Goal: Task Accomplishment & Management: Use online tool/utility

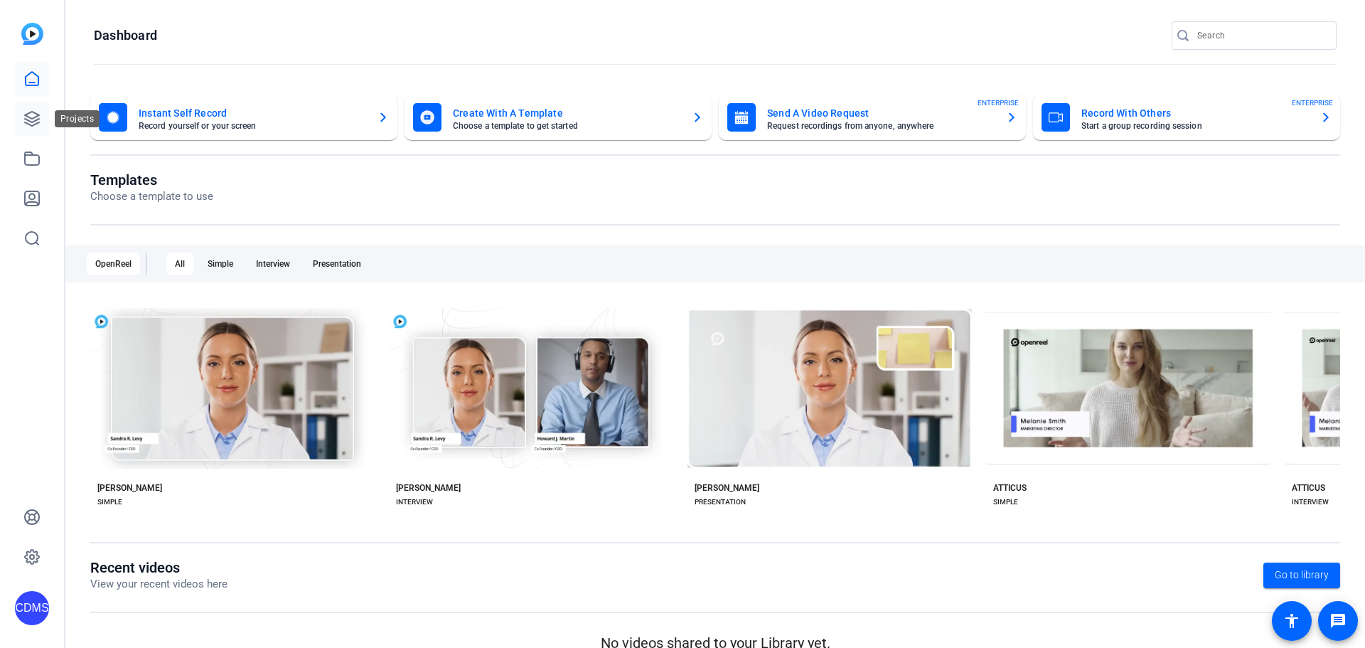
click at [43, 119] on link at bounding box center [32, 119] width 34 height 34
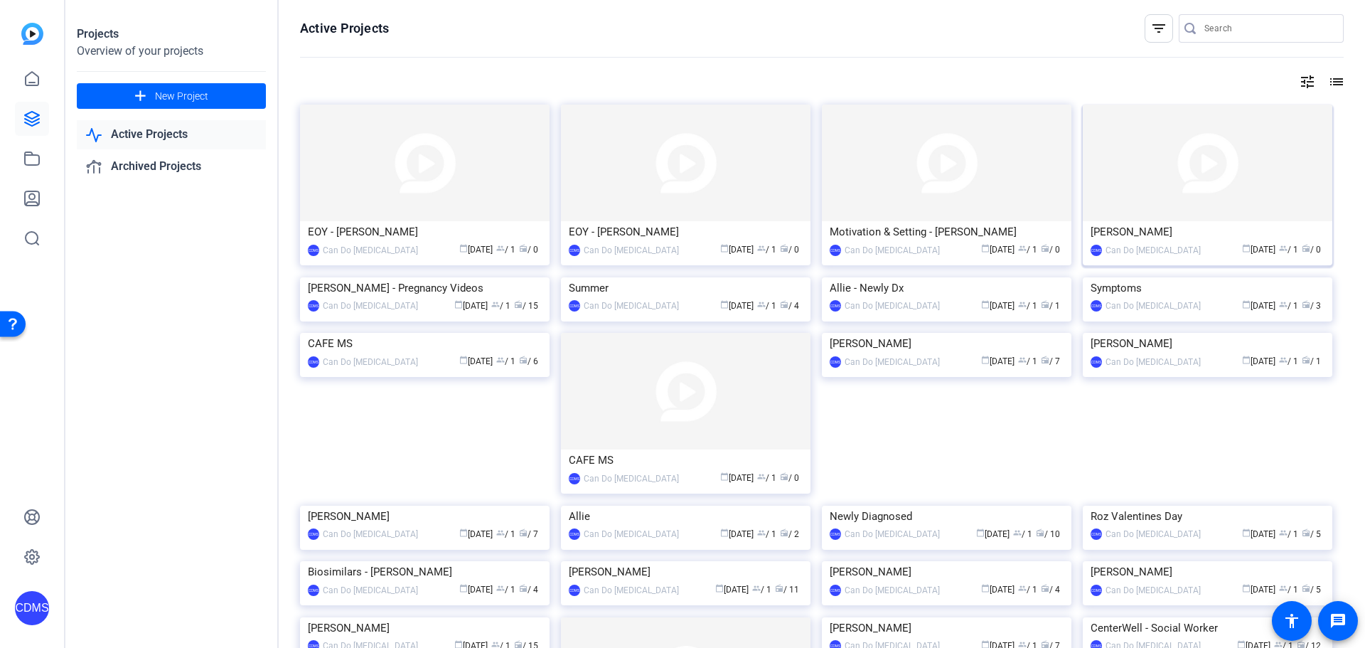
click at [1132, 204] on img at bounding box center [1208, 163] width 250 height 117
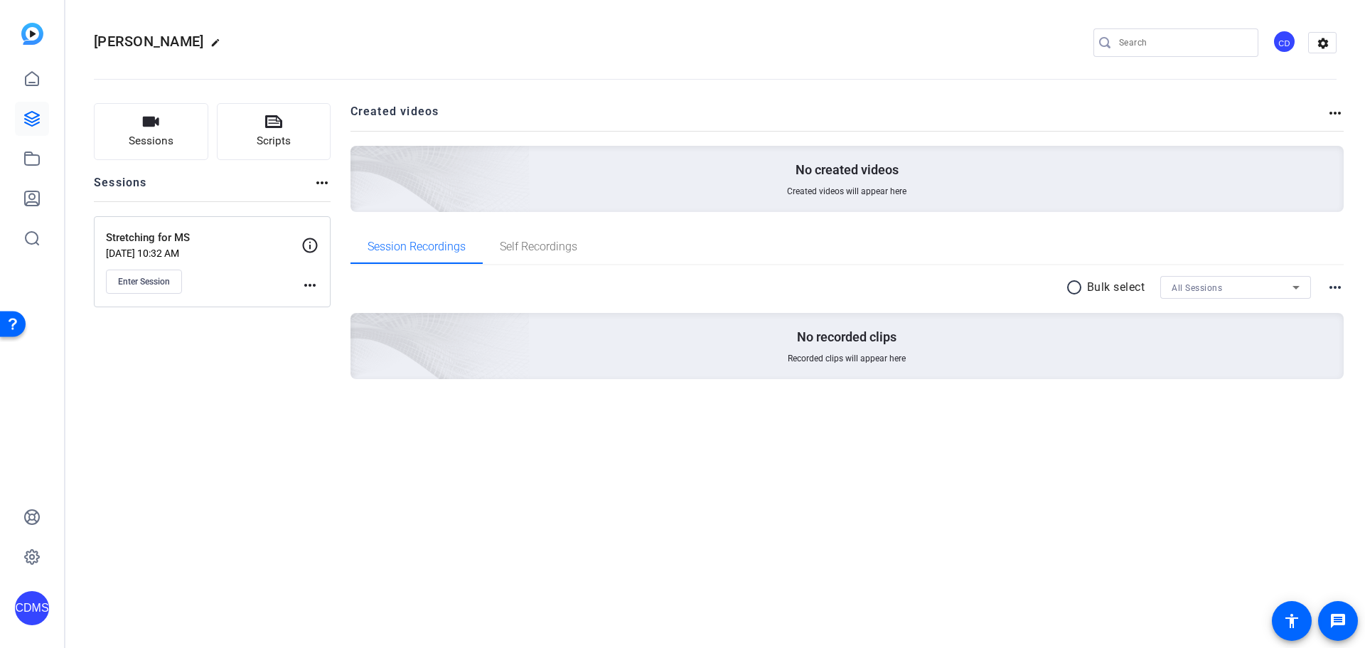
click at [1057, 478] on div "Courtney Capwell edit CD settings Sessions Scripts Sessions more_horiz Stretchi…" at bounding box center [715, 324] width 1300 height 648
click at [149, 286] on span "Enter Session" at bounding box center [144, 281] width 52 height 11
click at [36, 199] on icon at bounding box center [31, 198] width 17 height 17
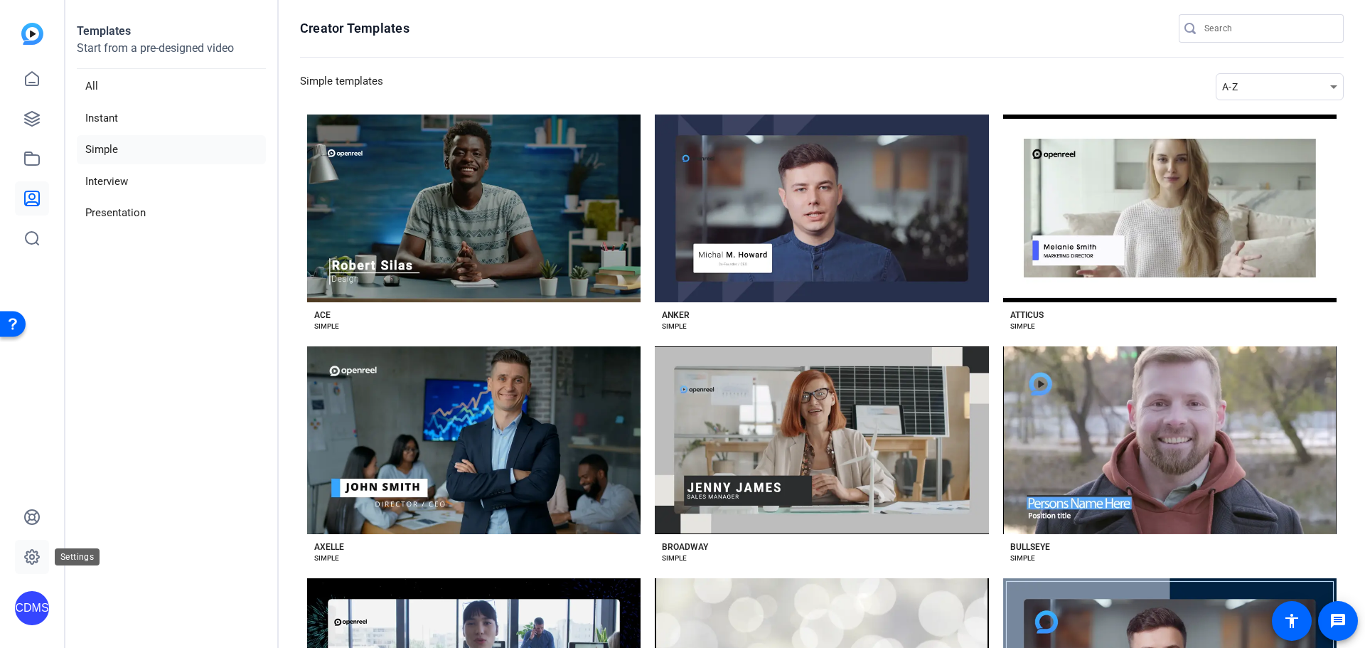
click at [31, 563] on icon at bounding box center [32, 557] width 14 height 14
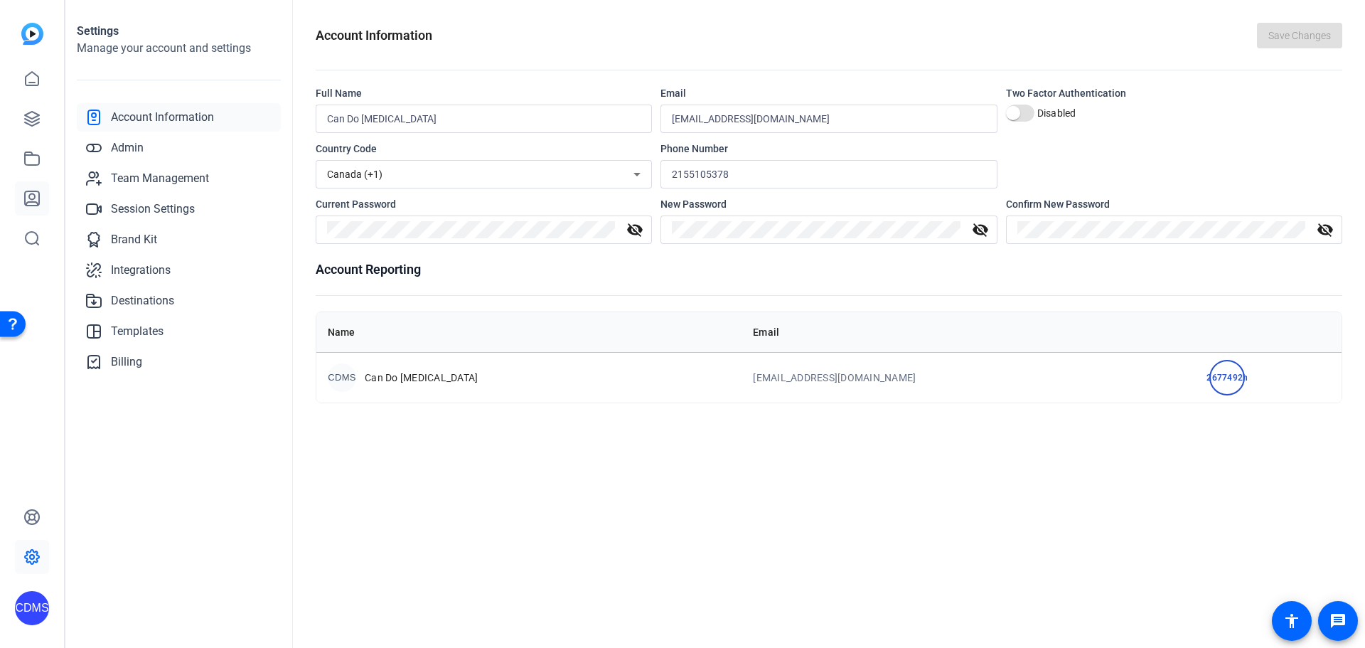
click at [32, 185] on link at bounding box center [32, 198] width 34 height 34
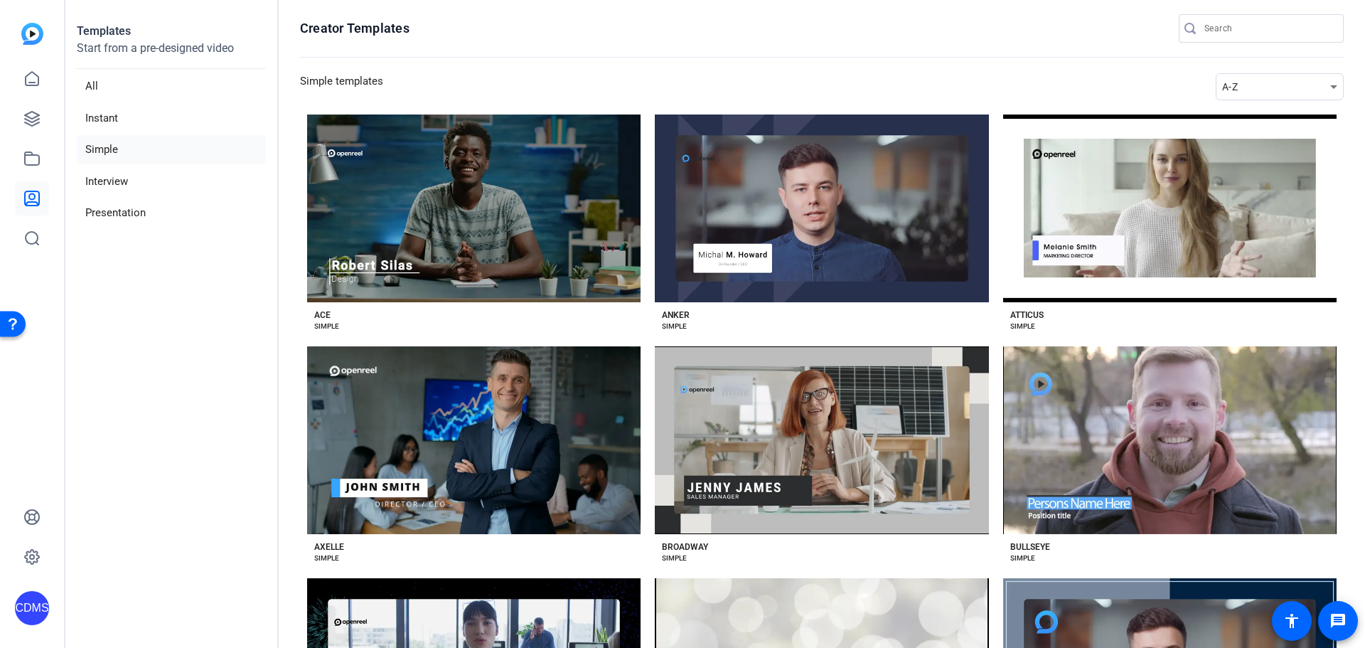
click at [22, 24] on img at bounding box center [32, 34] width 22 height 22
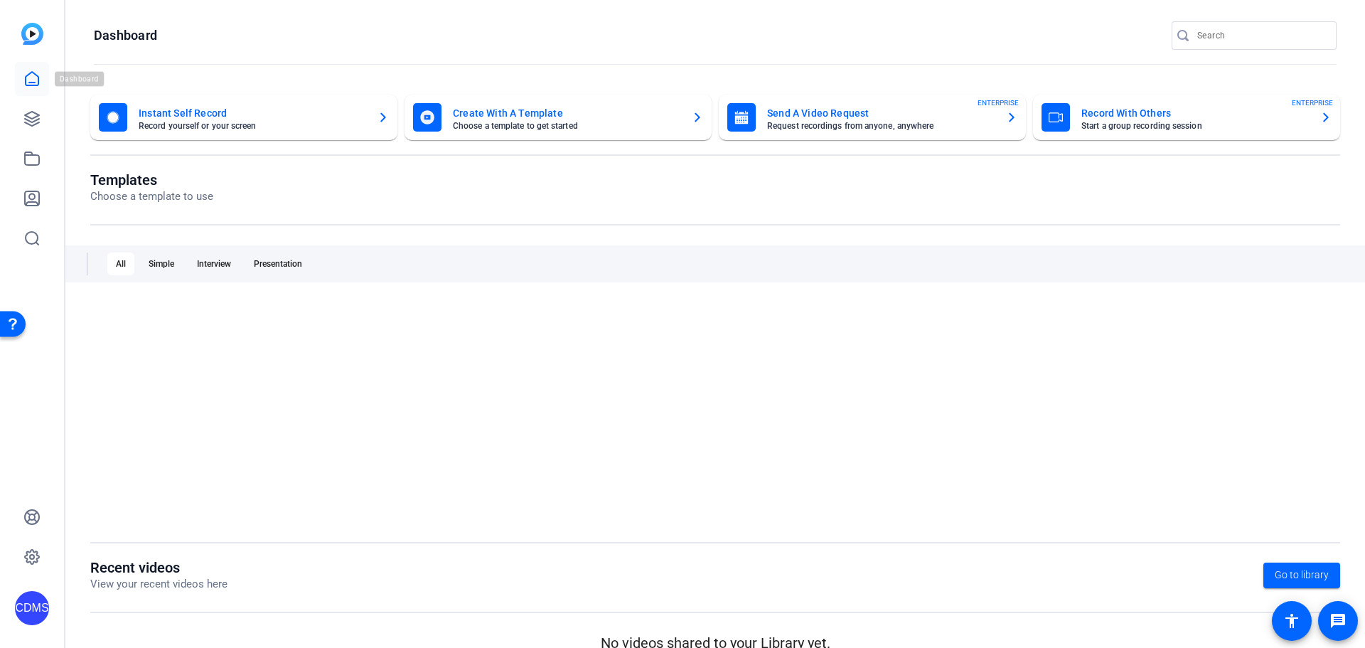
click at [36, 80] on icon at bounding box center [31, 78] width 17 height 17
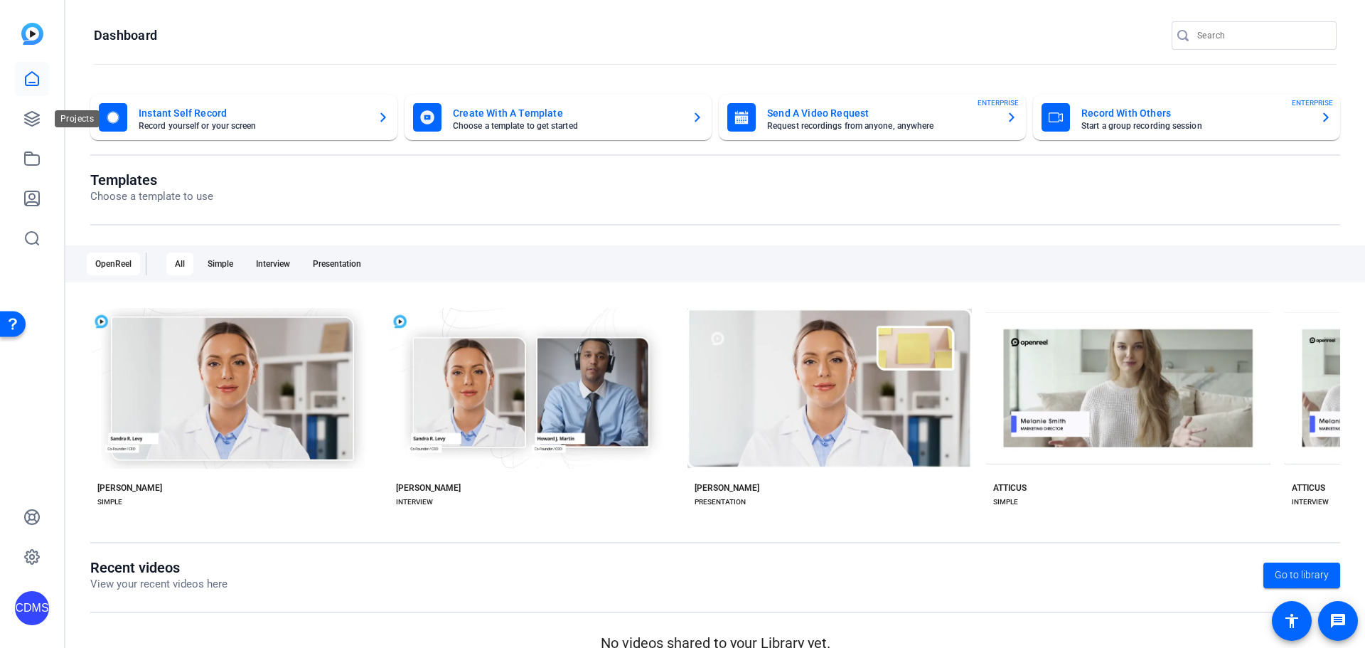
drag, startPoint x: 33, startPoint y: 118, endPoint x: 33, endPoint y: 138, distance: 19.9
click at [33, 117] on icon at bounding box center [31, 118] width 17 height 17
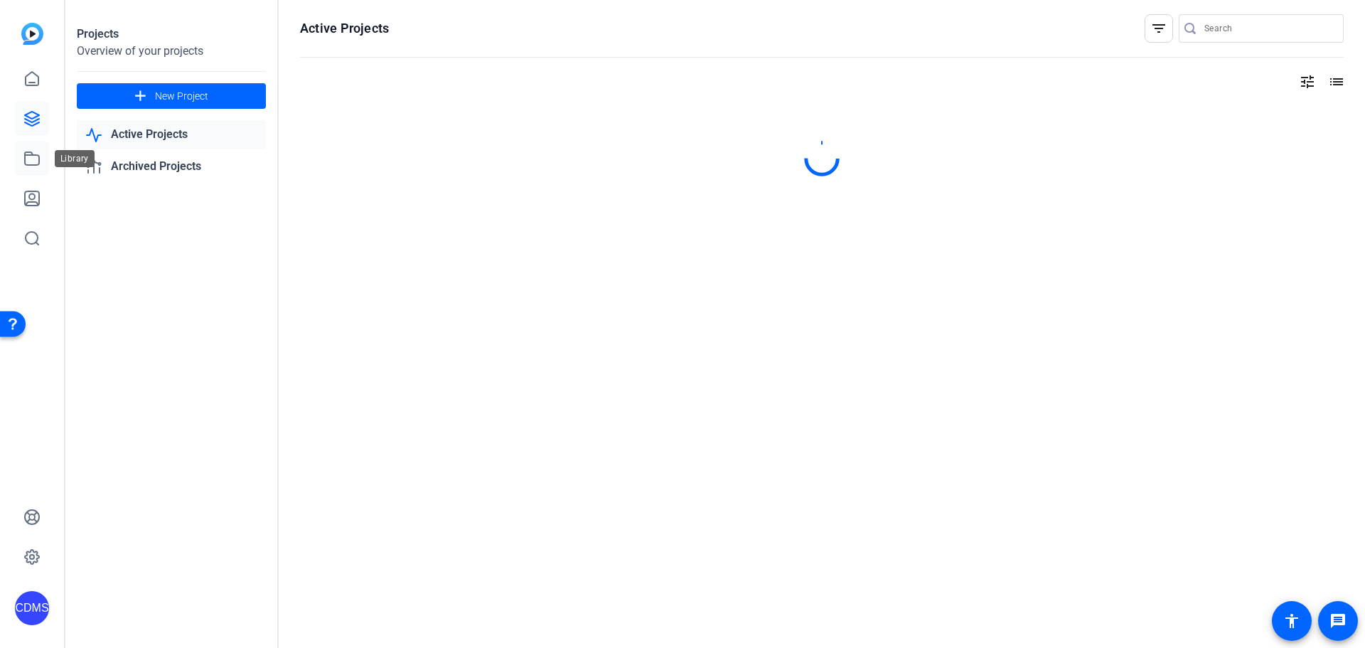
click at [33, 151] on icon at bounding box center [31, 158] width 17 height 17
click at [32, 240] on icon at bounding box center [31, 238] width 17 height 17
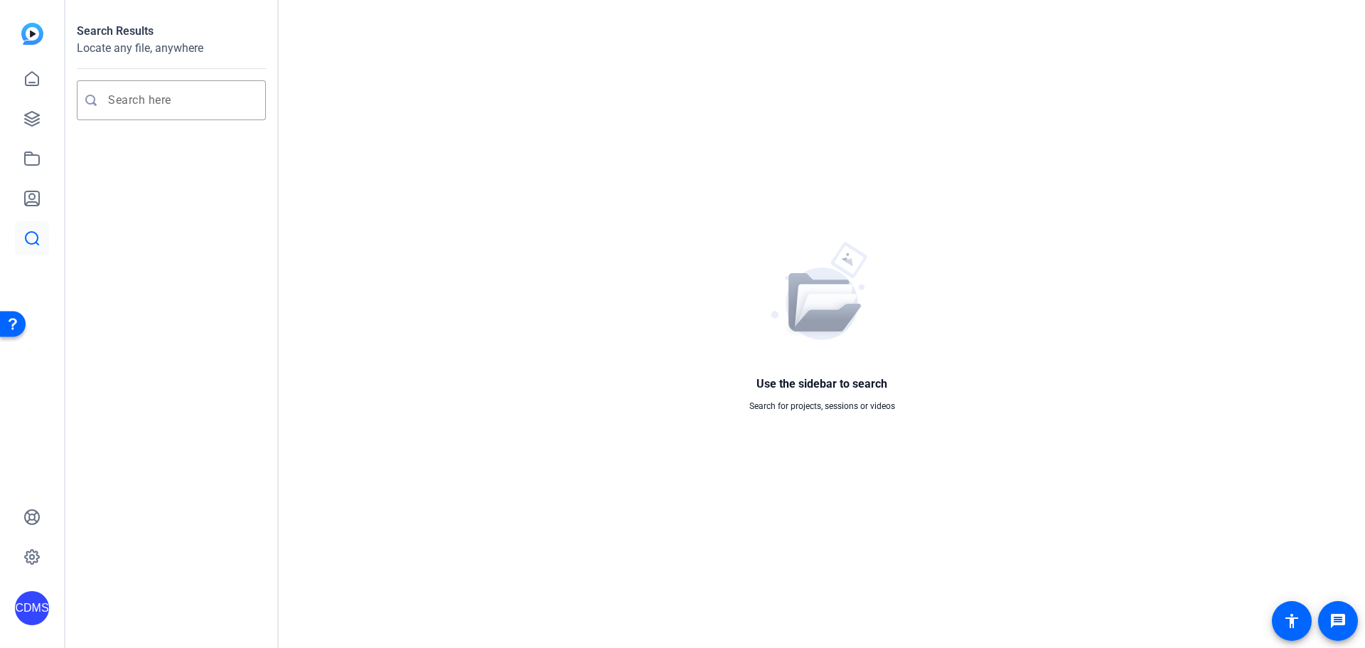
click at [31, 53] on div at bounding box center [32, 139] width 34 height 233
click at [35, 39] on img at bounding box center [32, 34] width 22 height 22
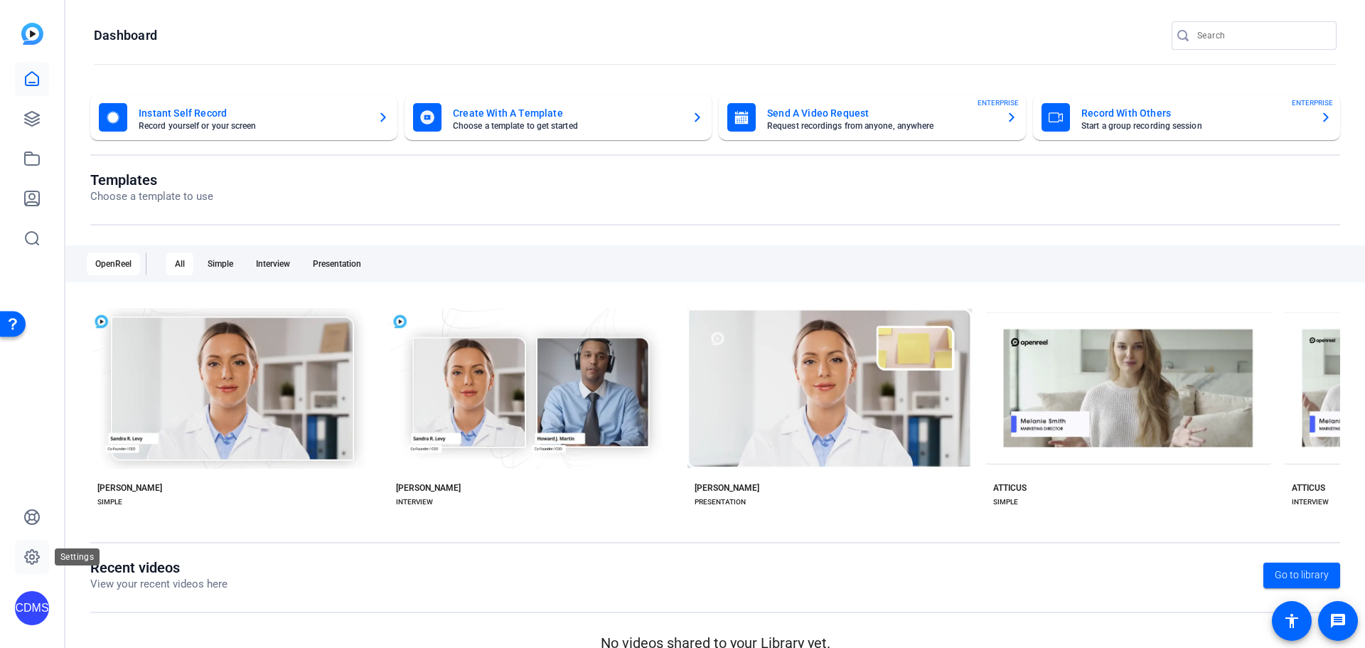
click at [33, 550] on icon at bounding box center [32, 557] width 14 height 14
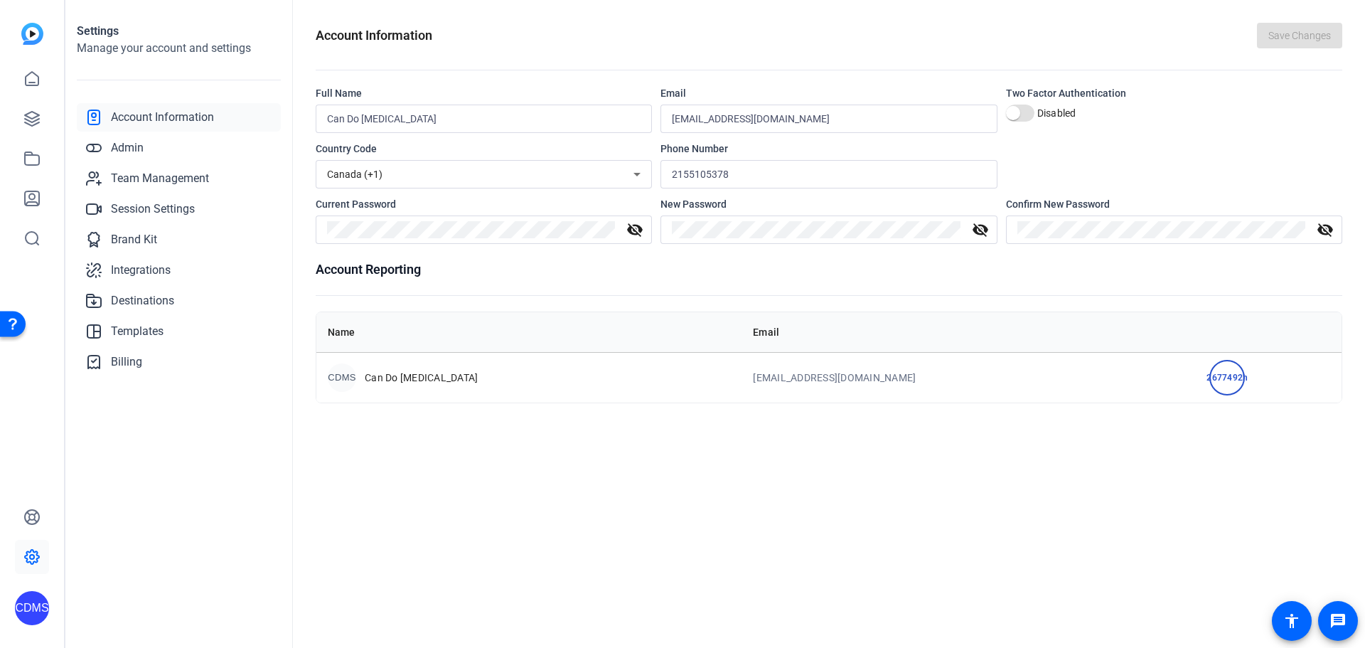
click at [28, 553] on icon at bounding box center [31, 556] width 17 height 17
click at [30, 509] on icon at bounding box center [31, 516] width 17 height 17
click at [44, 118] on link at bounding box center [32, 119] width 34 height 34
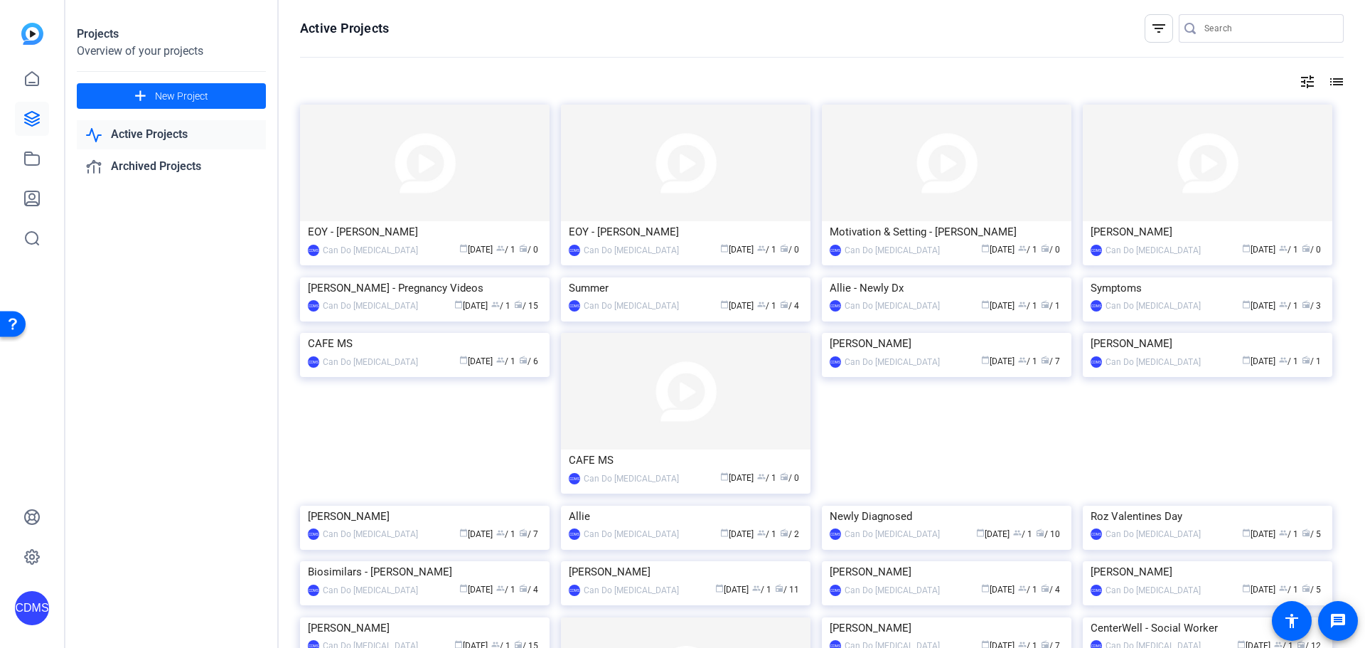
click at [122, 95] on span at bounding box center [171, 96] width 189 height 34
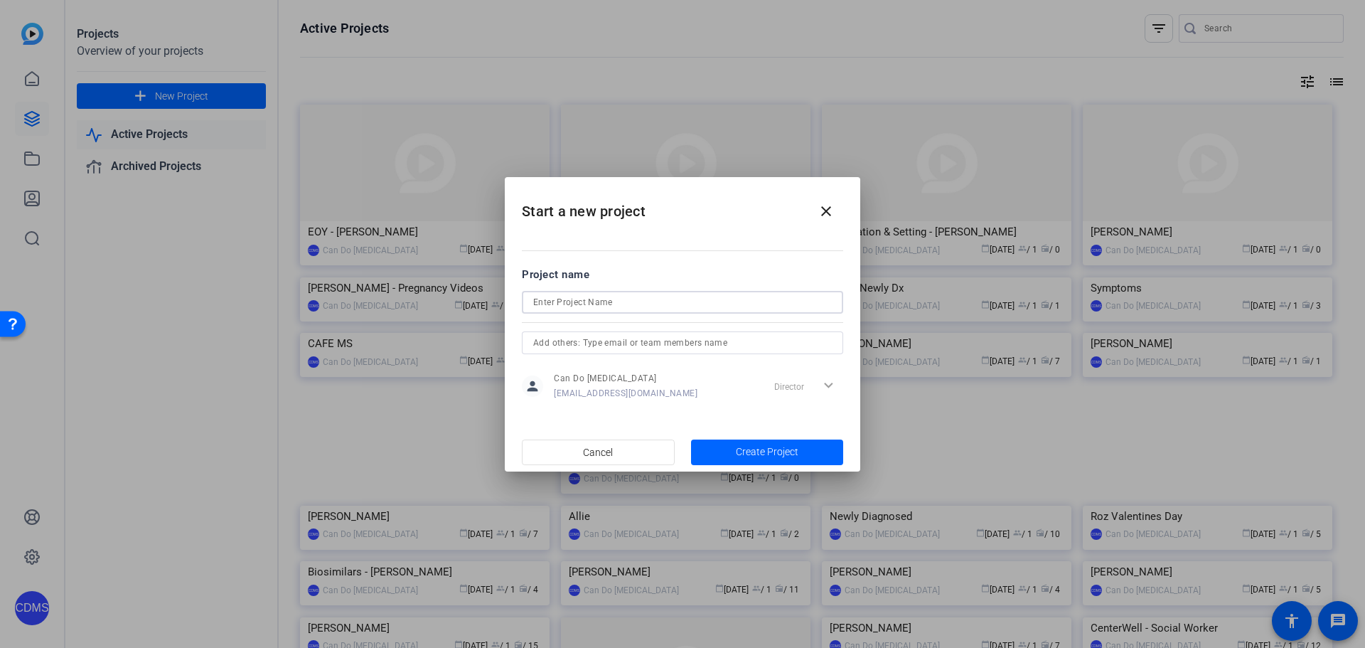
click at [559, 308] on input at bounding box center [682, 302] width 299 height 17
drag, startPoint x: 634, startPoint y: 293, endPoint x: 486, endPoint y: 305, distance: 147.7
click at [486, 305] on div "Start a new project close Project name Courtney Capwell person Can Do Multiple …" at bounding box center [682, 324] width 1365 height 648
type input "Stretching for MS"
click at [734, 442] on span "button" at bounding box center [767, 452] width 153 height 34
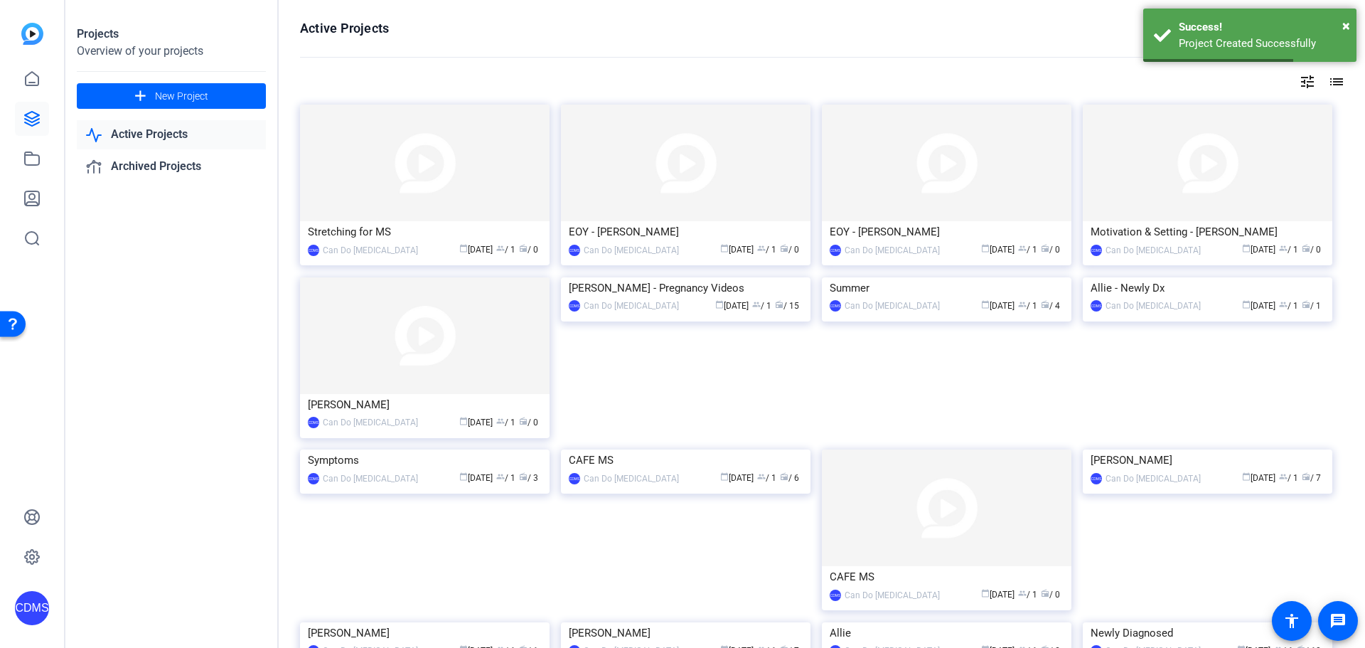
click at [365, 213] on img at bounding box center [425, 163] width 250 height 117
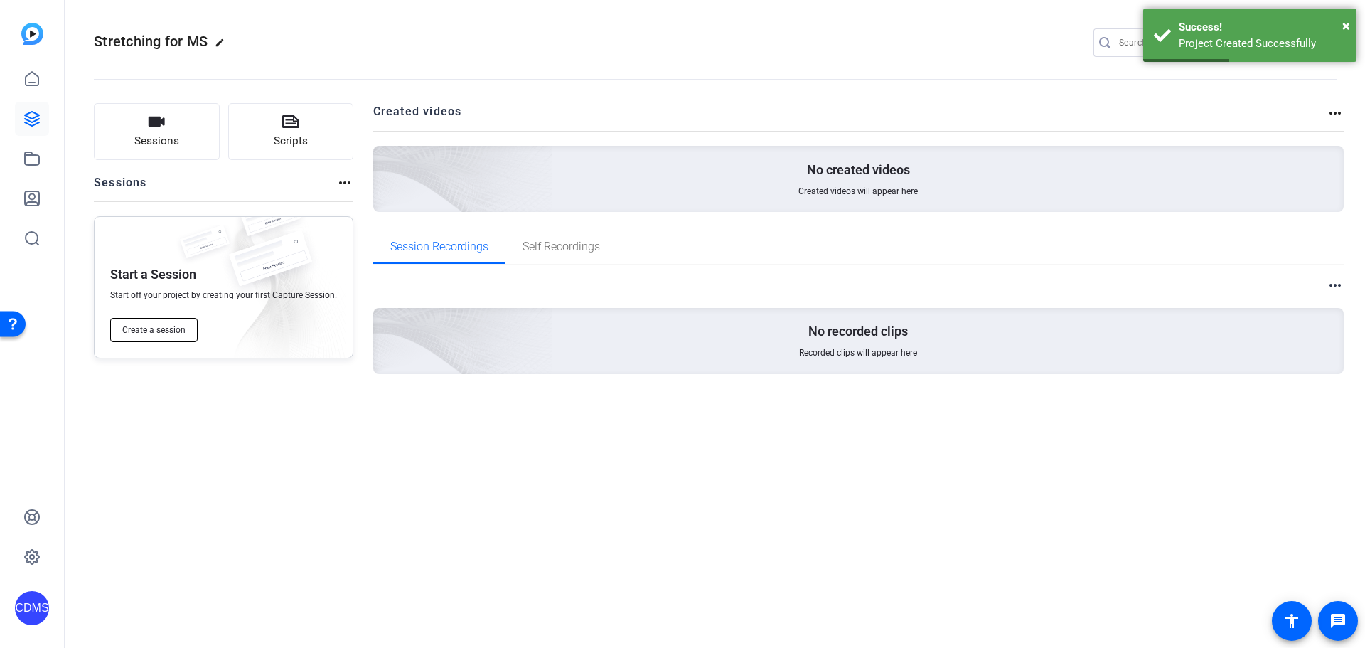
click at [168, 319] on button "Create a session" at bounding box center [153, 330] width 87 height 24
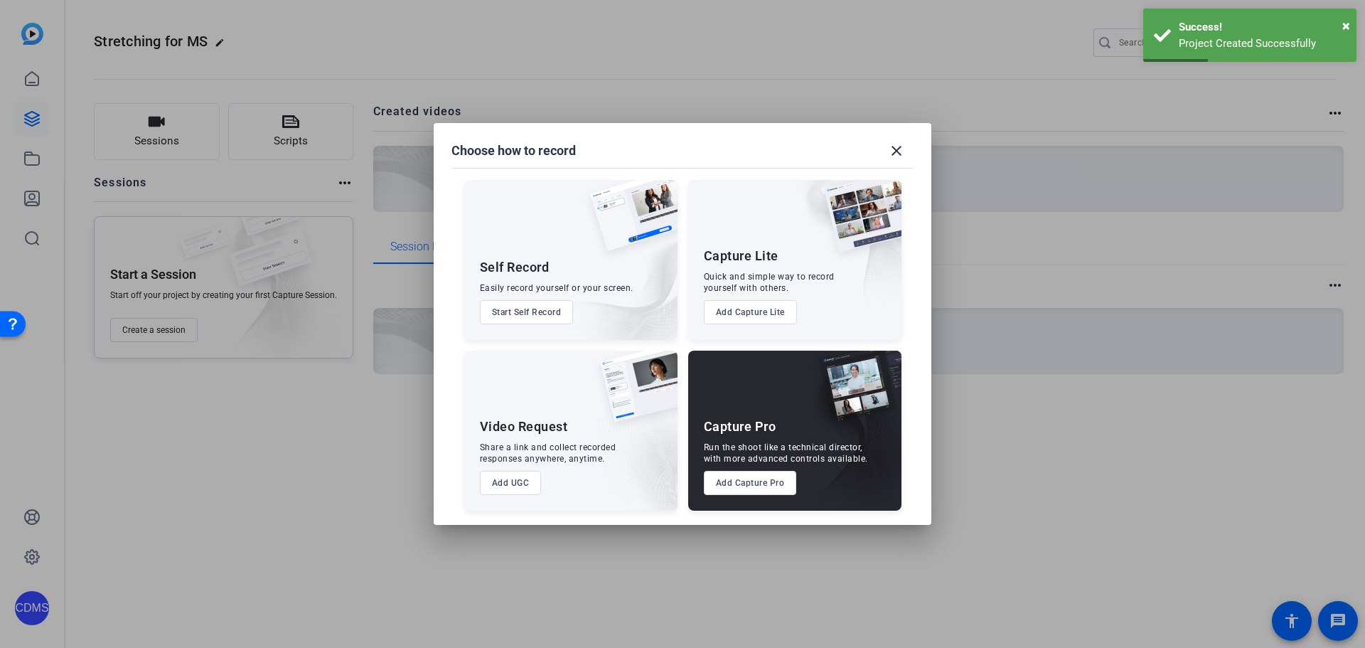
click at [763, 405] on div "Capture Pro Run the shoot like a technical director, with more advanced control…" at bounding box center [794, 431] width 213 height 160
click at [760, 472] on button "Add Capture Pro" at bounding box center [750, 483] width 93 height 24
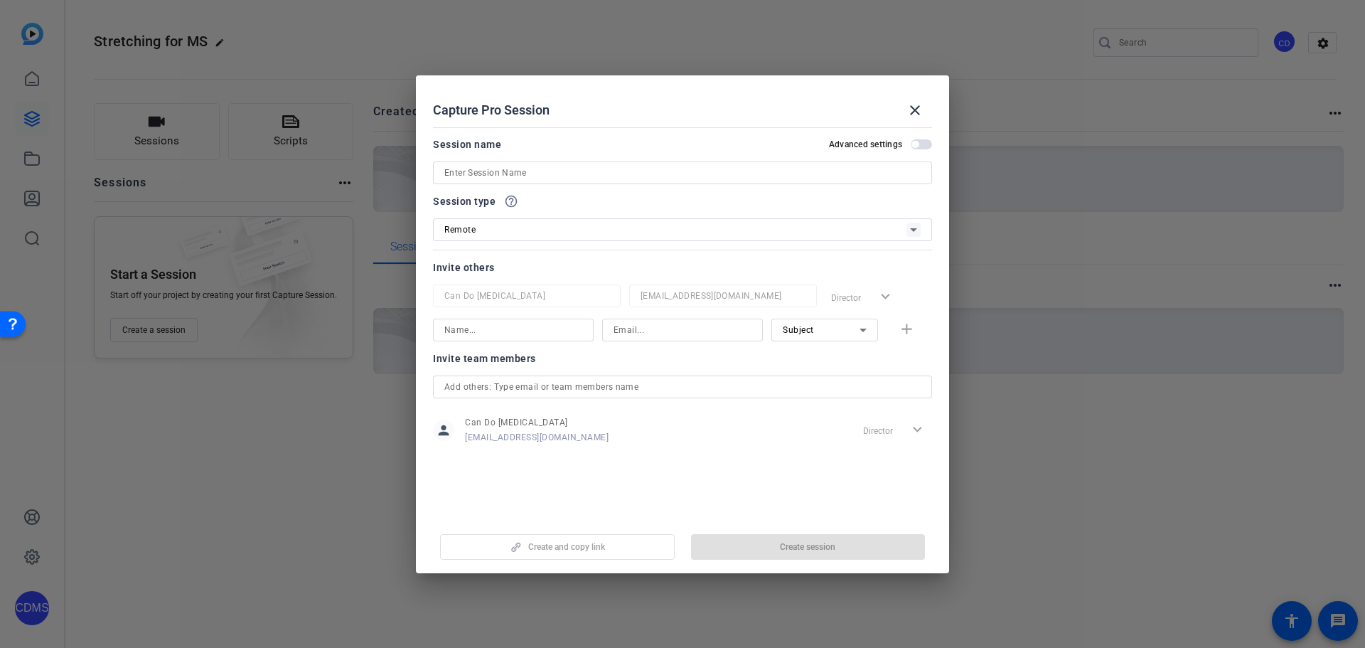
click at [517, 176] on input at bounding box center [682, 172] width 476 height 17
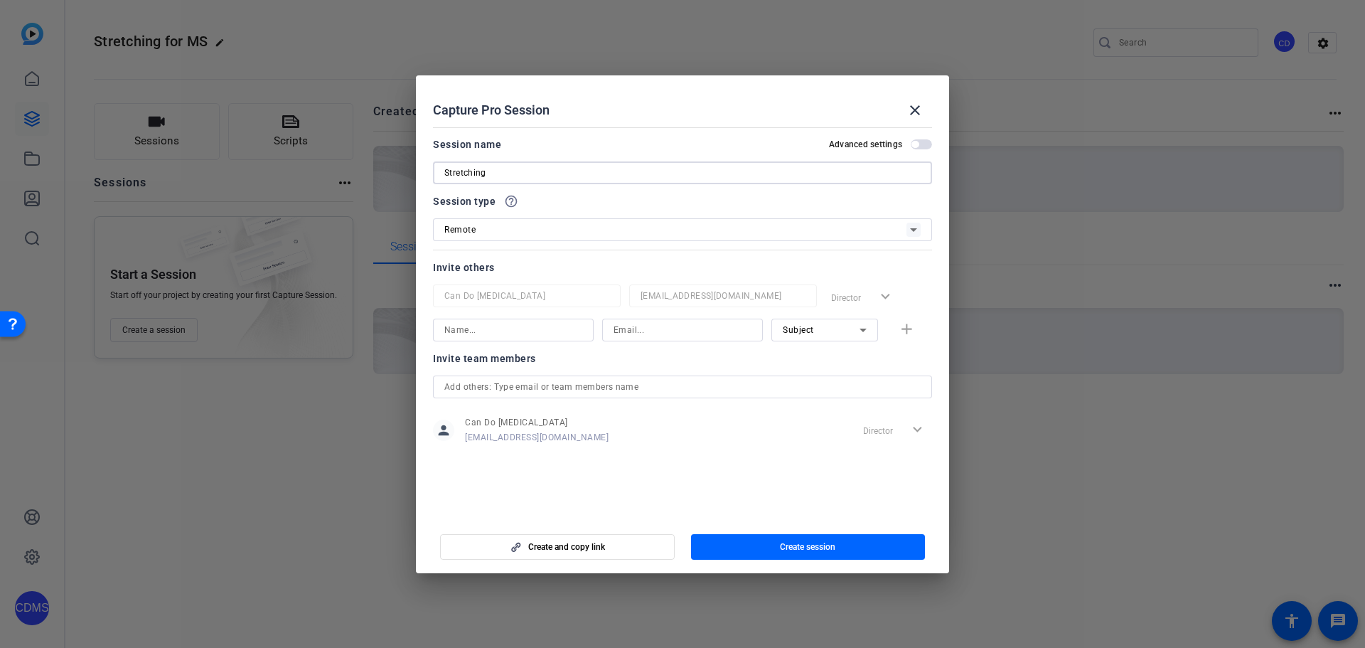
type input "Stretching"
click at [835, 336] on div "Subject" at bounding box center [821, 330] width 77 height 18
click at [827, 362] on span "Collaborator" at bounding box center [809, 358] width 52 height 17
drag, startPoint x: 497, startPoint y: 346, endPoint x: 491, endPoint y: 341, distance: 7.7
click at [491, 341] on div at bounding box center [513, 349] width 161 height 16
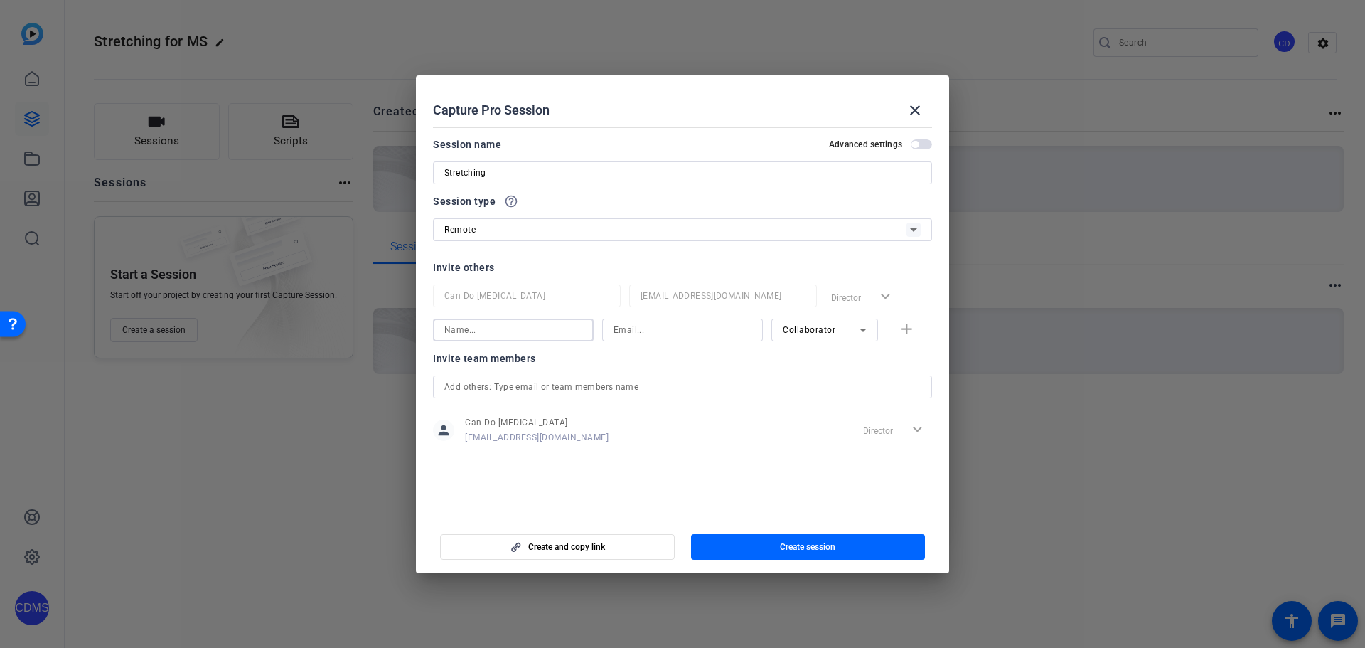
click at [490, 337] on input at bounding box center [513, 329] width 138 height 17
type input "c"
type input "Cat [PERSON_NAME]"
type input "Clyons@cando-ms.org"
click at [810, 542] on span "Create session" at bounding box center [807, 546] width 55 height 11
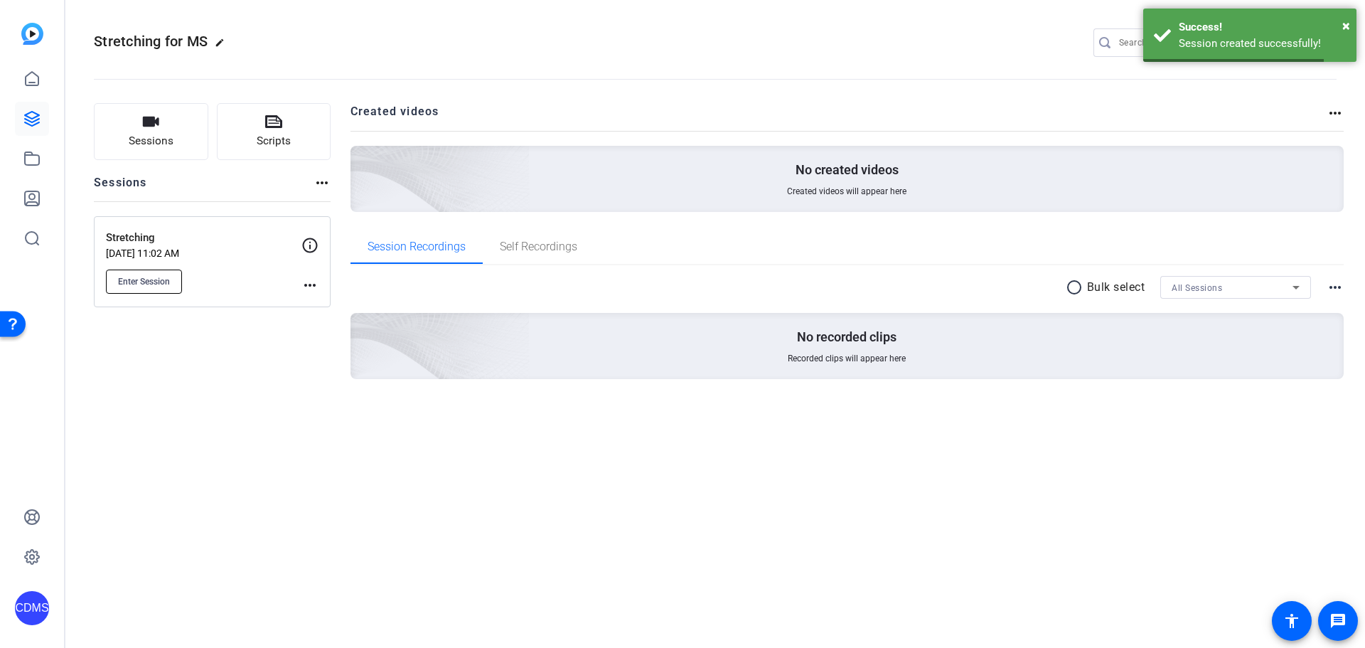
click at [158, 288] on button "Enter Session" at bounding box center [144, 281] width 76 height 24
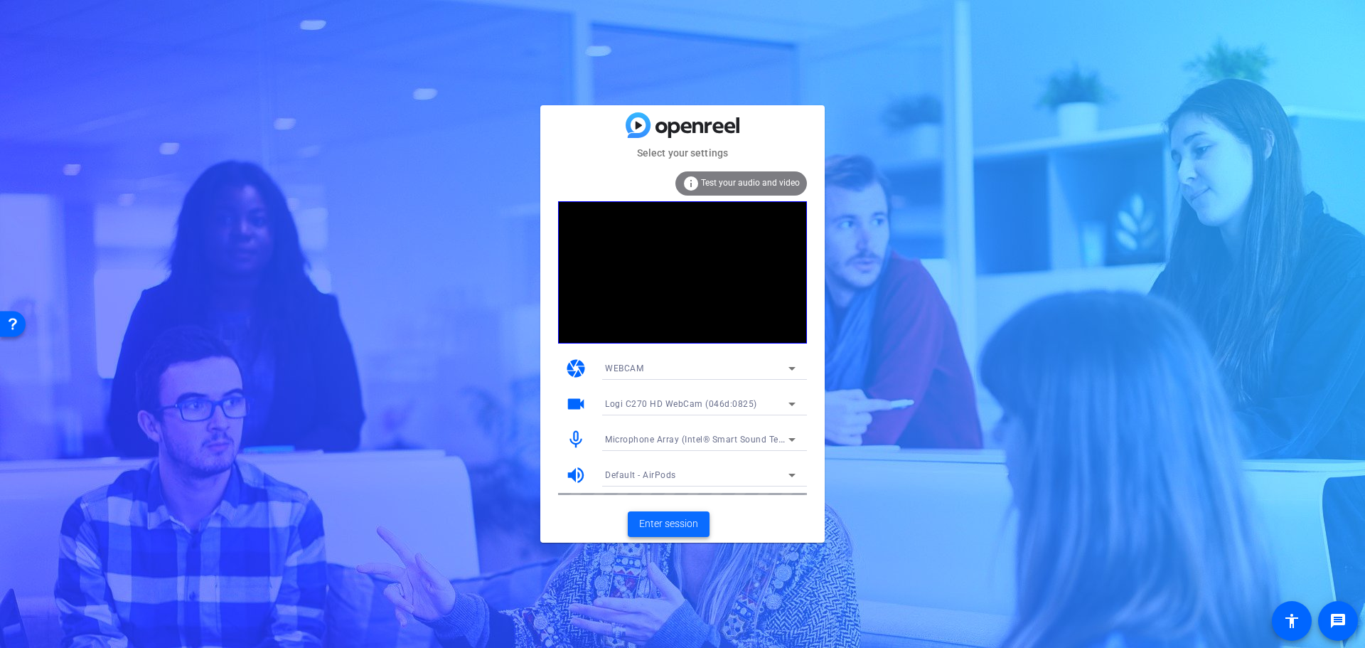
click at [652, 522] on span "Enter session" at bounding box center [668, 523] width 59 height 15
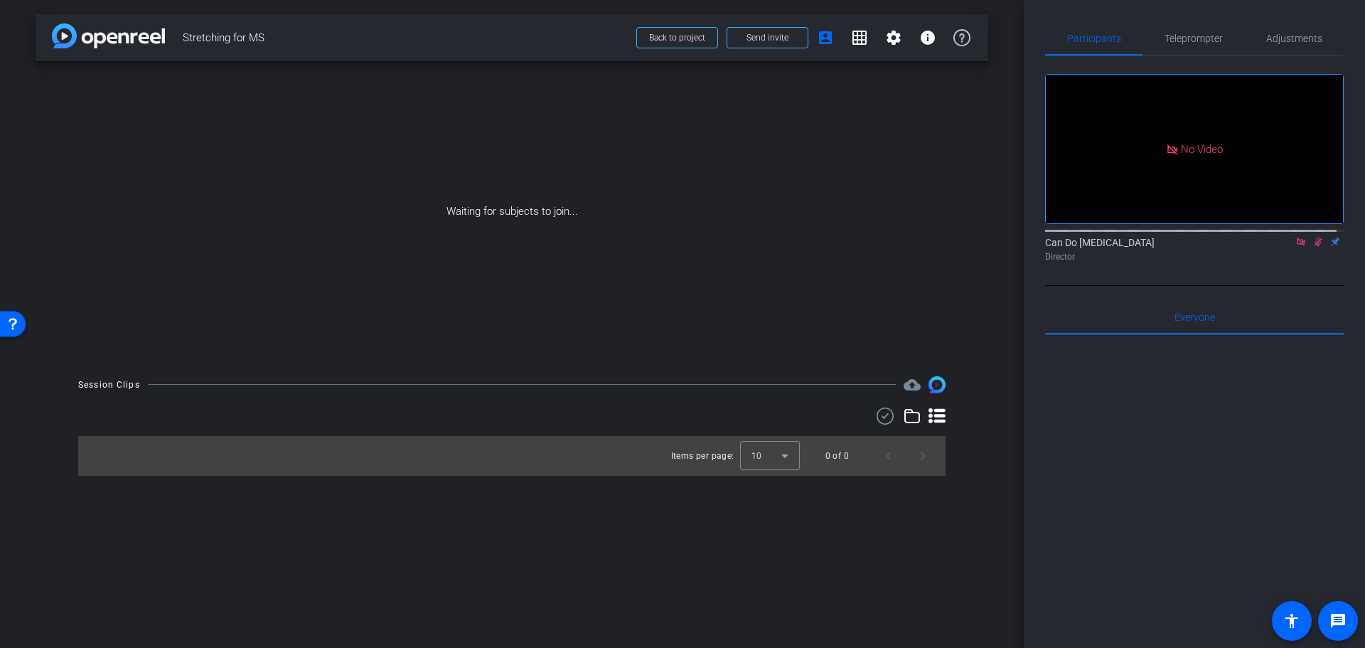
click at [1297, 245] on icon at bounding box center [1301, 241] width 8 height 8
click at [1254, 514] on div at bounding box center [1194, 511] width 299 height 352
click at [1059, 523] on div at bounding box center [1194, 511] width 299 height 352
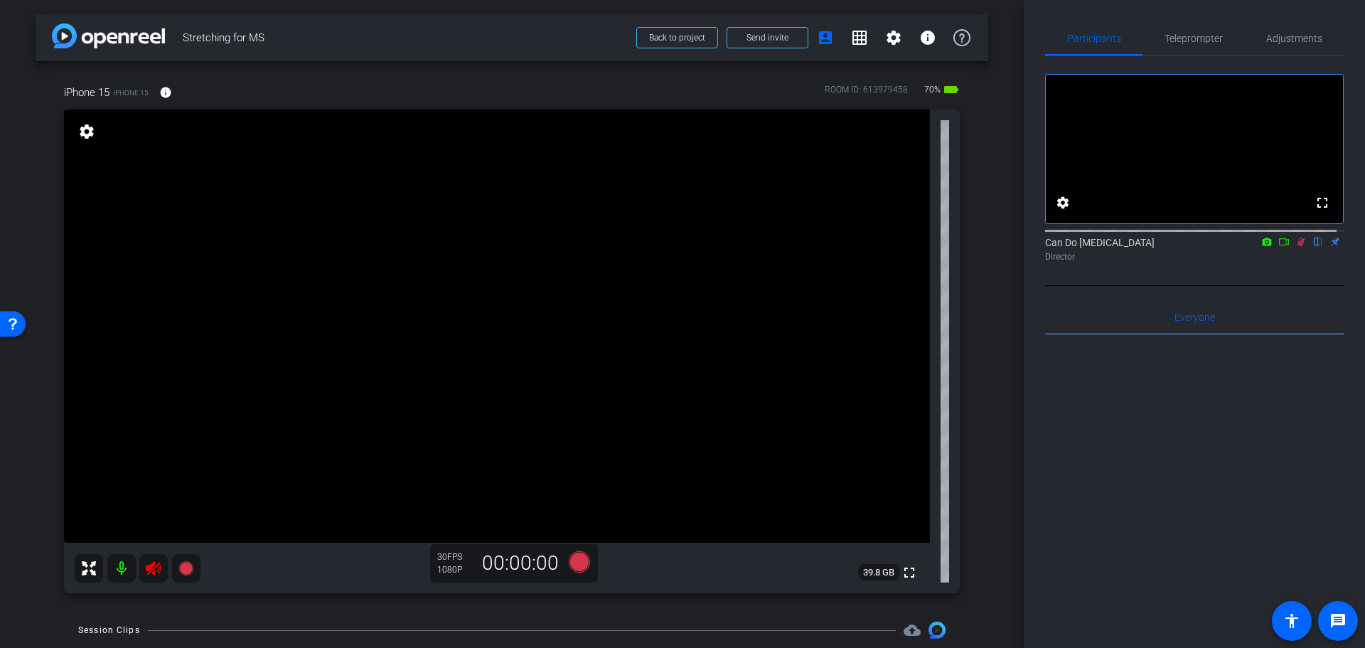
click at [145, 568] on icon at bounding box center [153, 568] width 17 height 17
click at [1298, 247] on icon at bounding box center [1302, 241] width 8 height 9
click at [1270, 41] on span "Adjustments" at bounding box center [1294, 38] width 56 height 10
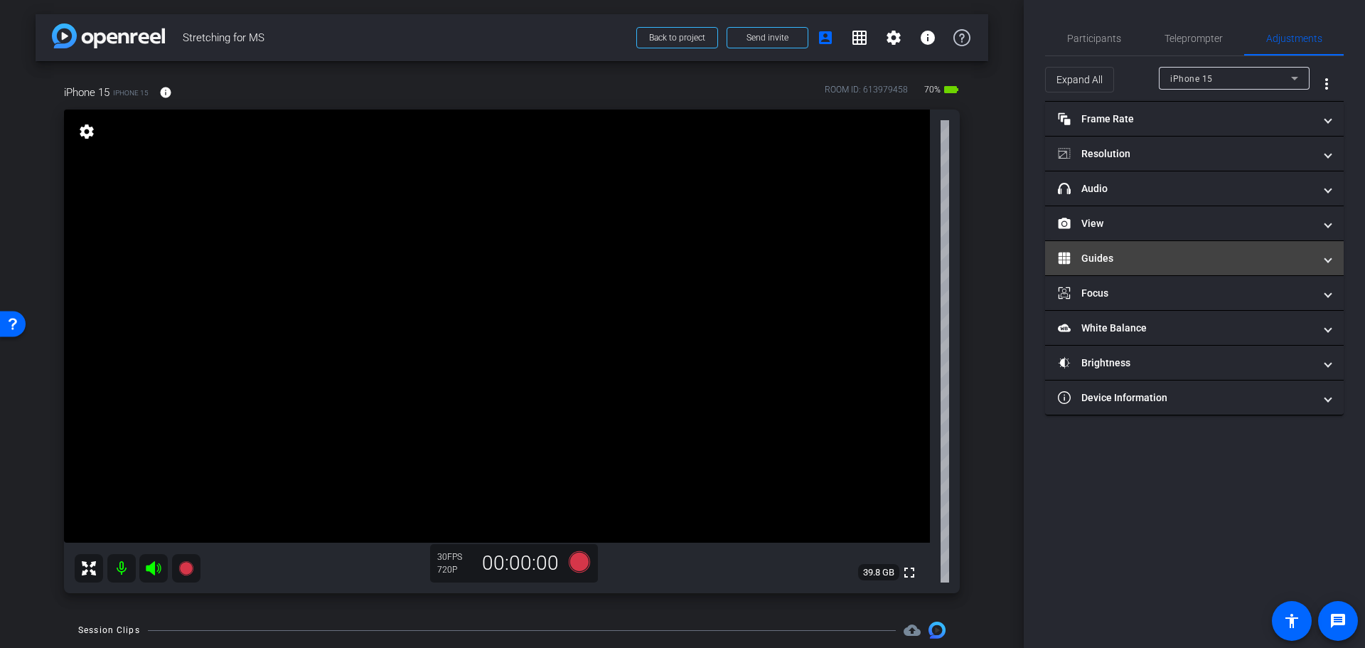
click at [1155, 244] on mat-expansion-panel-header "Guides" at bounding box center [1194, 258] width 299 height 34
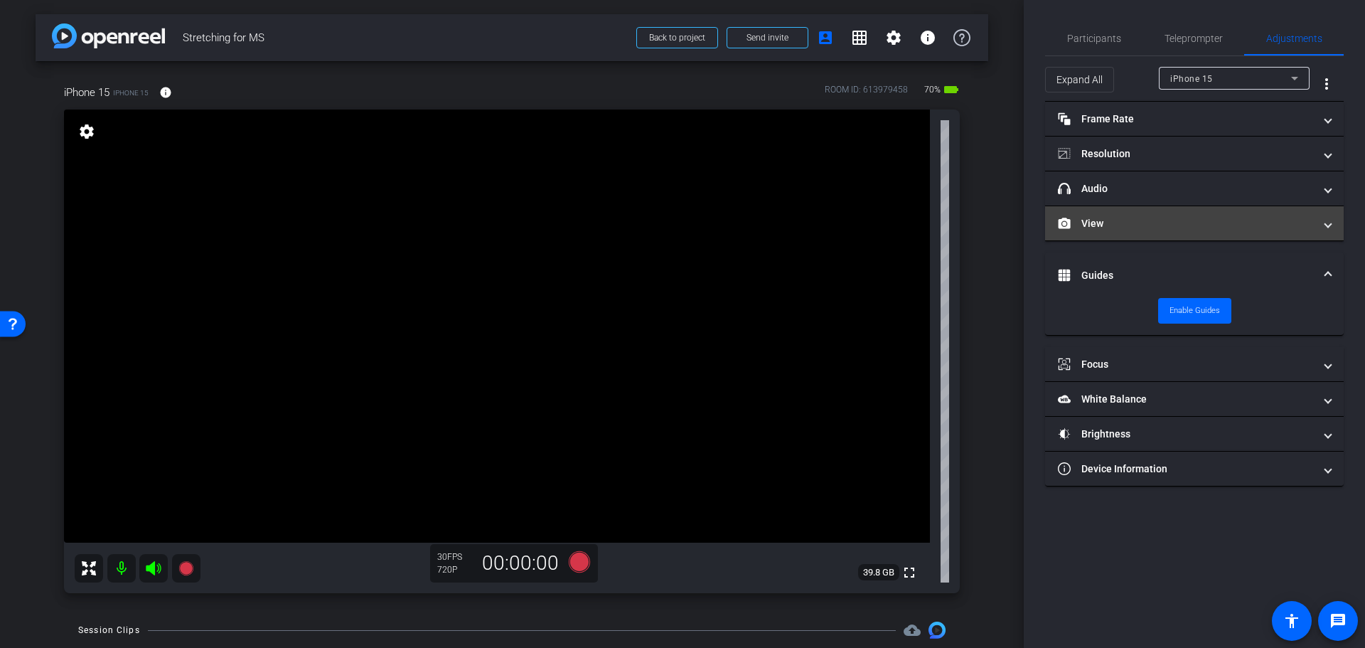
click at [1153, 220] on mat-panel-title "View" at bounding box center [1186, 223] width 256 height 15
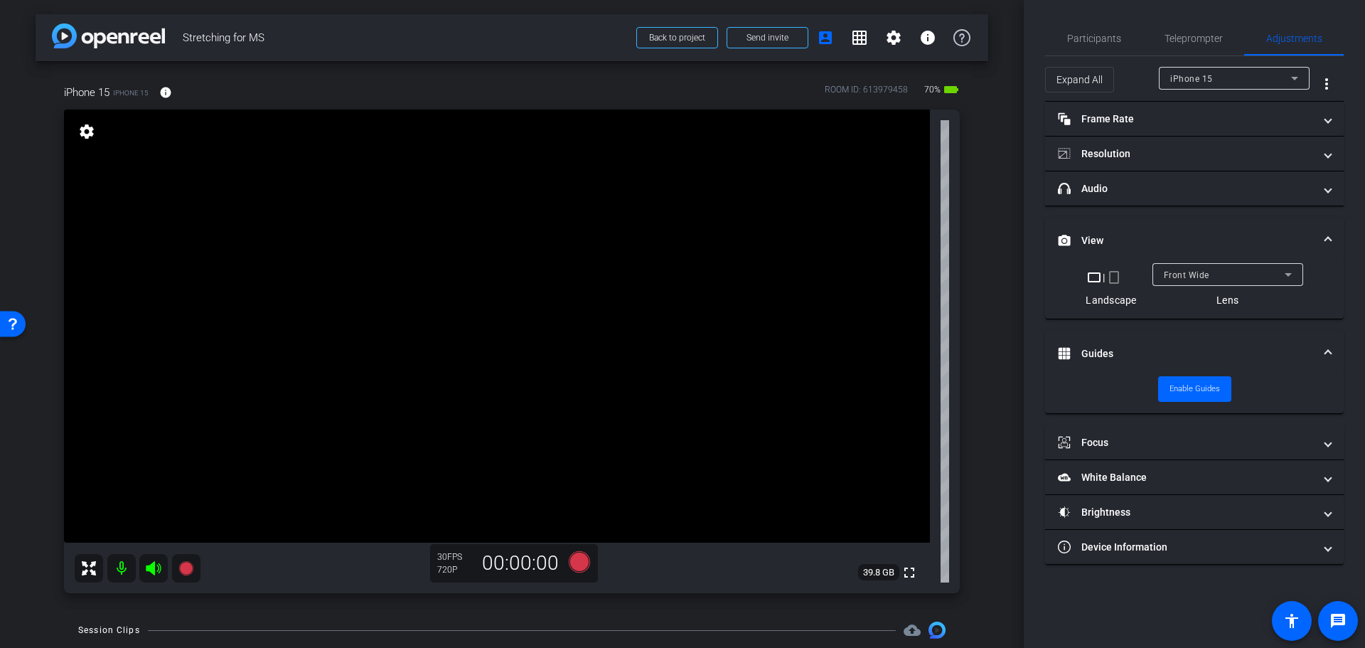
drag, startPoint x: 1116, startPoint y: 277, endPoint x: 1127, endPoint y: 208, distance: 70.5
click at [1127, 208] on mat-accordion "Frame Rate Frame Rate navigate_before 24 25 30 navigate_next Resolution navigat…" at bounding box center [1194, 333] width 299 height 463
click at [1111, 334] on mat-expansion-panel-header "Guides" at bounding box center [1194, 354] width 299 height 46
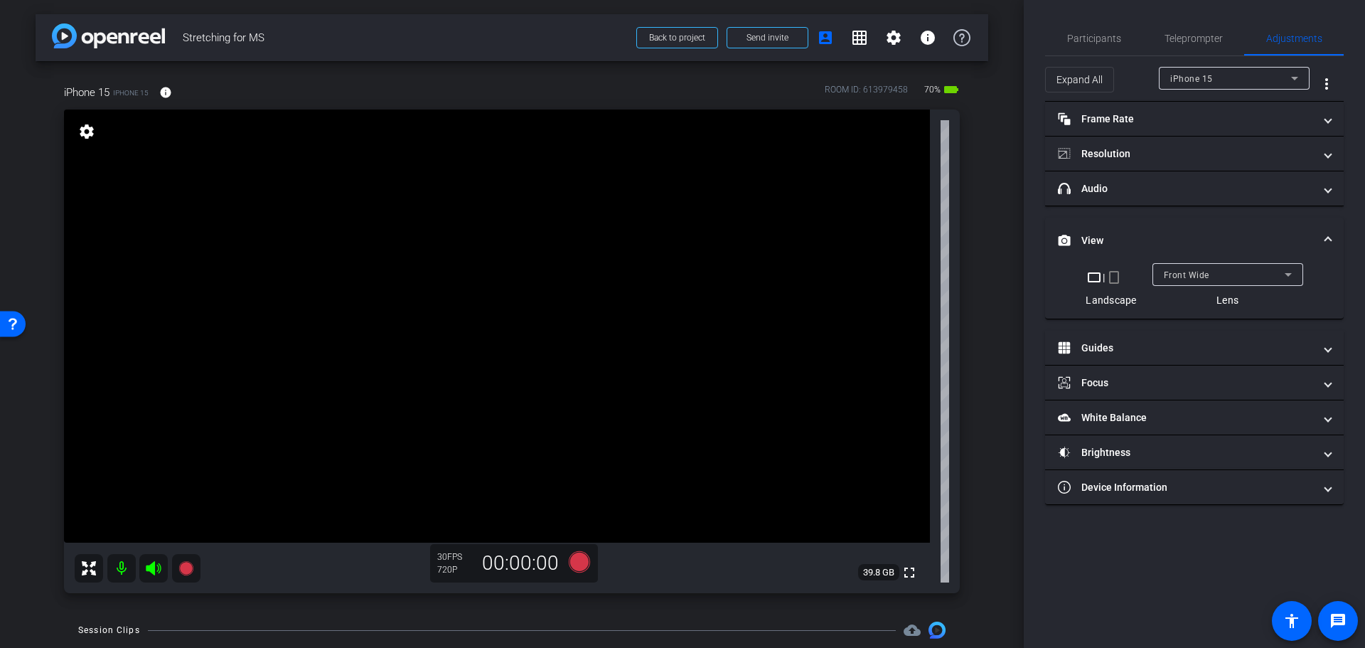
click at [1113, 279] on mat-icon "crop_portrait" at bounding box center [1114, 277] width 17 height 17
click at [1128, 235] on mat-panel-title "View" at bounding box center [1186, 240] width 256 height 15
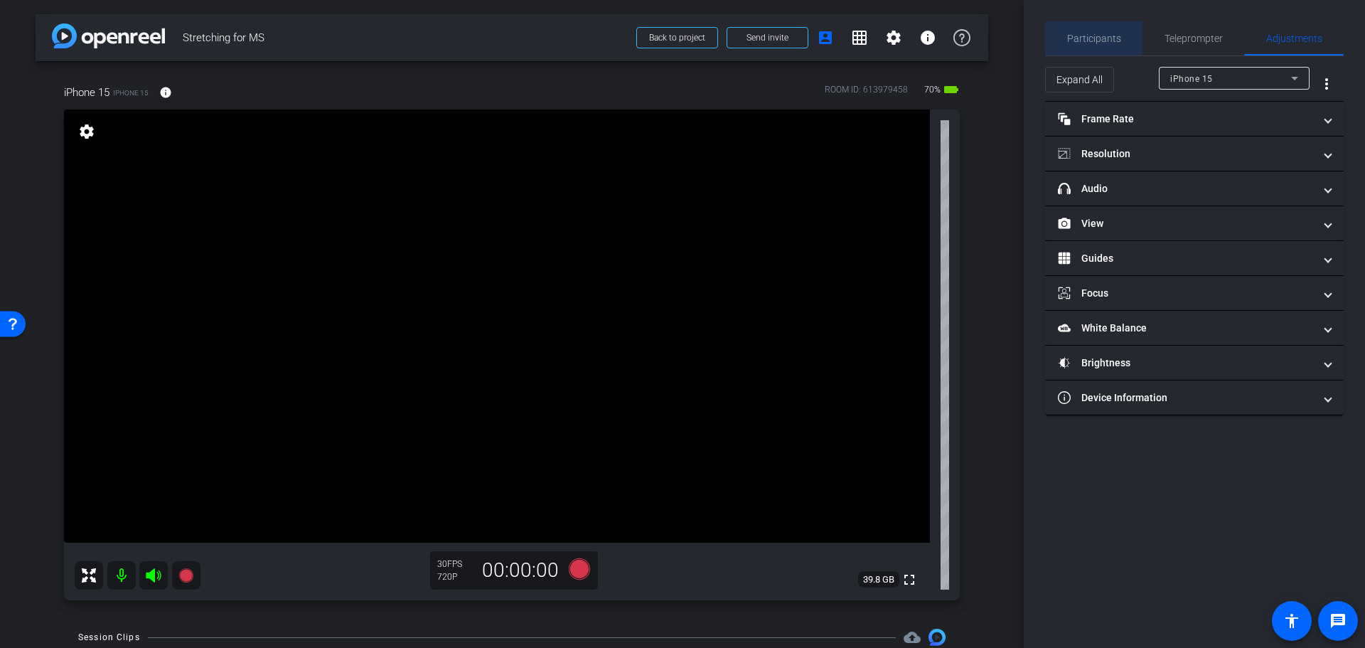
click at [1100, 35] on span "Participants" at bounding box center [1094, 38] width 54 height 10
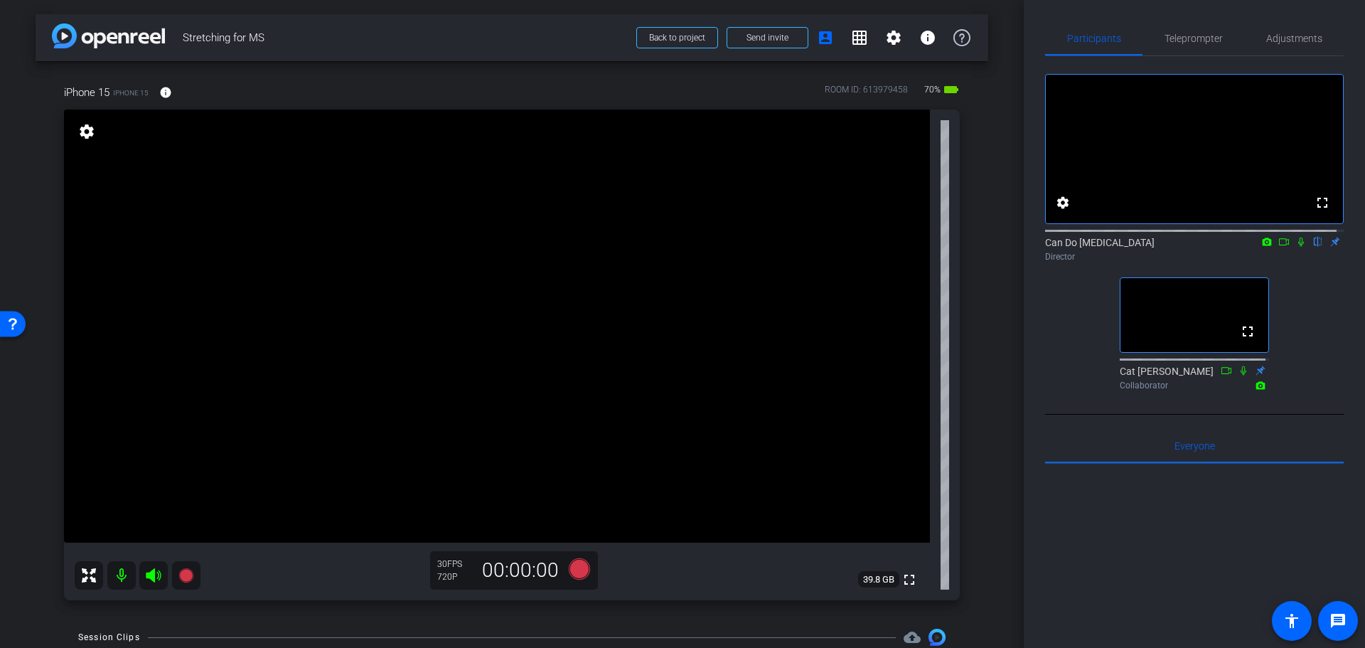
click at [987, 287] on div "arrow_back Stretching for MS Back to project Send invite account_box grid_on se…" at bounding box center [512, 324] width 1024 height 648
click at [970, 292] on div "iPhone 15 iPhone 15 info ROOM ID: 613979458 70% battery_std fullscreen settings…" at bounding box center [512, 337] width 953 height 553
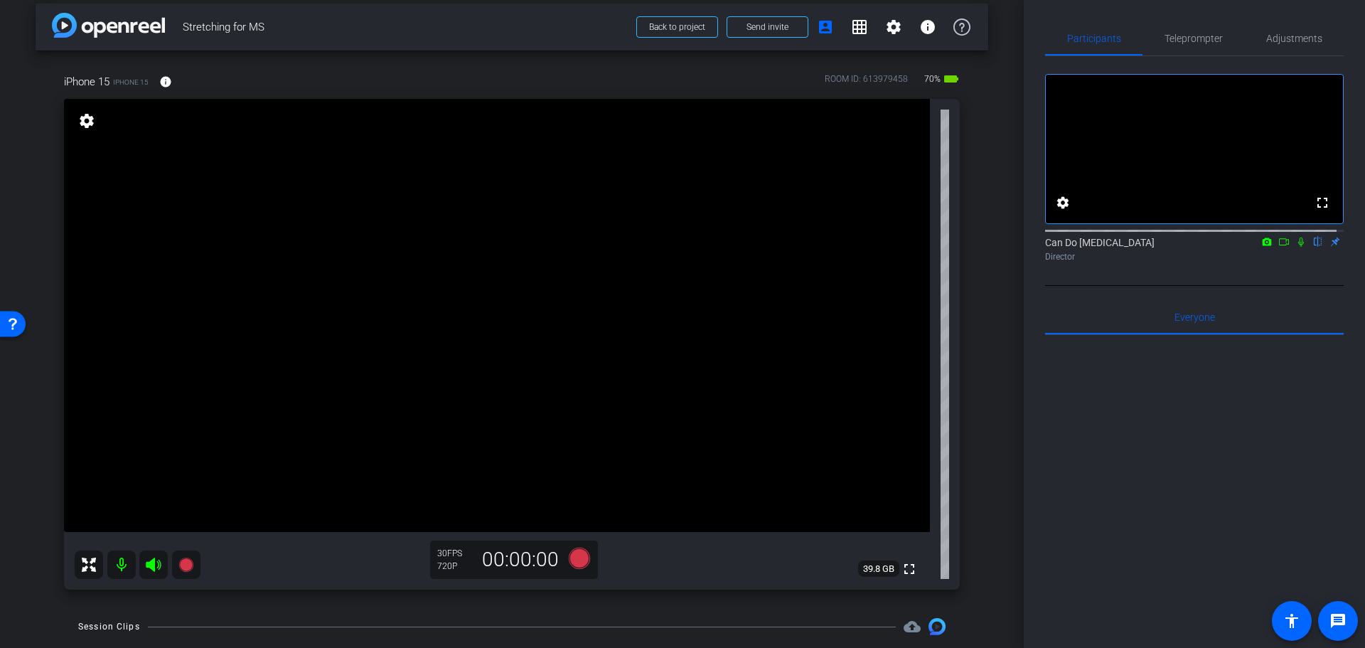
scroll to position [10, 0]
click at [1011, 274] on div "arrow_back Stretching for MS Back to project Send invite account_box grid_on se…" at bounding box center [512, 314] width 1024 height 648
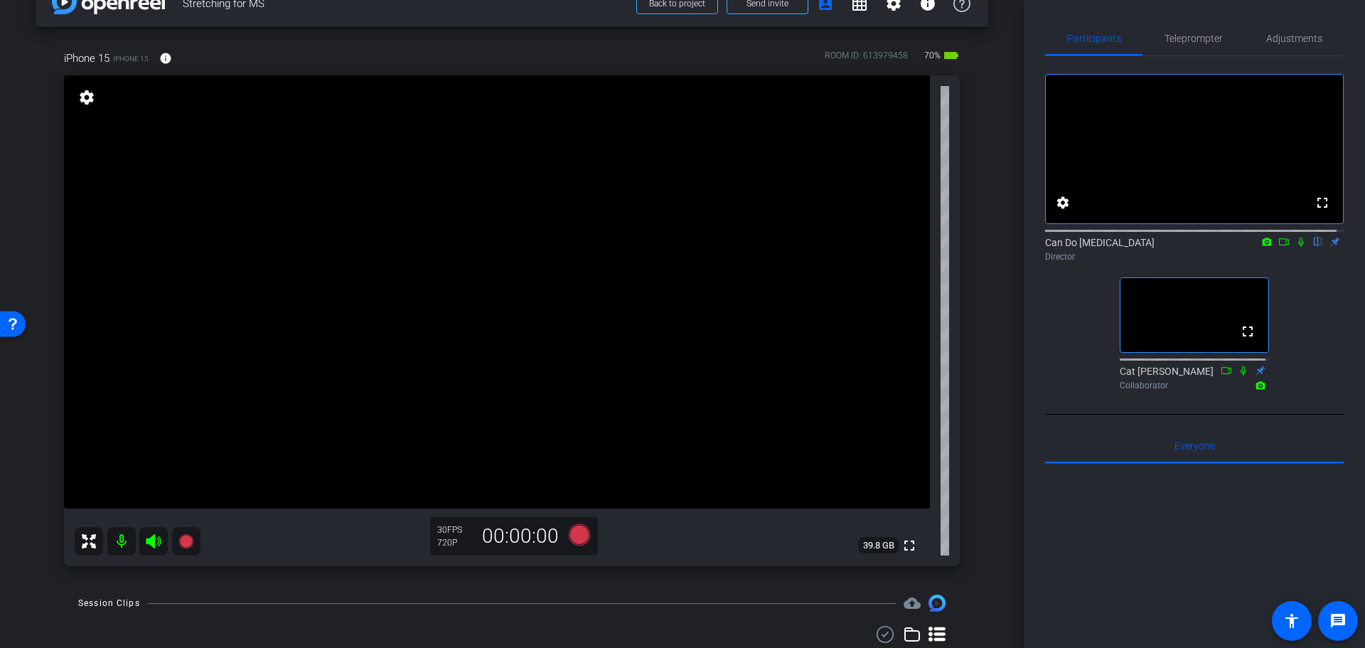
scroll to position [33, 0]
drag, startPoint x: 1026, startPoint y: 413, endPoint x: 1026, endPoint y: 405, distance: 7.8
click at [1026, 405] on div "Participants Teleprompter Adjustments fullscreen settings Can Do Multiple Scler…" at bounding box center [1194, 324] width 341 height 648
click at [1026, 403] on div "Participants Teleprompter Adjustments fullscreen settings Can Do Multiple Scler…" at bounding box center [1194, 324] width 341 height 648
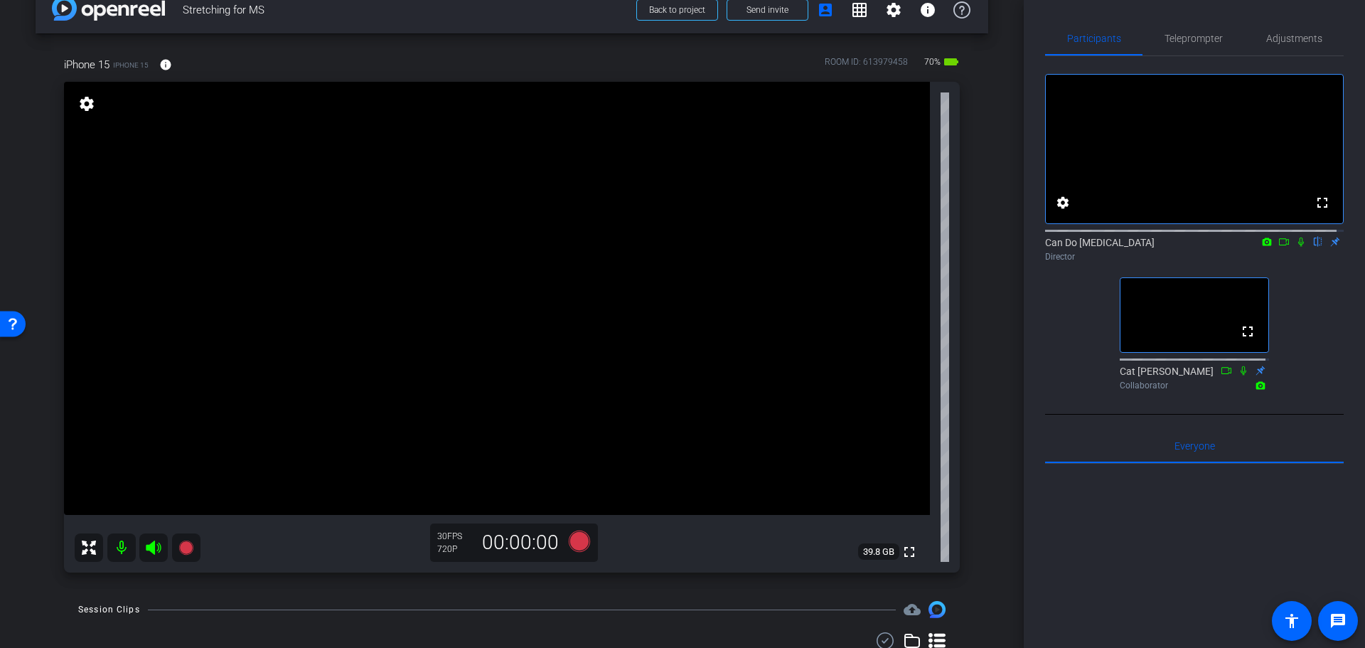
scroll to position [31, 0]
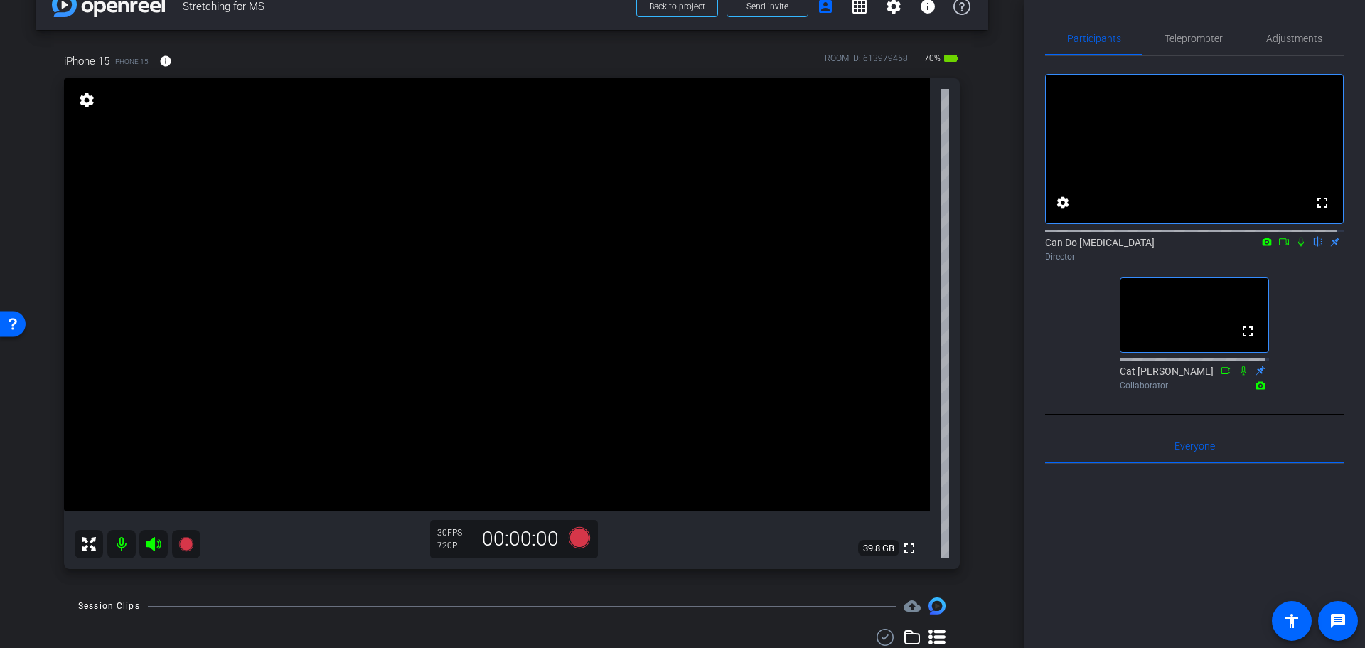
click at [968, 447] on div "iPhone 15 iPhone 15 info ROOM ID: 613979458 70% battery_std fullscreen settings…" at bounding box center [512, 306] width 953 height 553
click at [969, 436] on div "iPhone 15 iPhone 15 info ROOM ID: 613979458 70% battery_std fullscreen settings…" at bounding box center [512, 306] width 953 height 553
click at [996, 441] on div "arrow_back Stretching for MS Back to project Send invite account_box grid_on se…" at bounding box center [512, 293] width 1024 height 648
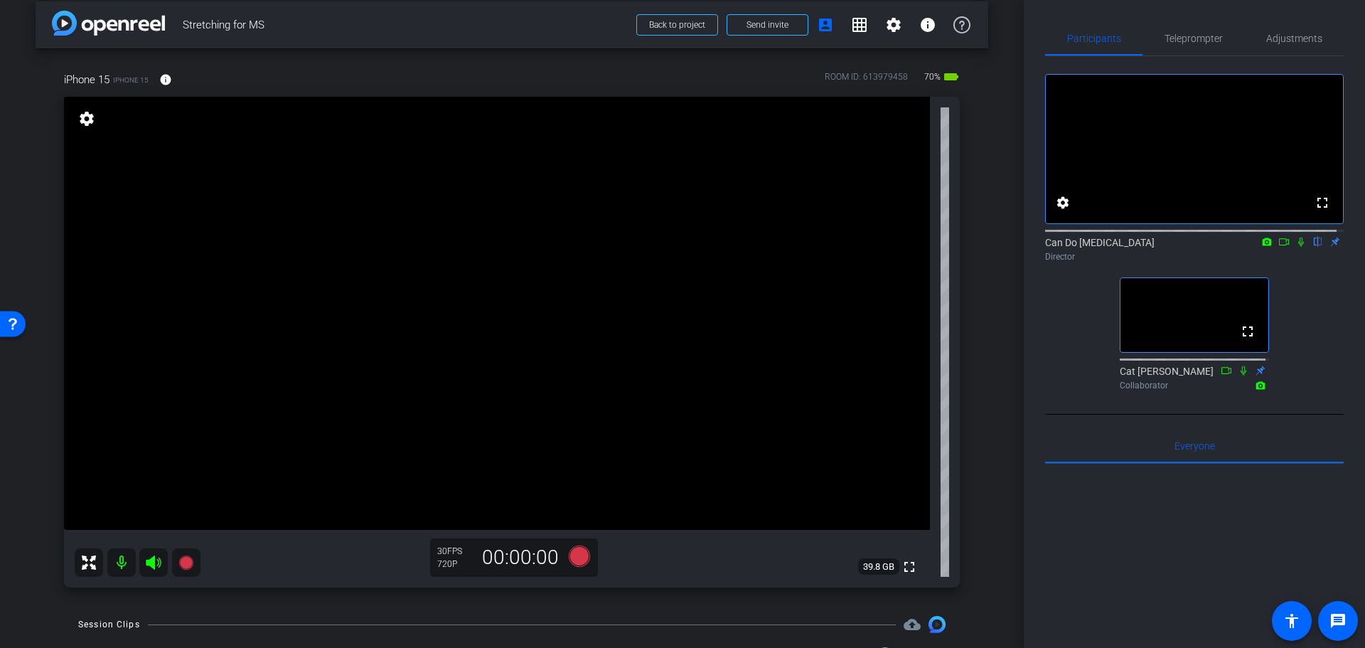
scroll to position [11, 0]
click at [1025, 262] on div "Participants Teleprompter Adjustments fullscreen settings Can Do Multiple Scler…" at bounding box center [1194, 324] width 341 height 648
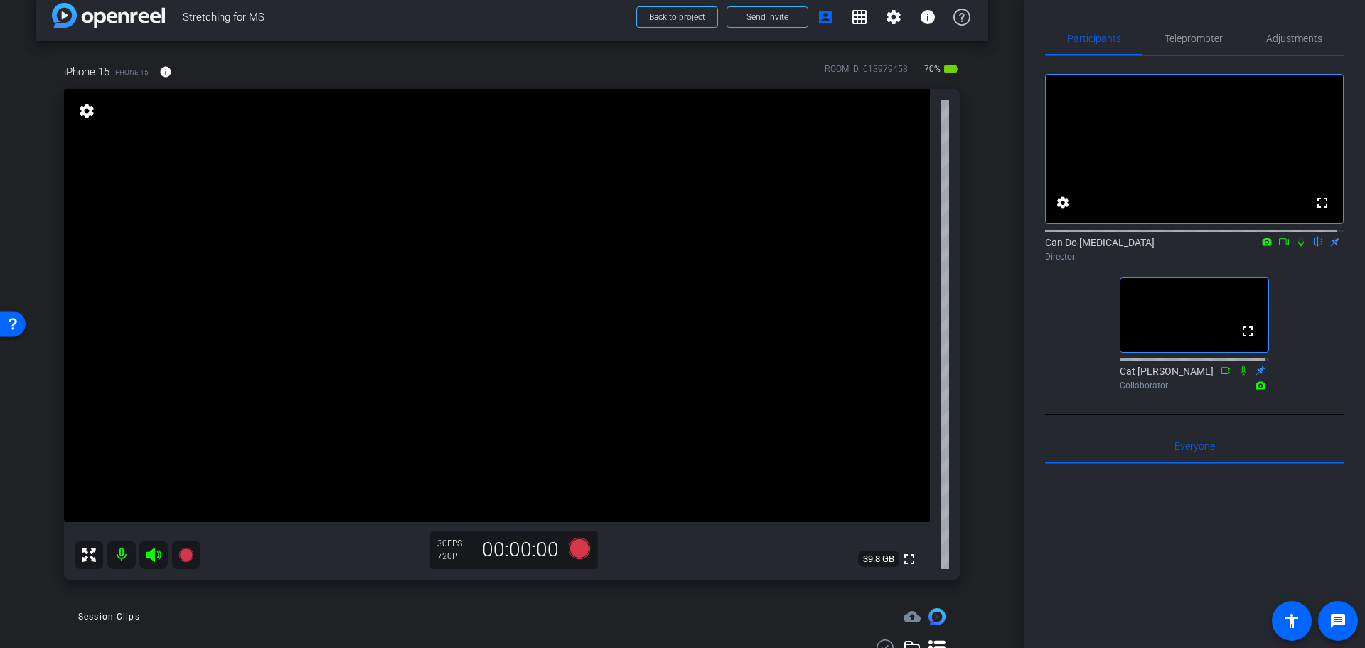
scroll to position [6, 0]
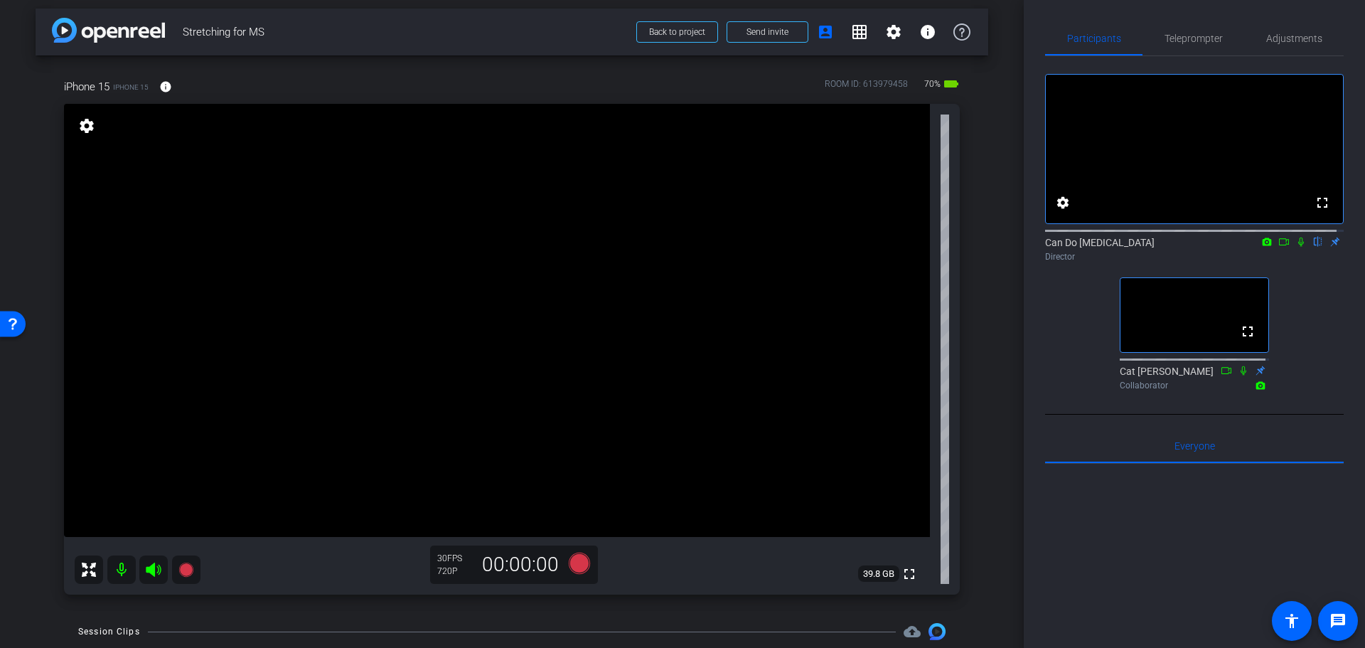
click at [1027, 362] on div "Participants Teleprompter Adjustments fullscreen settings Can Do Multiple Scler…" at bounding box center [1194, 324] width 341 height 648
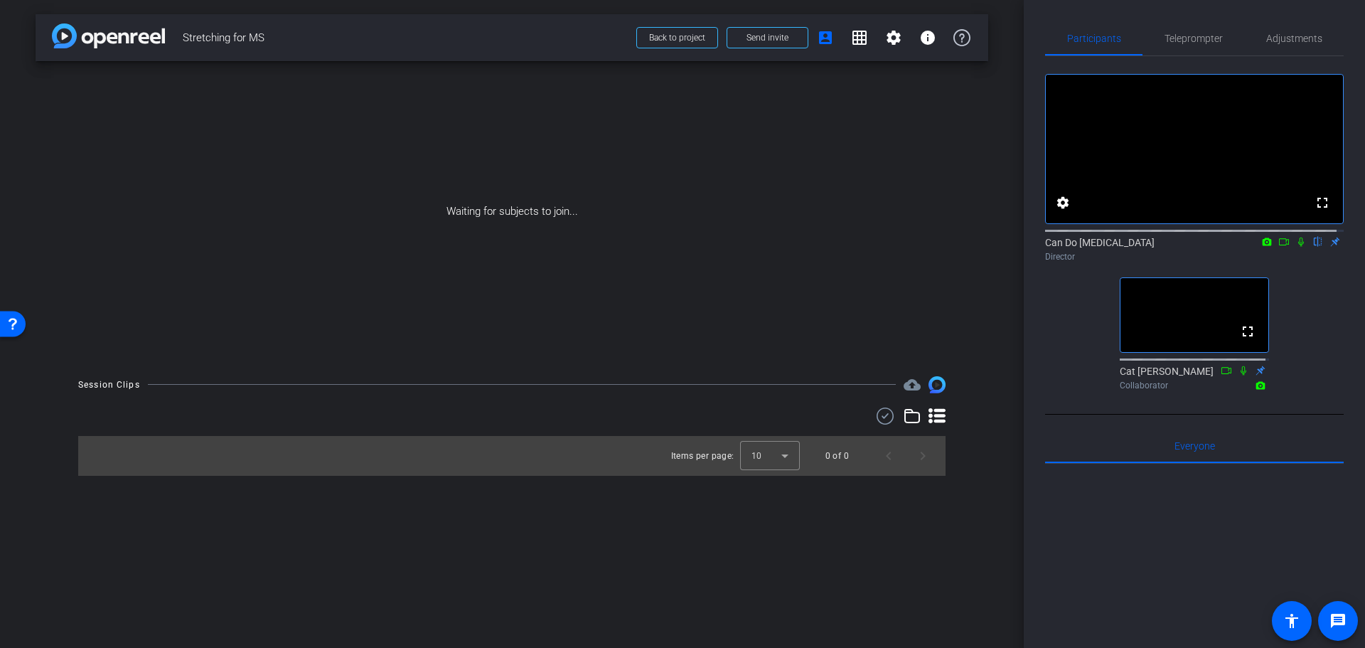
scroll to position [0, 0]
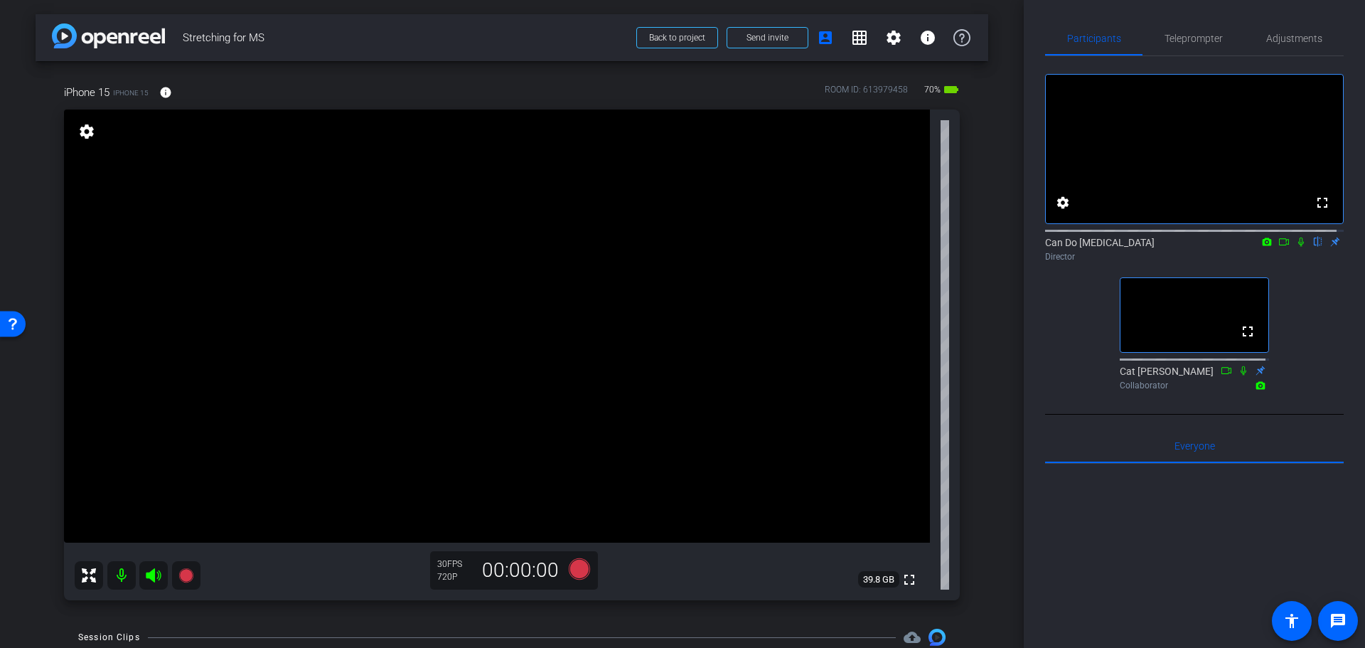
click at [1010, 360] on div "arrow_back Stretching for MS Back to project Send invite account_box grid_on se…" at bounding box center [512, 324] width 1024 height 648
click at [1007, 360] on div "arrow_back Stretching for MS Back to project Send invite account_box grid_on se…" at bounding box center [512, 324] width 1024 height 648
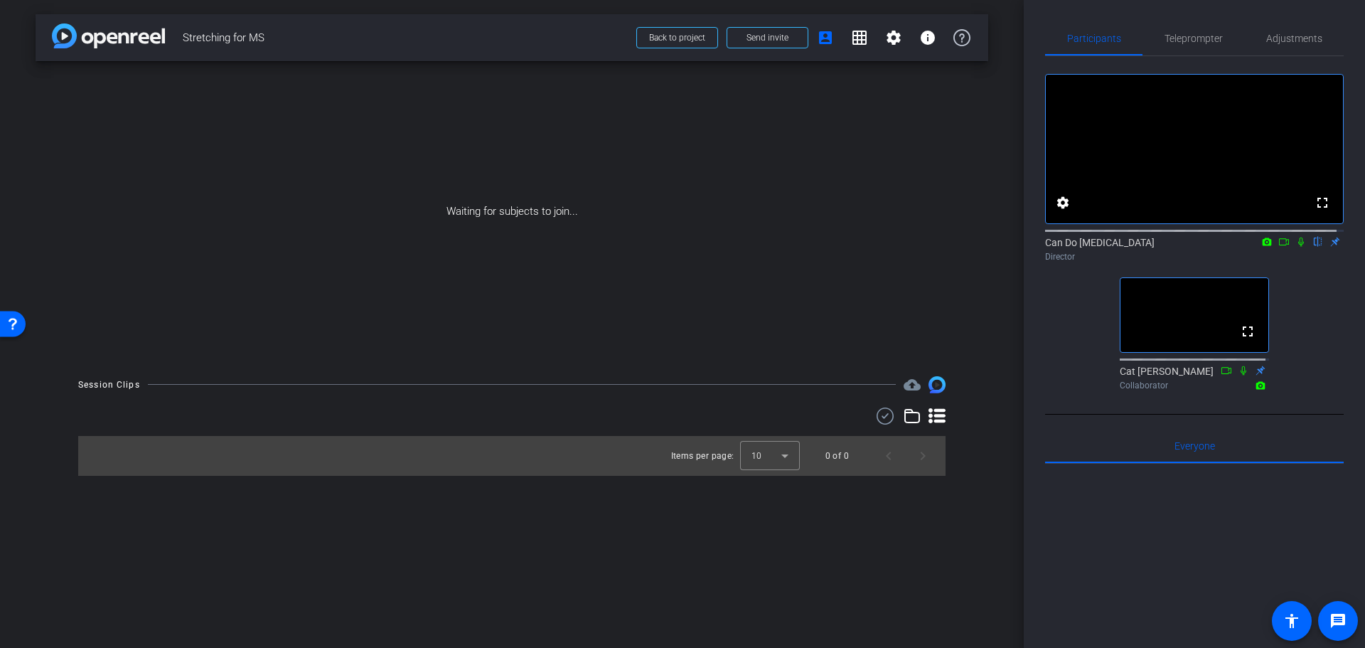
click at [978, 550] on div "arrow_back Stretching for MS Back to project Send invite account_box grid_on se…" at bounding box center [512, 324] width 1024 height 648
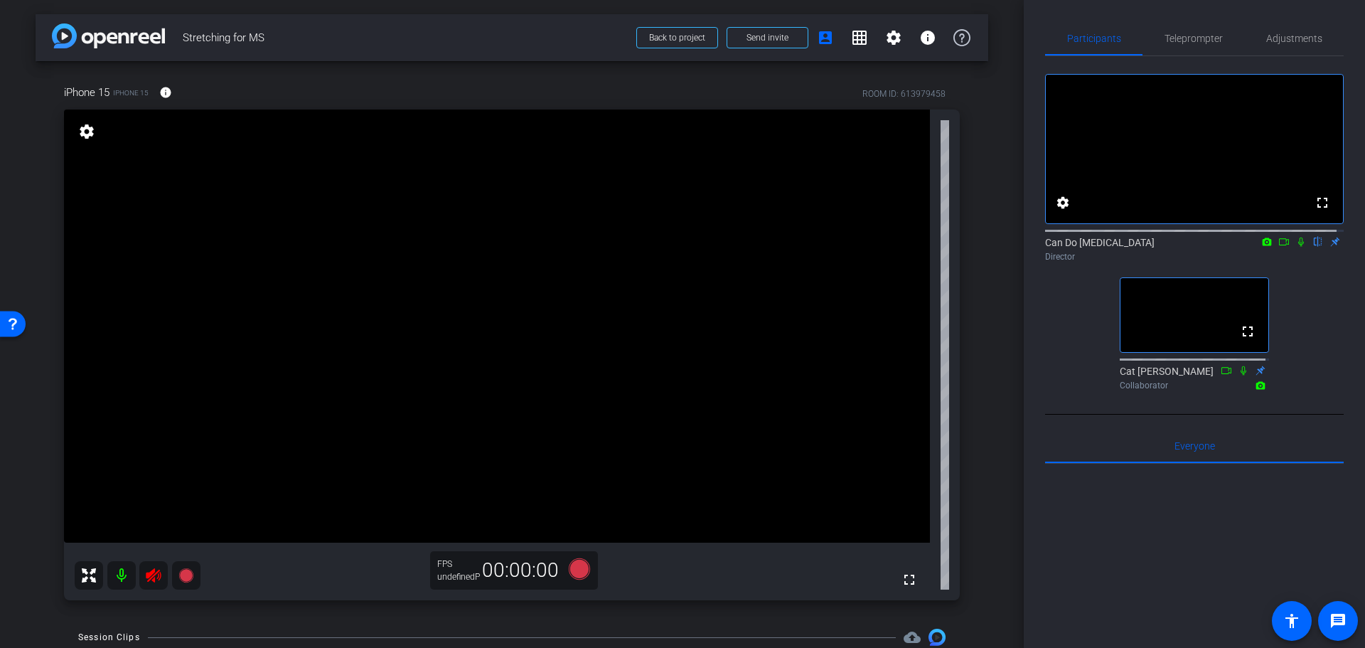
click at [147, 577] on icon at bounding box center [153, 575] width 15 height 14
click at [154, 577] on div at bounding box center [138, 575] width 126 height 28
click at [152, 572] on div at bounding box center [138, 575] width 126 height 28
click at [151, 578] on div at bounding box center [138, 575] width 126 height 28
click at [149, 575] on div at bounding box center [138, 575] width 126 height 28
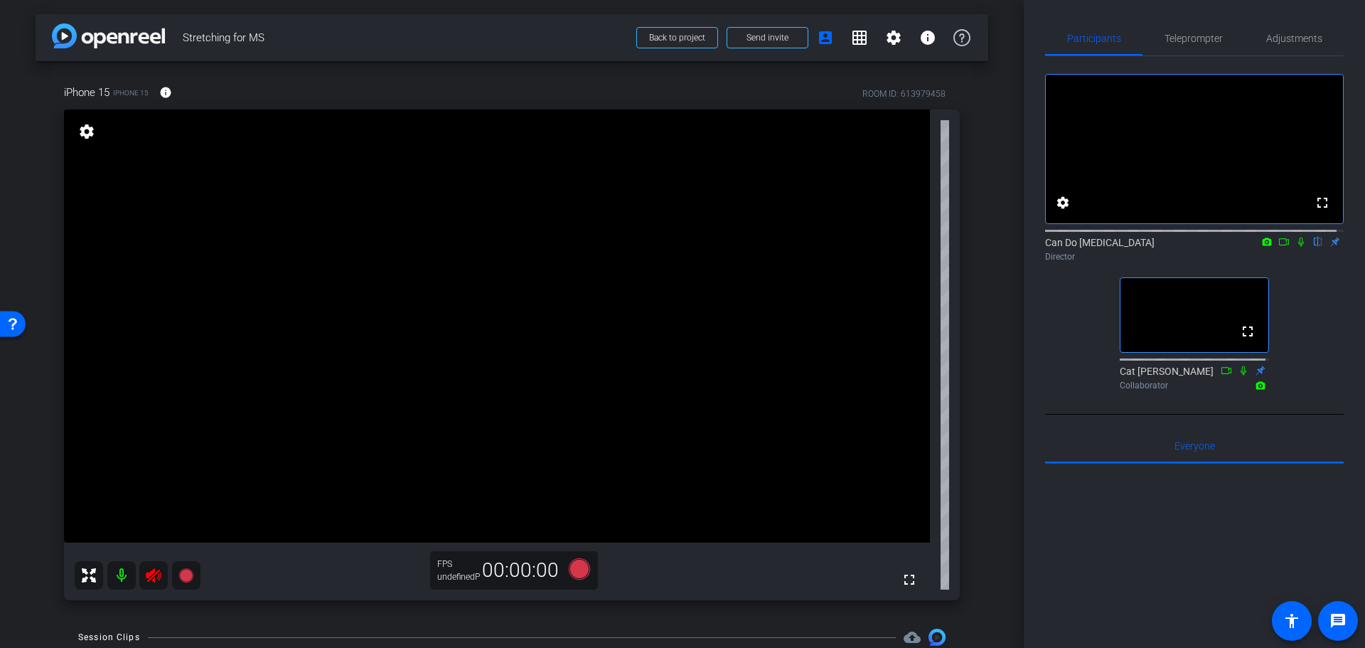
click at [146, 577] on div at bounding box center [138, 575] width 126 height 28
click at [162, 576] on div at bounding box center [138, 575] width 126 height 28
click at [155, 582] on div at bounding box center [138, 575] width 126 height 28
click at [153, 572] on icon at bounding box center [153, 575] width 15 height 14
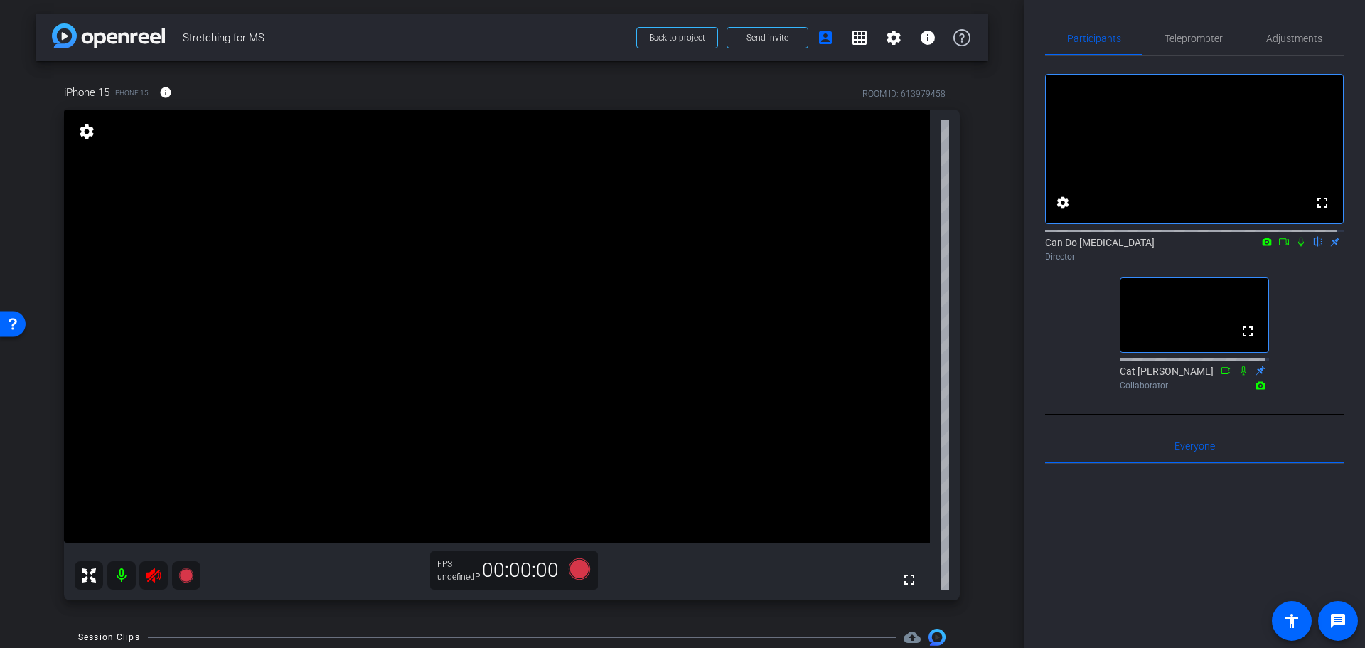
click at [152, 575] on div at bounding box center [138, 575] width 126 height 28
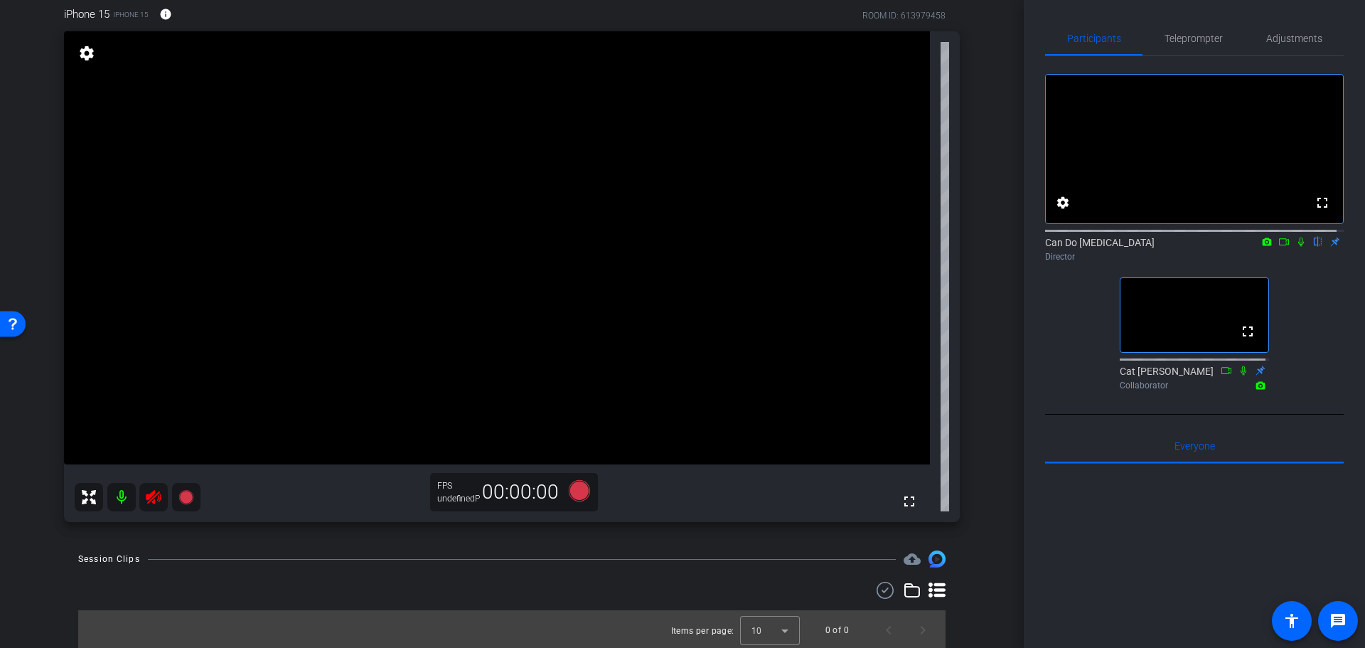
scroll to position [80, 0]
click at [151, 497] on div at bounding box center [138, 495] width 126 height 28
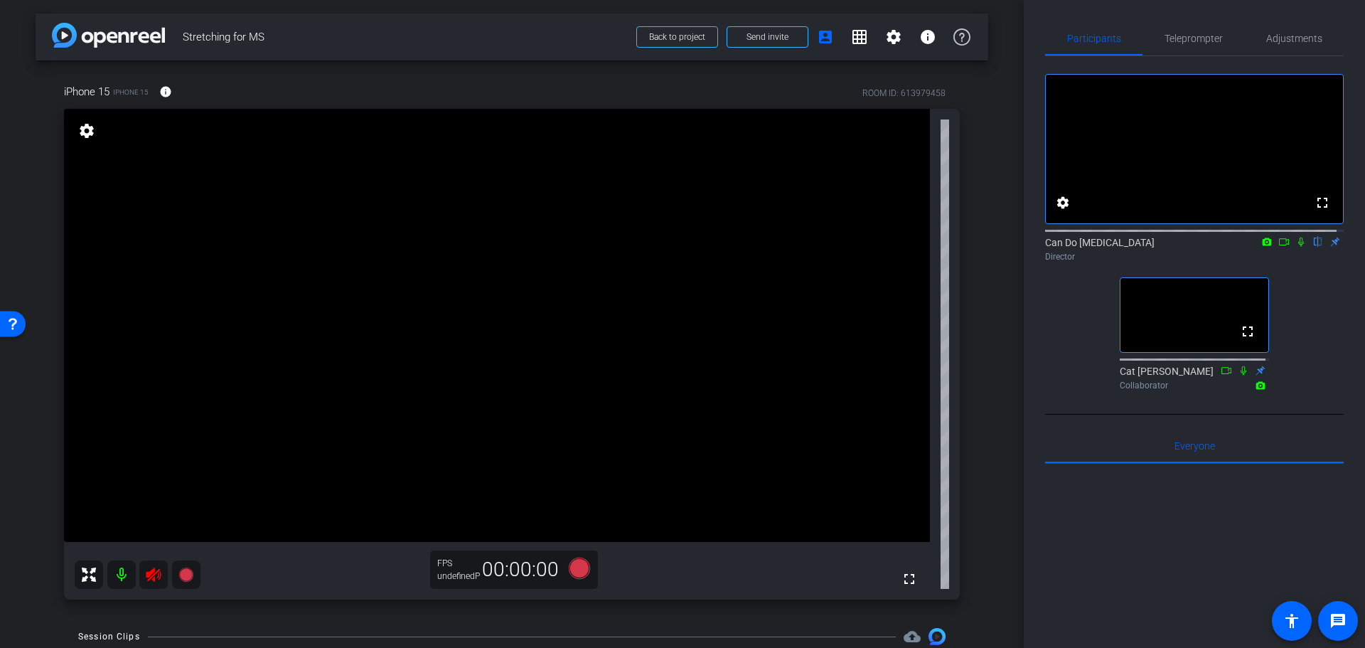
scroll to position [0, 0]
click at [885, 42] on mat-icon "settings" at bounding box center [893, 37] width 17 height 17
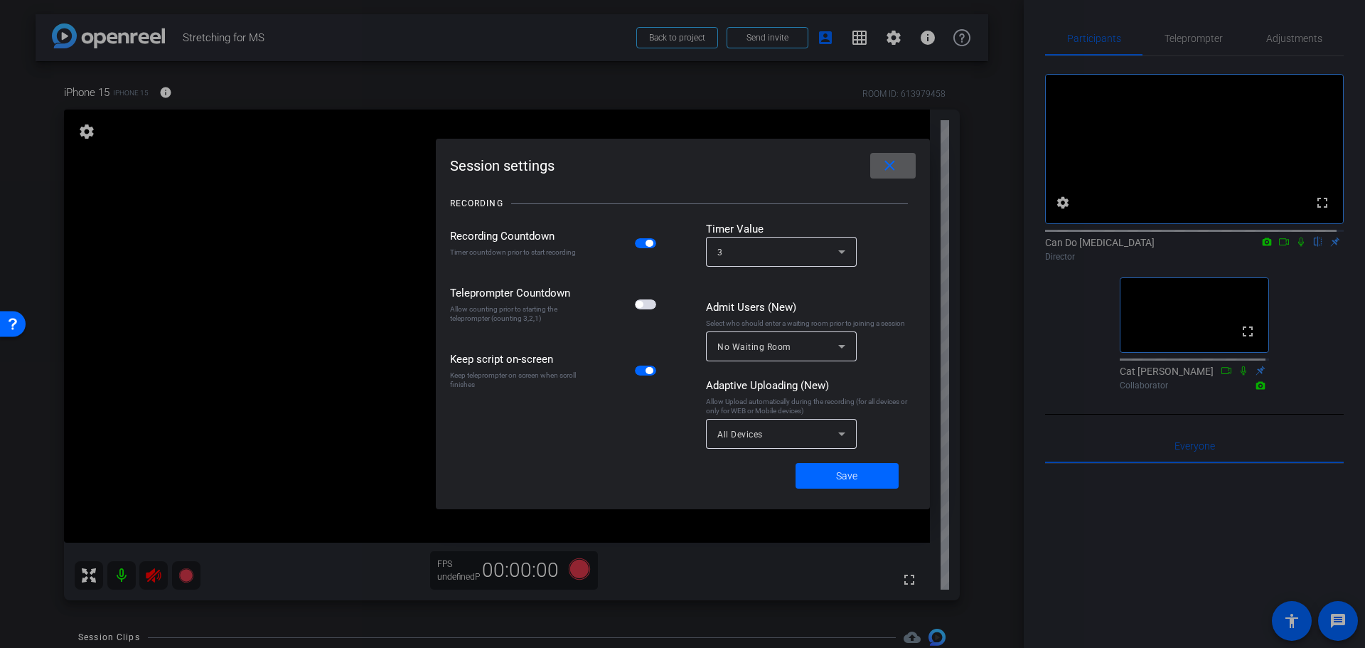
click at [894, 165] on mat-icon "close" at bounding box center [890, 166] width 18 height 18
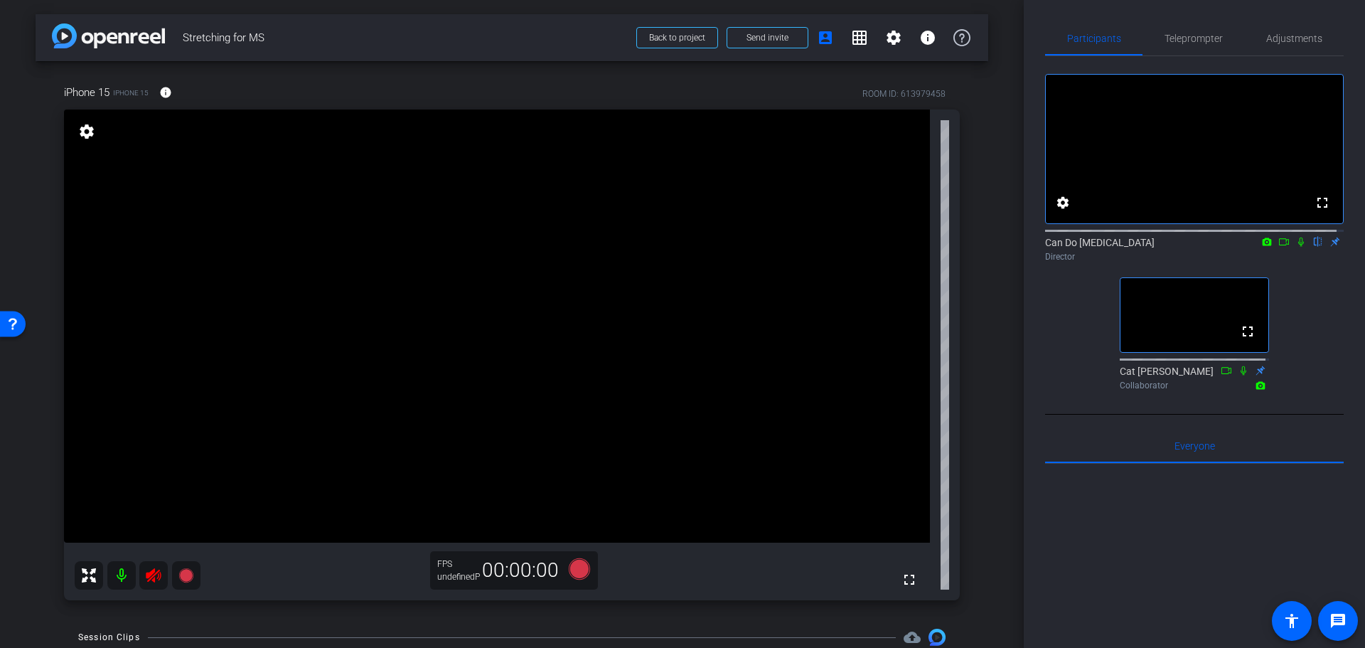
click at [153, 577] on div at bounding box center [138, 575] width 126 height 28
click at [149, 577] on icon at bounding box center [153, 575] width 15 height 14
click at [154, 576] on div at bounding box center [138, 575] width 126 height 28
click at [153, 577] on div at bounding box center [138, 575] width 126 height 28
click at [148, 575] on div at bounding box center [138, 575] width 126 height 28
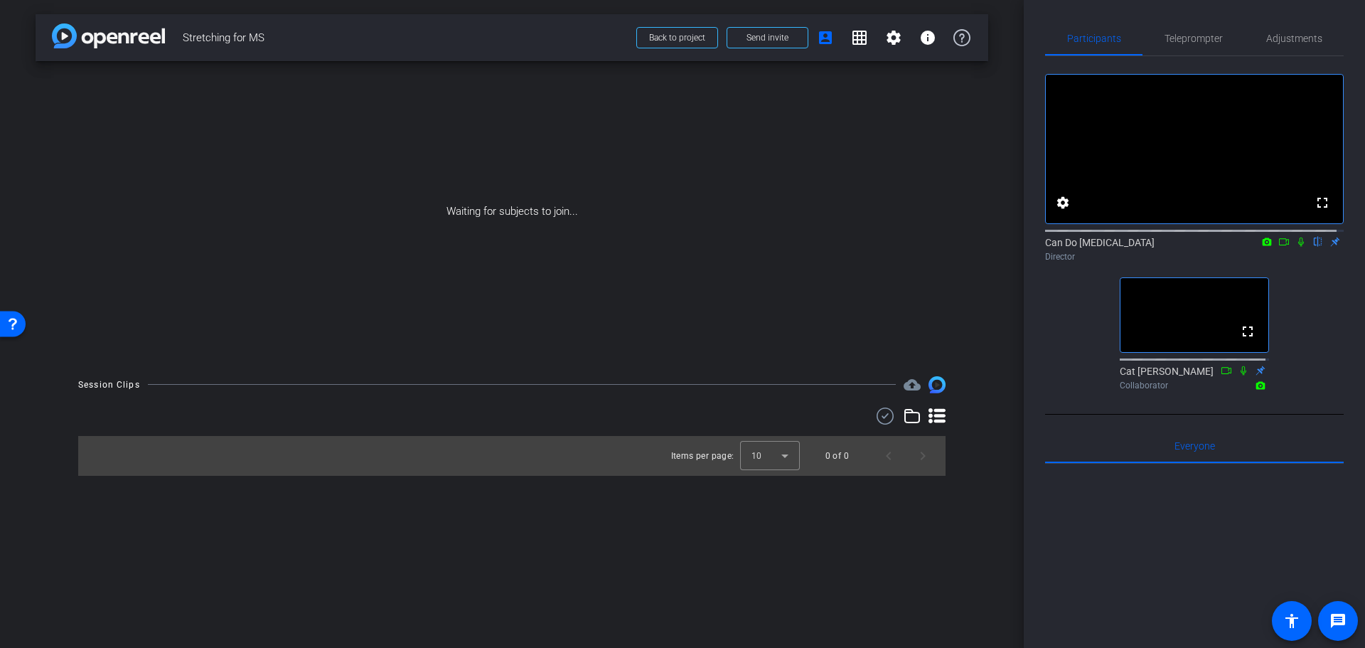
click at [146, 576] on div "arrow_back Stretching for MS Back to project Send invite account_box grid_on se…" at bounding box center [512, 324] width 1024 height 648
click at [146, 579] on div "arrow_back Stretching for MS Back to project Send invite account_box grid_on se…" at bounding box center [512, 324] width 1024 height 648
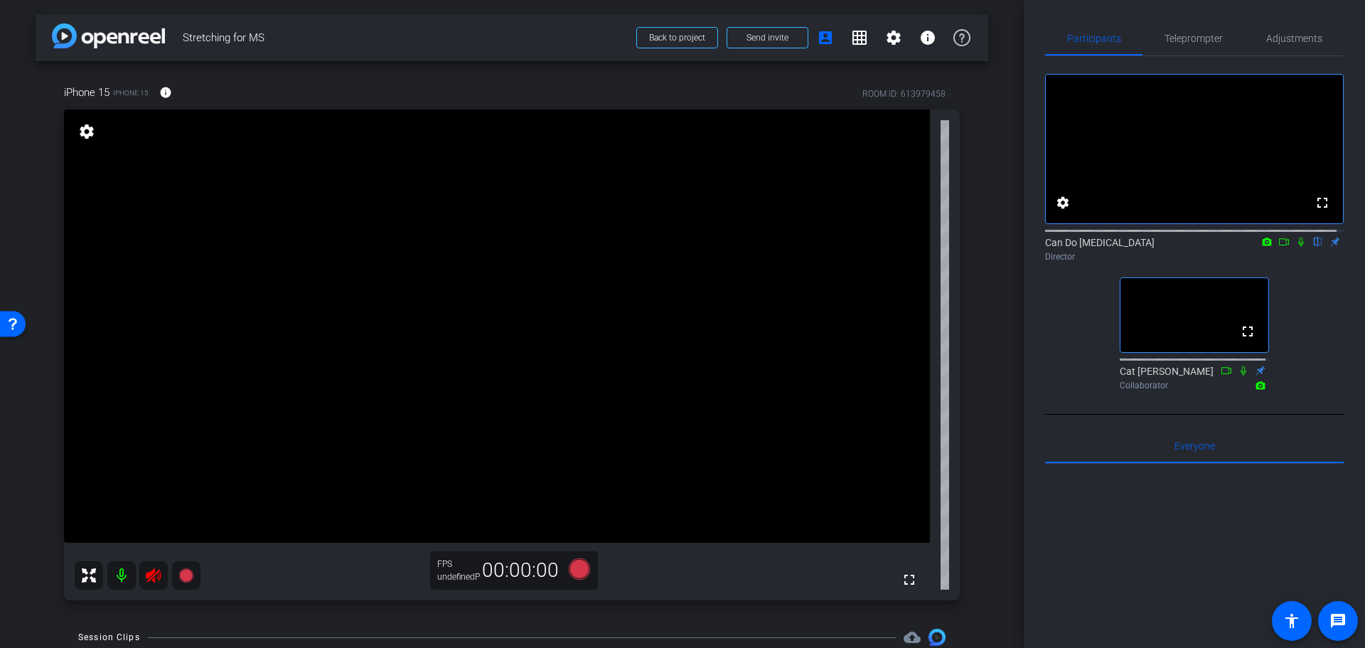
click at [147, 579] on icon at bounding box center [153, 575] width 17 height 17
click at [150, 575] on div at bounding box center [138, 575] width 126 height 28
click at [153, 579] on div at bounding box center [138, 575] width 126 height 28
click at [151, 570] on div at bounding box center [138, 575] width 126 height 28
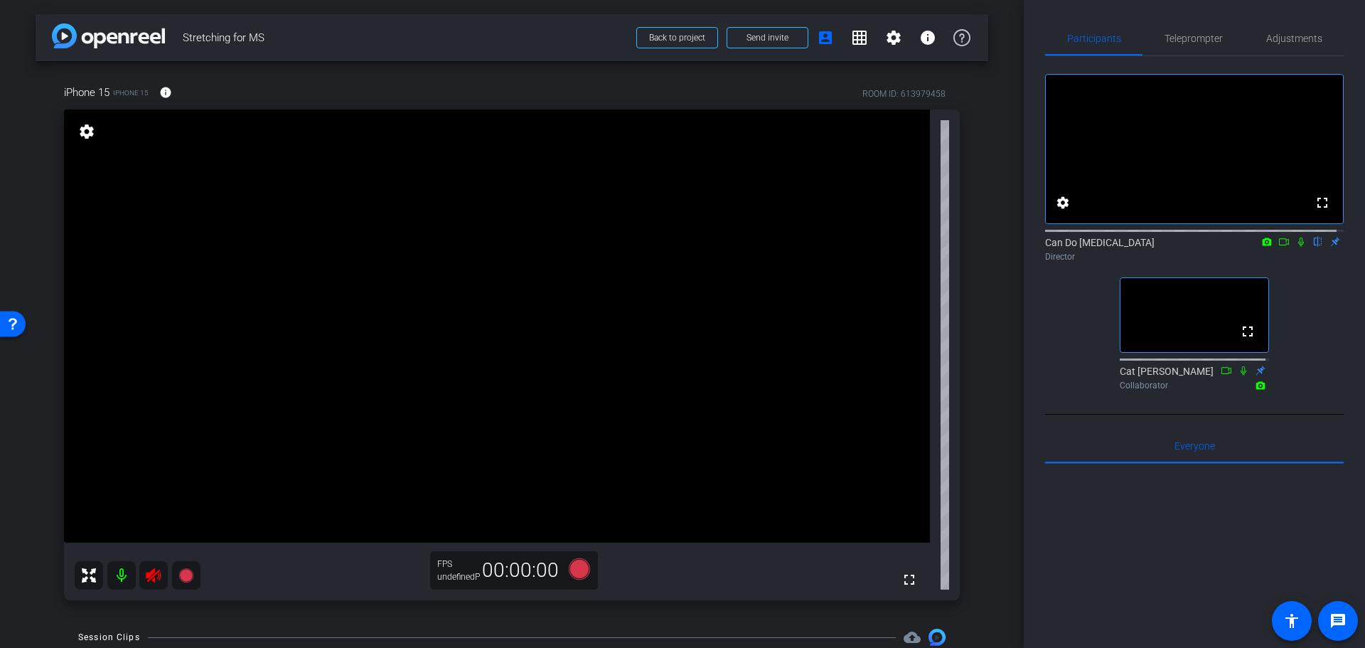
click at [152, 573] on div at bounding box center [138, 575] width 126 height 28
click at [150, 576] on div at bounding box center [138, 575] width 126 height 28
click at [148, 577] on icon at bounding box center [153, 575] width 15 height 14
click at [148, 577] on div at bounding box center [138, 575] width 126 height 28
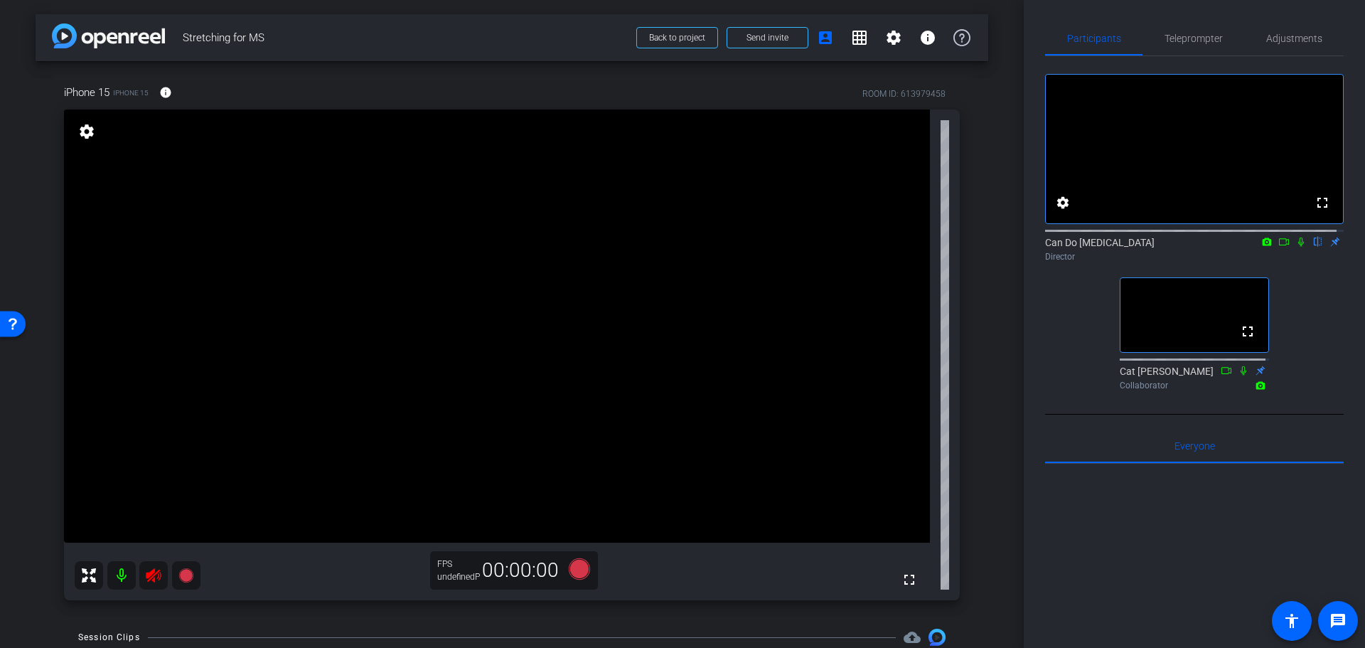
click at [148, 577] on div at bounding box center [138, 575] width 126 height 28
click at [150, 577] on div at bounding box center [138, 575] width 126 height 28
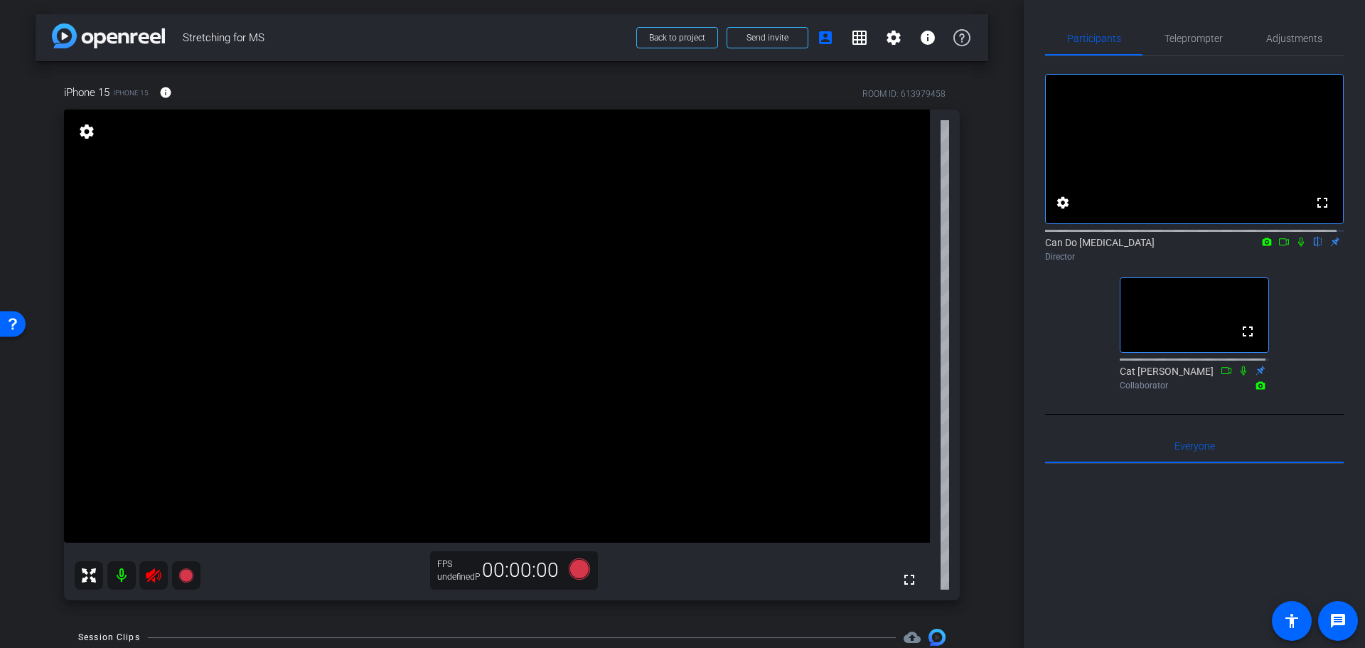
click at [146, 577] on icon at bounding box center [153, 575] width 17 height 17
click at [574, 571] on icon at bounding box center [579, 568] width 21 height 21
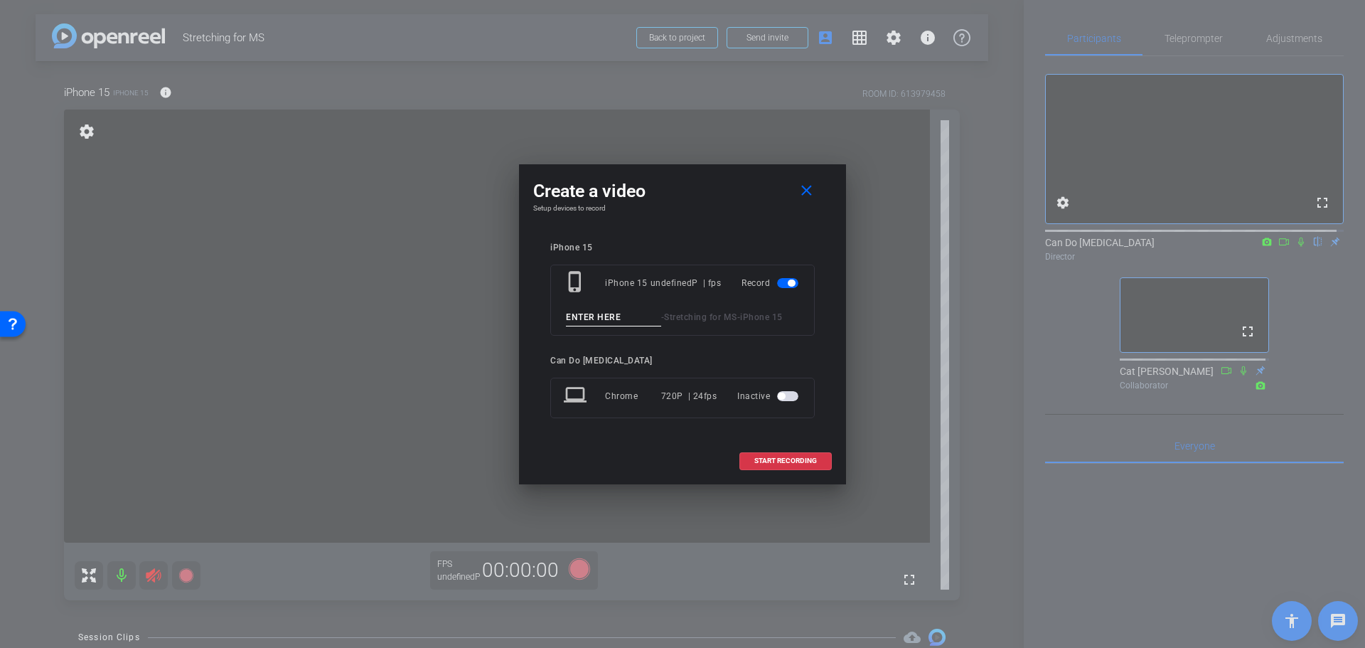
click at [627, 328] on div "phone_iphone iPhone 15 undefinedP | fps Record - Stretching for MS - iPhone 15" at bounding box center [682, 300] width 265 height 71
click at [626, 320] on input at bounding box center [613, 318] width 95 height 18
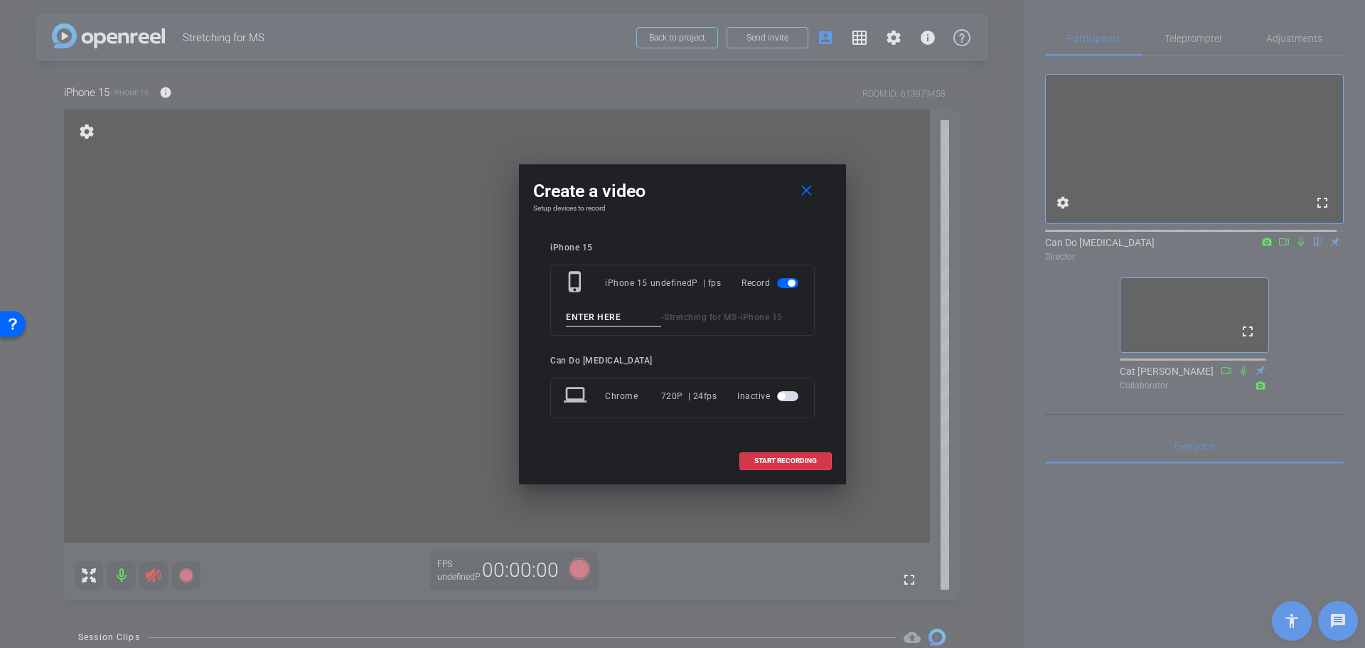
click at [626, 320] on input at bounding box center [613, 318] width 95 height 18
type input "HamstringTake1"
click at [790, 462] on span "START RECORDING" at bounding box center [785, 460] width 63 height 7
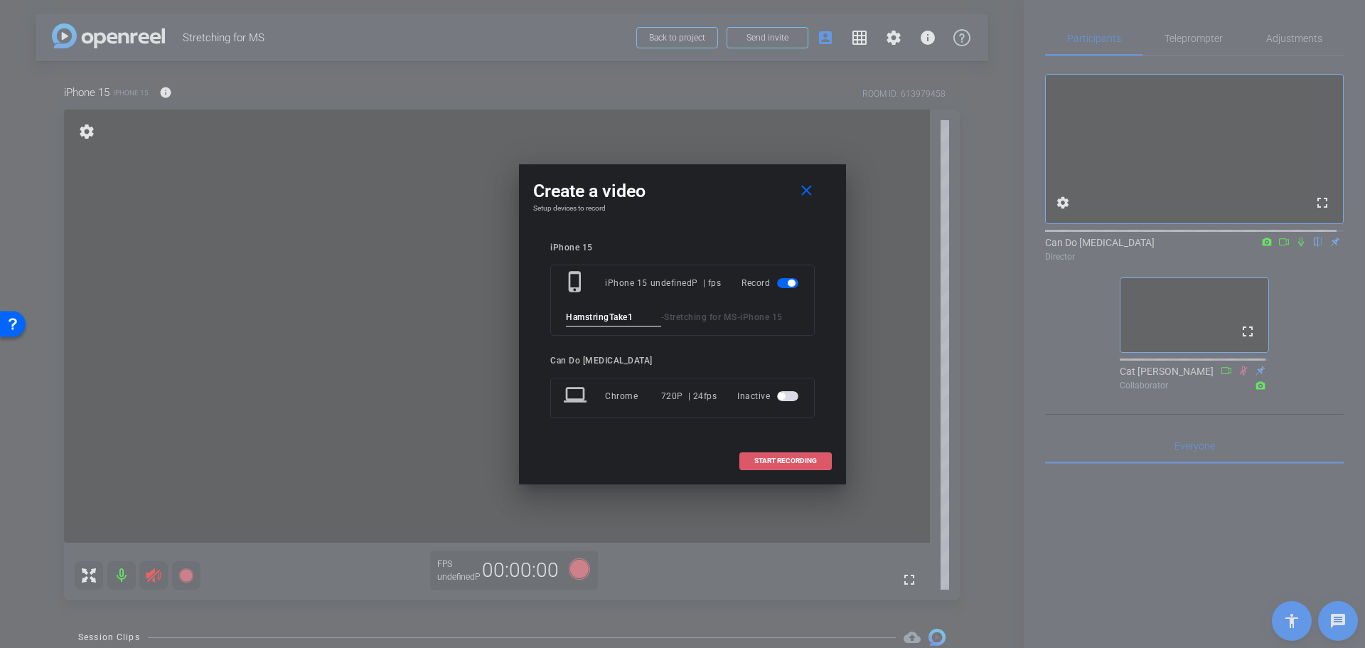
click at [790, 462] on span "START RECORDING" at bounding box center [785, 460] width 63 height 7
click at [812, 191] on mat-icon "close" at bounding box center [807, 191] width 18 height 18
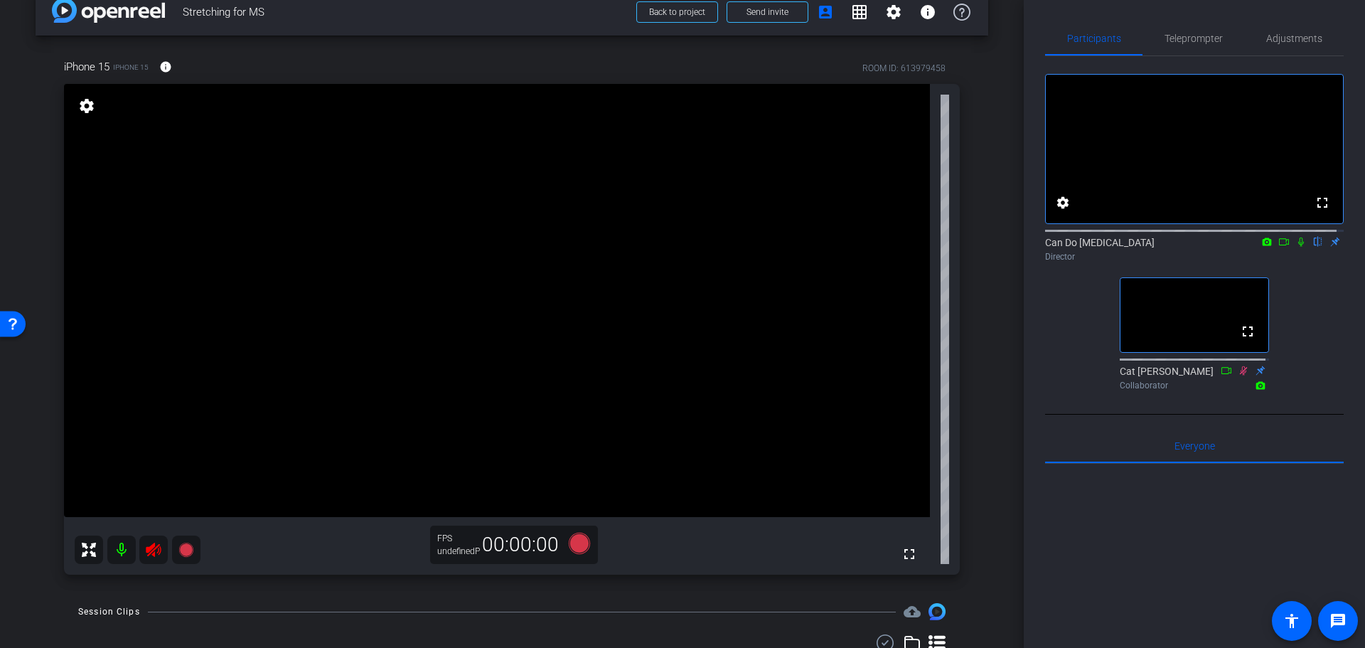
scroll to position [9, 0]
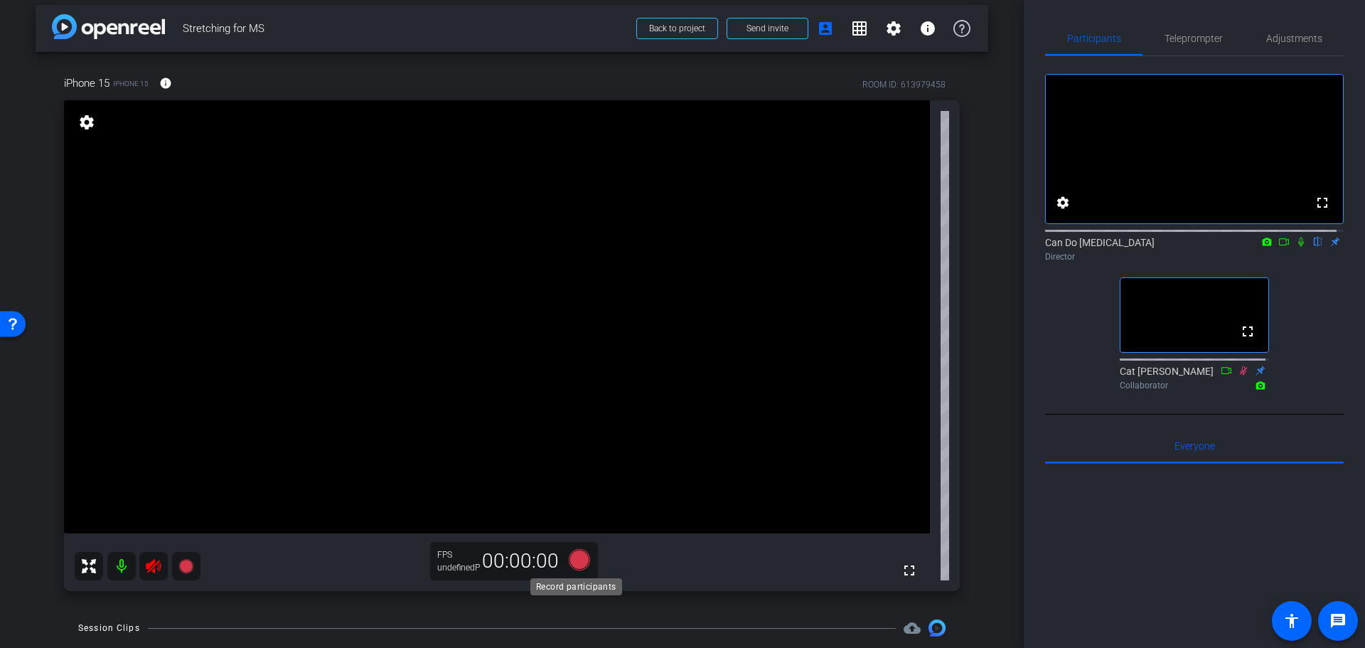
click at [583, 563] on icon at bounding box center [579, 559] width 21 height 21
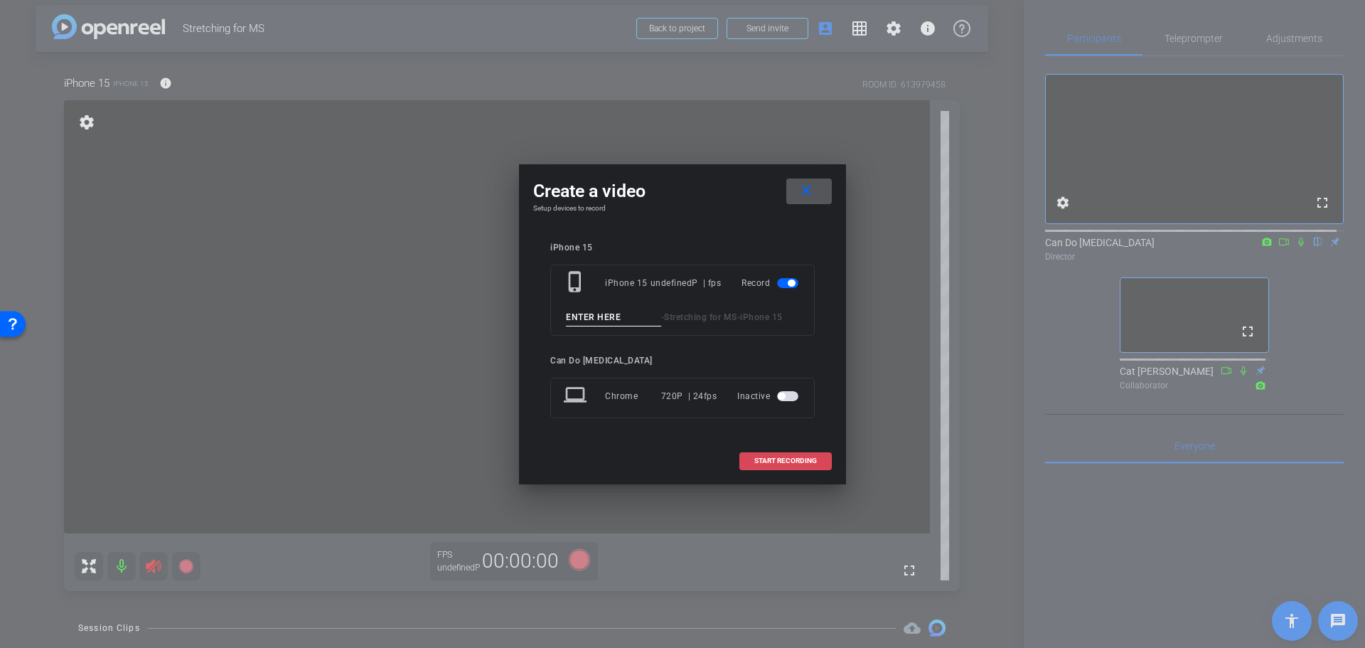
click at [759, 457] on span "START RECORDING" at bounding box center [785, 460] width 63 height 7
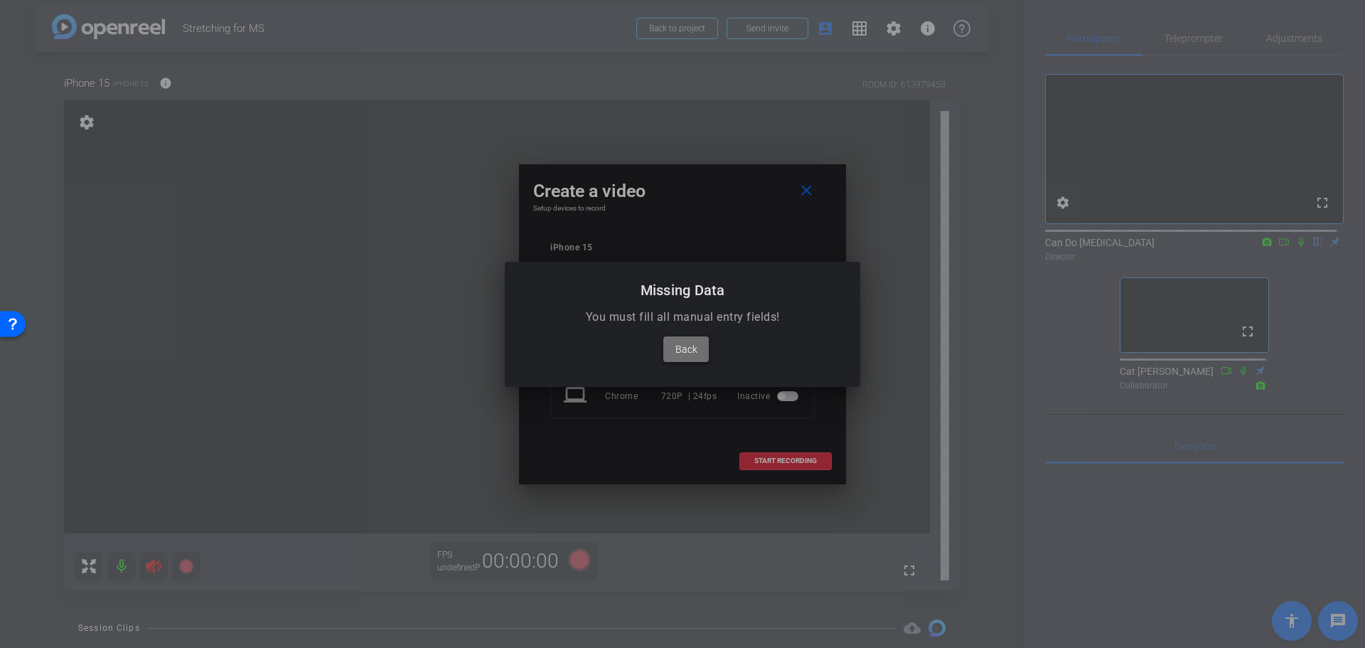
click at [690, 355] on span "Back" at bounding box center [686, 349] width 22 height 17
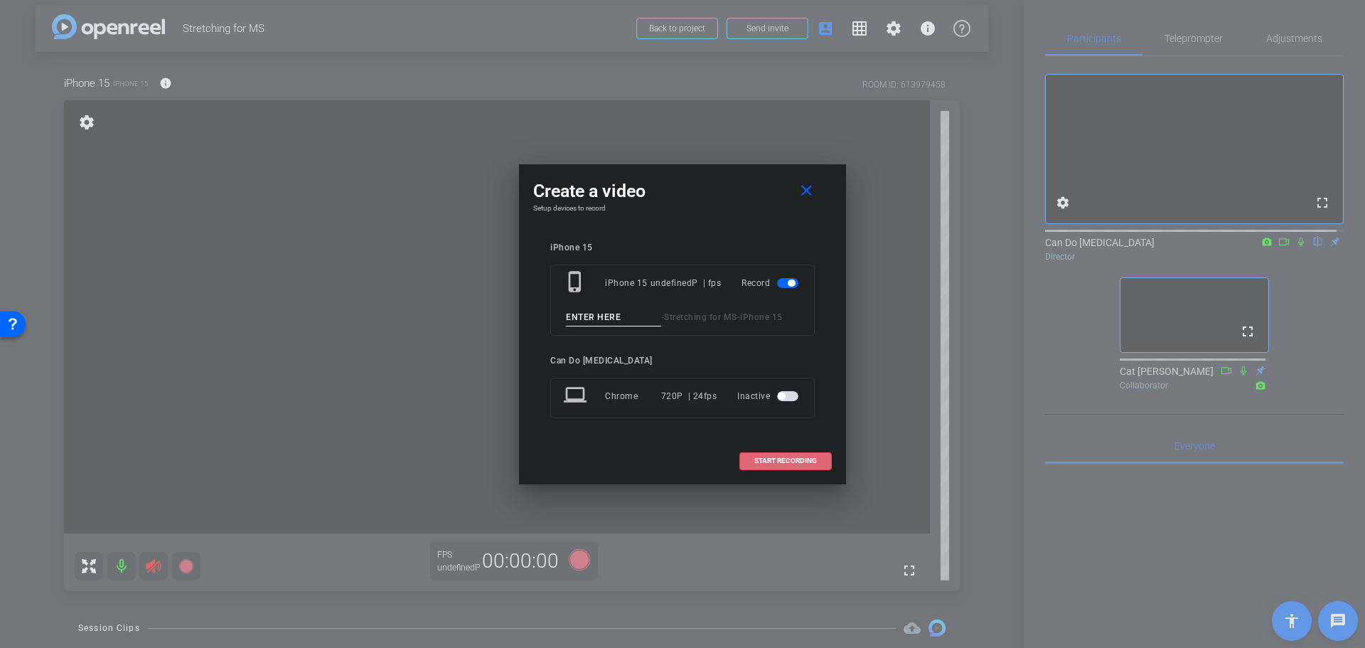
click at [612, 336] on div "iPhone 15 phone_iphone iPhone 15 undefinedP | fps Record - Stretching for MS - …" at bounding box center [682, 340] width 265 height 196
click at [616, 324] on input at bounding box center [613, 318] width 95 height 18
type input "1"
click at [774, 449] on span at bounding box center [785, 461] width 91 height 34
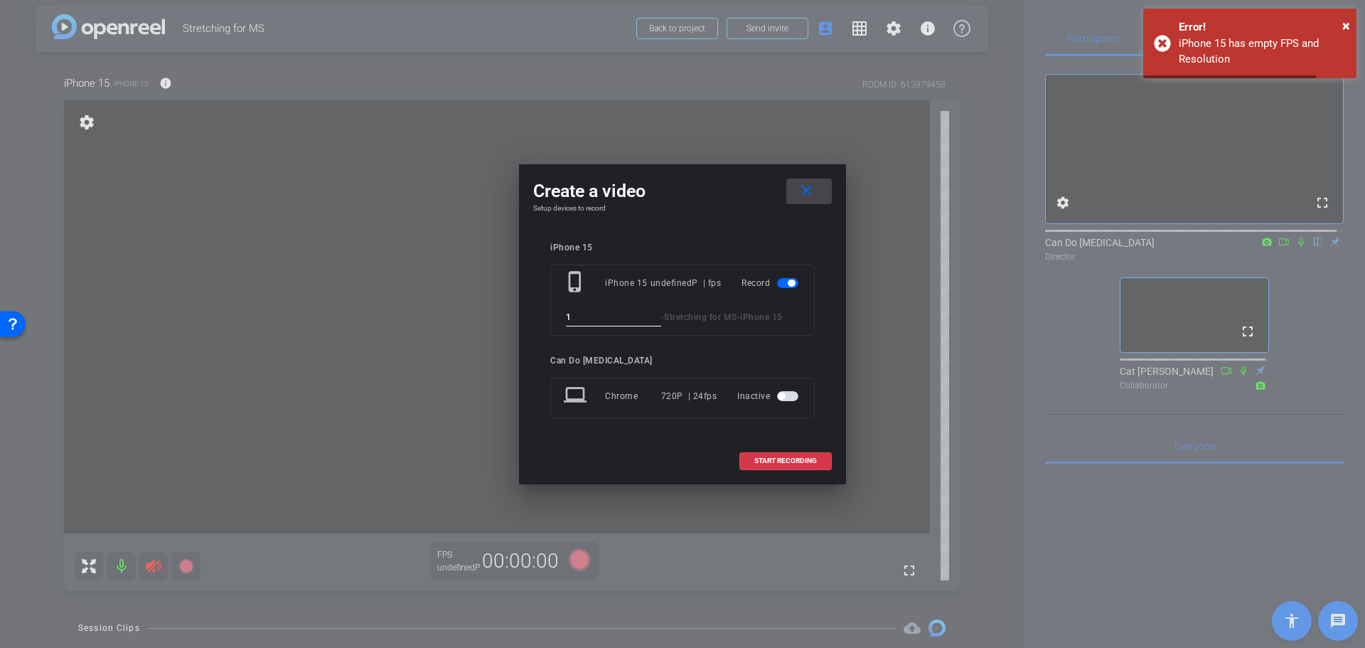
click at [803, 185] on mat-icon "close" at bounding box center [807, 191] width 18 height 18
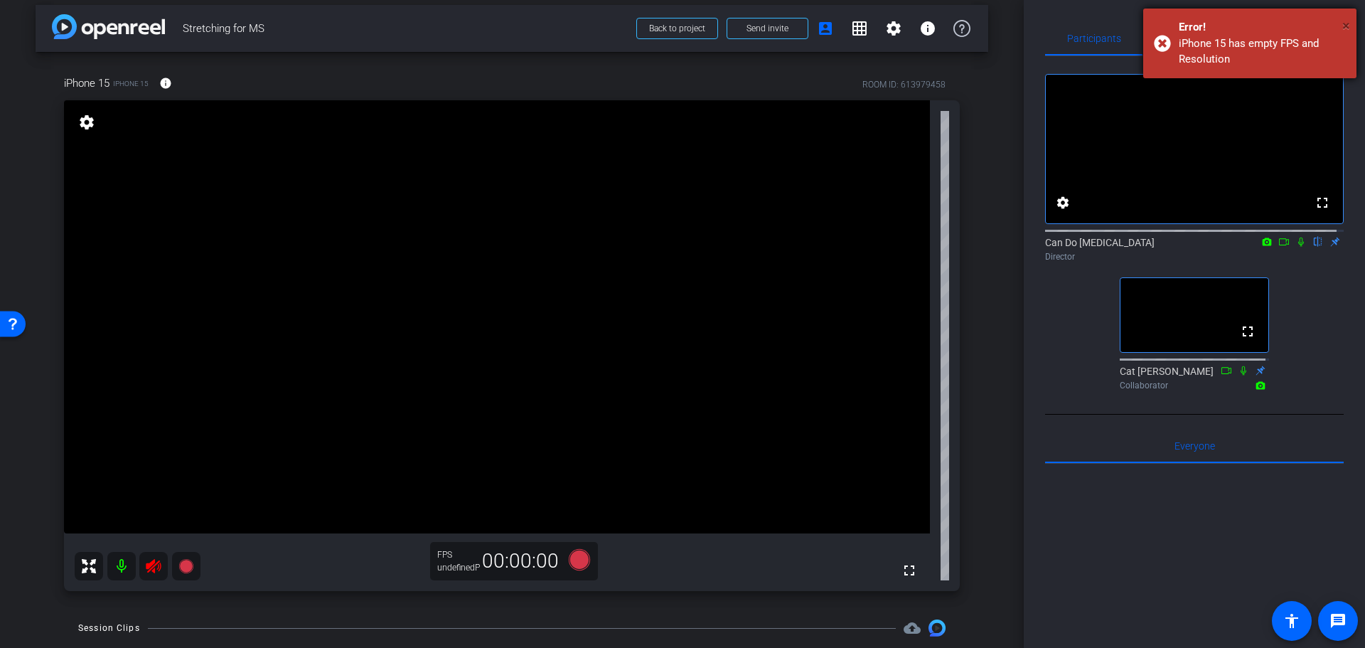
click at [1345, 18] on span "×" at bounding box center [1346, 25] width 8 height 17
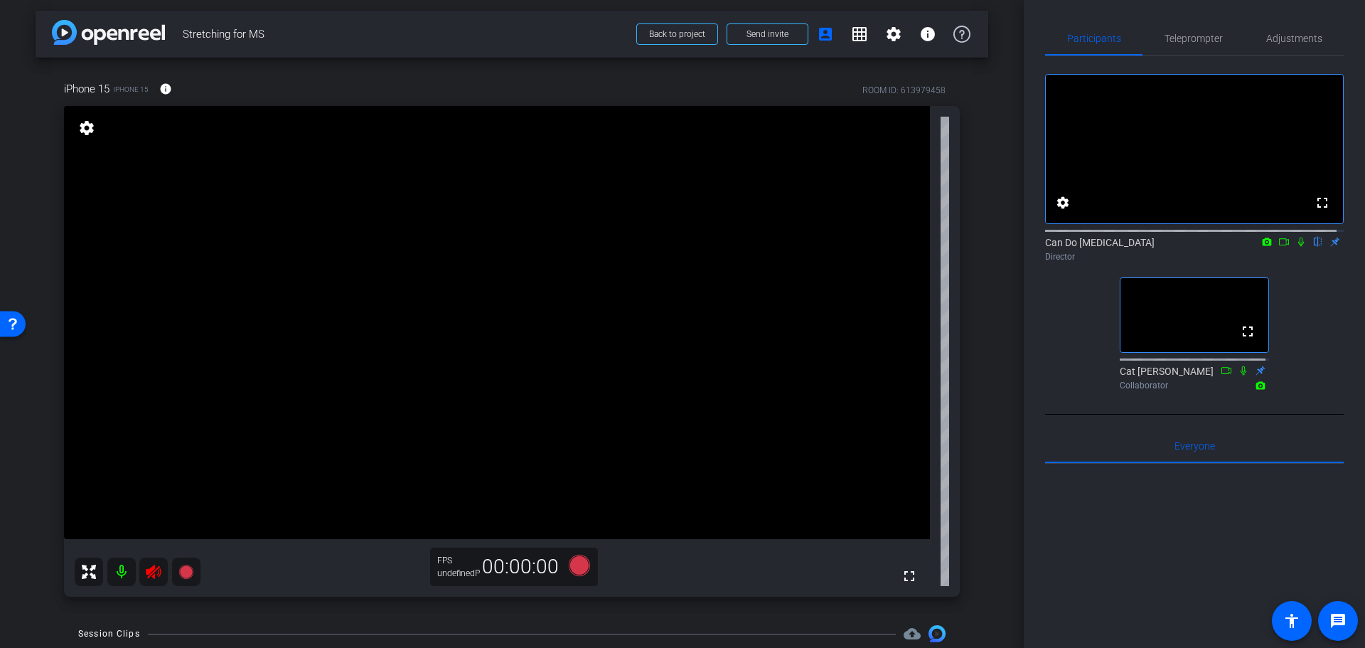
scroll to position [0, 0]
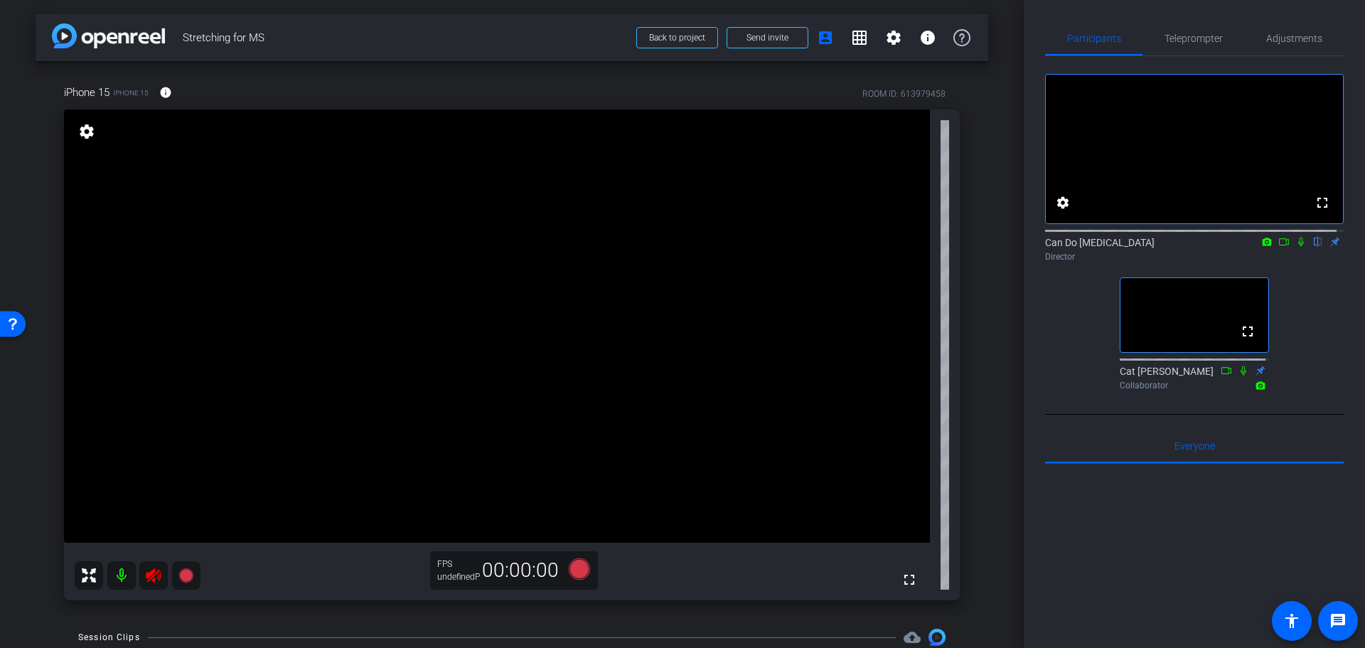
click at [1297, 247] on icon at bounding box center [1300, 242] width 11 height 10
click at [585, 570] on icon at bounding box center [579, 569] width 34 height 26
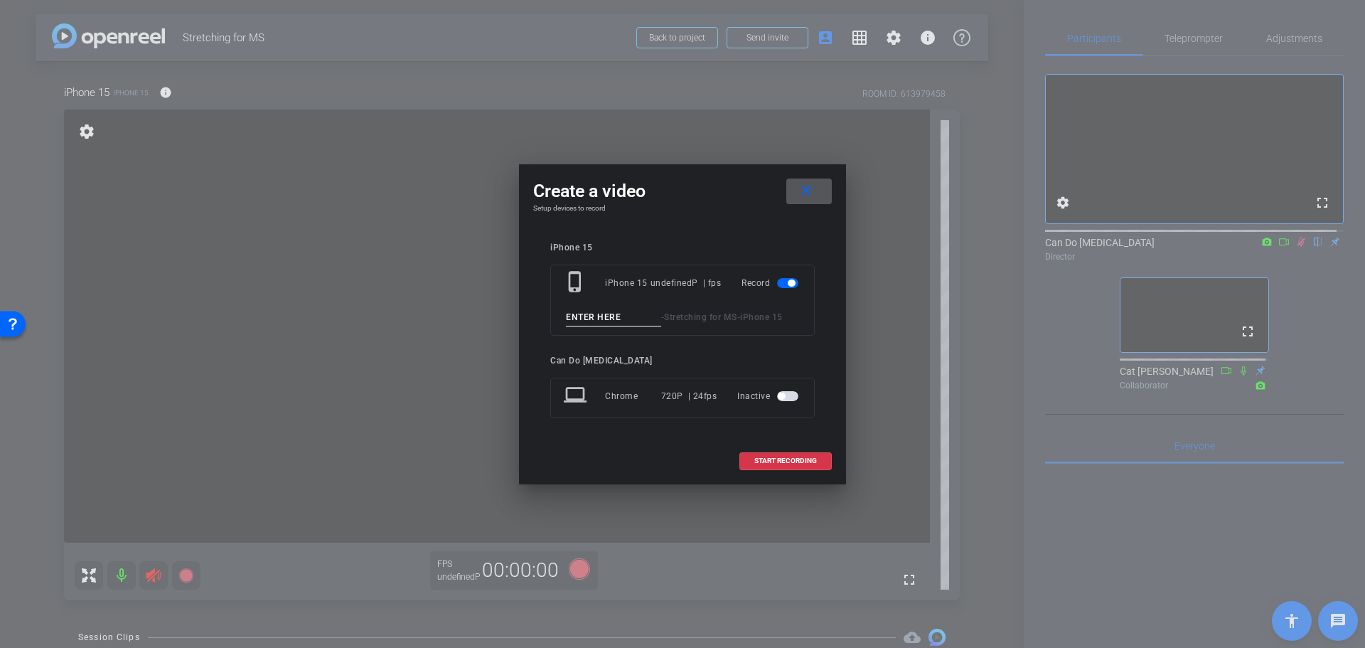
click at [625, 326] on input at bounding box center [613, 318] width 95 height 18
drag, startPoint x: 726, startPoint y: 281, endPoint x: 649, endPoint y: 287, distance: 77.0
click at [649, 287] on div "phone_iphone iPhone 15 undefinedP | fps Record" at bounding box center [682, 283] width 237 height 26
click at [624, 321] on input at bounding box center [613, 318] width 95 height 18
type input "1"
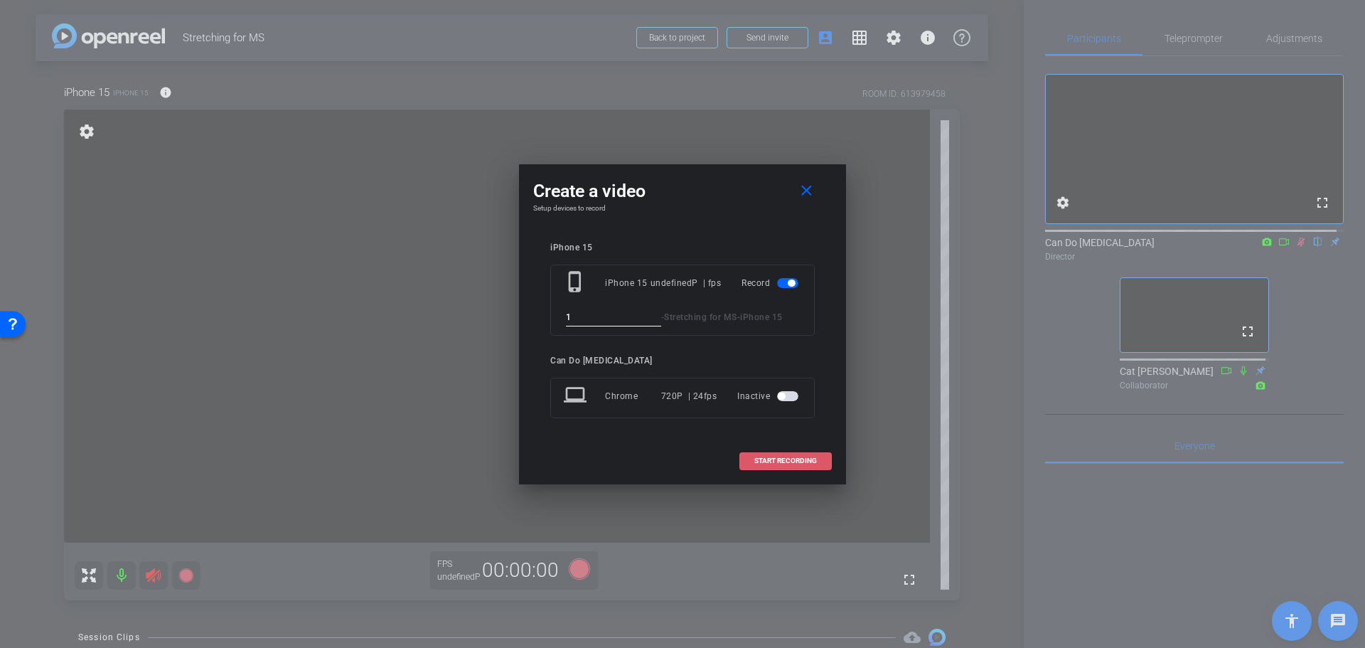
click at [784, 461] on span "START RECORDING" at bounding box center [785, 460] width 63 height 7
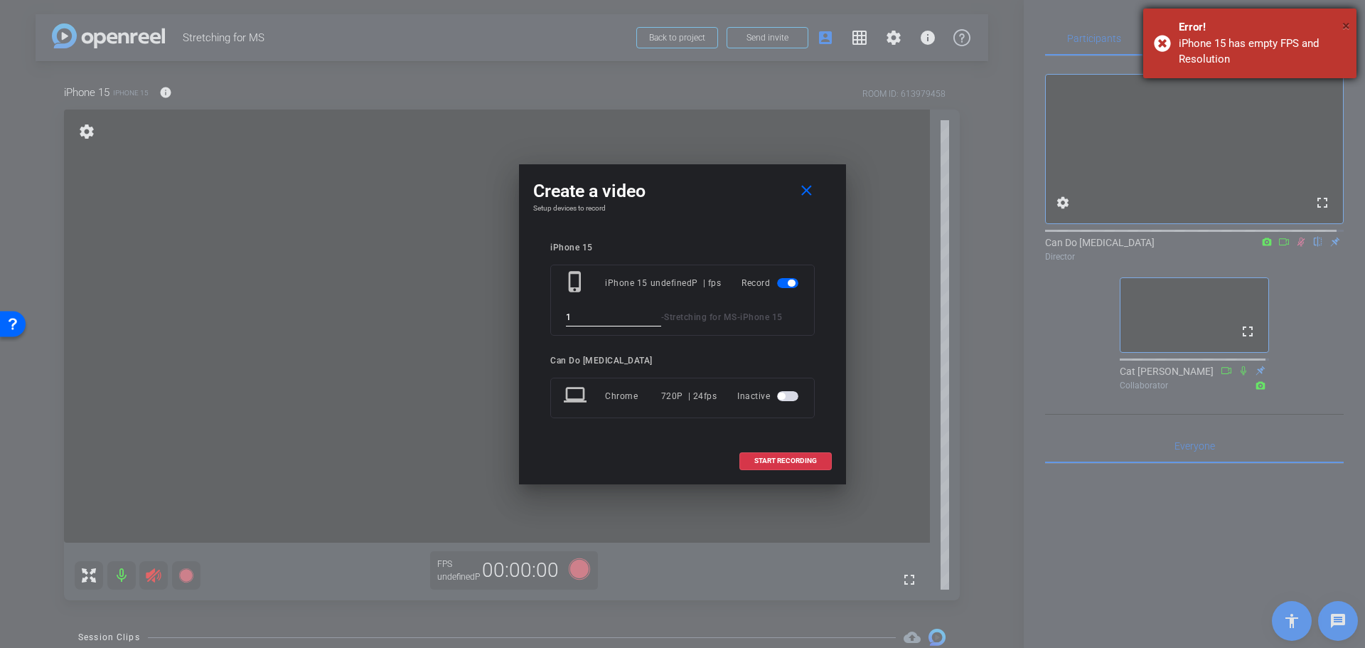
click at [1347, 20] on span "×" at bounding box center [1346, 25] width 8 height 17
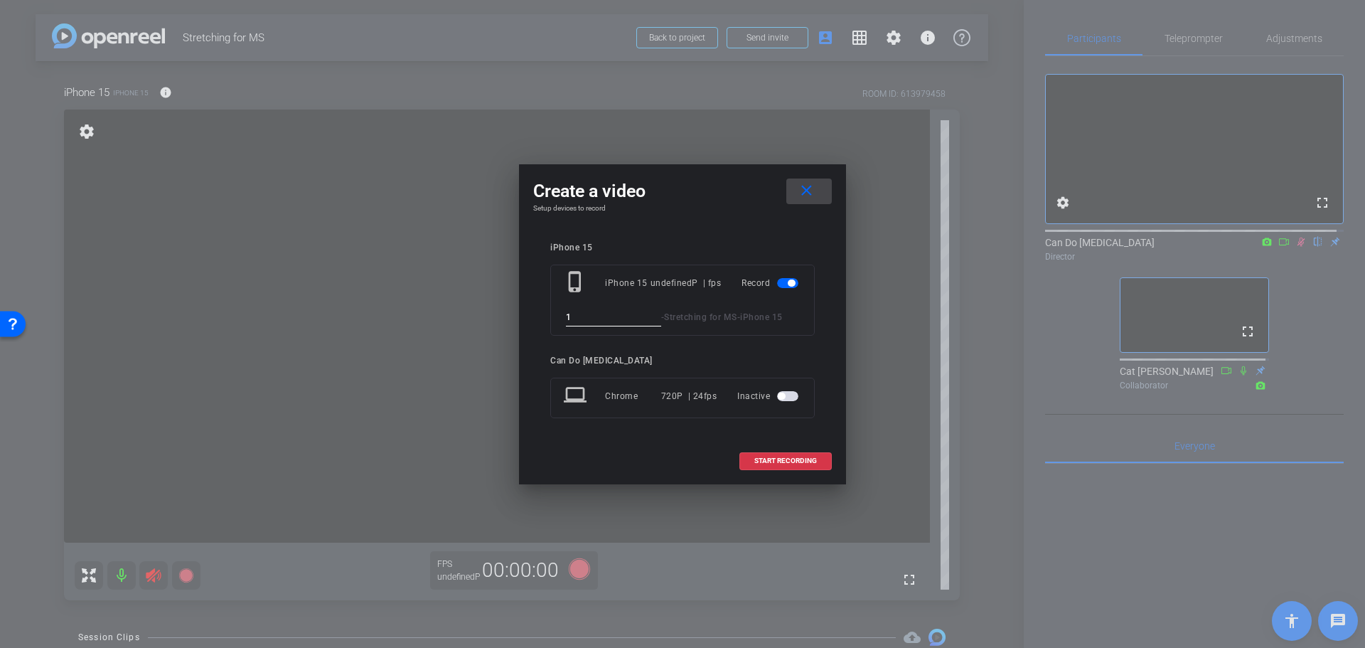
click at [808, 181] on span at bounding box center [809, 191] width 46 height 34
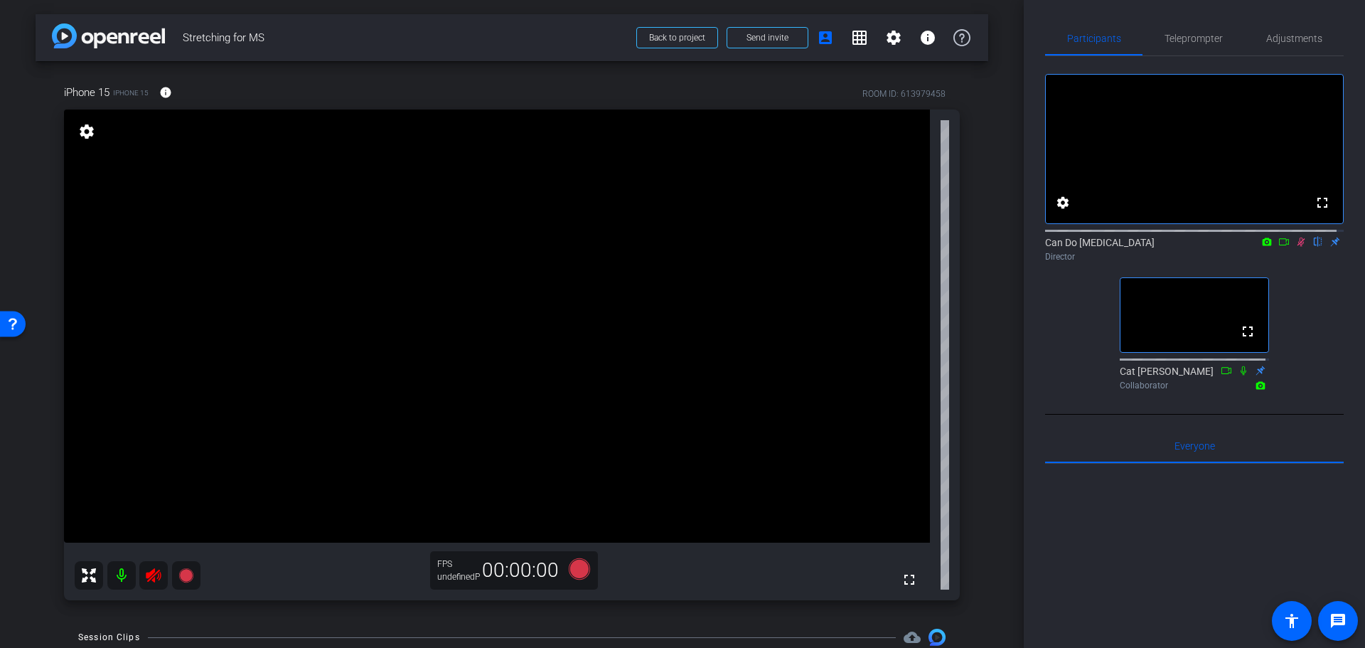
scroll to position [80, 0]
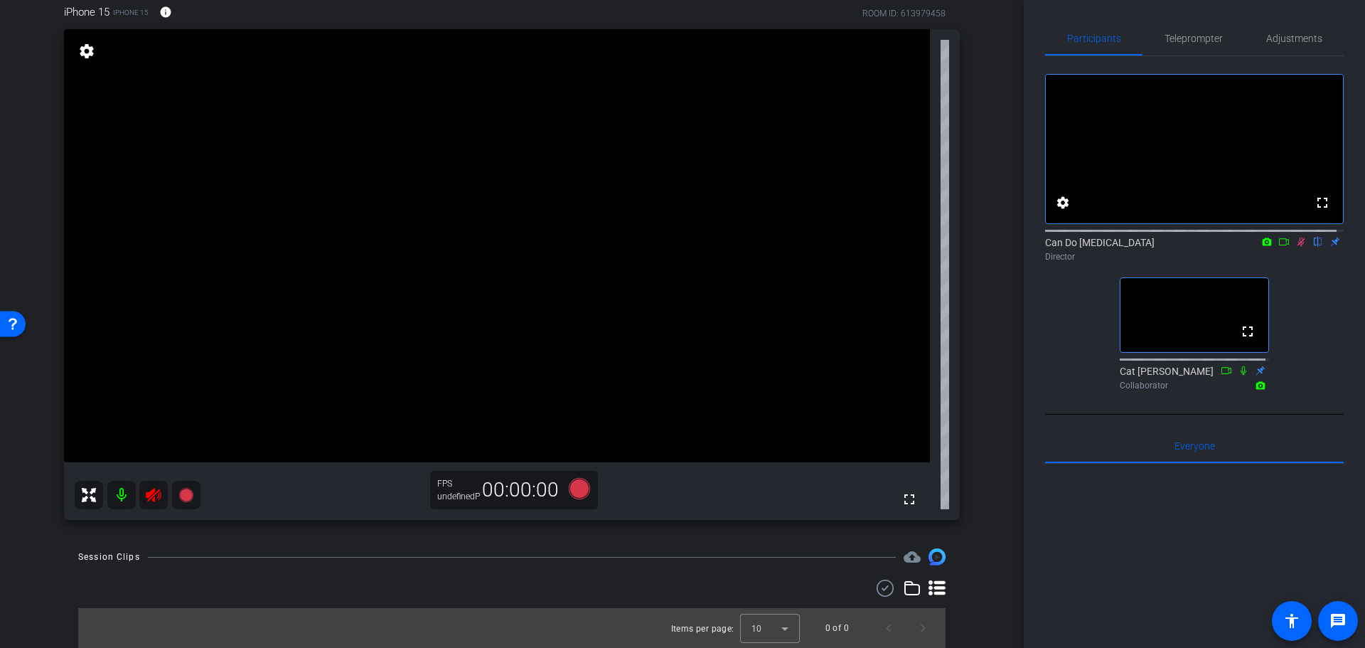
click at [984, 483] on div "arrow_back Stretching for MS Back to project Send invite account_box grid_on se…" at bounding box center [512, 244] width 1024 height 648
click at [1005, 428] on div "arrow_back Stretching for MS Back to project Send invite account_box grid_on se…" at bounding box center [512, 244] width 1024 height 648
click at [1298, 247] on icon at bounding box center [1300, 242] width 11 height 10
click at [987, 390] on div "arrow_back Stretching for MS Back to project Send invite account_box grid_on se…" at bounding box center [512, 244] width 1024 height 648
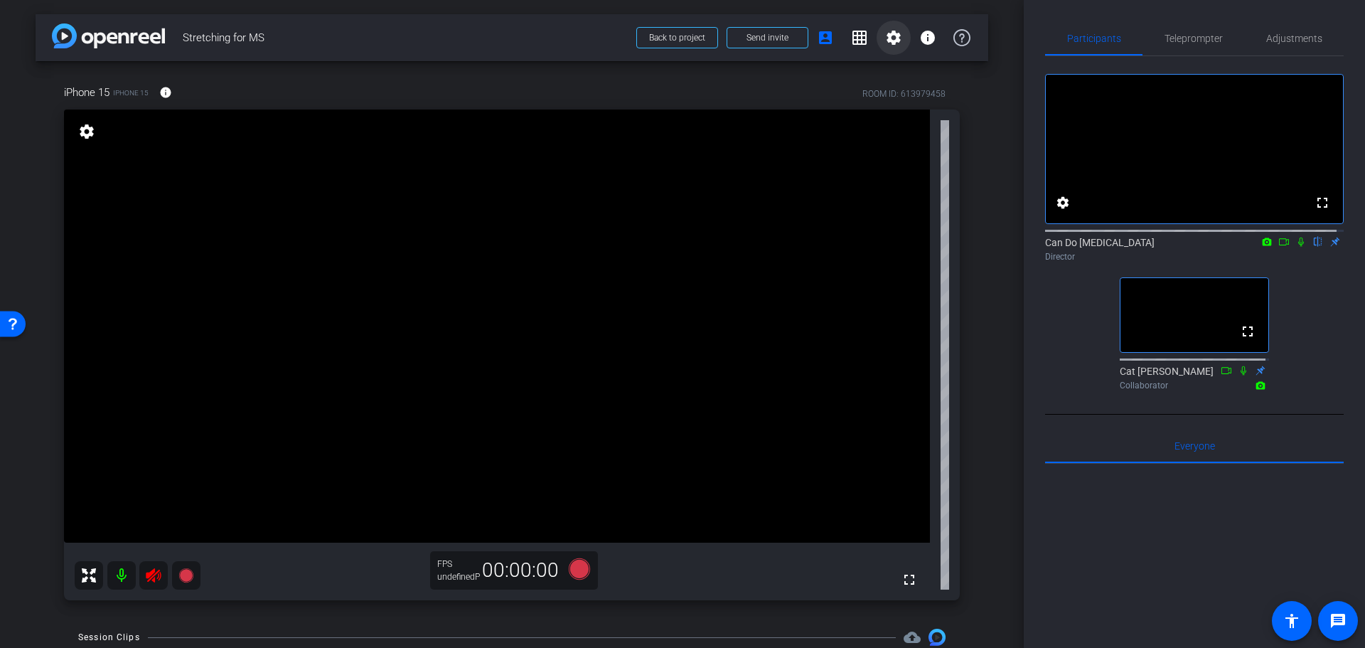
click at [877, 38] on span at bounding box center [894, 38] width 34 height 34
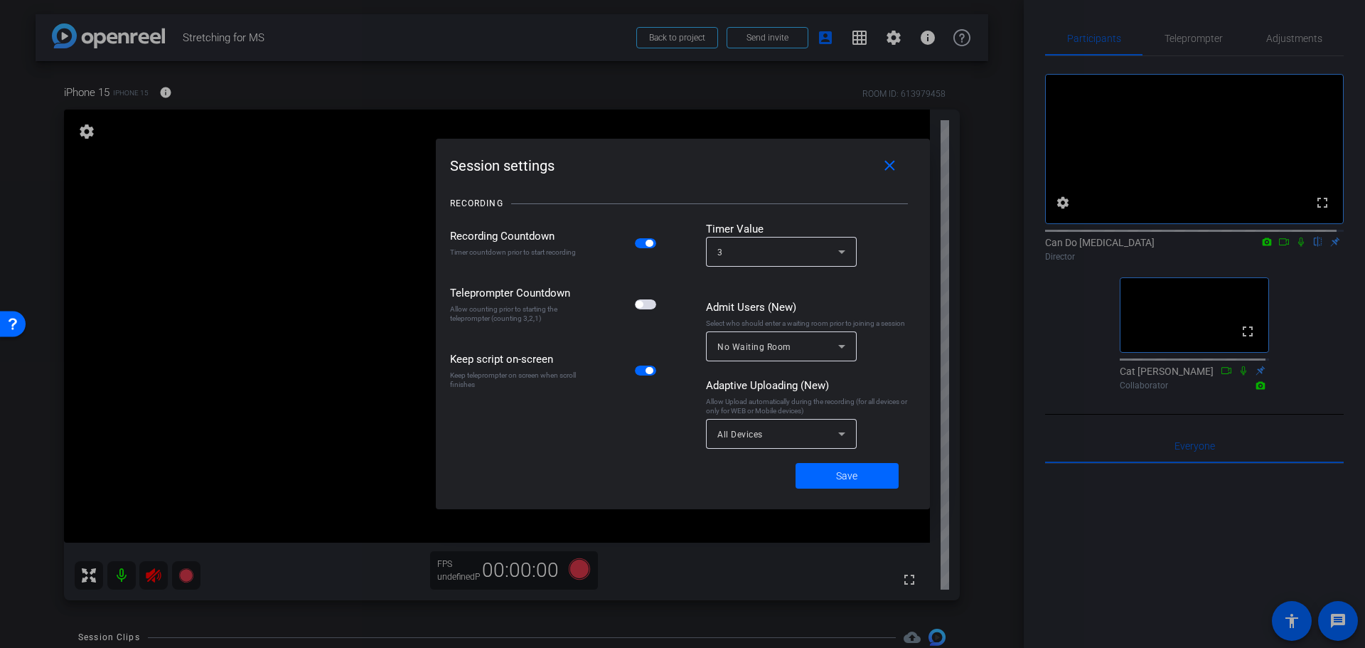
click at [879, 35] on div at bounding box center [682, 324] width 1365 height 648
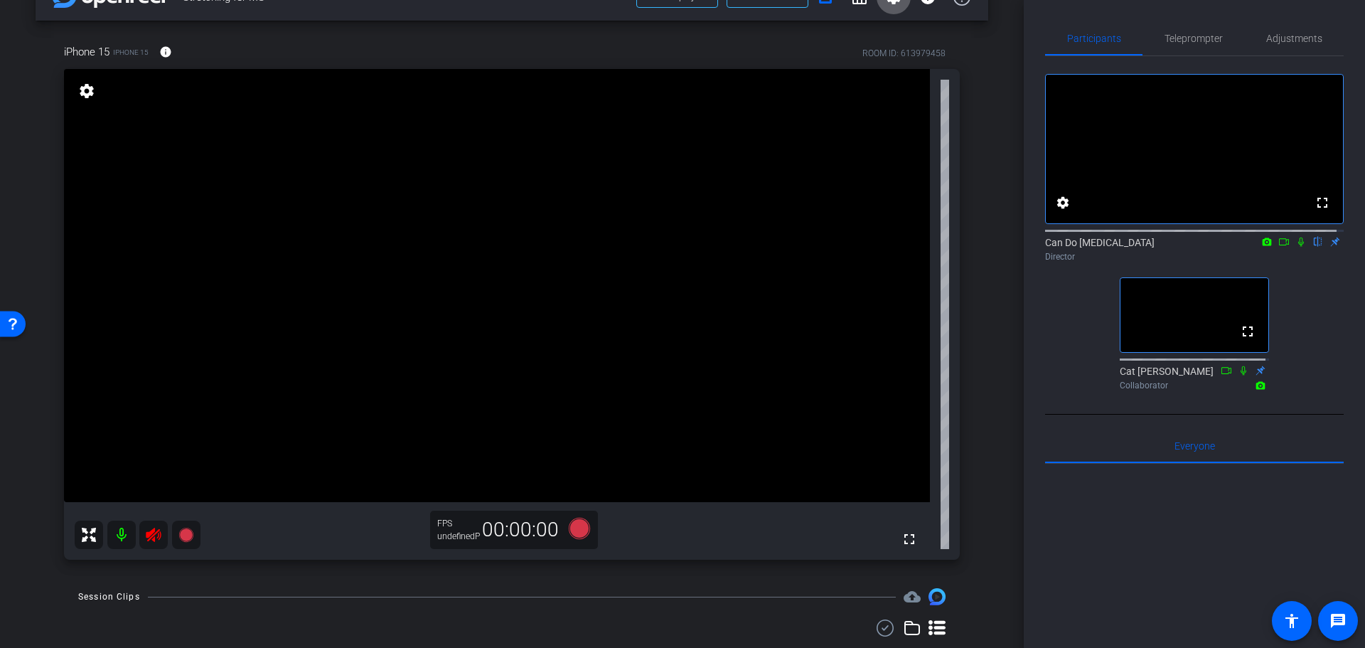
scroll to position [80, 0]
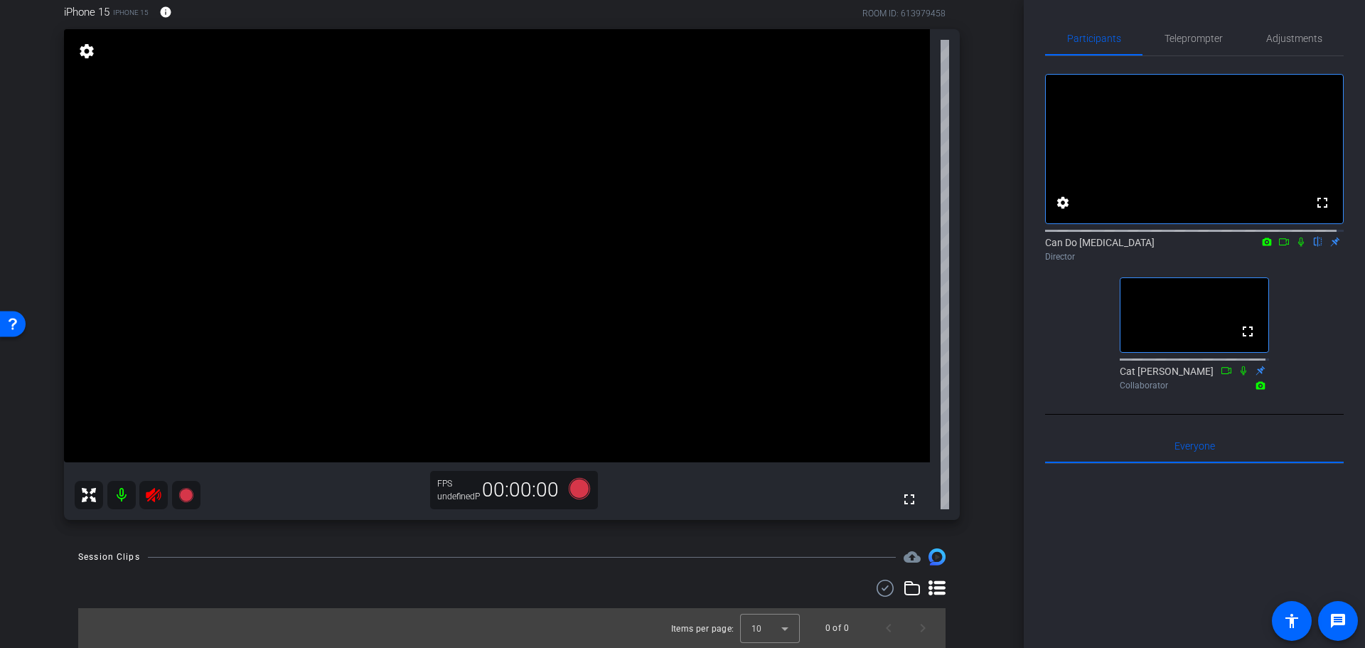
click at [929, 597] on div "Items per page: 10 0 of 0" at bounding box center [511, 613] width 867 height 68
click at [931, 581] on icon at bounding box center [937, 587] width 17 height 17
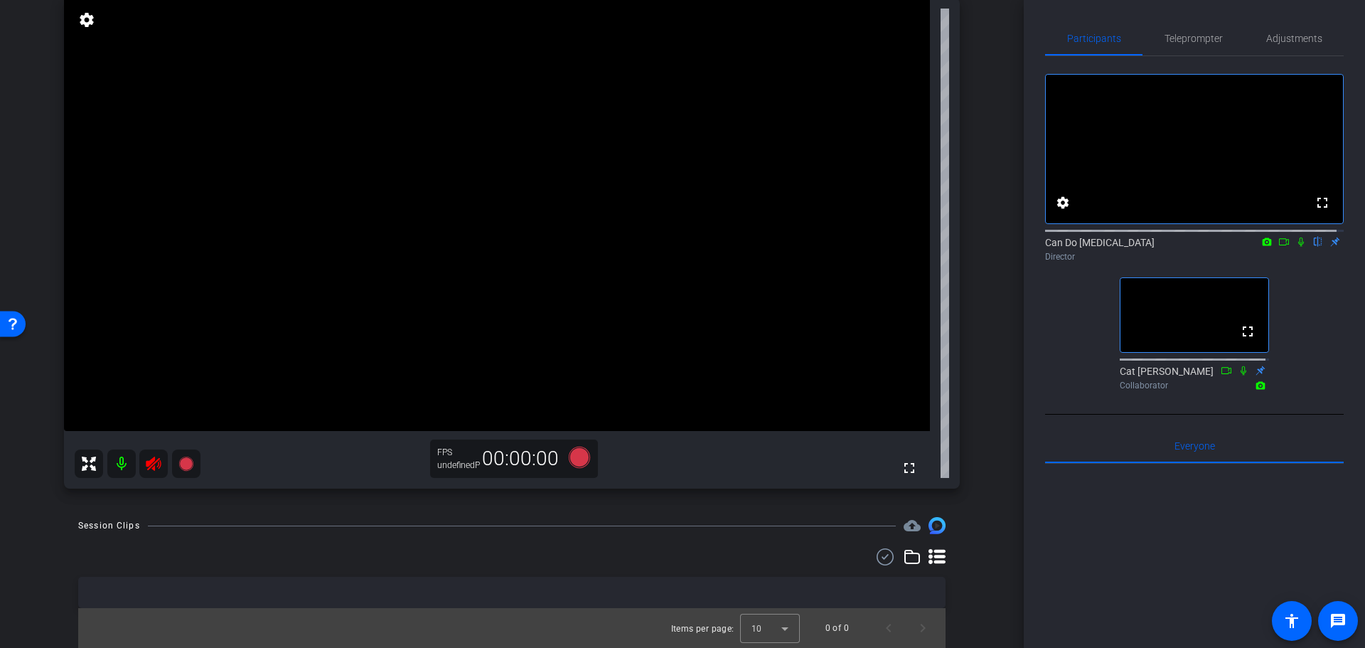
scroll to position [0, 0]
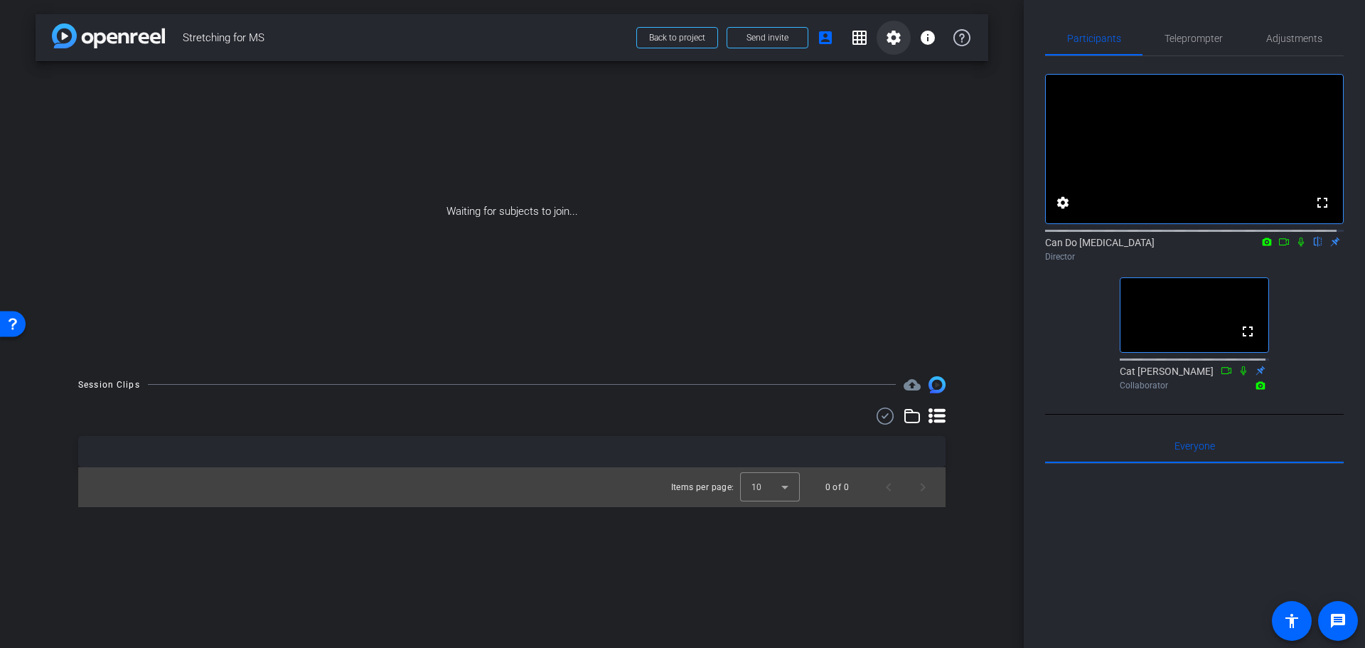
click at [890, 28] on span at bounding box center [894, 38] width 34 height 34
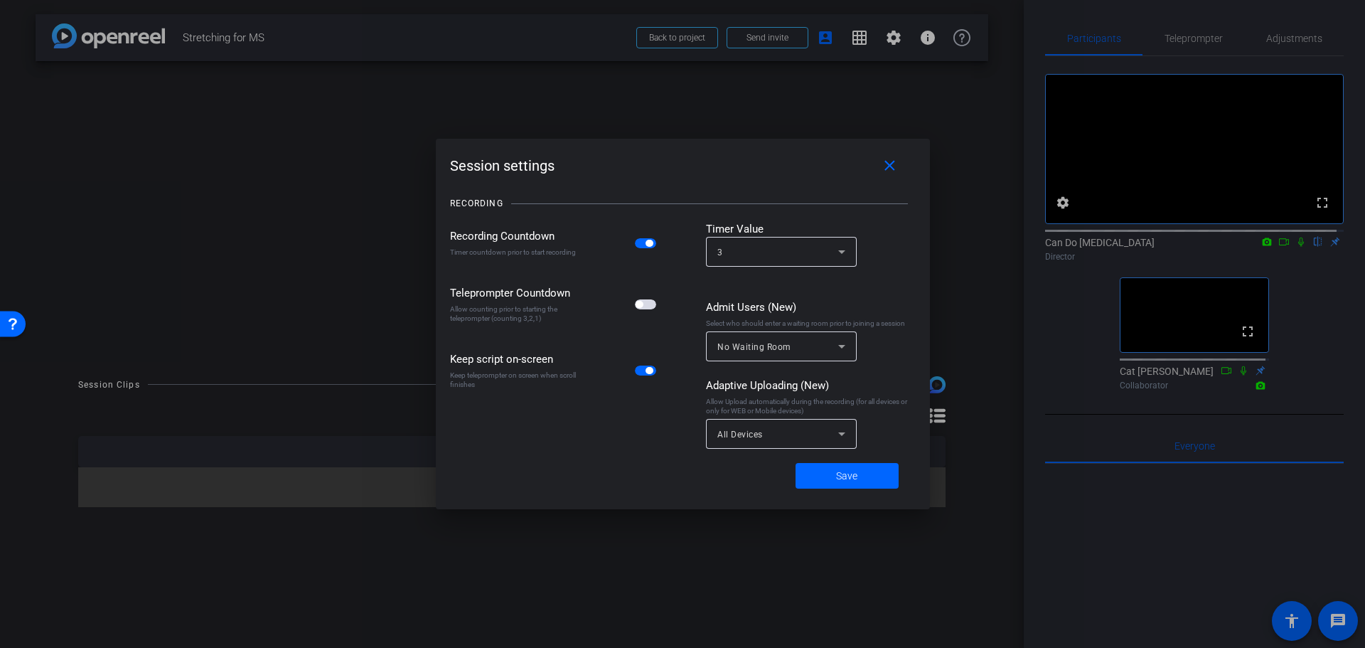
click at [890, 33] on div at bounding box center [682, 324] width 1365 height 648
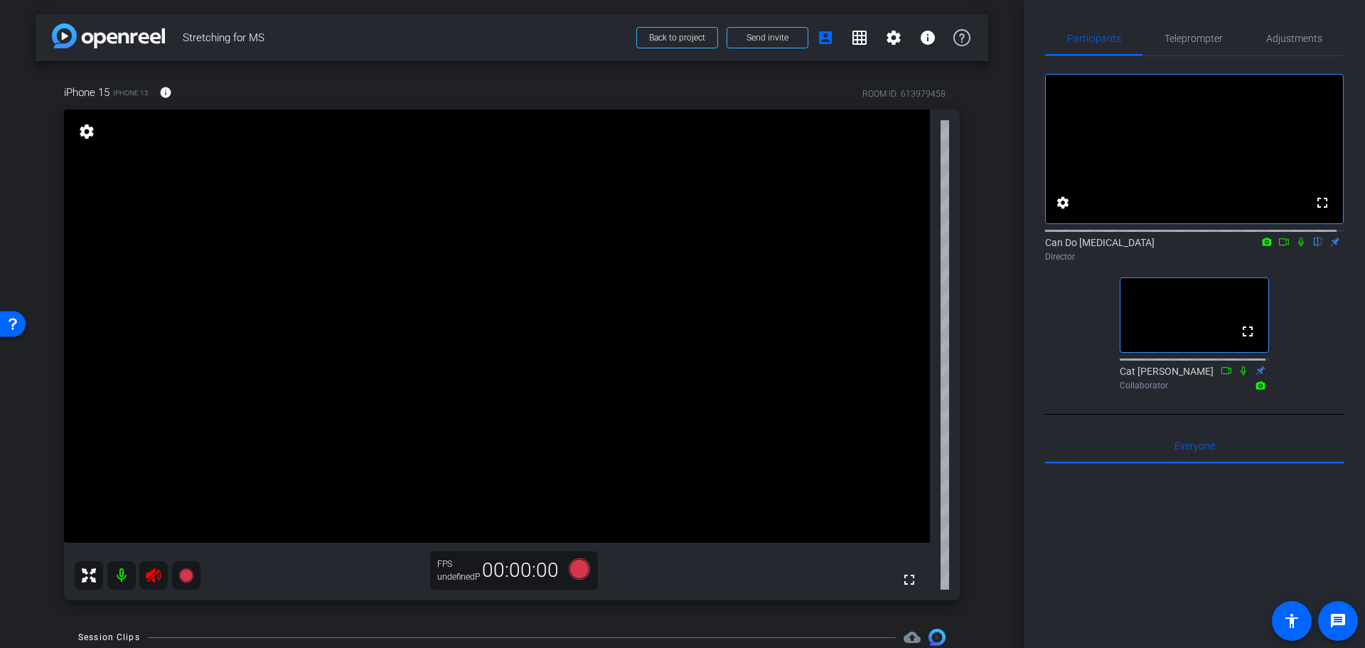
click at [1211, 59] on div "fullscreen settings Can Do Multiple Sclerosis flip Director fullscreen Cat Lyon…" at bounding box center [1194, 226] width 299 height 340
click at [1266, 49] on span "Adjustments" at bounding box center [1294, 38] width 56 height 34
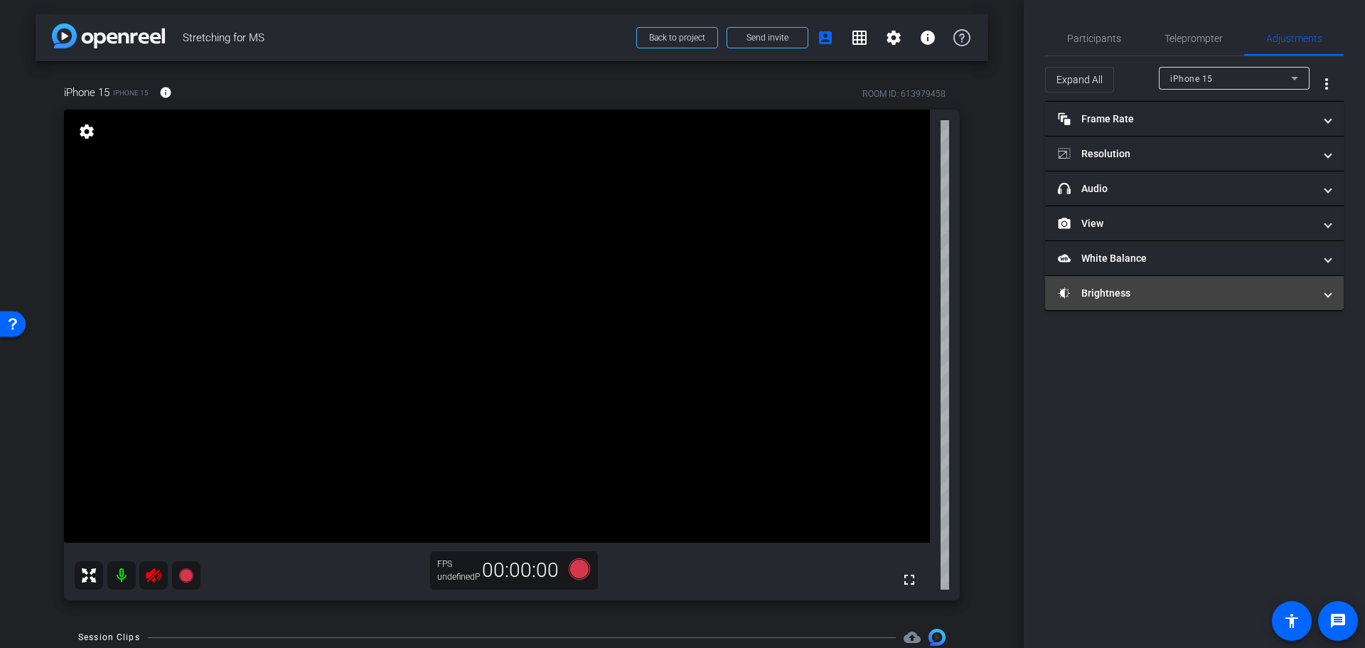
click at [1175, 282] on mat-expansion-panel-header "Brightness" at bounding box center [1194, 293] width 299 height 34
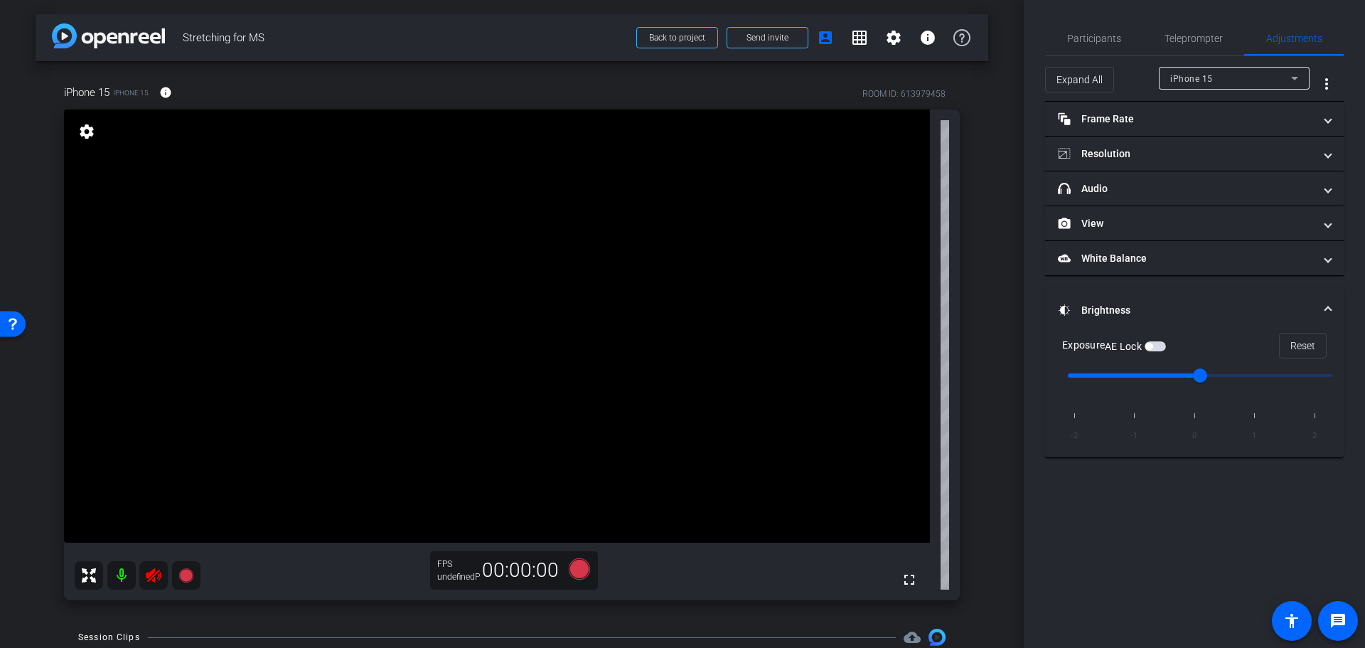
click at [1175, 283] on mat-accordion "Frame Rate Frame Rate navigate_before 24 25 30 navigate_next Resolution navigat…" at bounding box center [1194, 280] width 299 height 356
click at [1157, 246] on mat-expansion-panel-header "White Balance White Balance" at bounding box center [1194, 258] width 299 height 34
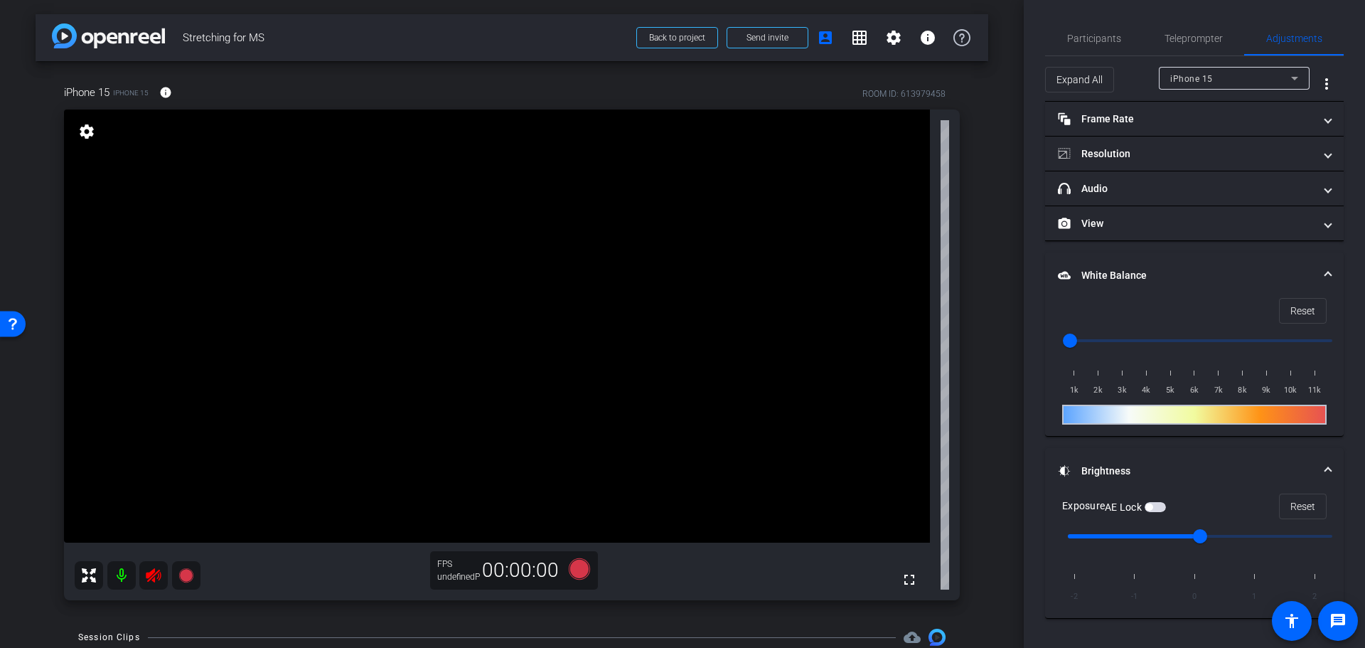
click at [1159, 255] on mat-expansion-panel-header "White Balance White Balance" at bounding box center [1194, 275] width 299 height 46
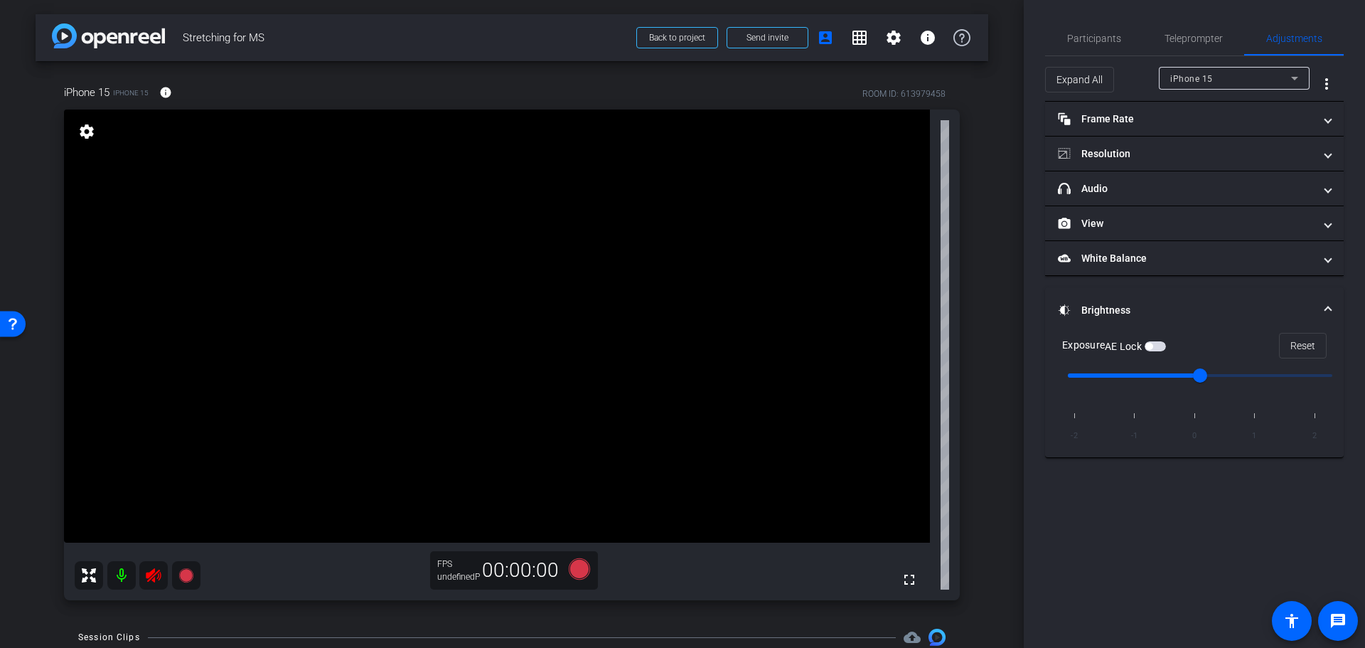
click at [1147, 292] on mat-expansion-panel-header "Brightness" at bounding box center [1194, 310] width 299 height 46
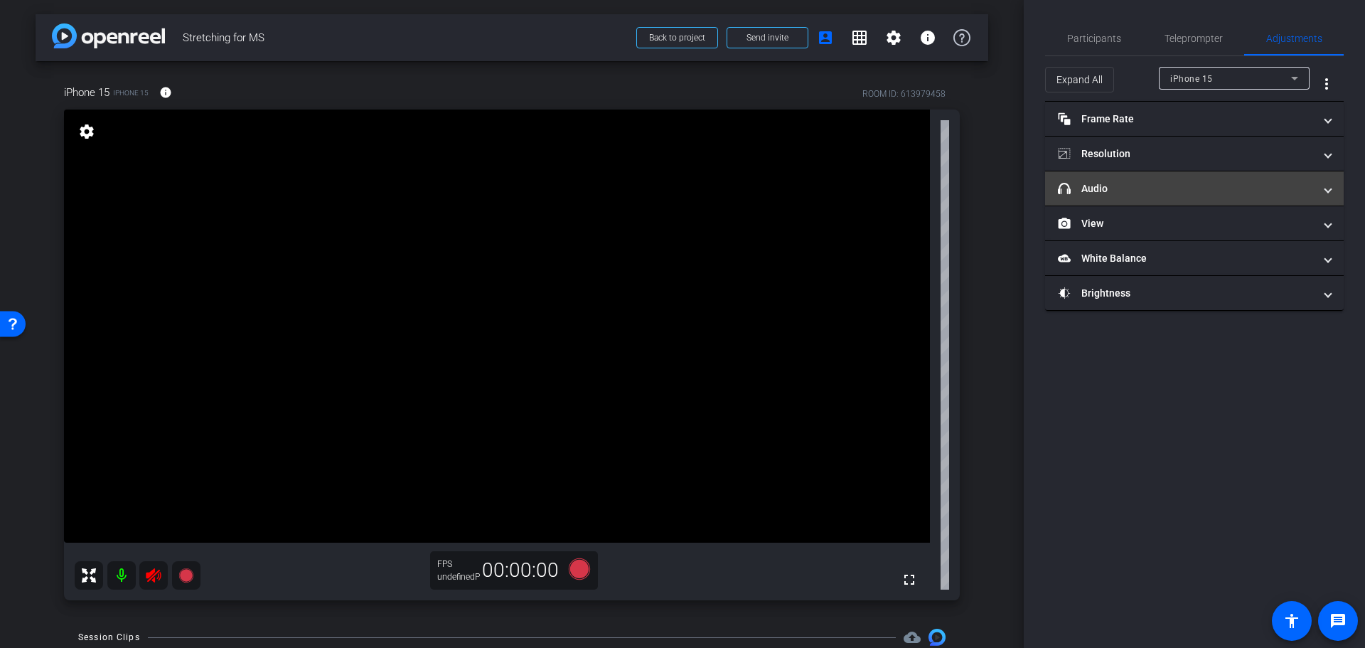
click at [1140, 176] on mat-expansion-panel-header "headphone icon Audio" at bounding box center [1194, 188] width 299 height 34
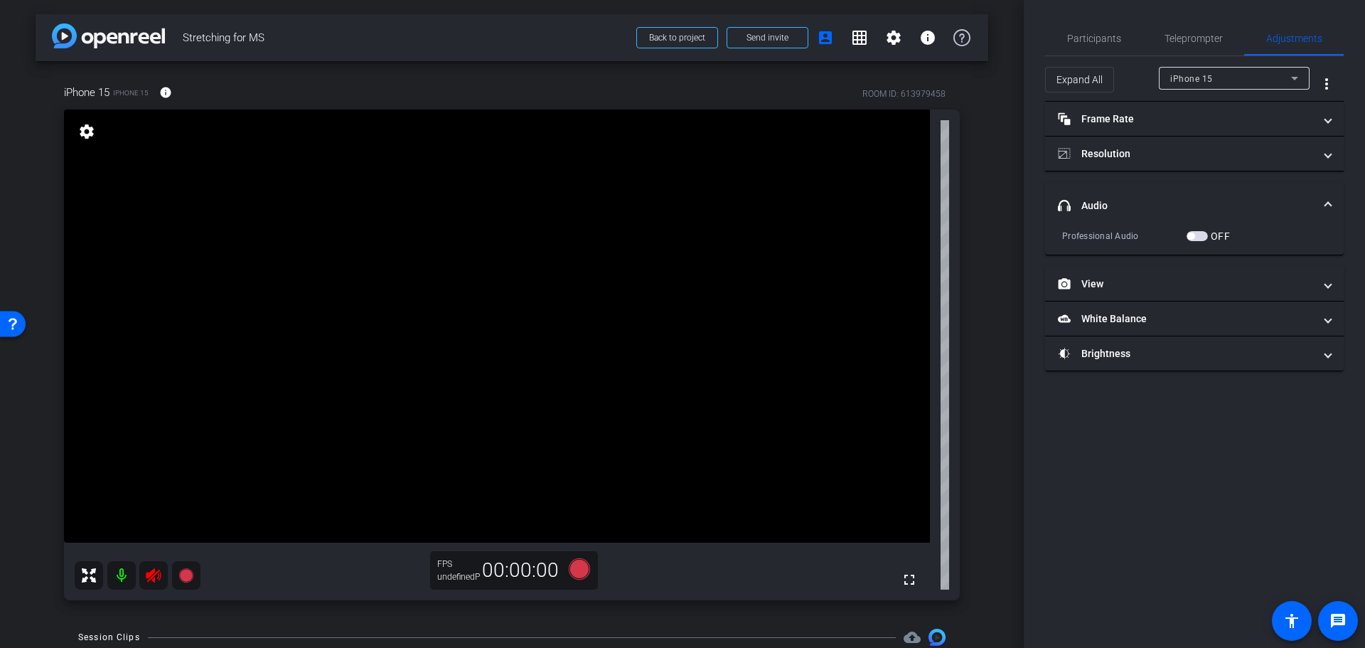
click at [1138, 187] on mat-expansion-panel-header "headphone icon Audio" at bounding box center [1194, 206] width 299 height 46
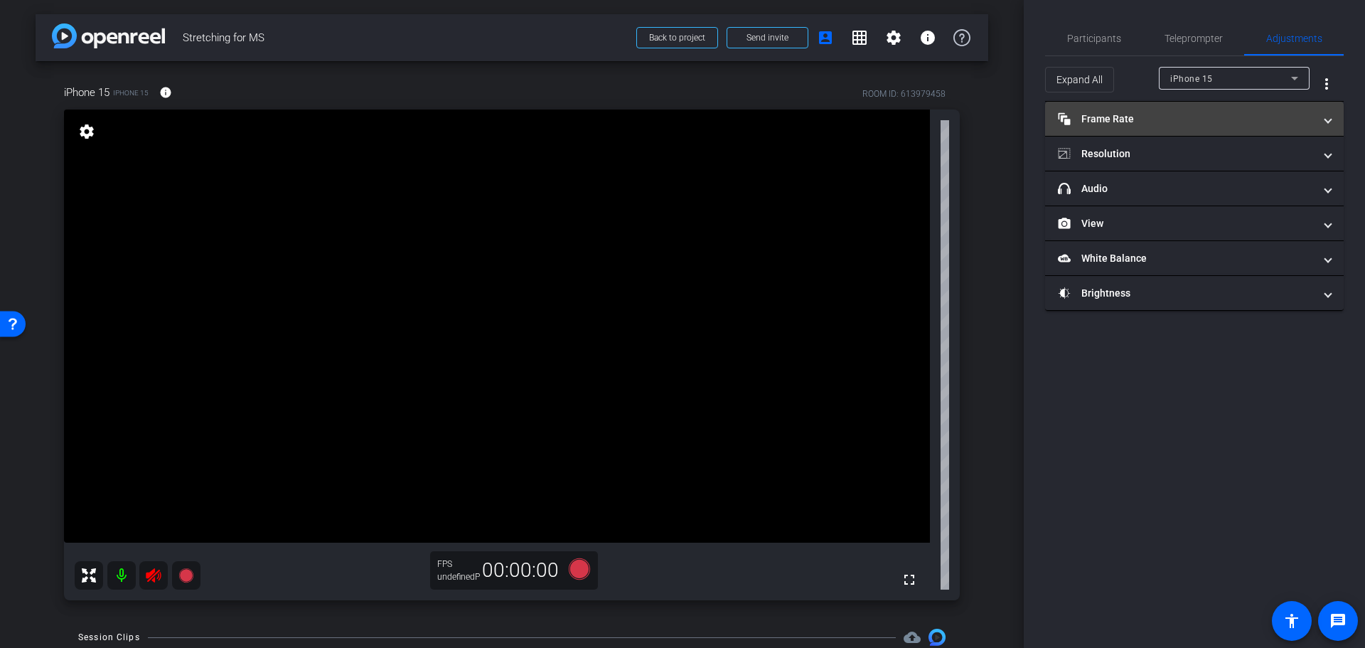
click at [1148, 117] on mat-panel-title "Frame Rate Frame Rate" at bounding box center [1186, 119] width 256 height 15
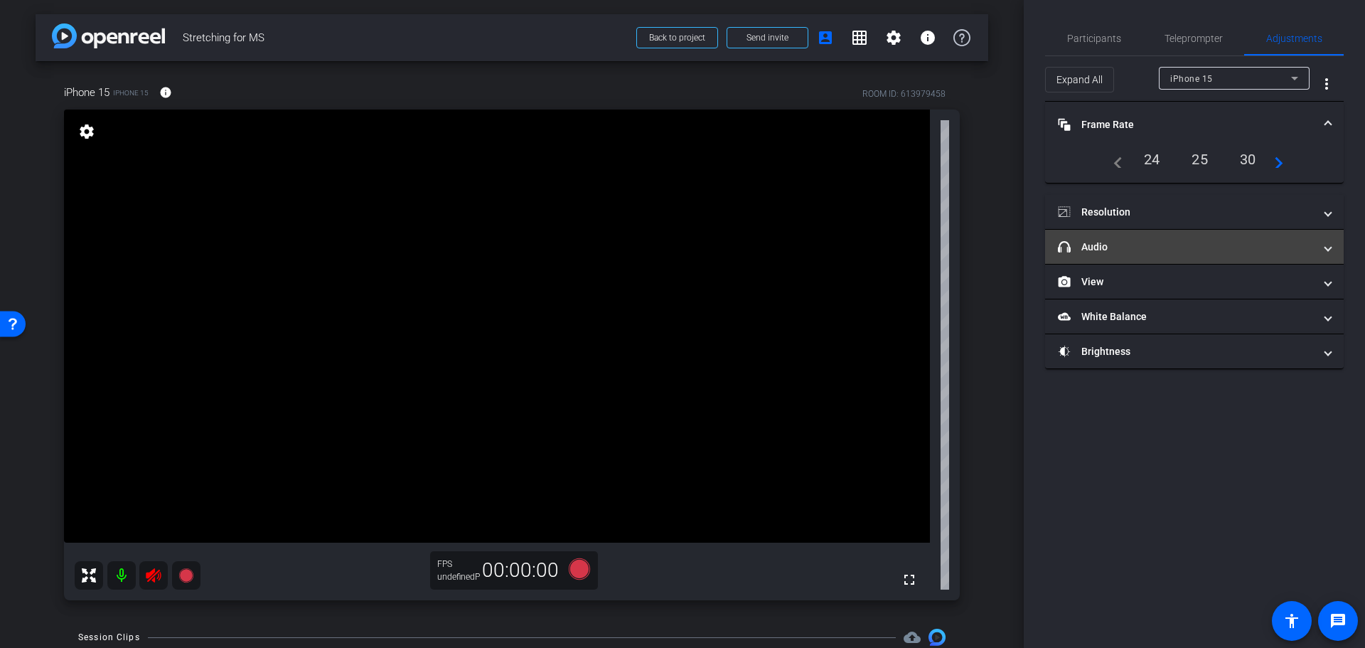
click at [1123, 235] on mat-expansion-panel-header "headphone icon Audio" at bounding box center [1194, 247] width 299 height 34
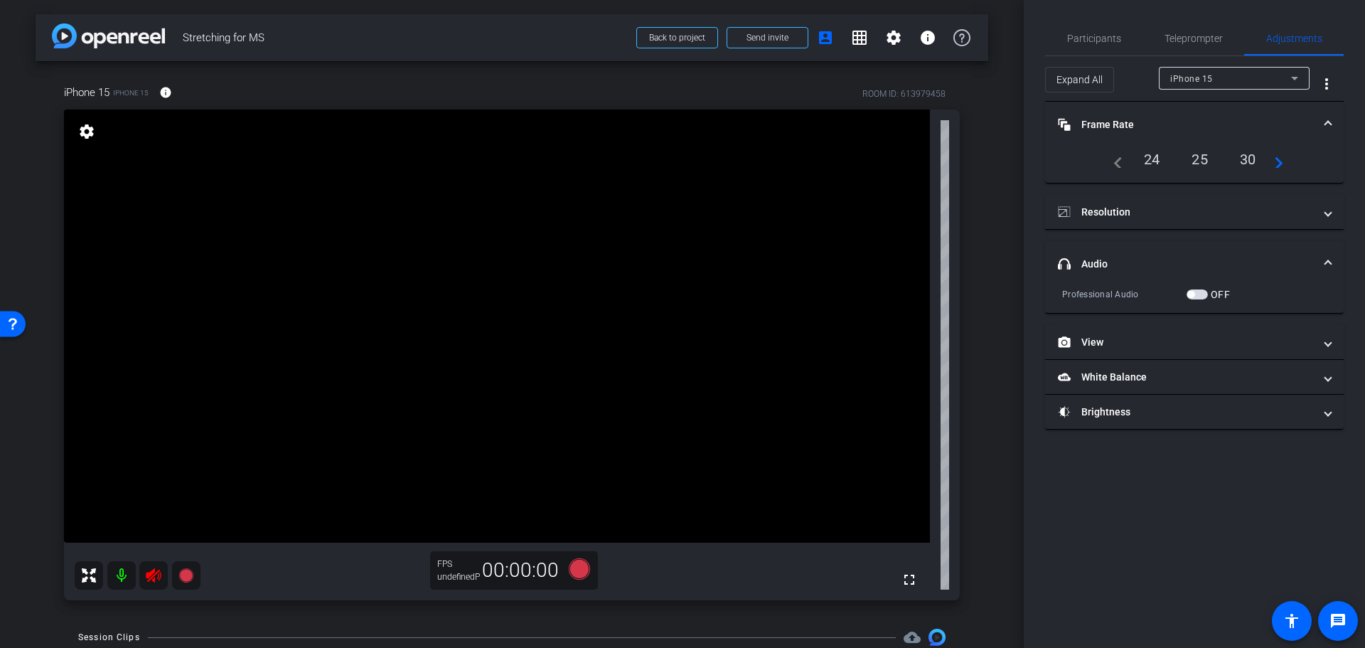
click at [1197, 292] on span "button" at bounding box center [1197, 294] width 21 height 10
click at [1197, 294] on span "button" at bounding box center [1197, 294] width 21 height 10
click at [1181, 257] on mat-panel-title "headphone icon Audio" at bounding box center [1186, 264] width 256 height 15
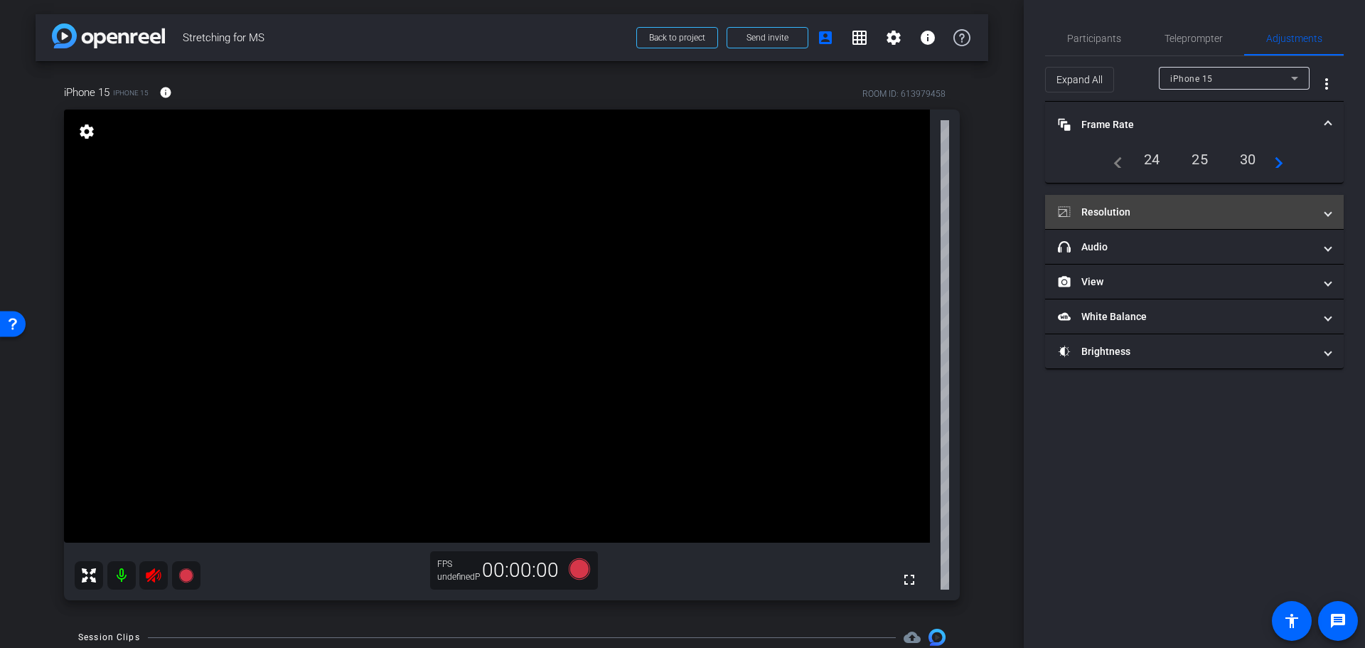
click at [1124, 195] on mat-expansion-panel-header "Resolution" at bounding box center [1194, 212] width 299 height 34
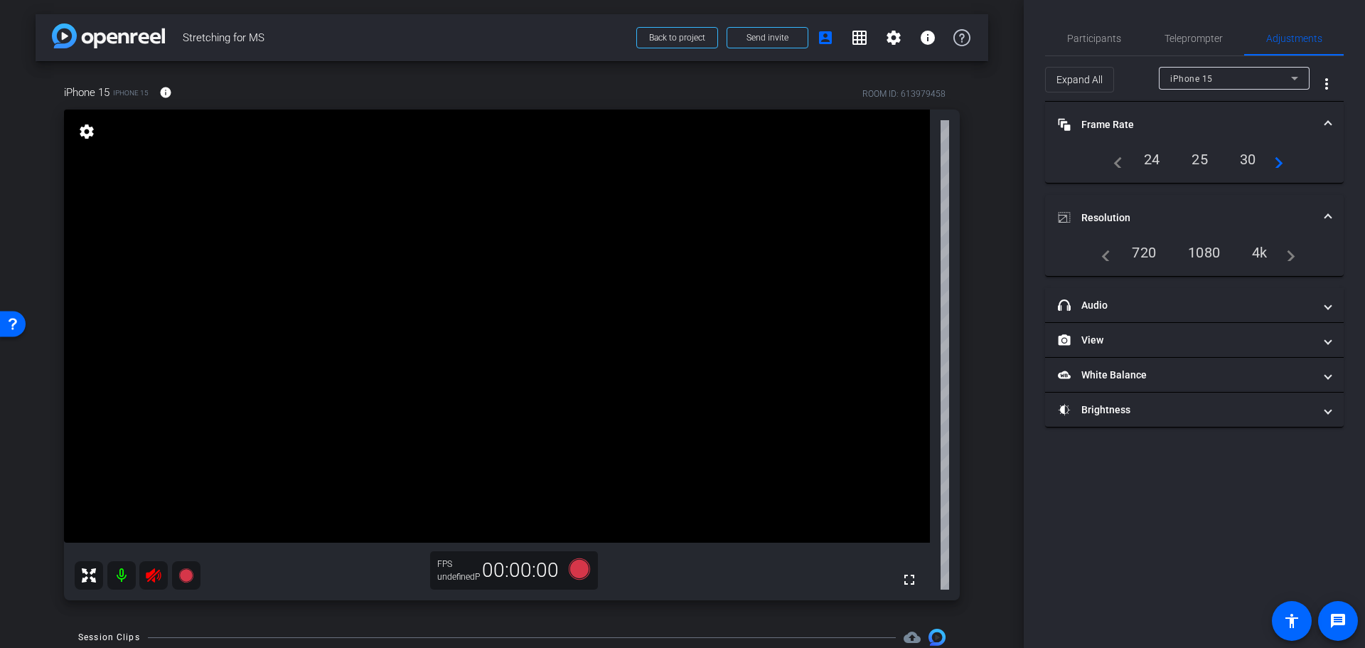
click at [1126, 205] on mat-expansion-panel-header "Resolution" at bounding box center [1194, 218] width 299 height 46
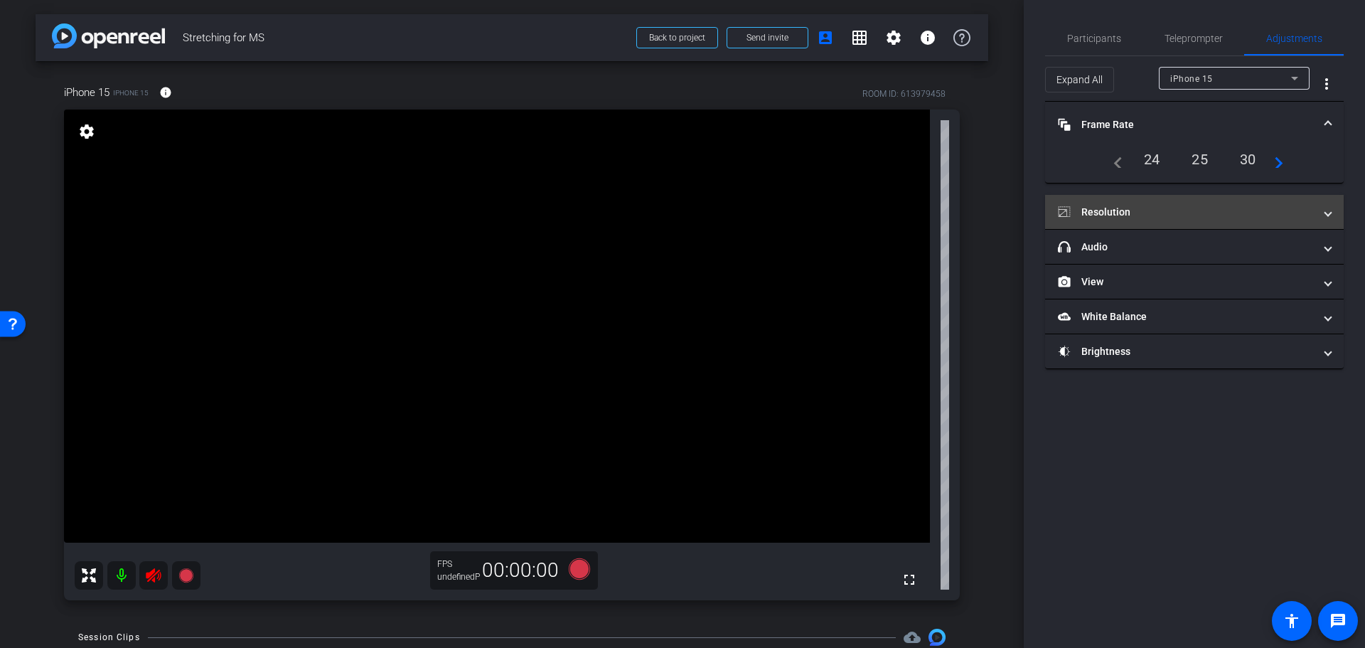
click at [1207, 200] on mat-expansion-panel-header "Resolution" at bounding box center [1194, 212] width 299 height 34
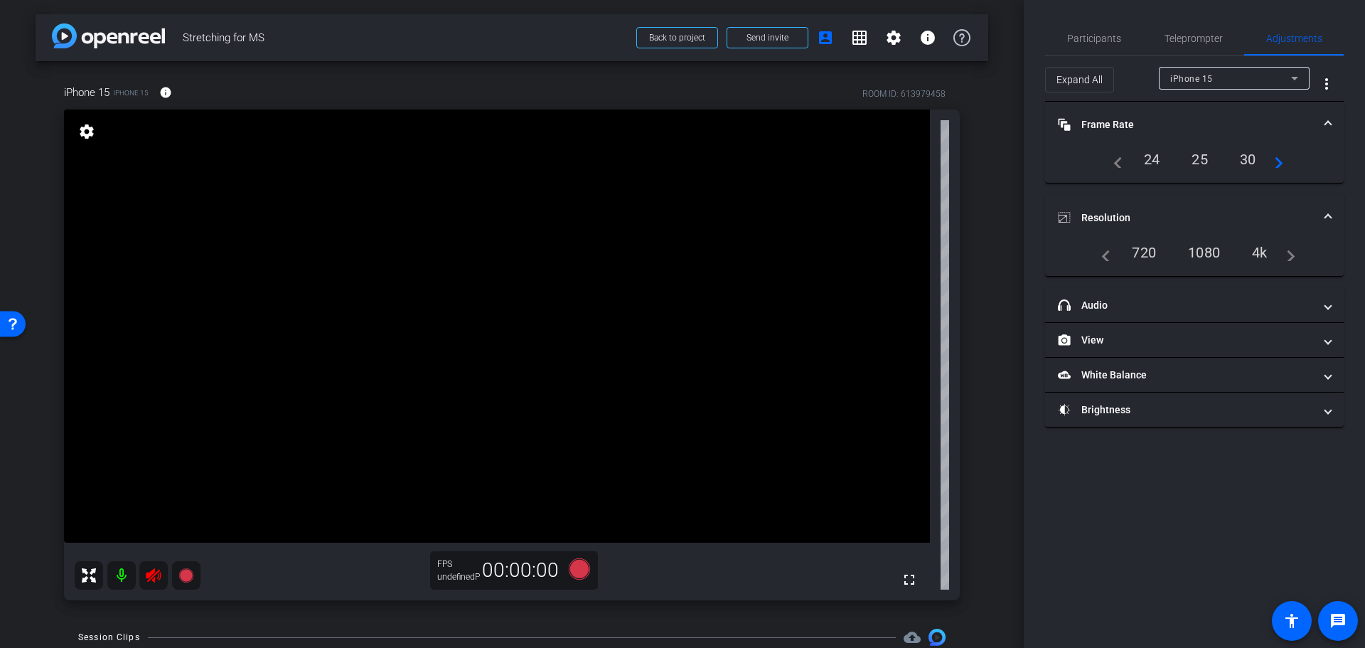
click at [1219, 251] on div "1080" at bounding box center [1203, 252] width 53 height 24
click at [1295, 155] on div "navigate_before 24 25 30 navigate_next" at bounding box center [1194, 159] width 265 height 24
click at [1304, 117] on mat-panel-title "Frame Rate Frame Rate" at bounding box center [1186, 124] width 256 height 15
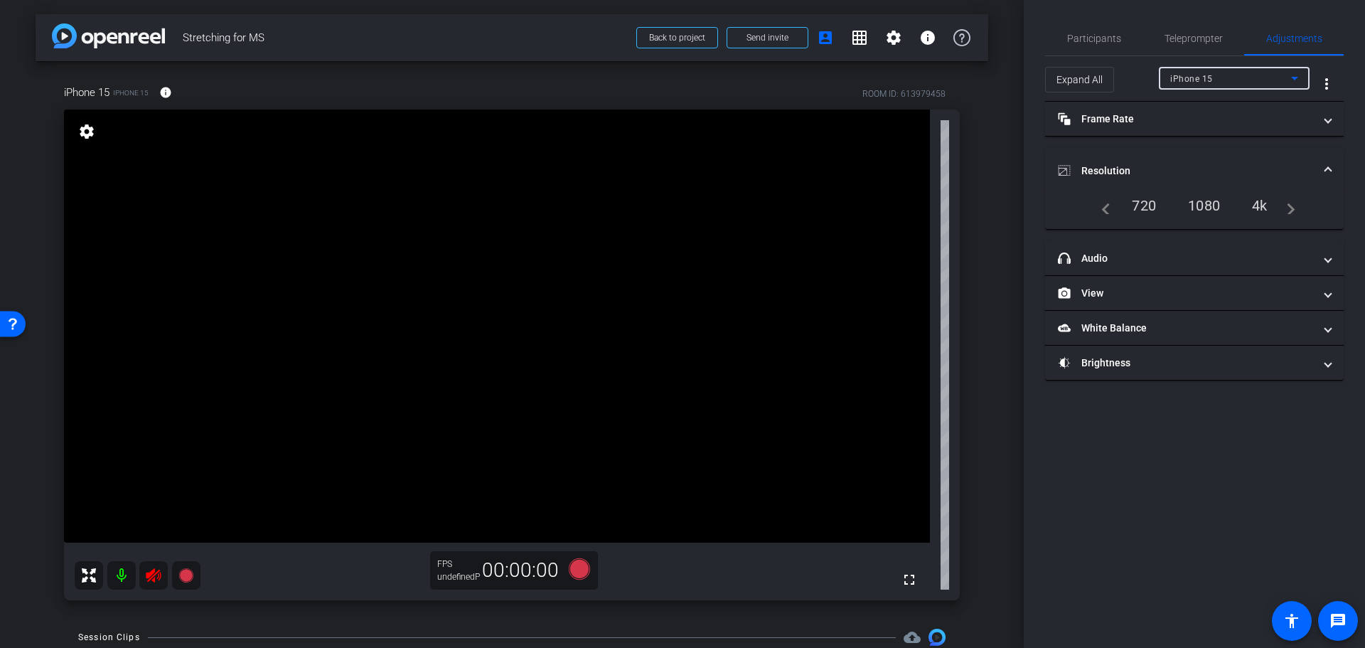
click at [1283, 82] on div "iPhone 15" at bounding box center [1230, 79] width 121 height 18
click at [1283, 78] on div at bounding box center [682, 324] width 1365 height 648
click at [1197, 290] on mat-panel-title "View" at bounding box center [1186, 293] width 256 height 15
click at [1162, 296] on mat-expansion-panel-header "View" at bounding box center [1194, 310] width 299 height 46
click at [1166, 330] on mat-panel-title "White Balance White Balance" at bounding box center [1186, 328] width 256 height 15
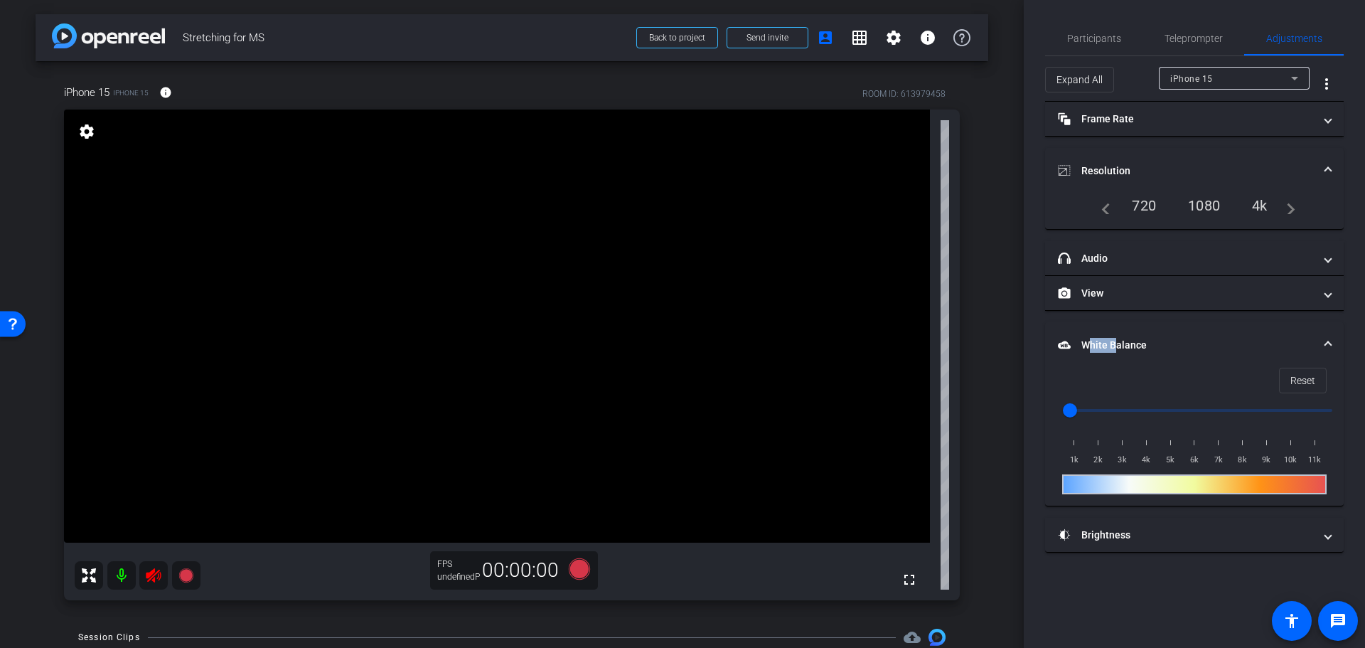
click at [1166, 330] on mat-expansion-panel-header "White Balance White Balance" at bounding box center [1194, 345] width 299 height 46
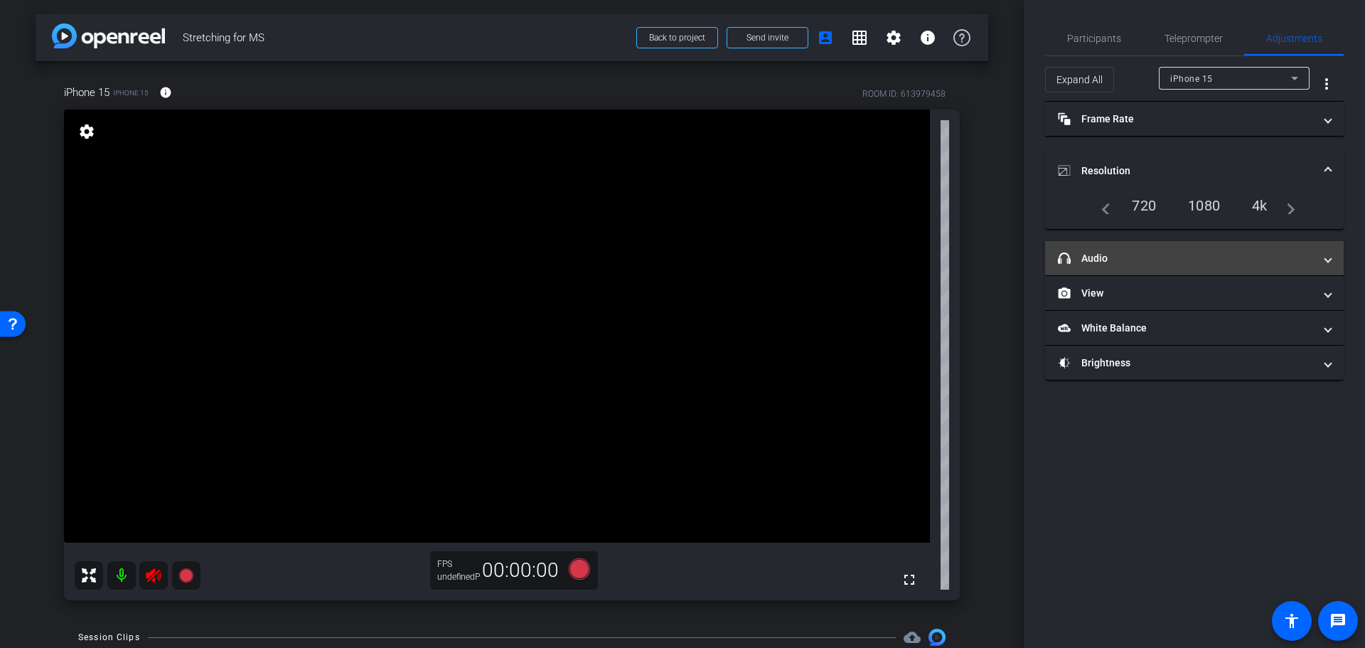
click at [1148, 260] on mat-panel-title "headphone icon Audio" at bounding box center [1186, 258] width 256 height 15
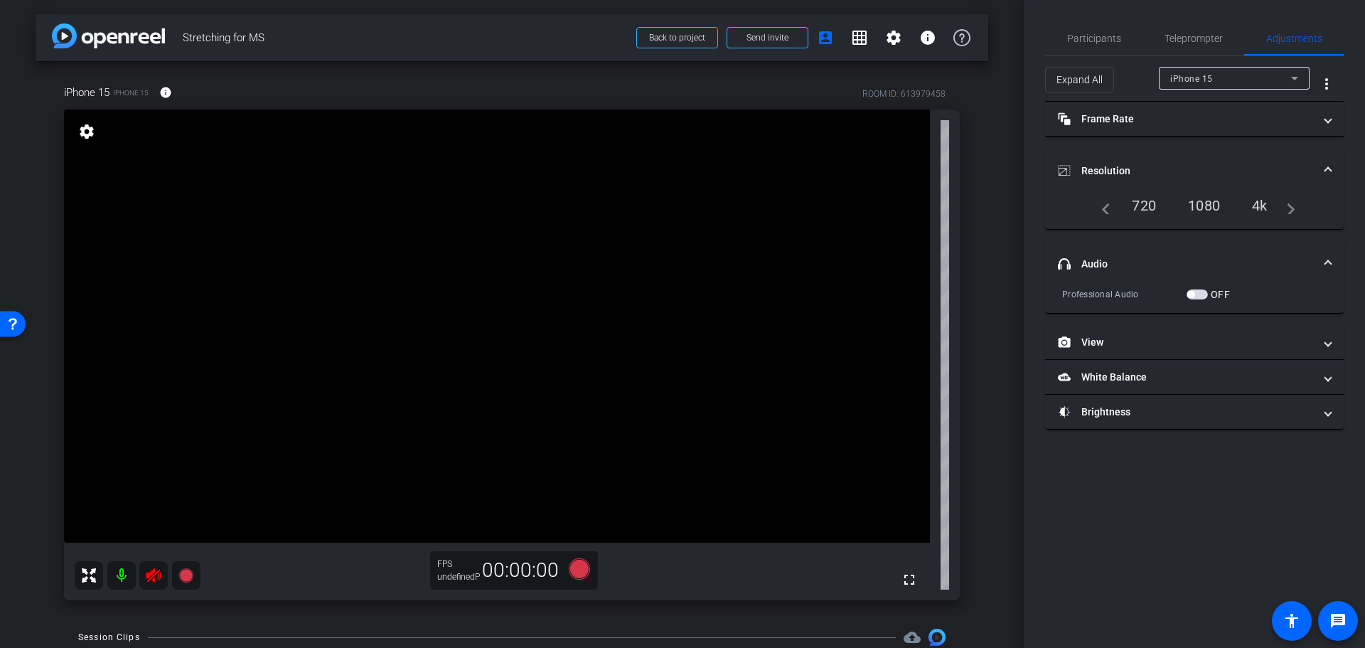
click at [1148, 260] on mat-panel-title "headphone icon Audio" at bounding box center [1186, 264] width 256 height 15
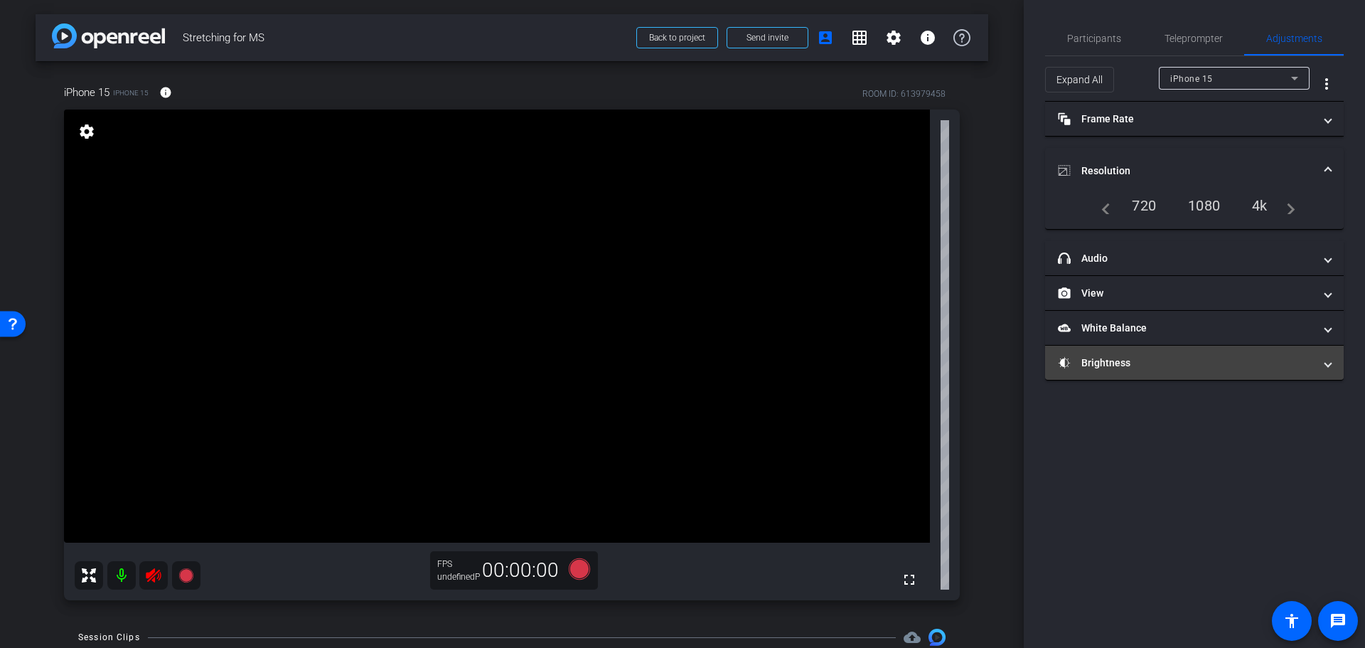
click at [1133, 363] on mat-panel-title "Brightness" at bounding box center [1186, 363] width 256 height 15
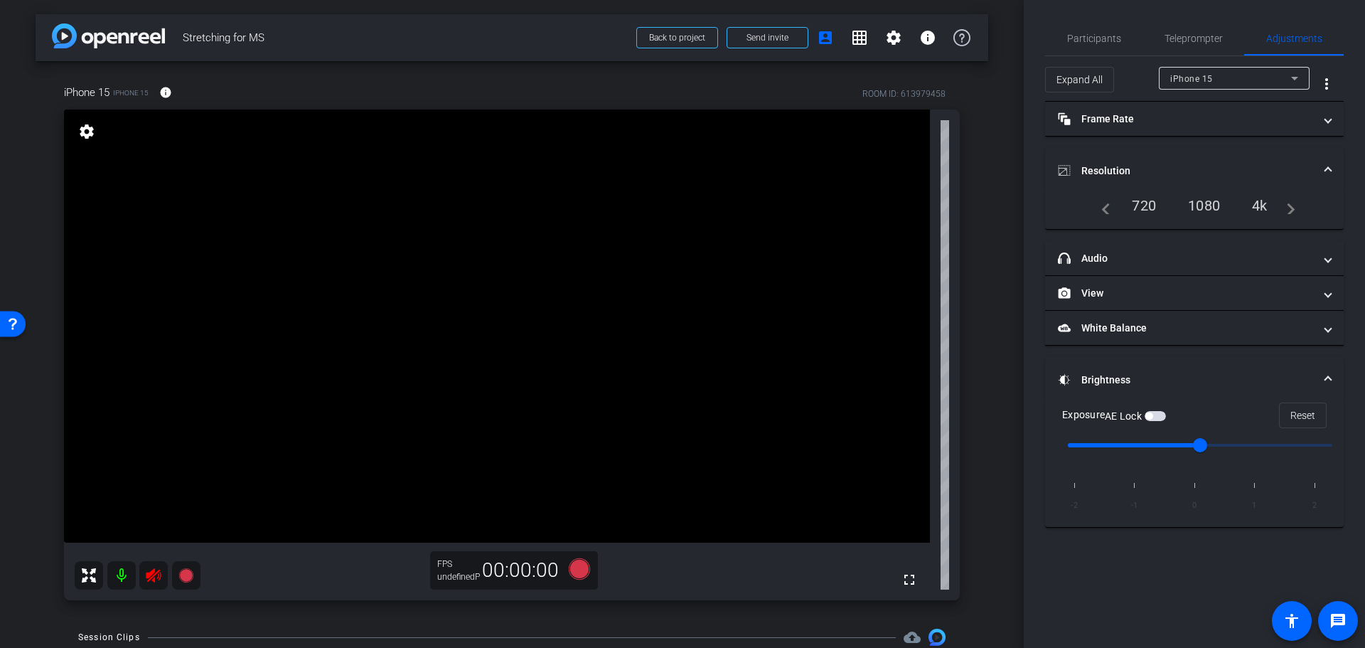
click at [1133, 367] on mat-expansion-panel-header "Brightness" at bounding box center [1194, 380] width 299 height 46
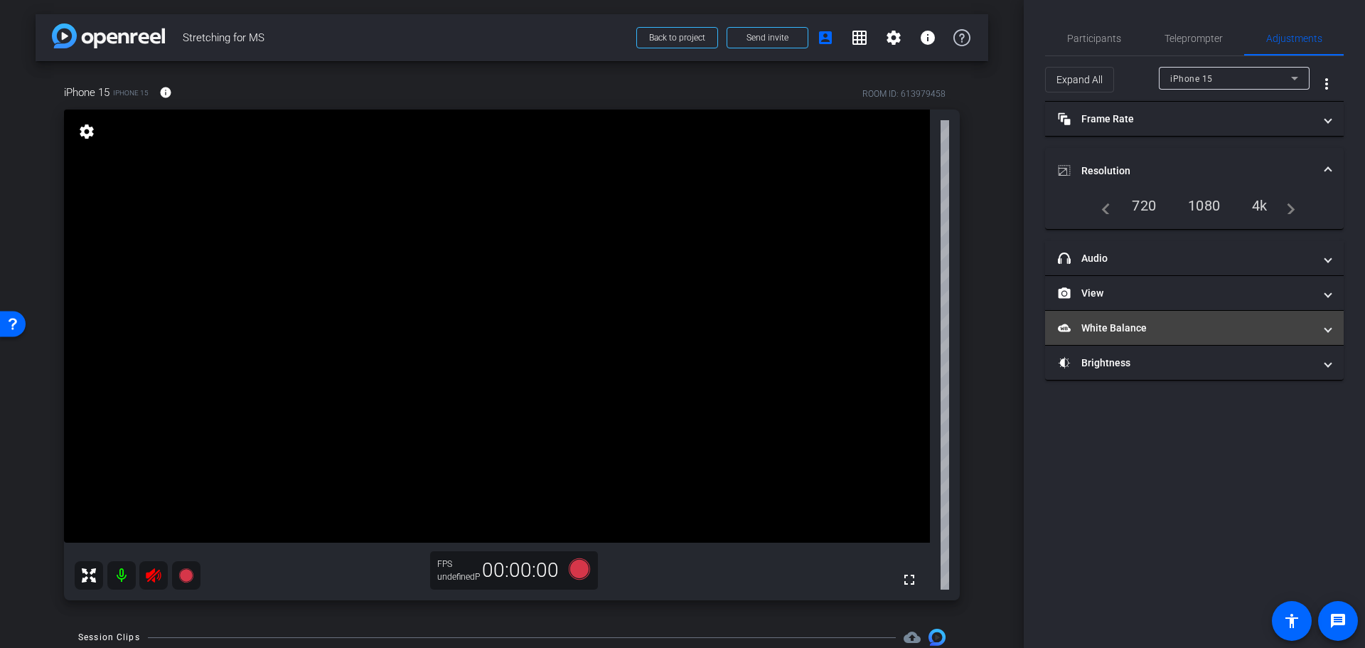
click at [1143, 328] on mat-panel-title "White Balance White Balance" at bounding box center [1186, 328] width 256 height 15
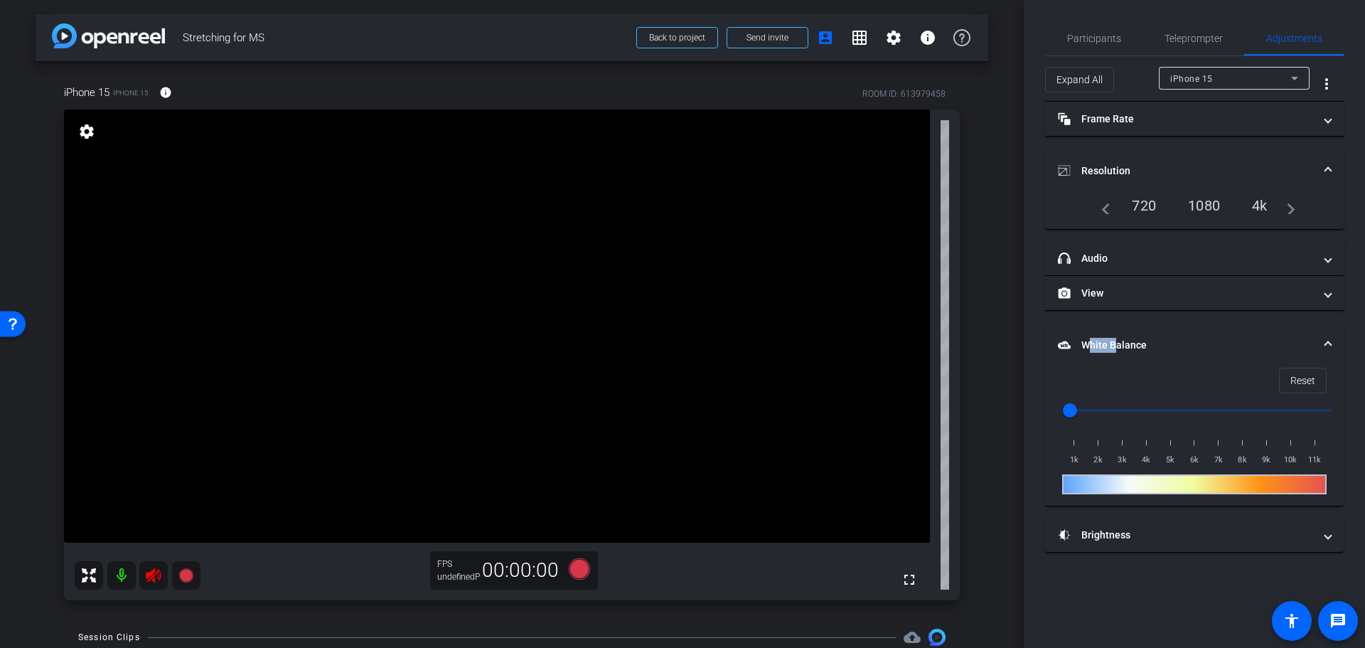
click at [1143, 328] on mat-expansion-panel-header "White Balance White Balance" at bounding box center [1194, 345] width 299 height 46
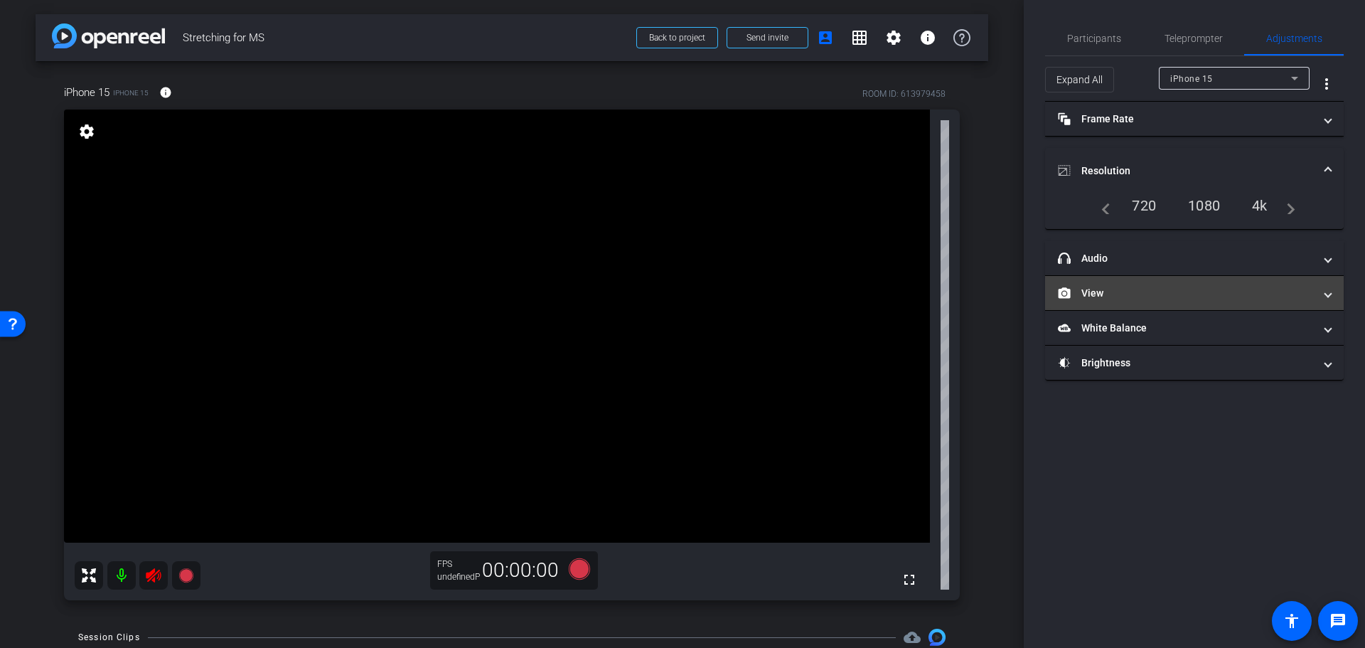
click at [1145, 290] on mat-panel-title "View" at bounding box center [1186, 293] width 256 height 15
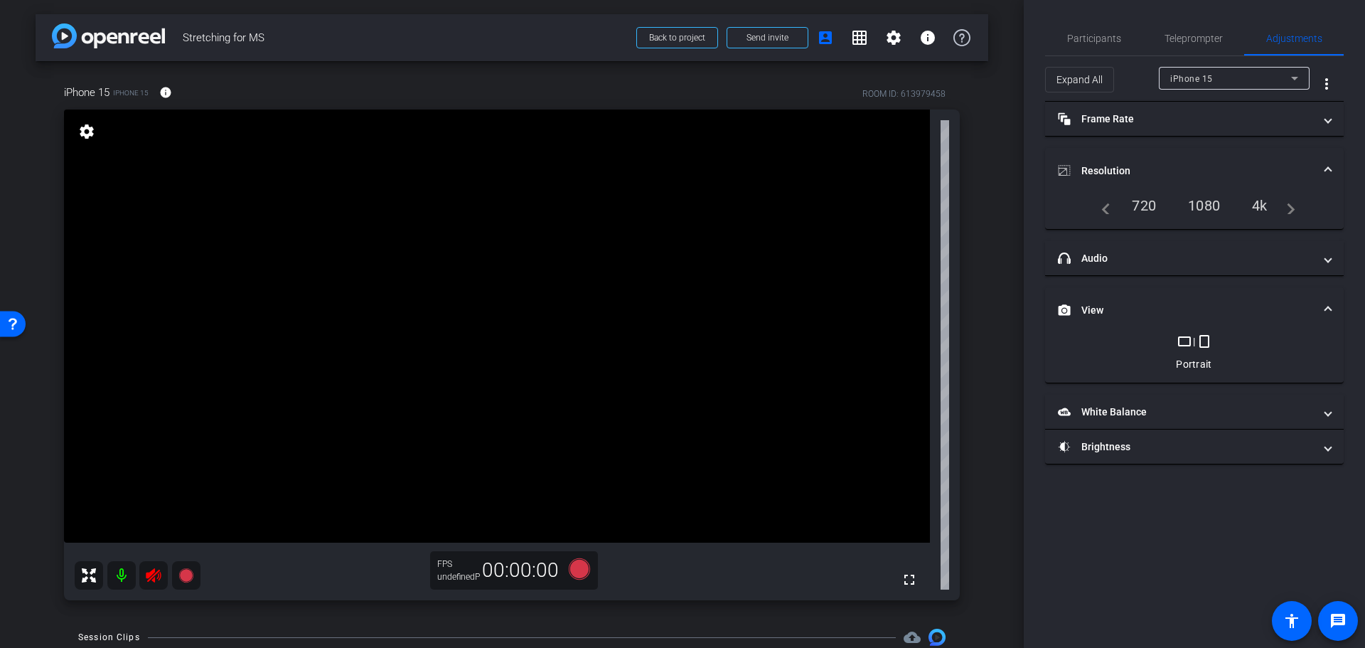
click at [1150, 291] on mat-expansion-panel-header "View" at bounding box center [1194, 310] width 299 height 46
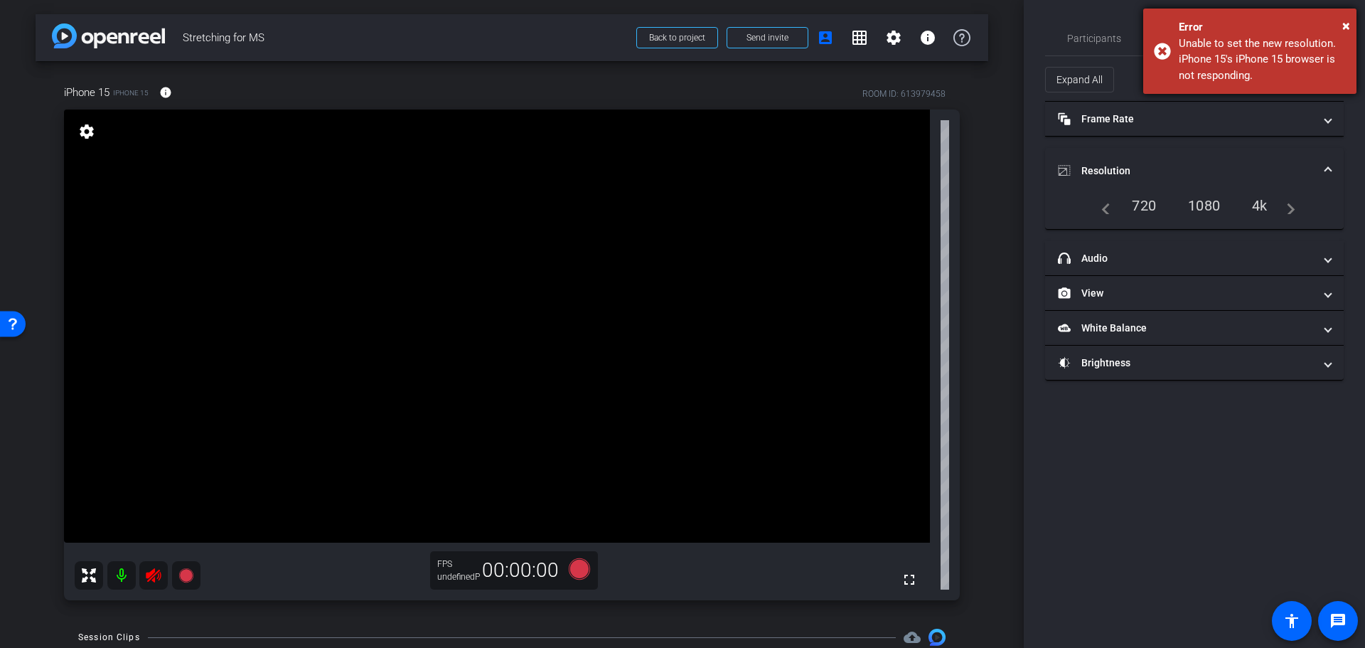
click at [1340, 21] on div "Error" at bounding box center [1262, 27] width 167 height 16
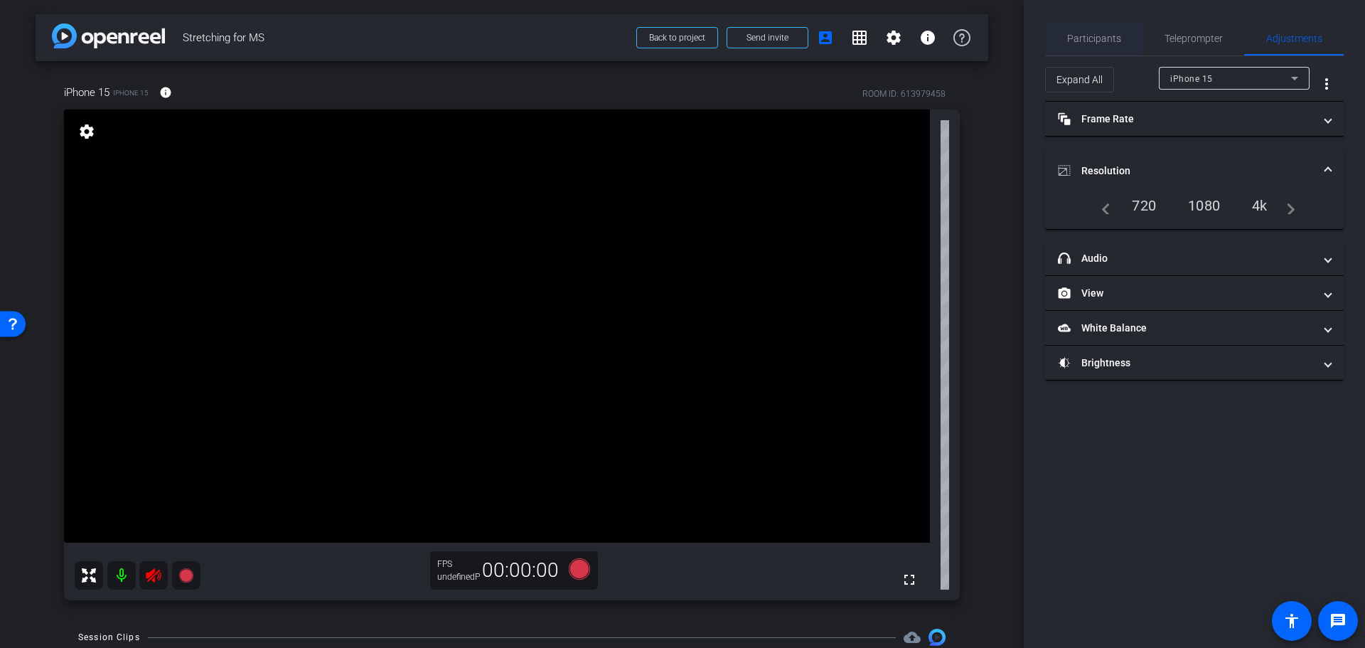
click at [1094, 41] on span "Participants" at bounding box center [1094, 38] width 54 height 10
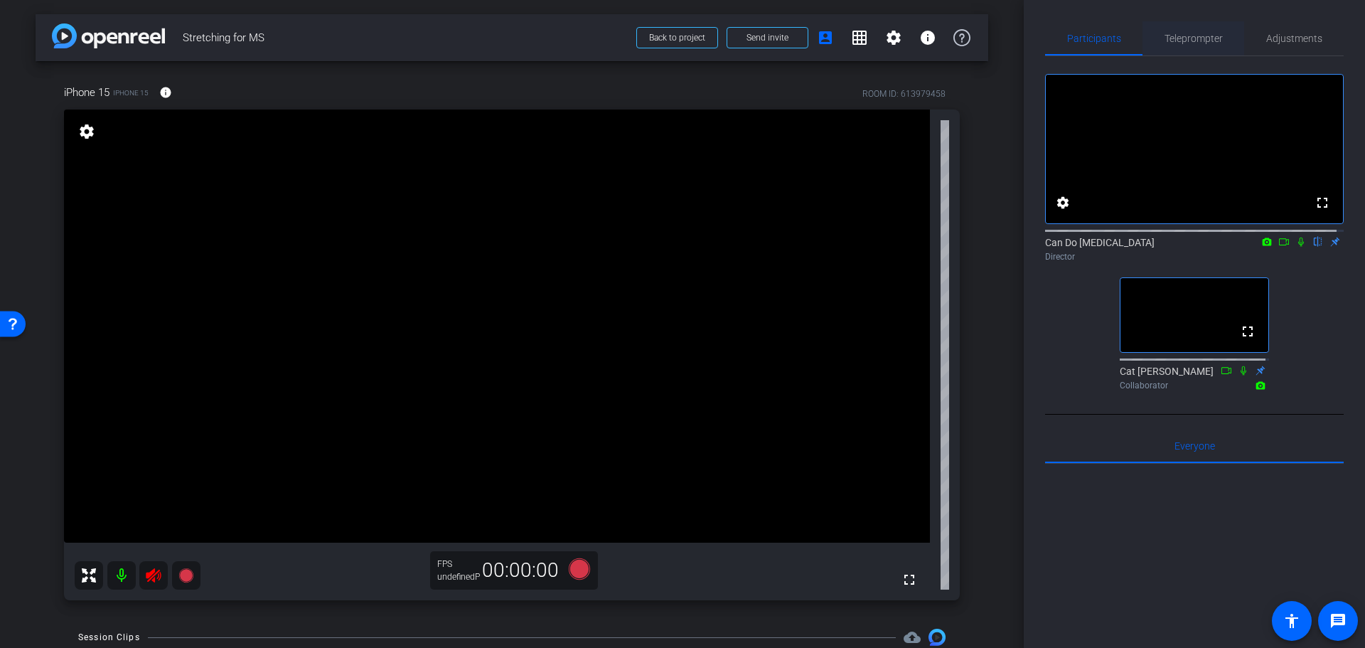
click at [1193, 38] on span "Teleprompter" at bounding box center [1194, 38] width 58 height 10
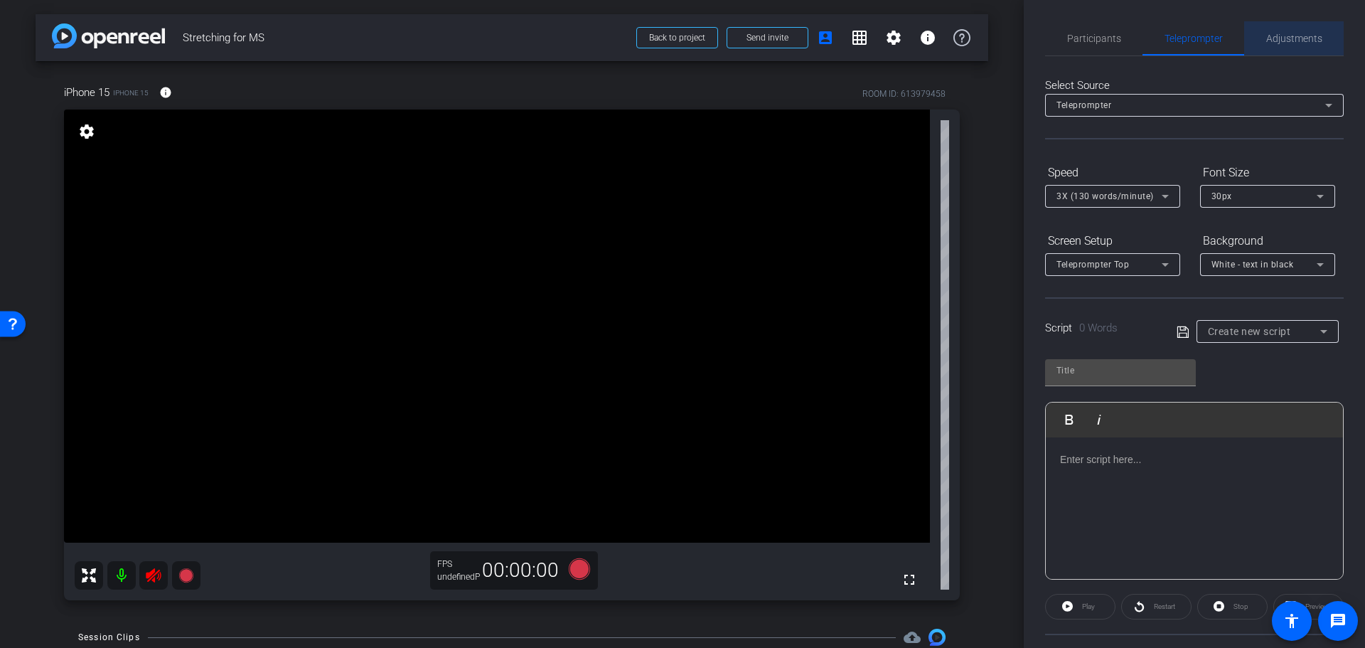
click at [1295, 37] on span "Adjustments" at bounding box center [1294, 38] width 56 height 10
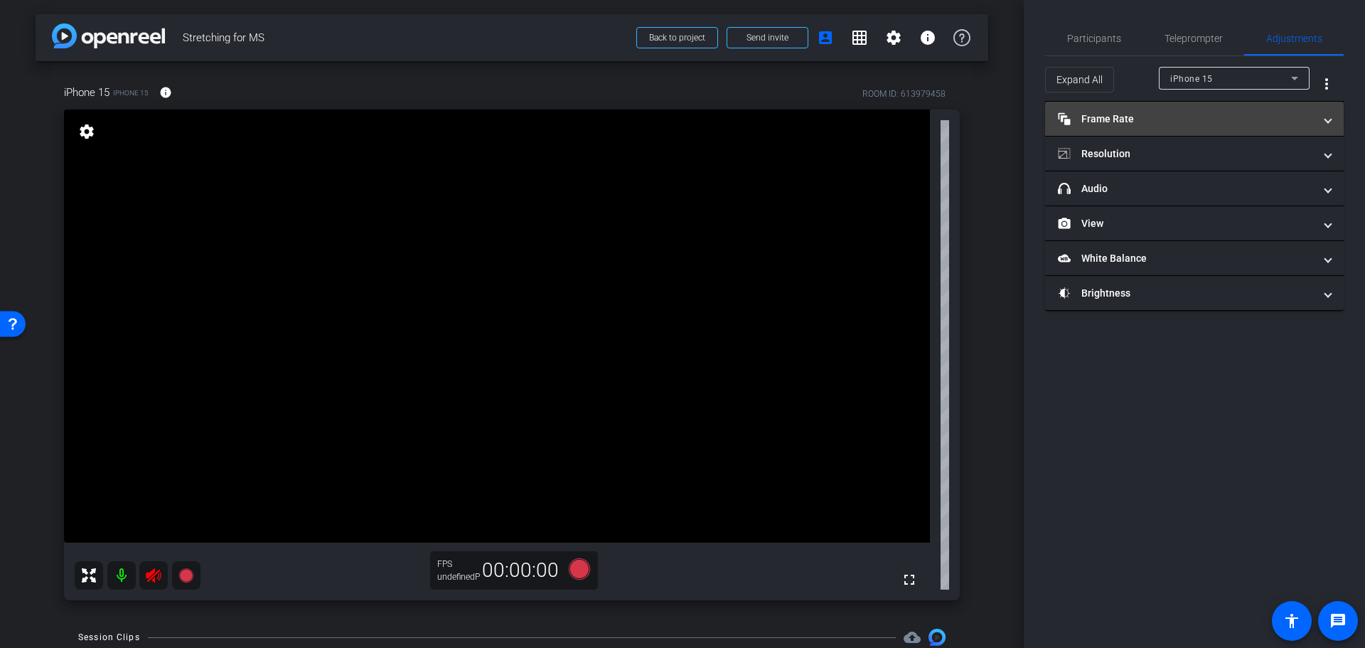
click at [1116, 125] on mat-panel-title "Frame Rate Frame Rate" at bounding box center [1186, 119] width 256 height 15
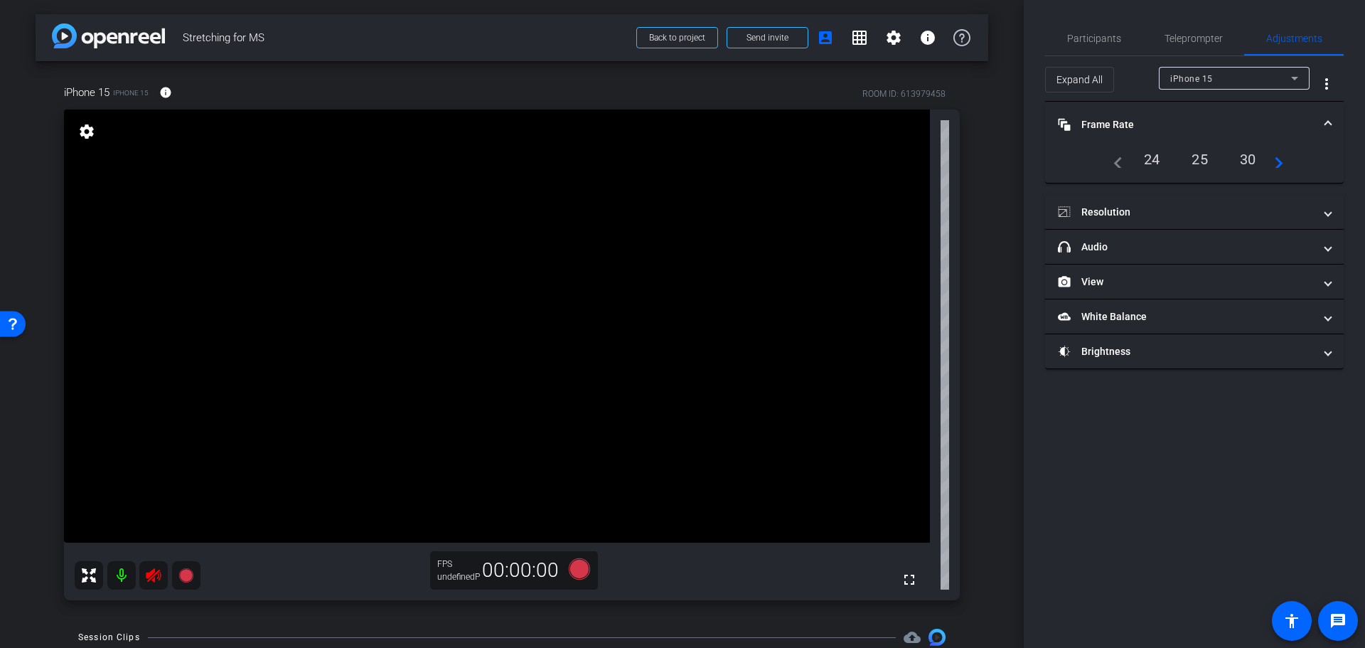
click at [1116, 122] on mat-panel-title "Frame Rate Frame Rate" at bounding box center [1186, 124] width 256 height 15
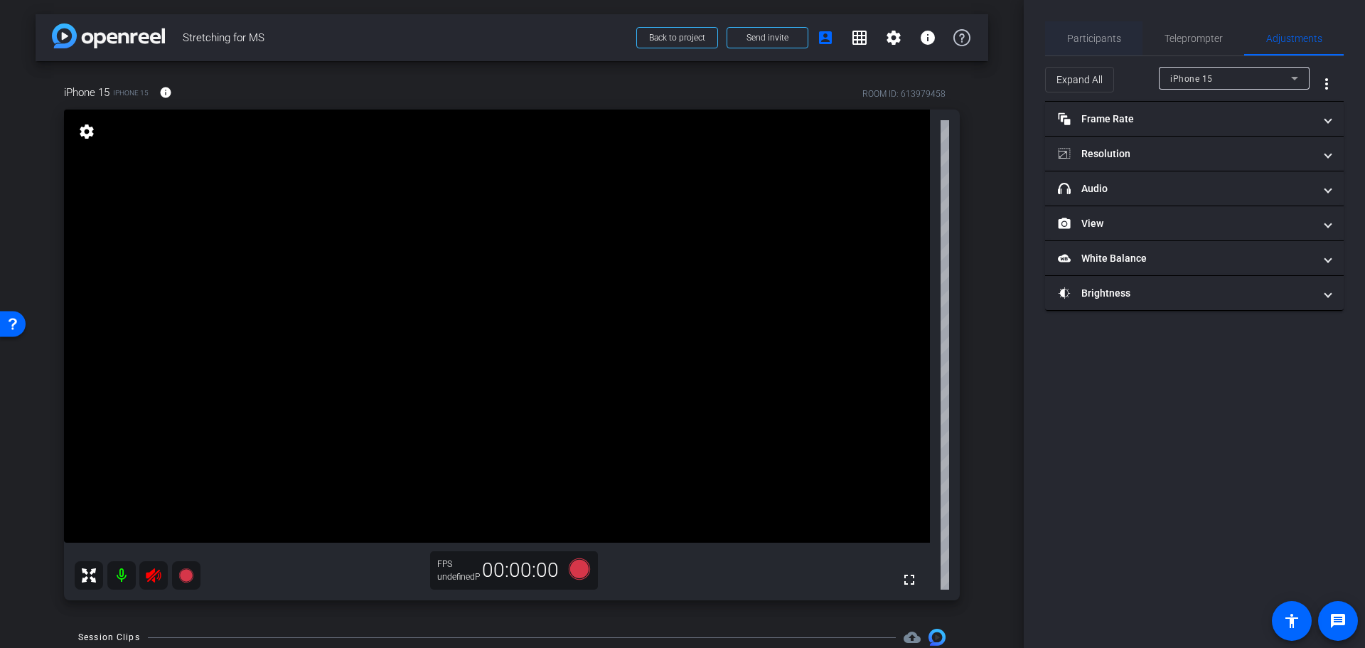
click at [1110, 51] on span "Participants" at bounding box center [1094, 38] width 54 height 34
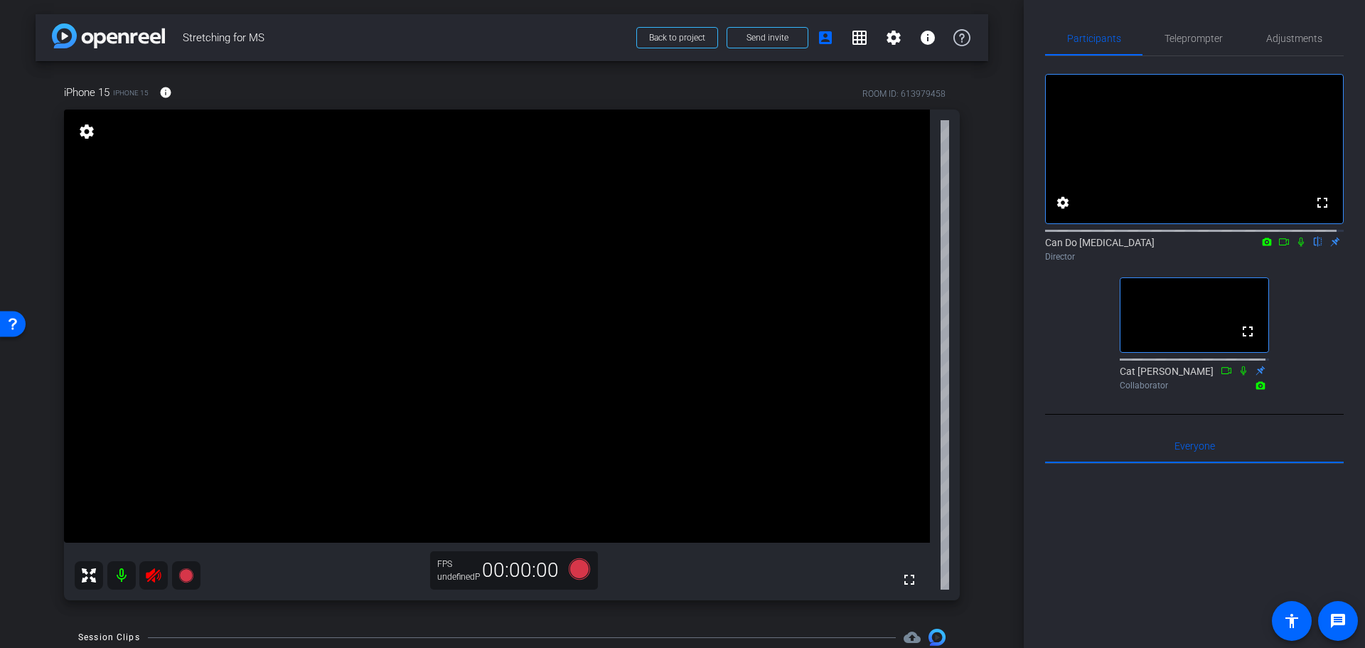
click at [149, 579] on icon at bounding box center [153, 575] width 15 height 14
click at [90, 129] on mat-icon "settings" at bounding box center [87, 131] width 20 height 17
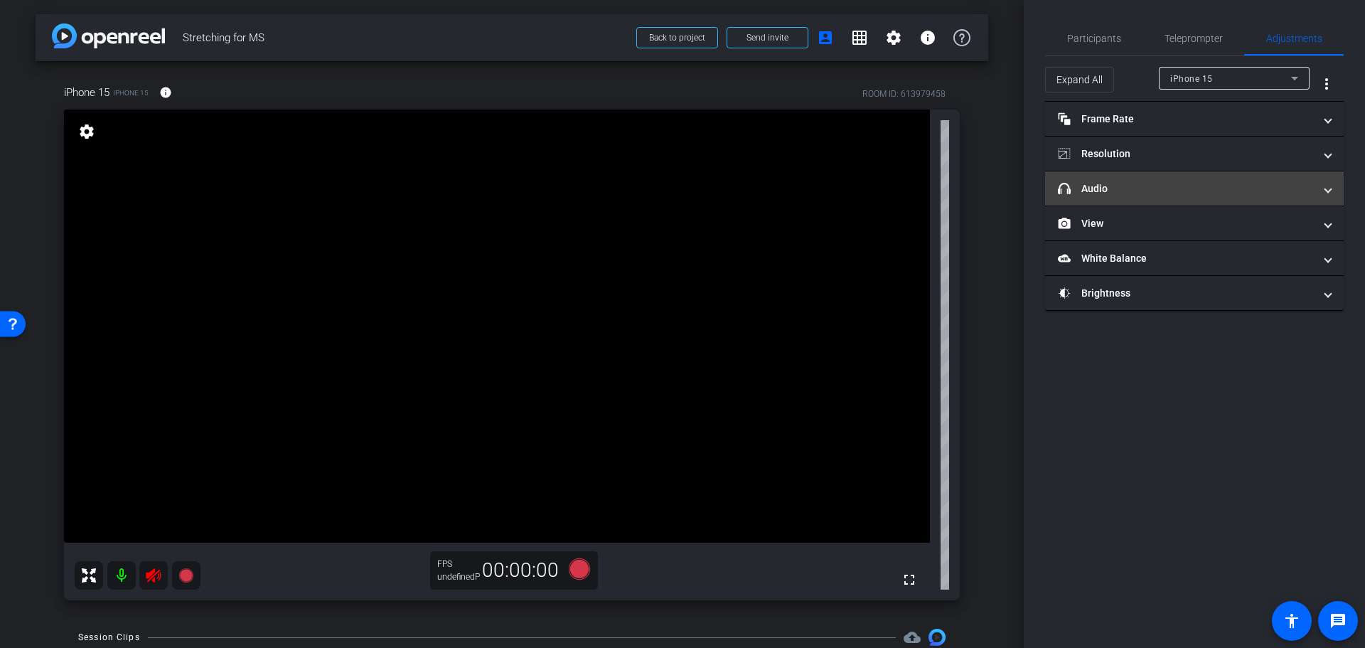
click at [1139, 196] on mat-panel-title "headphone icon Audio" at bounding box center [1186, 188] width 256 height 15
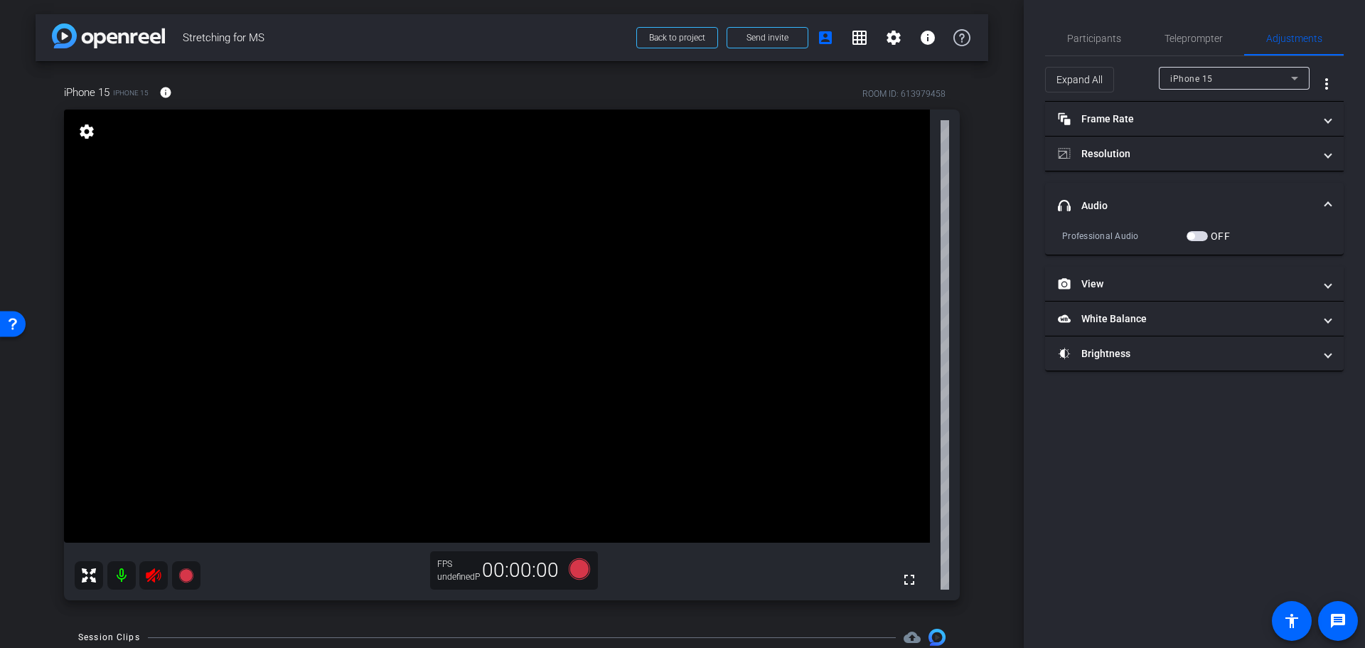
click at [1139, 191] on mat-expansion-panel-header "headphone icon Audio" at bounding box center [1194, 206] width 299 height 46
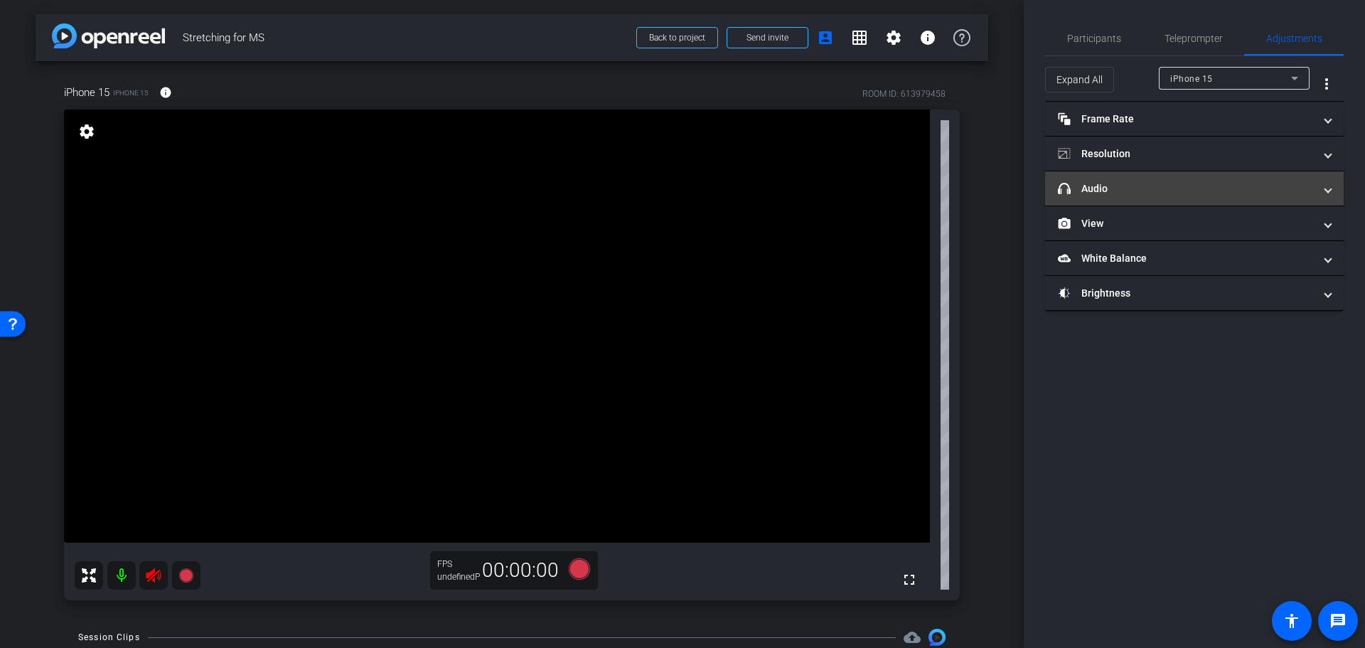
click at [1110, 186] on mat-panel-title "headphone icon Audio" at bounding box center [1186, 188] width 256 height 15
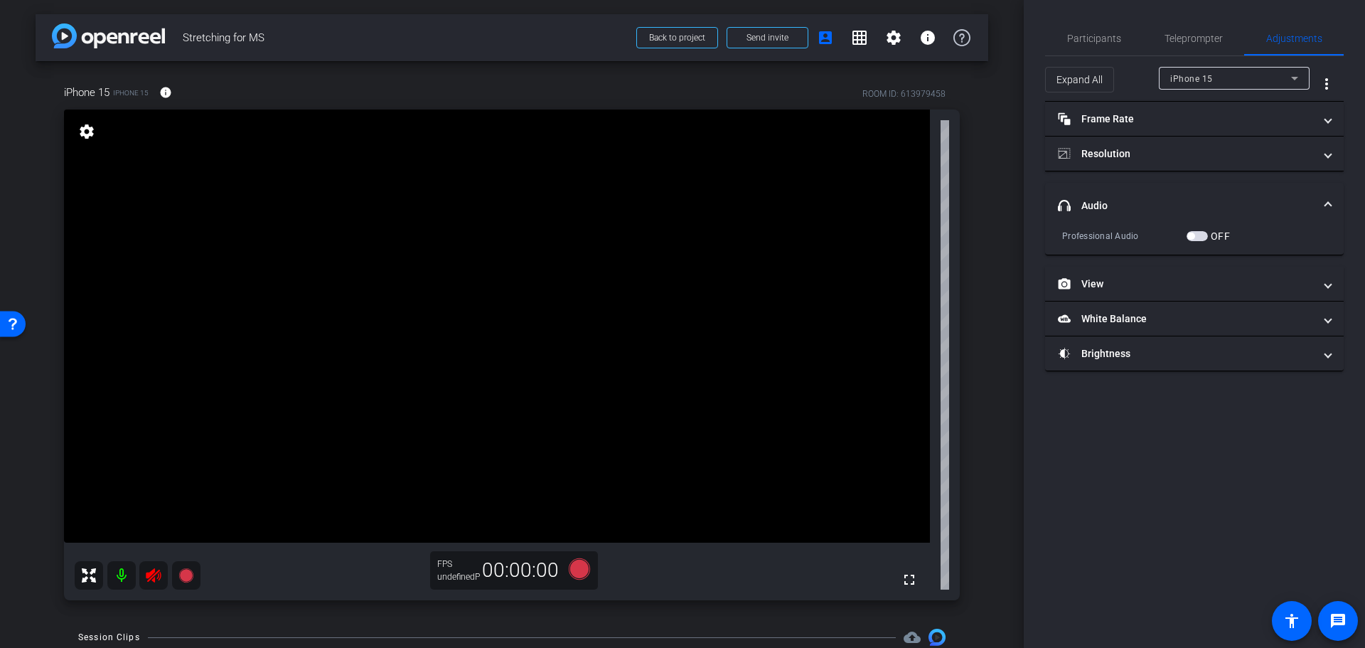
click at [1207, 233] on span "button" at bounding box center [1197, 236] width 21 height 10
click at [1176, 196] on mat-expansion-panel-header "headphone icon Audio" at bounding box center [1194, 206] width 299 height 46
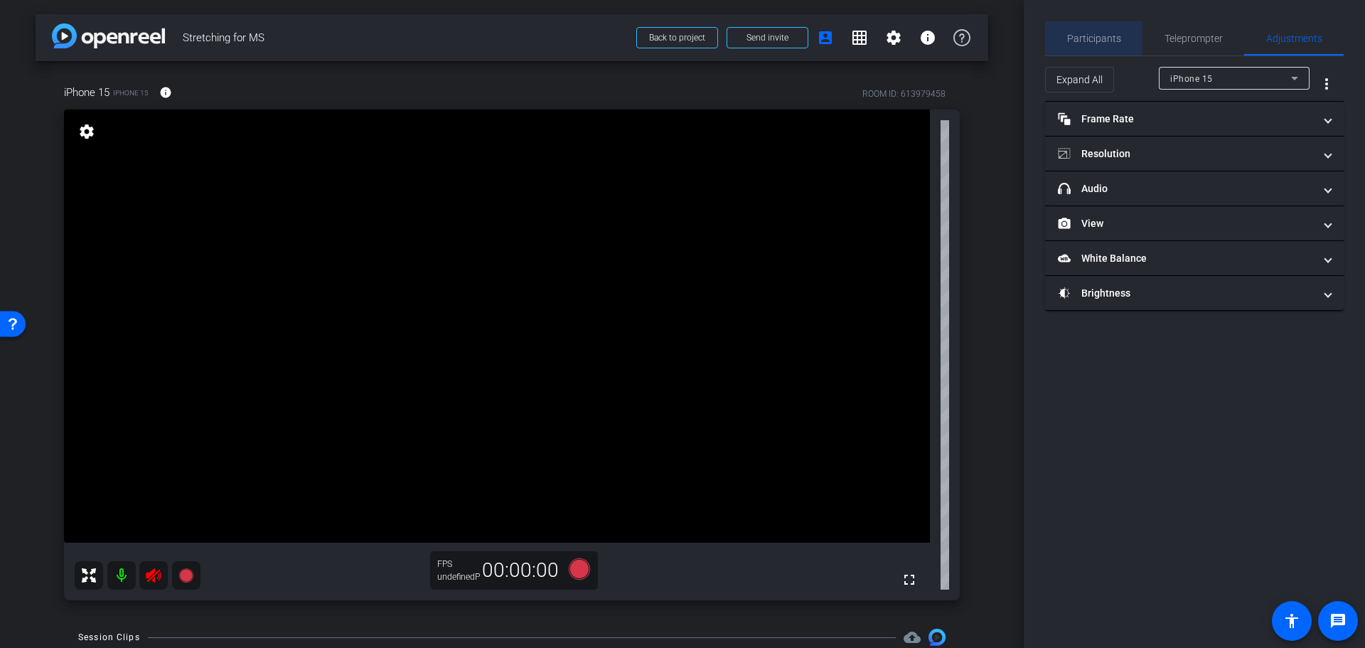
click at [1102, 50] on span "Participants" at bounding box center [1094, 38] width 54 height 34
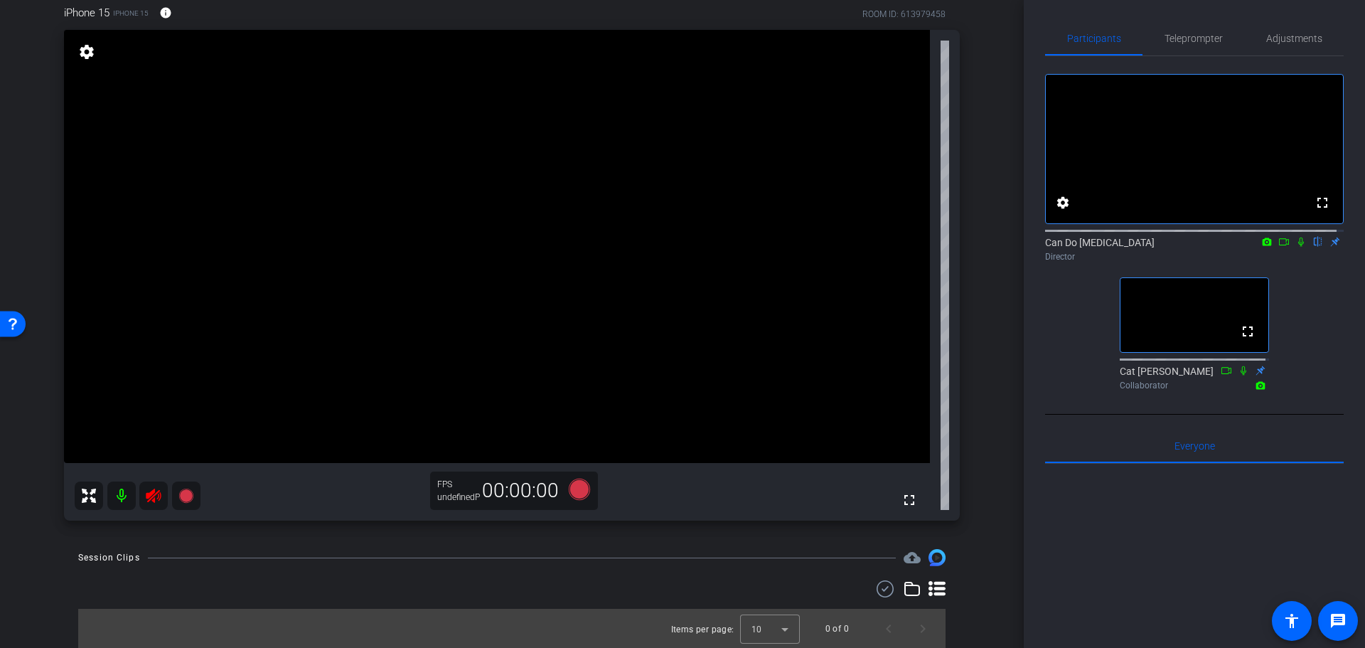
scroll to position [80, 0]
click at [1017, 432] on div "arrow_back Stretching for MS Back to project Send invite account_box grid_on se…" at bounding box center [512, 324] width 1024 height 648
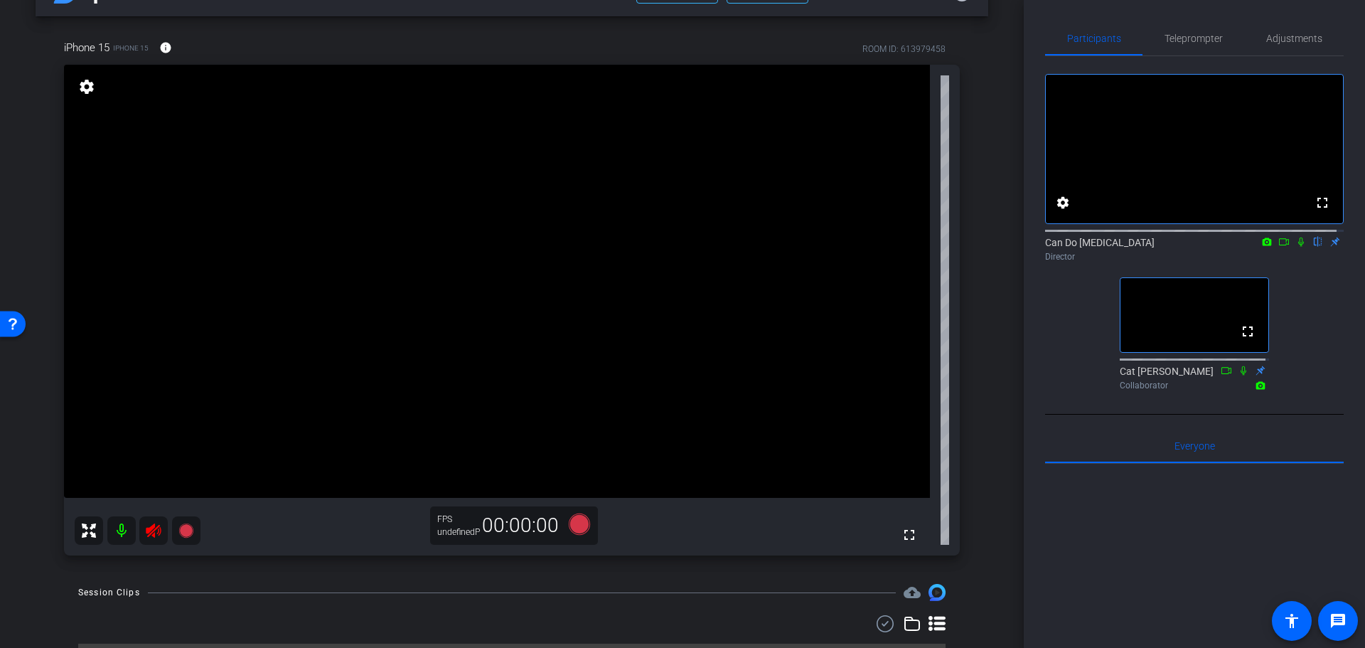
scroll to position [0, 0]
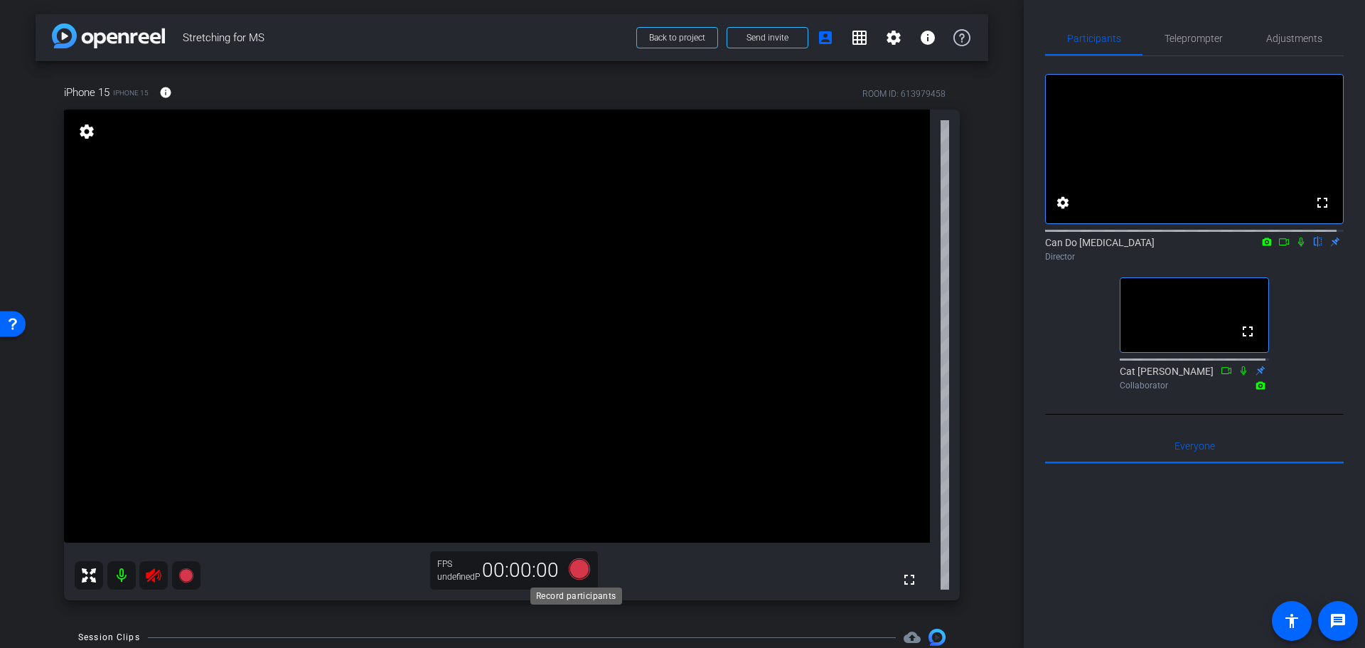
click at [587, 570] on icon at bounding box center [579, 569] width 34 height 26
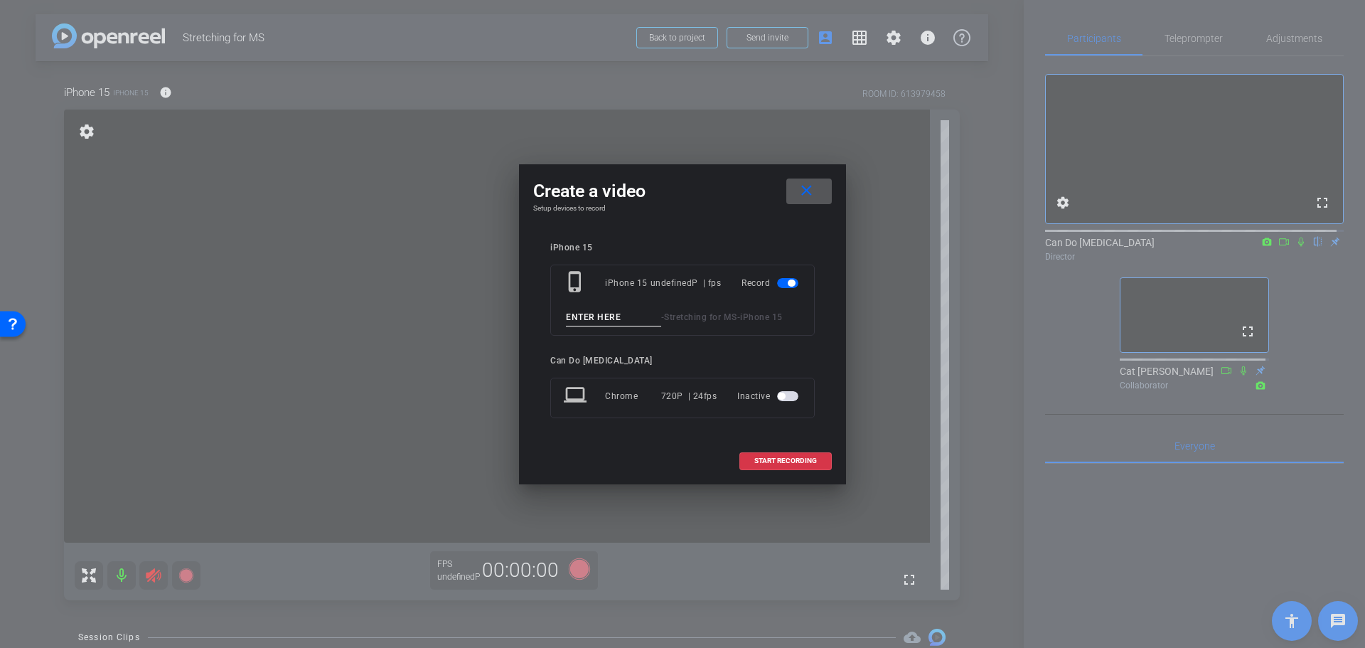
click at [619, 325] on input at bounding box center [613, 318] width 95 height 18
click at [617, 325] on input at bounding box center [613, 318] width 95 height 18
click at [624, 314] on input at bounding box center [613, 318] width 95 height 18
type input "take1"
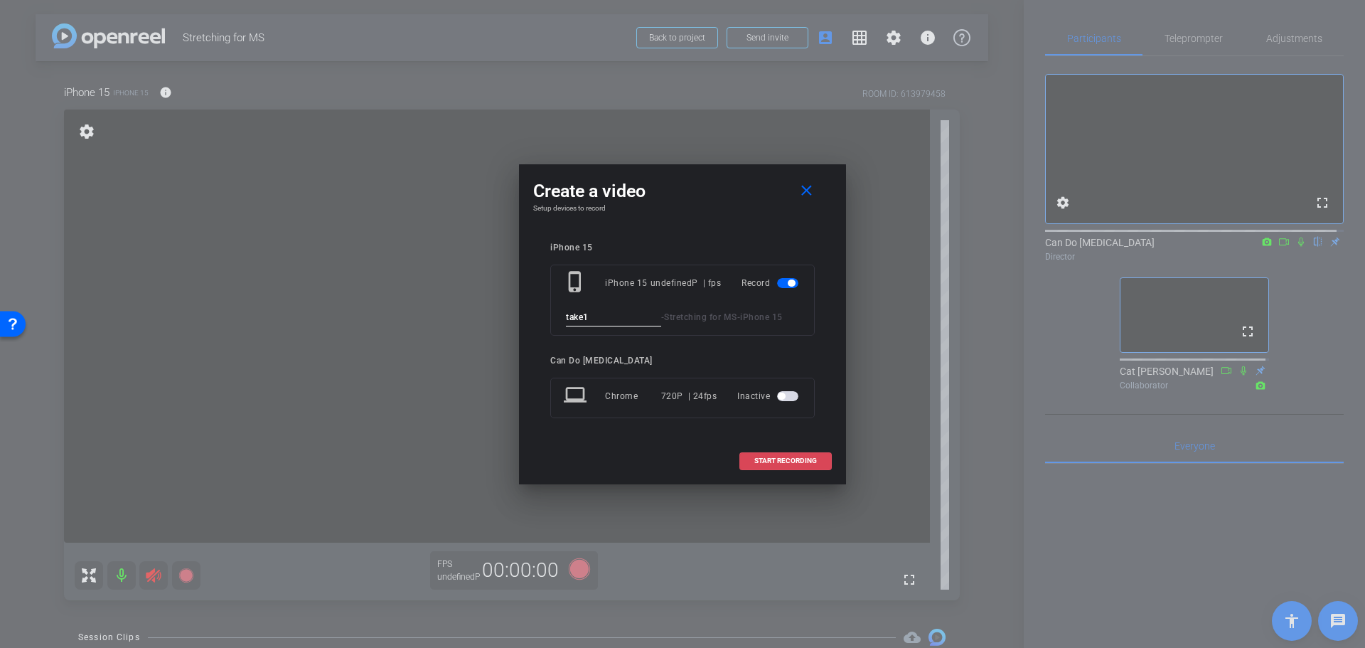
click at [772, 459] on span "START RECORDING" at bounding box center [785, 460] width 63 height 7
click at [818, 188] on span at bounding box center [809, 191] width 46 height 34
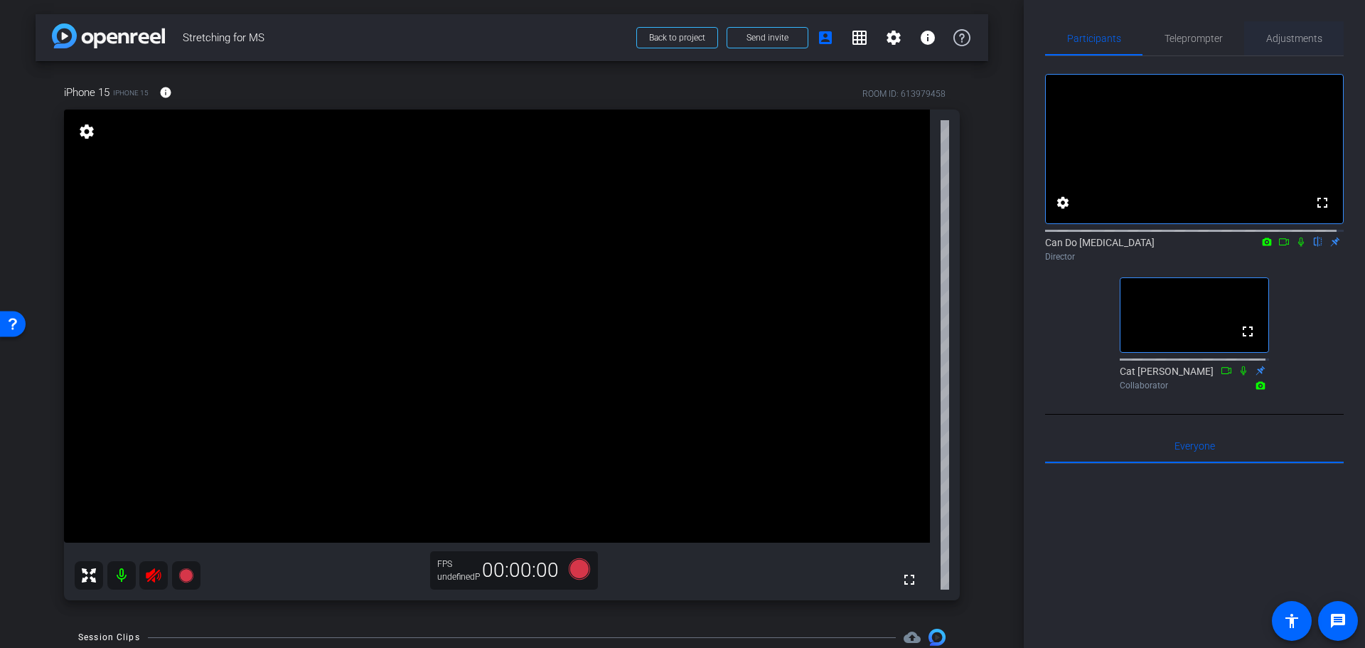
click at [1266, 41] on span "Adjustments" at bounding box center [1294, 38] width 56 height 10
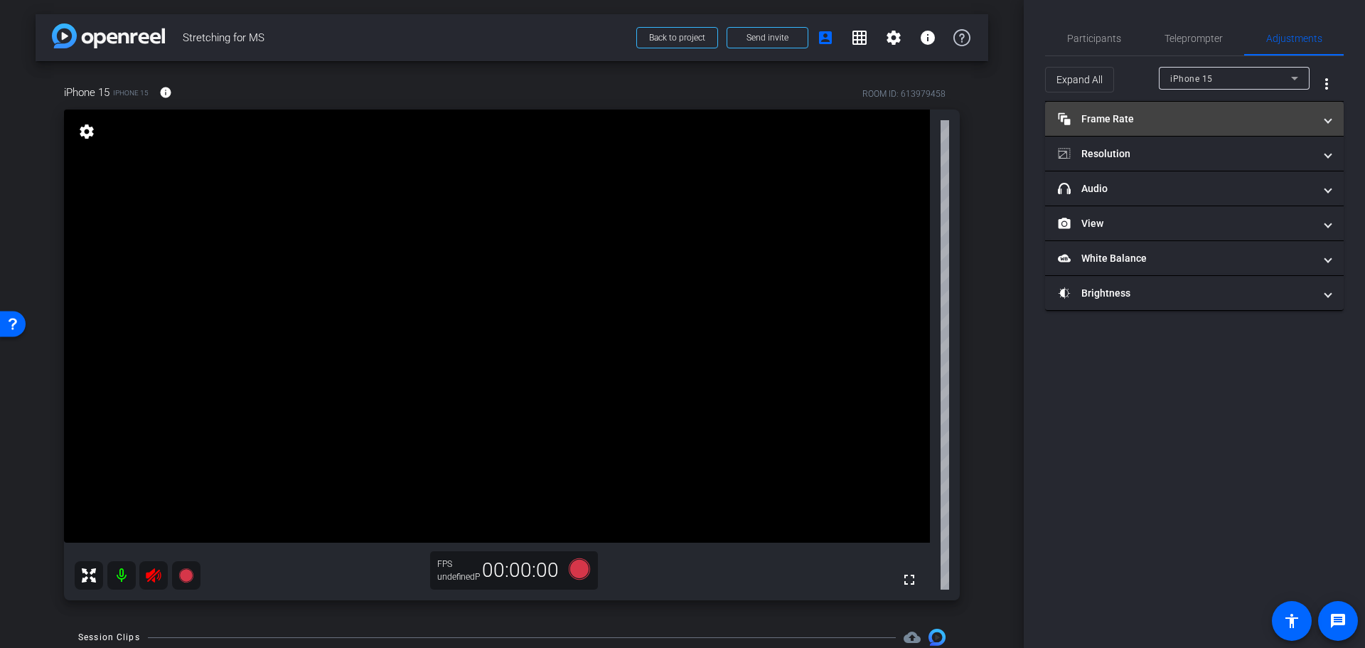
click at [1182, 121] on mat-panel-title "Frame Rate Frame Rate" at bounding box center [1186, 119] width 256 height 15
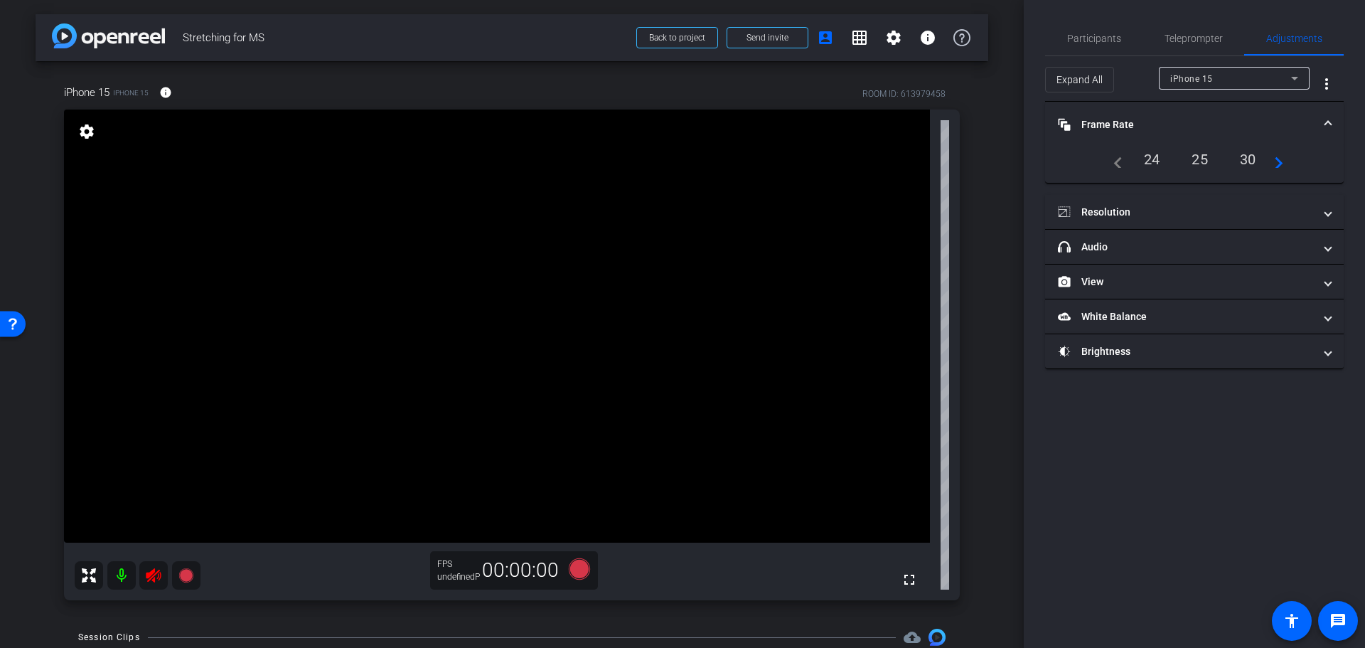
click at [1204, 157] on div "25" at bounding box center [1200, 159] width 38 height 24
click at [1244, 163] on div "30" at bounding box center [1248, 159] width 38 height 24
click at [1276, 161] on mat-icon "navigate_next" at bounding box center [1274, 159] width 17 height 17
click at [1282, 161] on mat-icon "navigate_next" at bounding box center [1274, 159] width 17 height 17
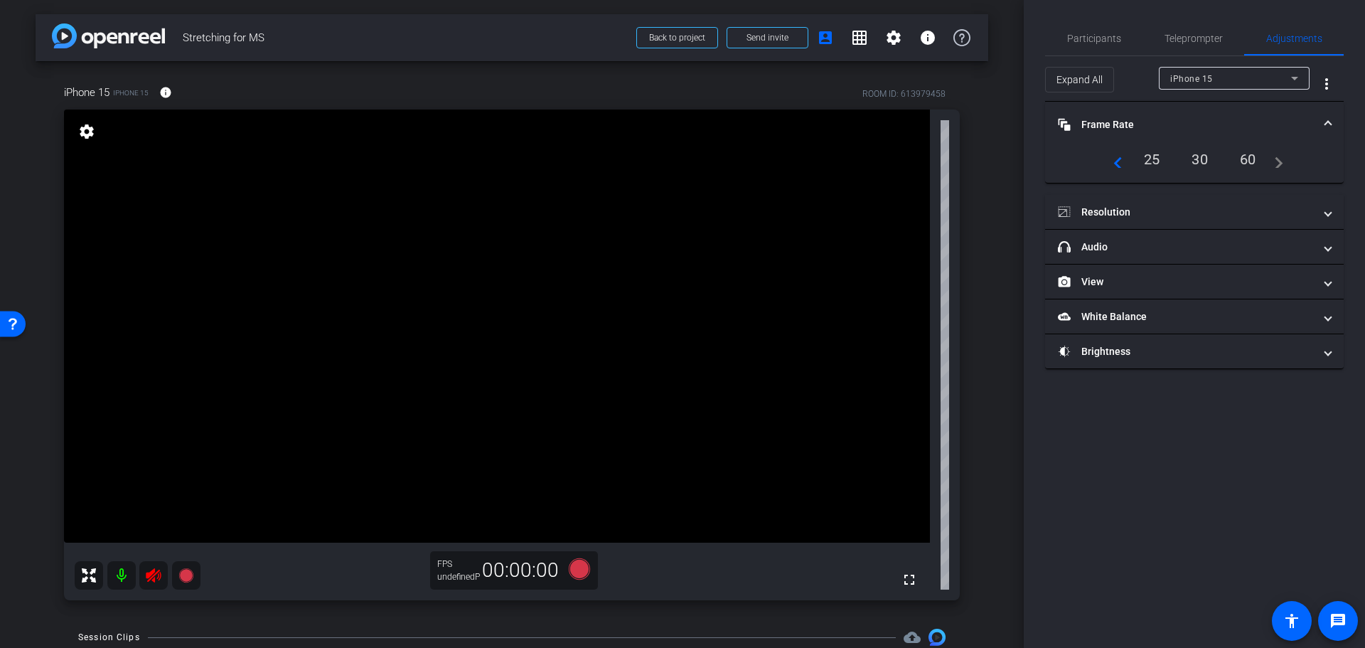
click at [1282, 161] on mat-icon "navigate_next" at bounding box center [1274, 159] width 17 height 17
click at [1111, 164] on mat-icon "navigate_before" at bounding box center [1114, 159] width 17 height 17
click at [1196, 164] on div "25" at bounding box center [1200, 159] width 38 height 24
click at [1207, 162] on div "25" at bounding box center [1200, 159] width 38 height 24
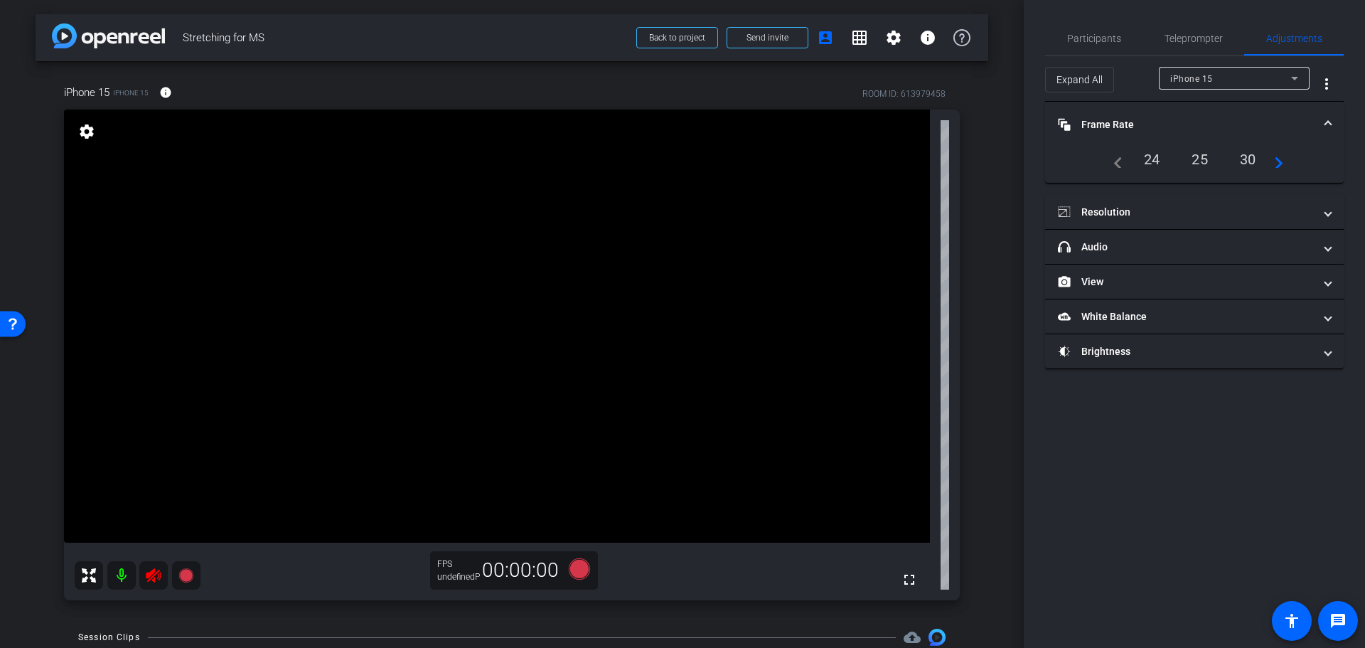
click at [1241, 110] on mat-expansion-panel-header "Frame Rate Frame Rate" at bounding box center [1194, 125] width 299 height 46
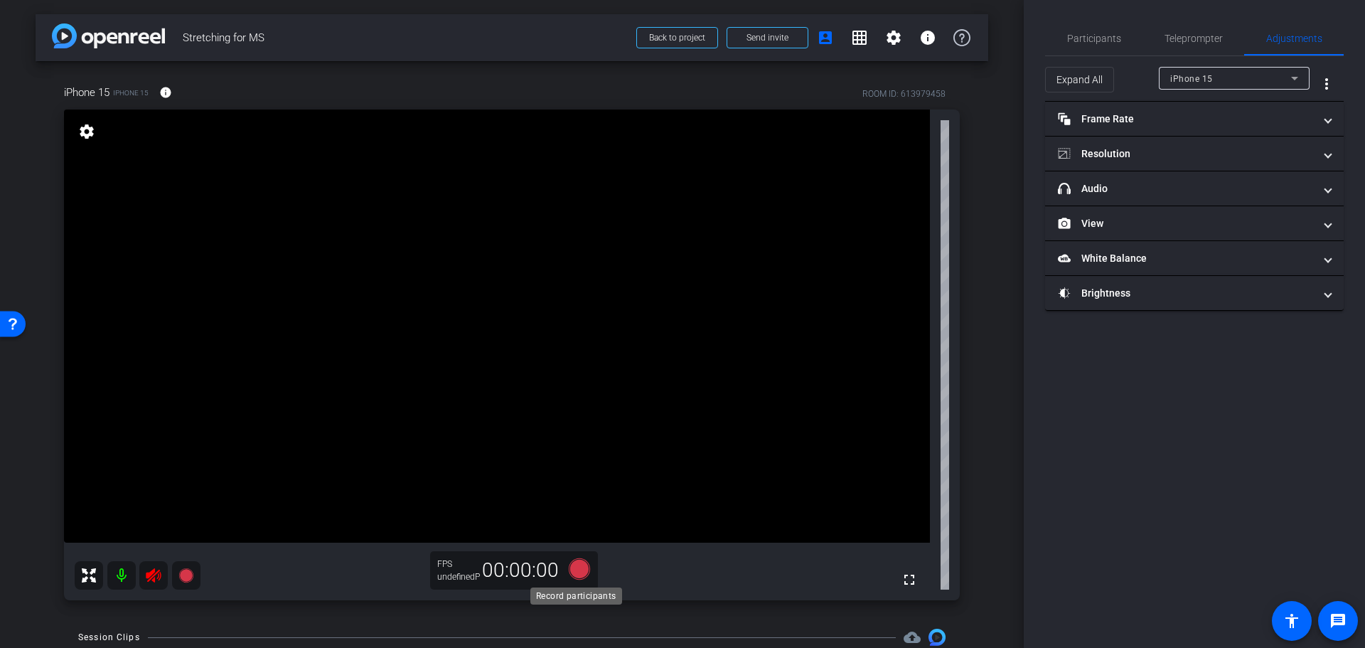
click at [565, 575] on icon at bounding box center [579, 569] width 34 height 26
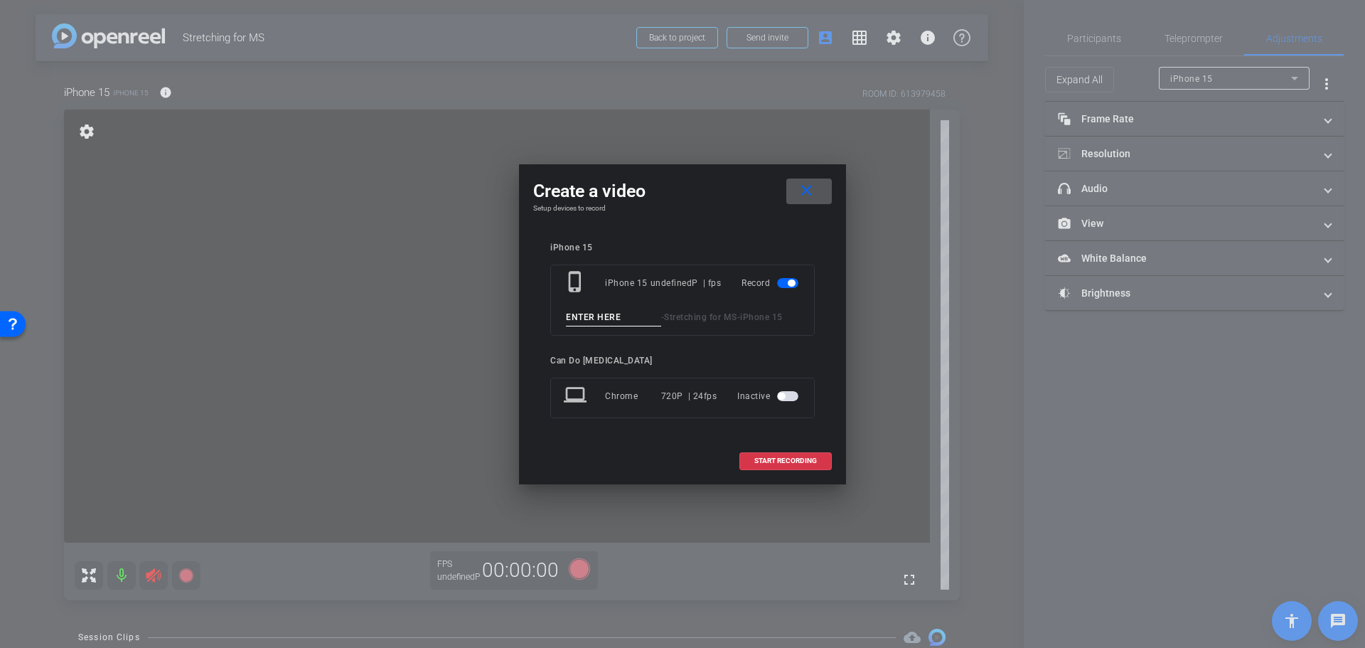
click at [627, 332] on div "phone_iphone iPhone 15 undefinedP | fps Record - Stretching for MS - iPhone 15" at bounding box center [682, 300] width 265 height 71
click at [632, 321] on input at bounding box center [613, 318] width 95 height 18
type input "1"
click at [762, 472] on span at bounding box center [785, 461] width 91 height 34
drag, startPoint x: 1212, startPoint y: 122, endPoint x: 826, endPoint y: 163, distance: 388.2
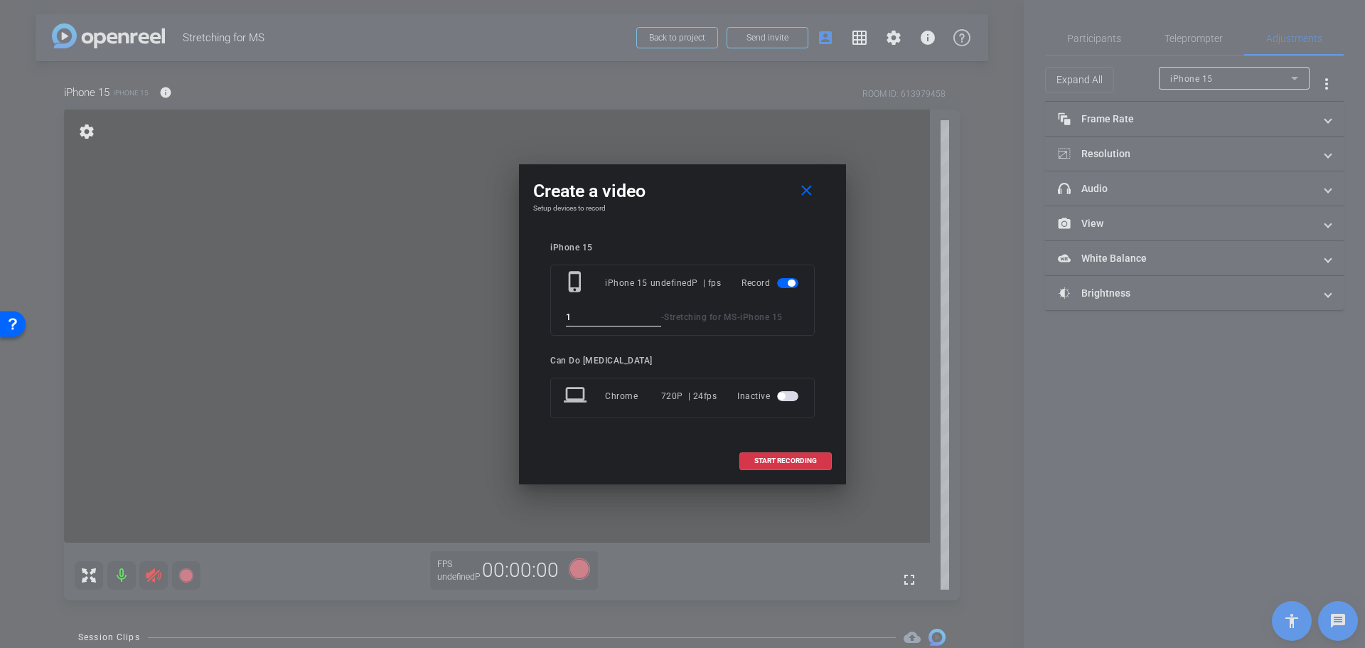
click at [1197, 122] on div at bounding box center [682, 324] width 1365 height 648
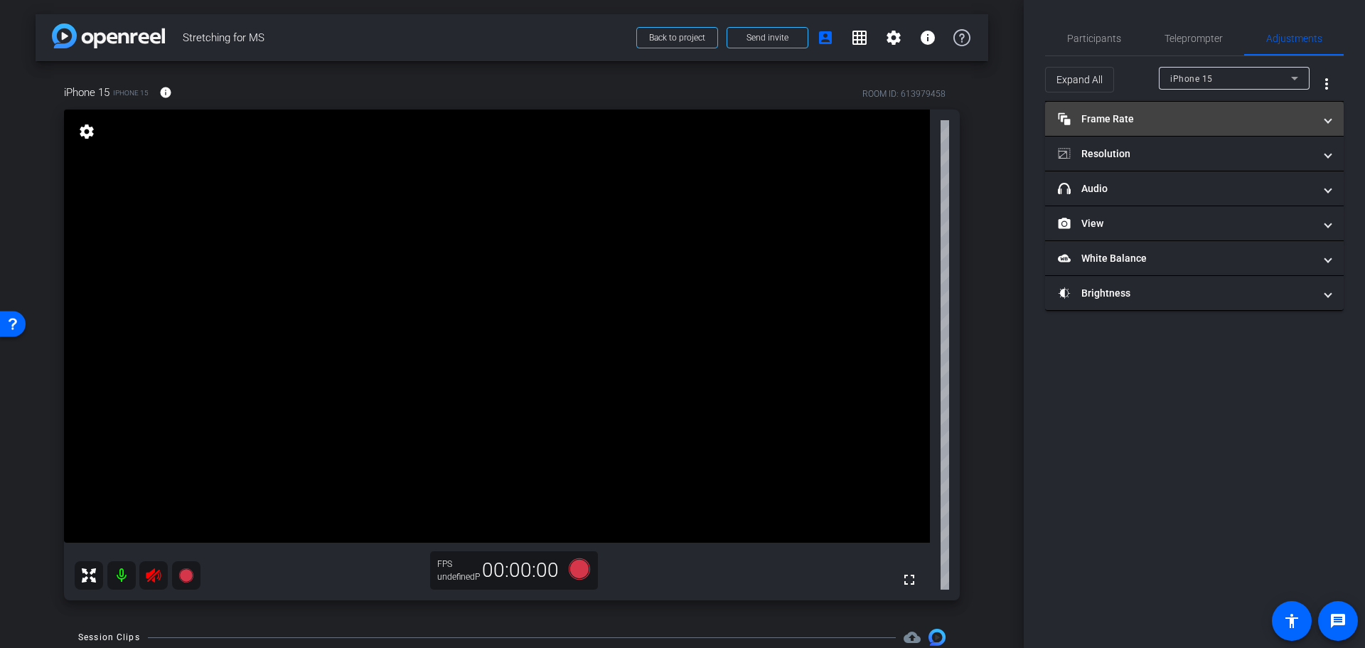
click at [1081, 133] on mat-expansion-panel-header "Frame Rate Frame Rate" at bounding box center [1194, 119] width 299 height 34
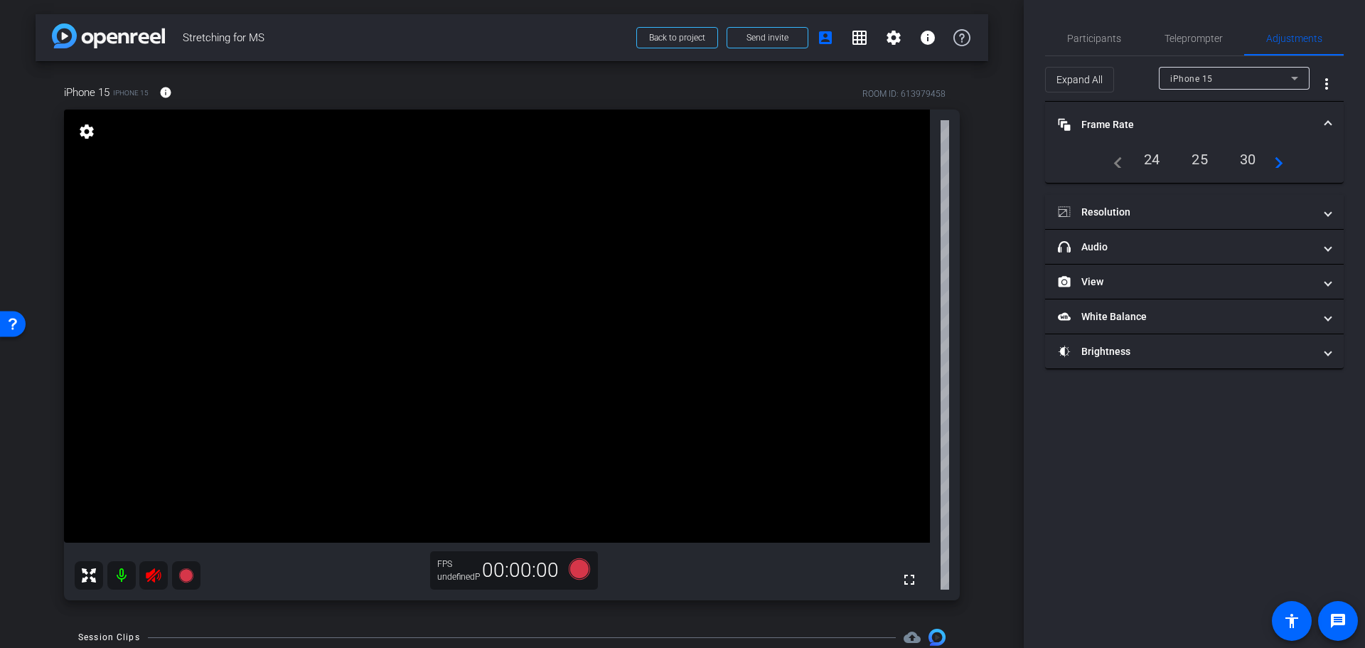
click at [1122, 166] on mat-icon "navigate_before" at bounding box center [1114, 159] width 17 height 17
click at [1123, 164] on div "navigate_before 24 25 30 navigate_next" at bounding box center [1195, 159] width 178 height 24
drag, startPoint x: 1123, startPoint y: 164, endPoint x: 1114, endPoint y: 164, distance: 9.3
click at [1121, 164] on div "navigate_before 24 25 30 navigate_next" at bounding box center [1195, 159] width 178 height 24
click at [1114, 164] on mat-icon "navigate_before" at bounding box center [1114, 159] width 17 height 17
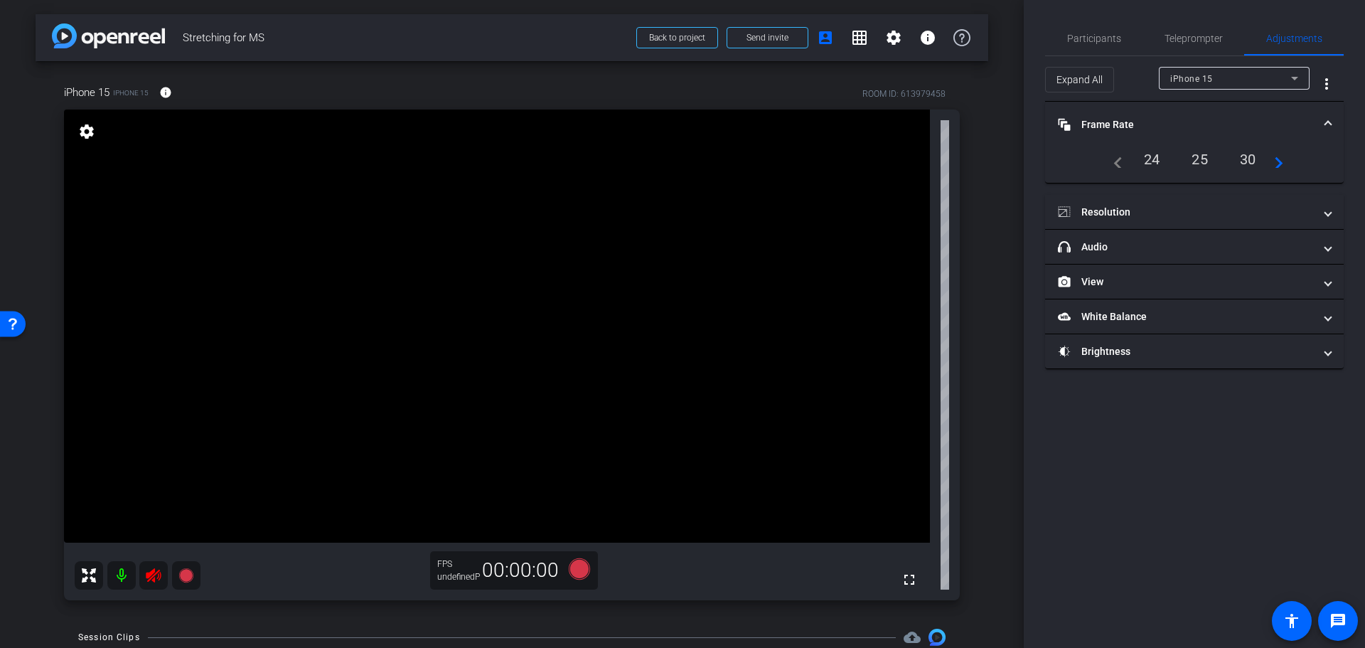
click at [1114, 165] on mat-icon "navigate_before" at bounding box center [1114, 159] width 17 height 17
drag, startPoint x: 1168, startPoint y: 153, endPoint x: 1153, endPoint y: 157, distance: 16.2
click at [1160, 156] on div "24" at bounding box center [1152, 159] width 38 height 24
click at [1150, 158] on div "24" at bounding box center [1152, 159] width 38 height 24
click at [1203, 161] on div "25" at bounding box center [1200, 159] width 38 height 24
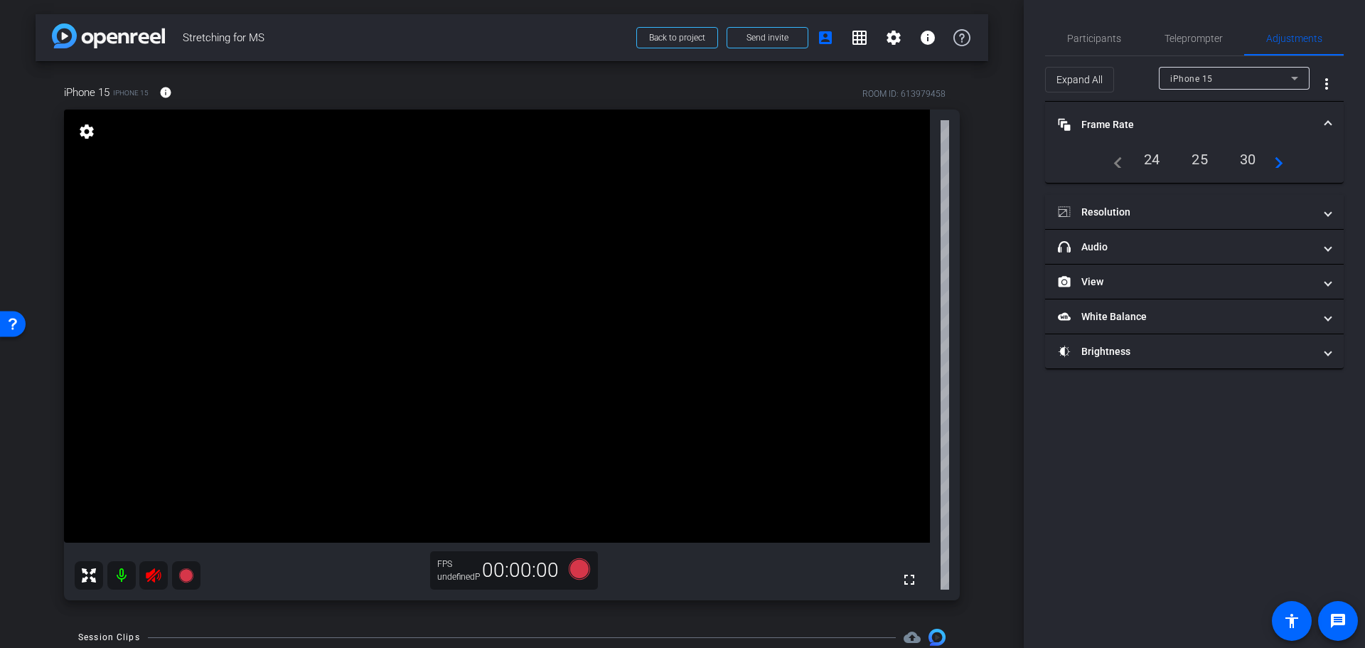
click at [1204, 160] on div "25" at bounding box center [1200, 159] width 38 height 24
click at [1234, 125] on mat-panel-title "Frame Rate Frame Rate" at bounding box center [1186, 124] width 256 height 15
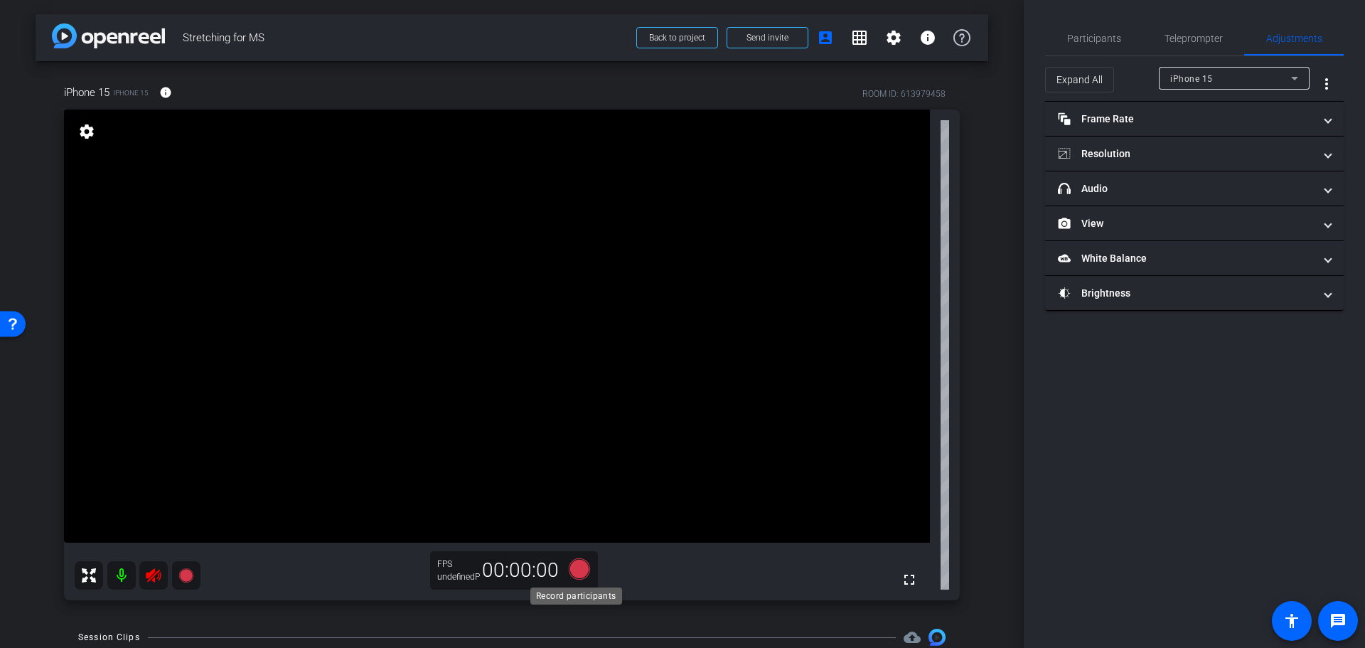
click at [569, 570] on icon at bounding box center [579, 568] width 21 height 21
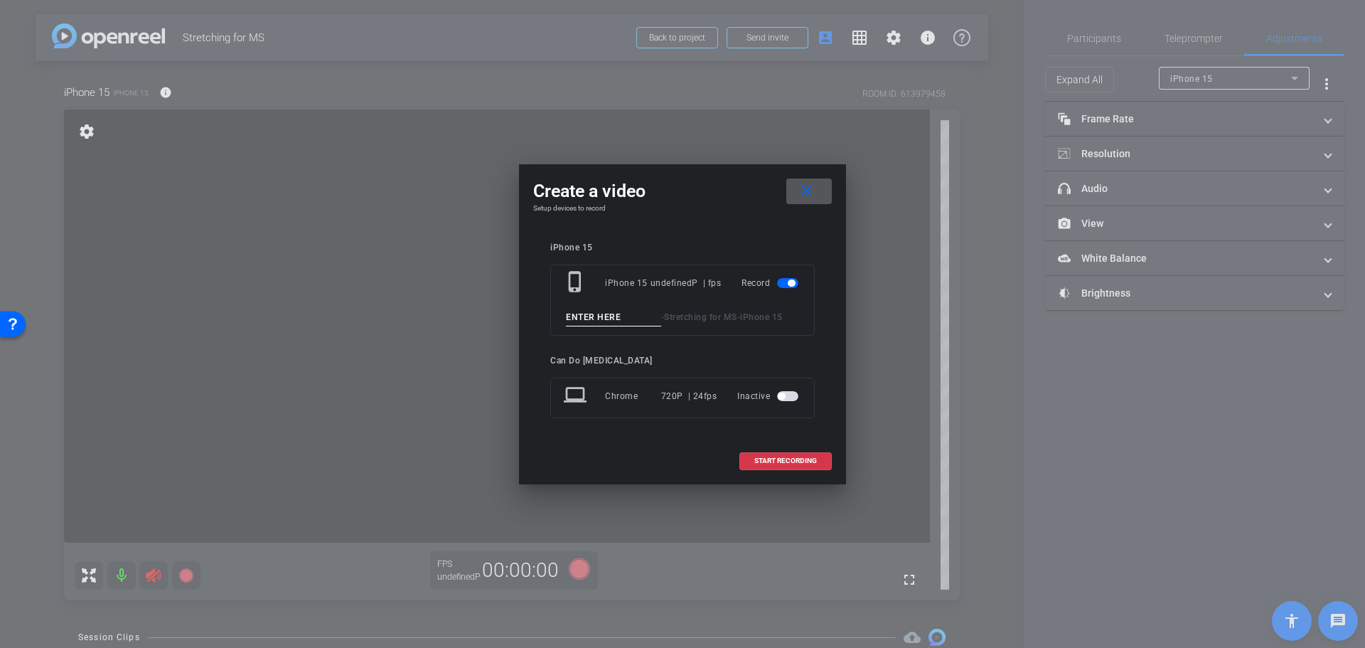
click at [596, 326] on div "phone_iphone iPhone 15 undefinedP | fps Record - Stretching for MS - iPhone 15" at bounding box center [682, 300] width 265 height 71
click at [601, 317] on input at bounding box center [613, 318] width 95 height 18
type input "1"
click at [774, 461] on span "START RECORDING" at bounding box center [785, 460] width 63 height 7
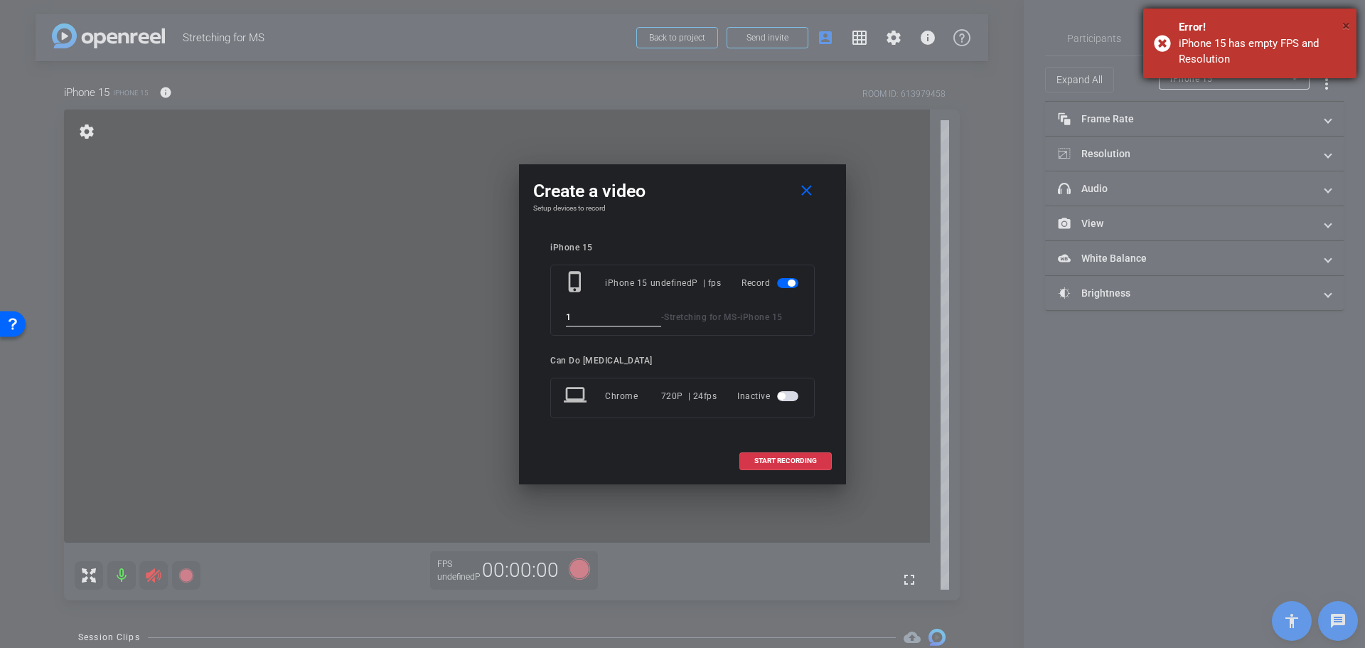
click at [1346, 24] on span "×" at bounding box center [1346, 25] width 8 height 17
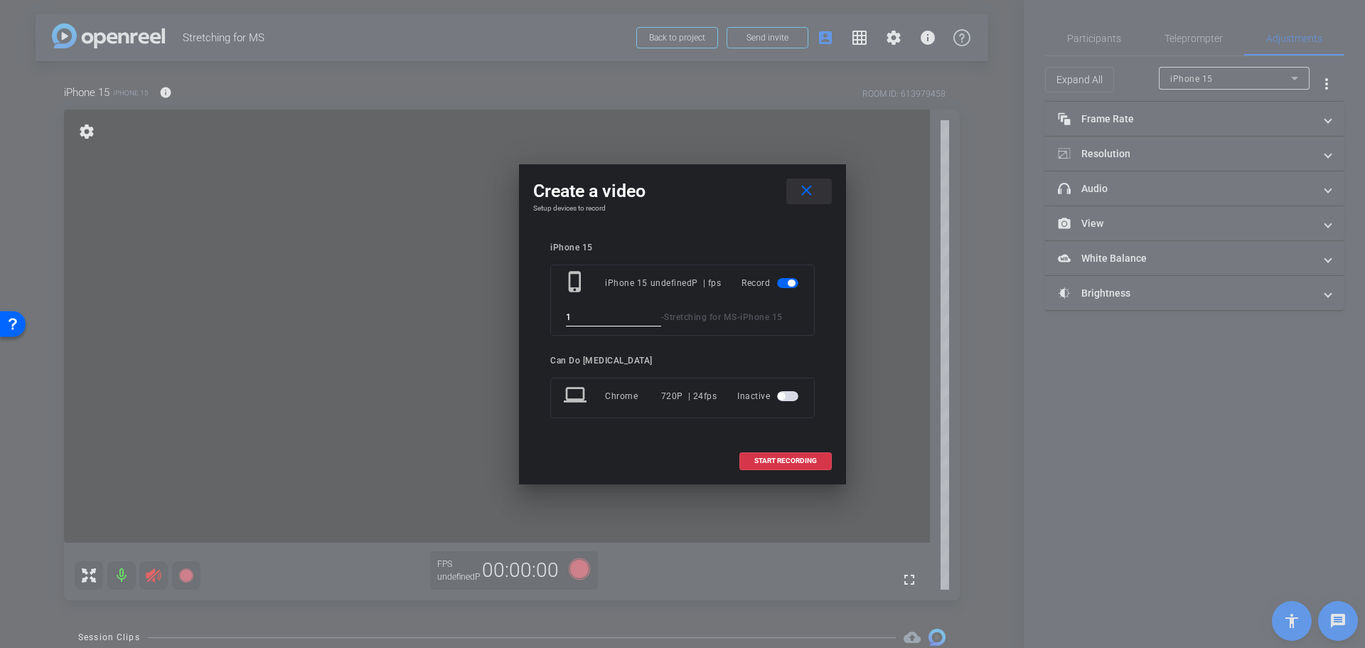
click at [803, 185] on mat-icon "close" at bounding box center [807, 191] width 18 height 18
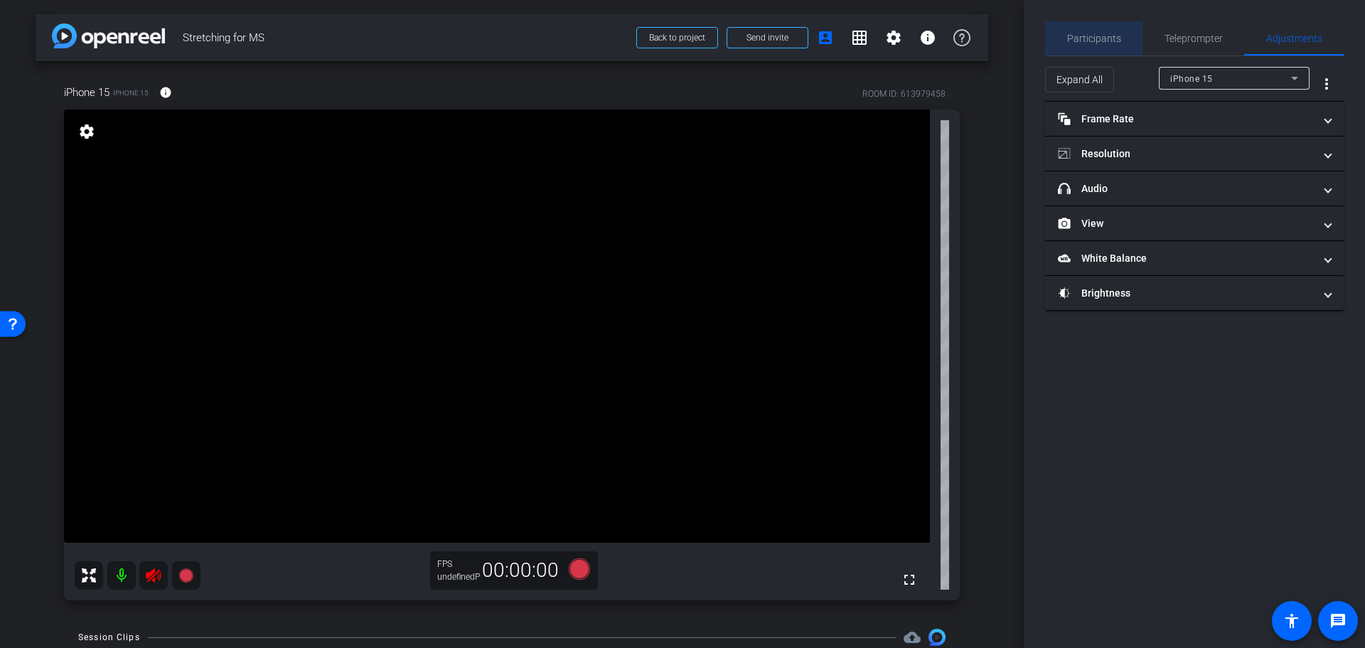
click at [1087, 41] on span "Participants" at bounding box center [1094, 38] width 54 height 10
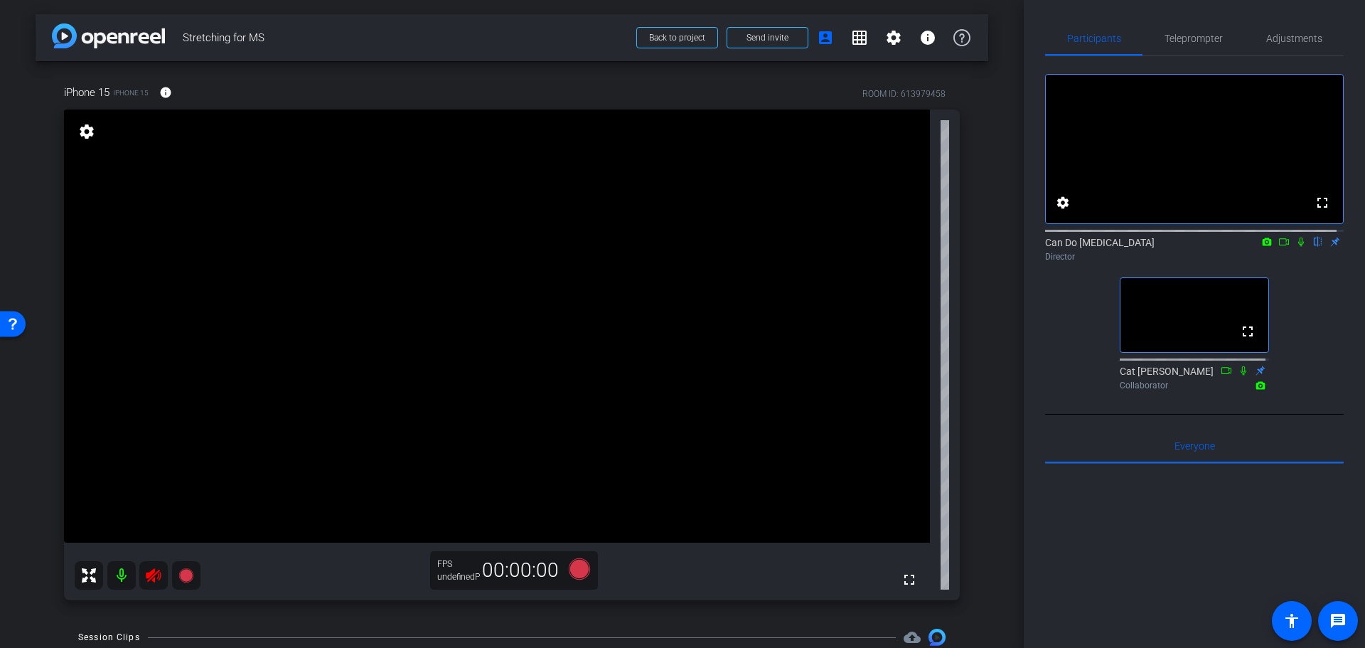
click at [976, 167] on div "iPhone 15 iPhone 15 info ROOM ID: 613979458 fullscreen settings FPS undefinedP …" at bounding box center [512, 337] width 953 height 553
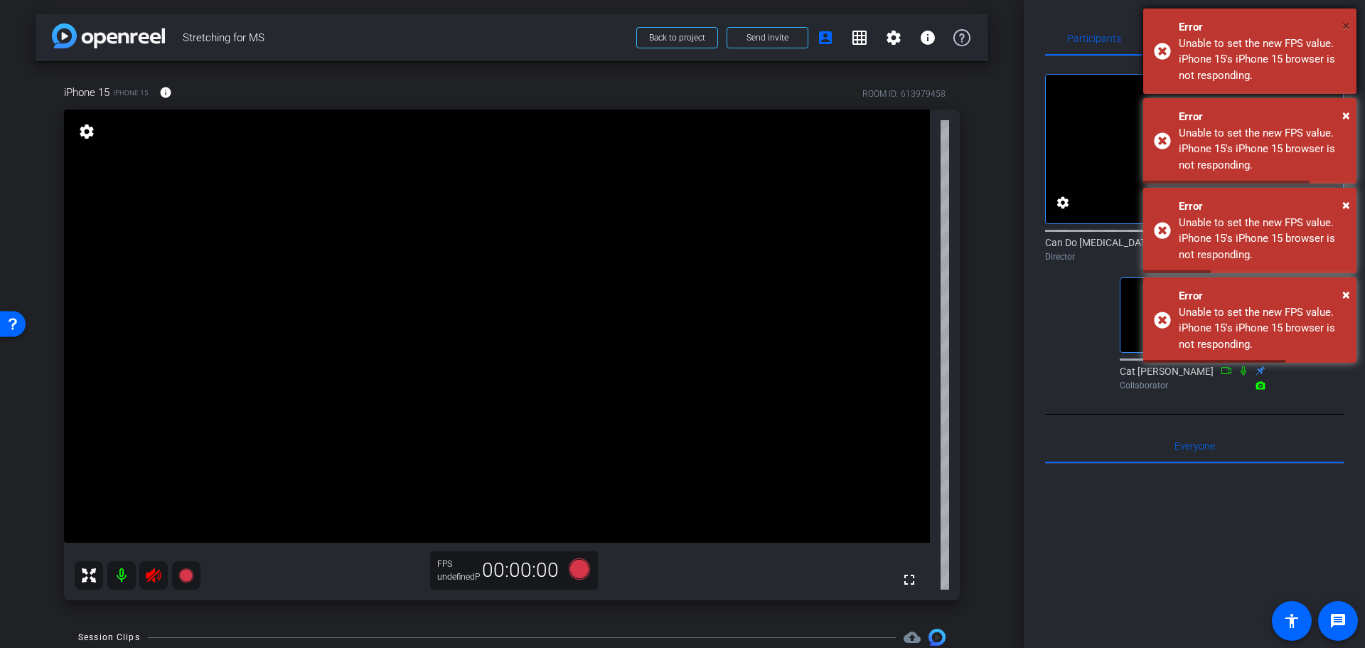
click at [1345, 32] on span "×" at bounding box center [1346, 25] width 8 height 17
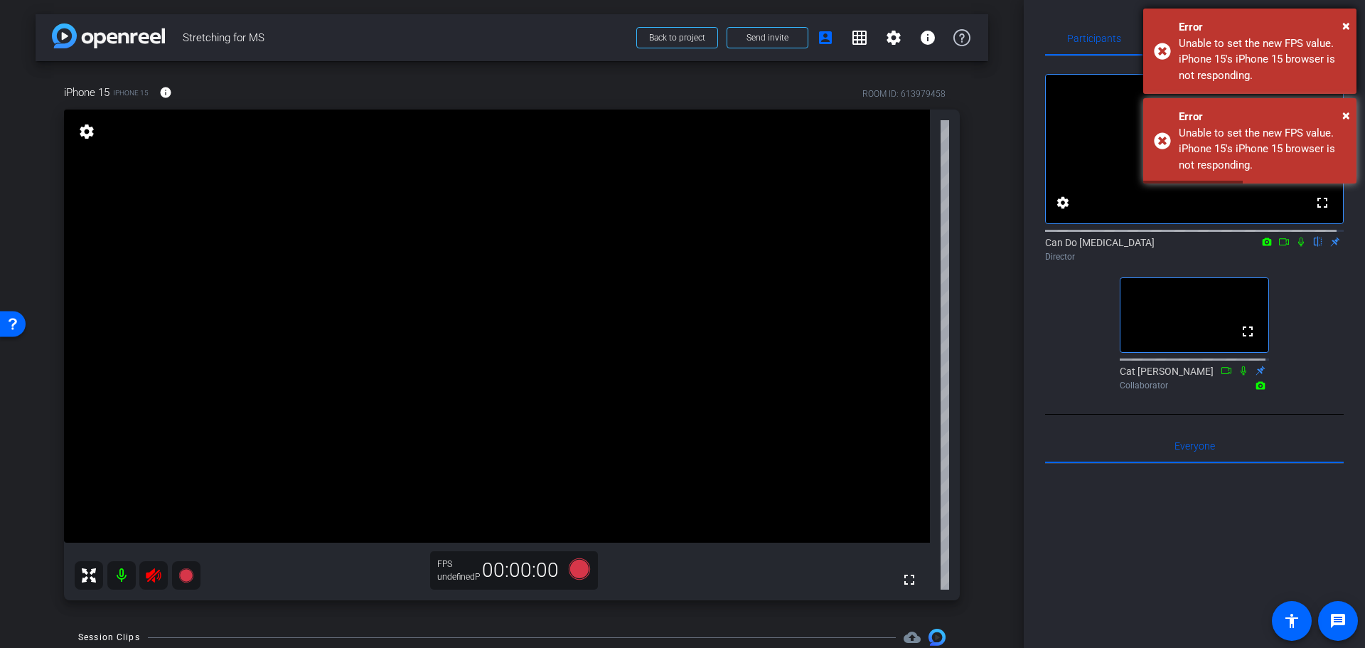
click at [1354, 26] on div "× Error Unable to set the new FPS value. iPhone 15's iPhone 15 browser is not r…" at bounding box center [1249, 51] width 213 height 85
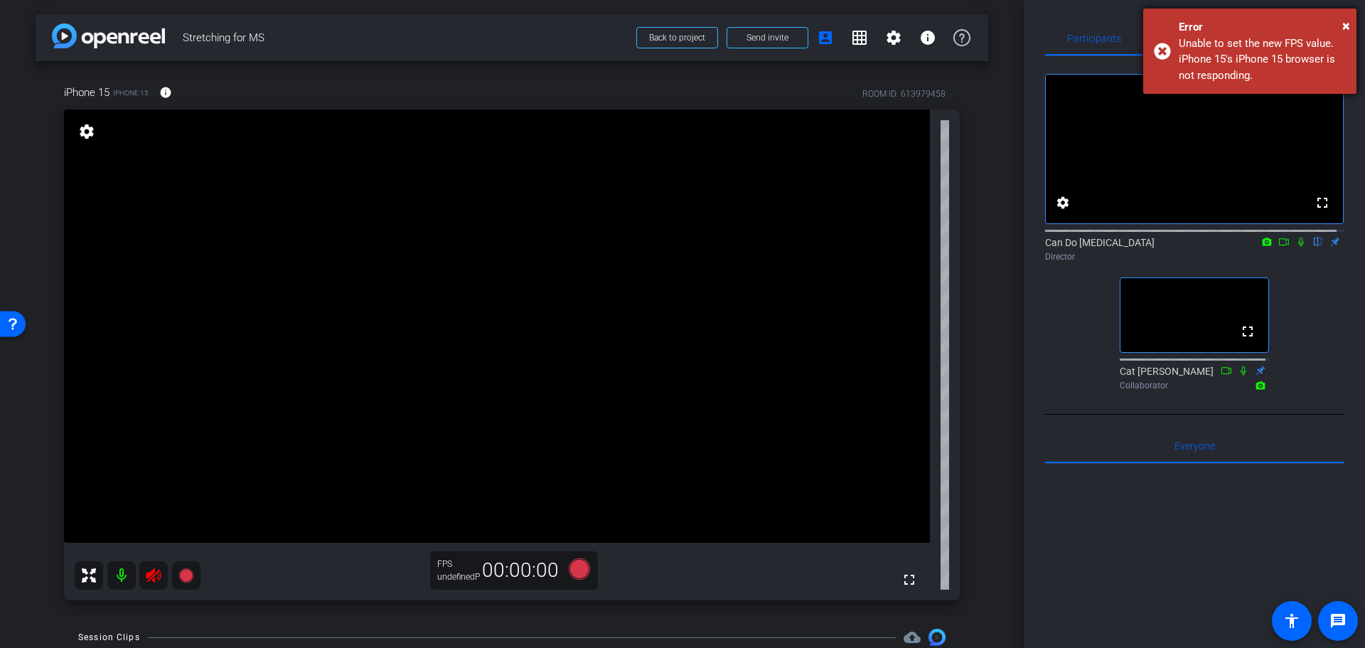
click at [1352, 28] on div "× Error Unable to set the new FPS value. iPhone 15's iPhone 15 browser is not r…" at bounding box center [1249, 51] width 213 height 85
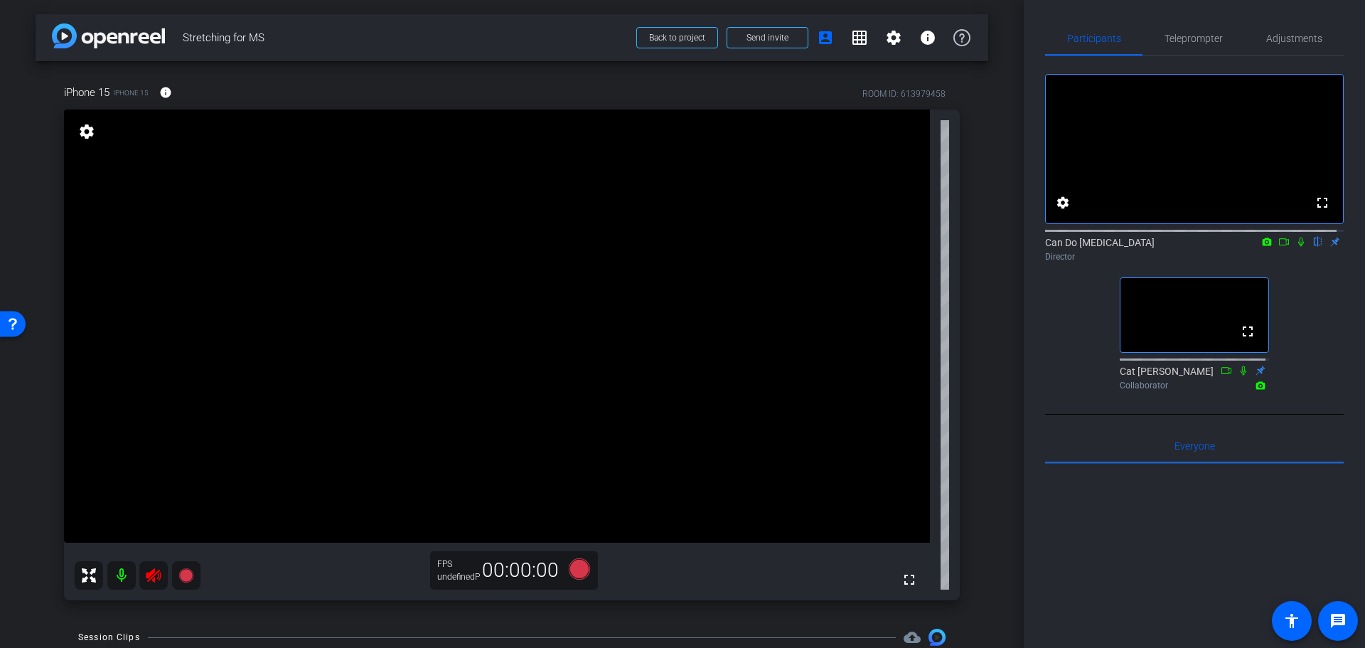
click at [984, 168] on div "arrow_back Stretching for MS Back to project Send invite account_box grid_on se…" at bounding box center [512, 324] width 1024 height 648
click at [1169, 41] on span "Teleprompter" at bounding box center [1194, 38] width 58 height 10
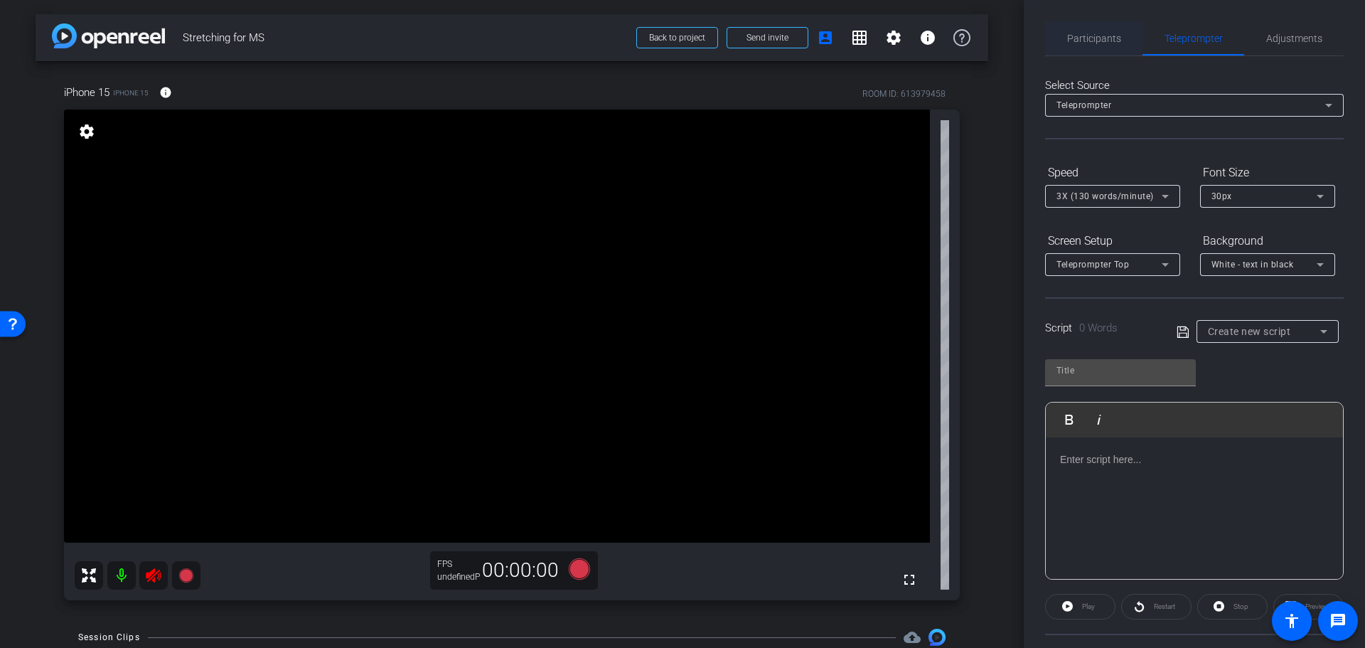
click at [1108, 43] on span "Participants" at bounding box center [1094, 38] width 54 height 10
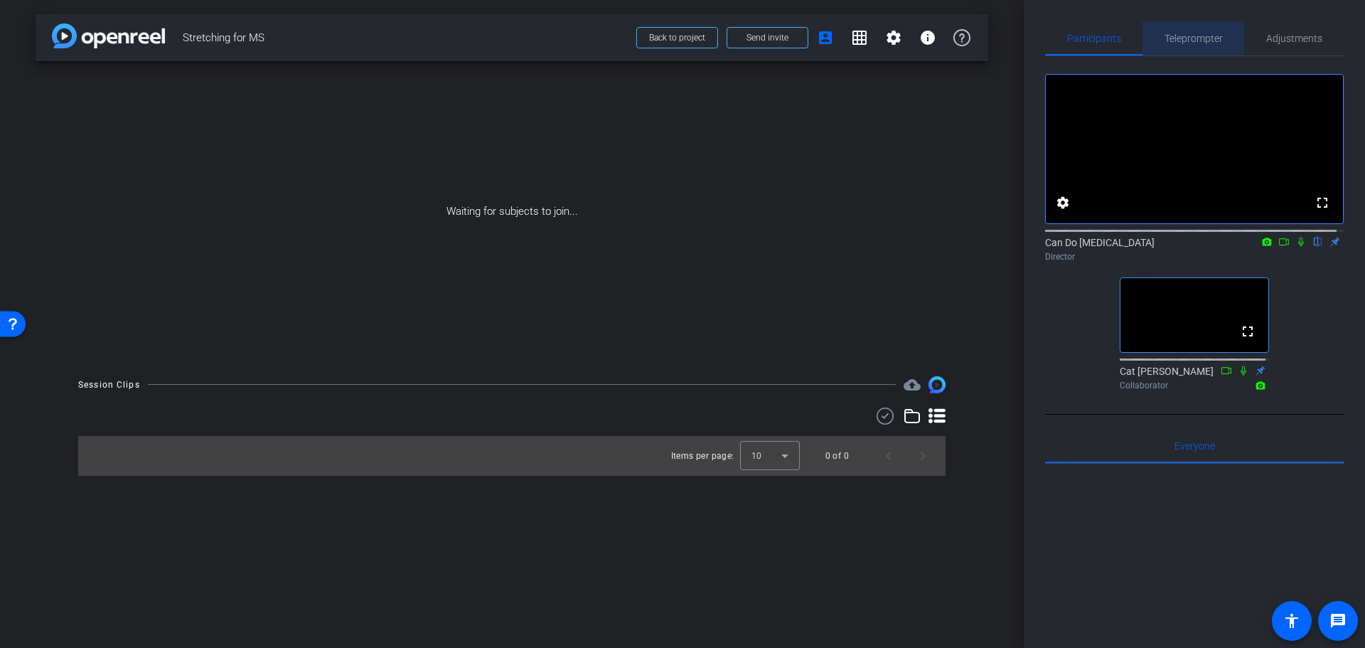
click at [1195, 39] on span "Teleprompter" at bounding box center [1194, 38] width 58 height 10
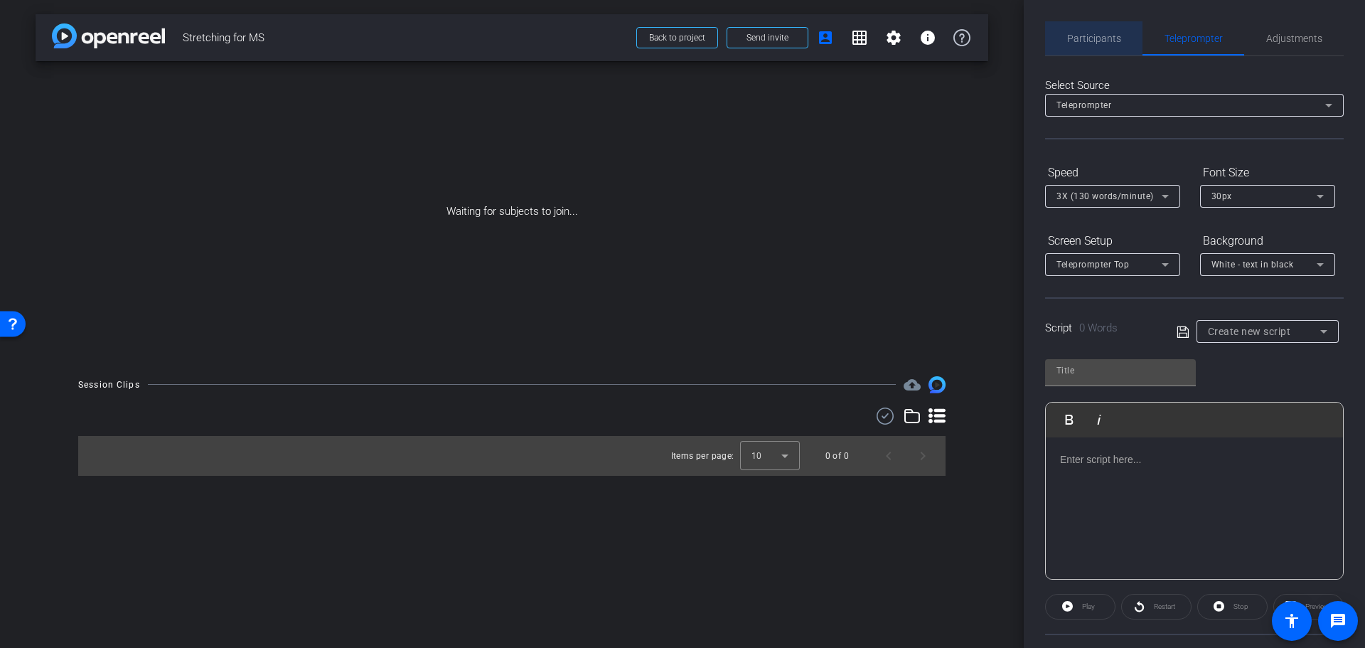
click at [1095, 49] on span "Participants" at bounding box center [1094, 38] width 54 height 34
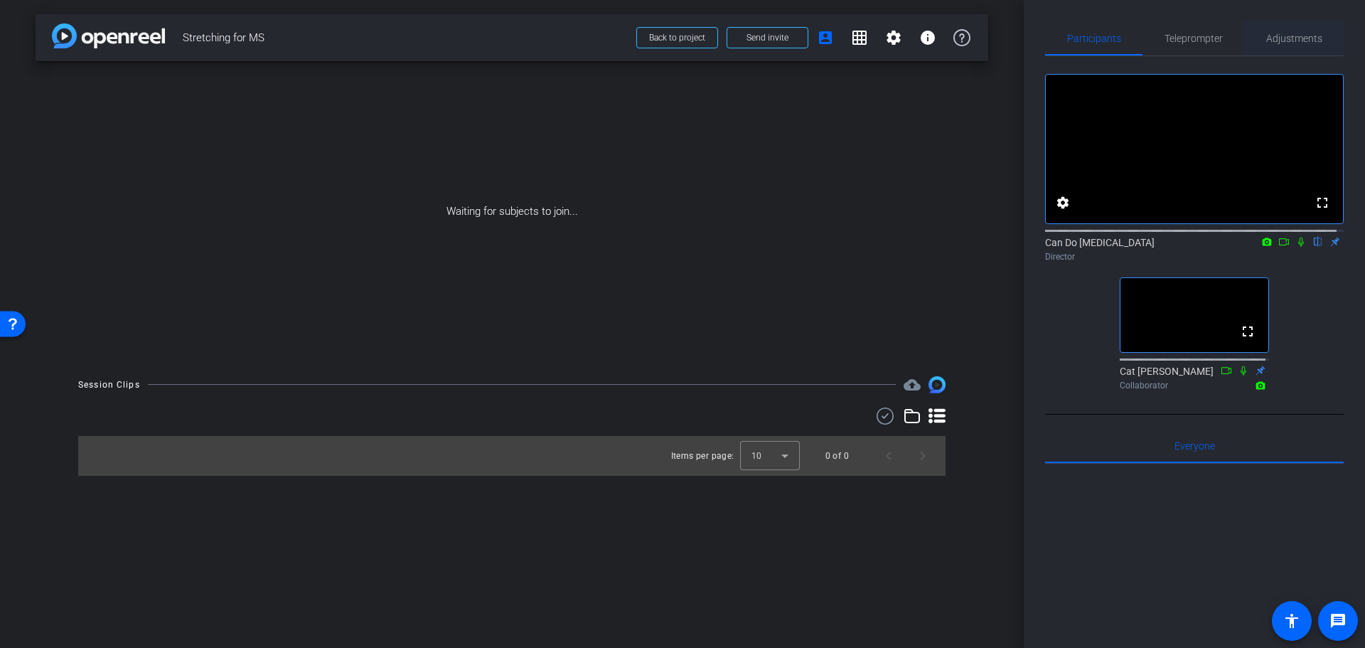
click at [1283, 48] on span "Adjustments" at bounding box center [1294, 38] width 56 height 34
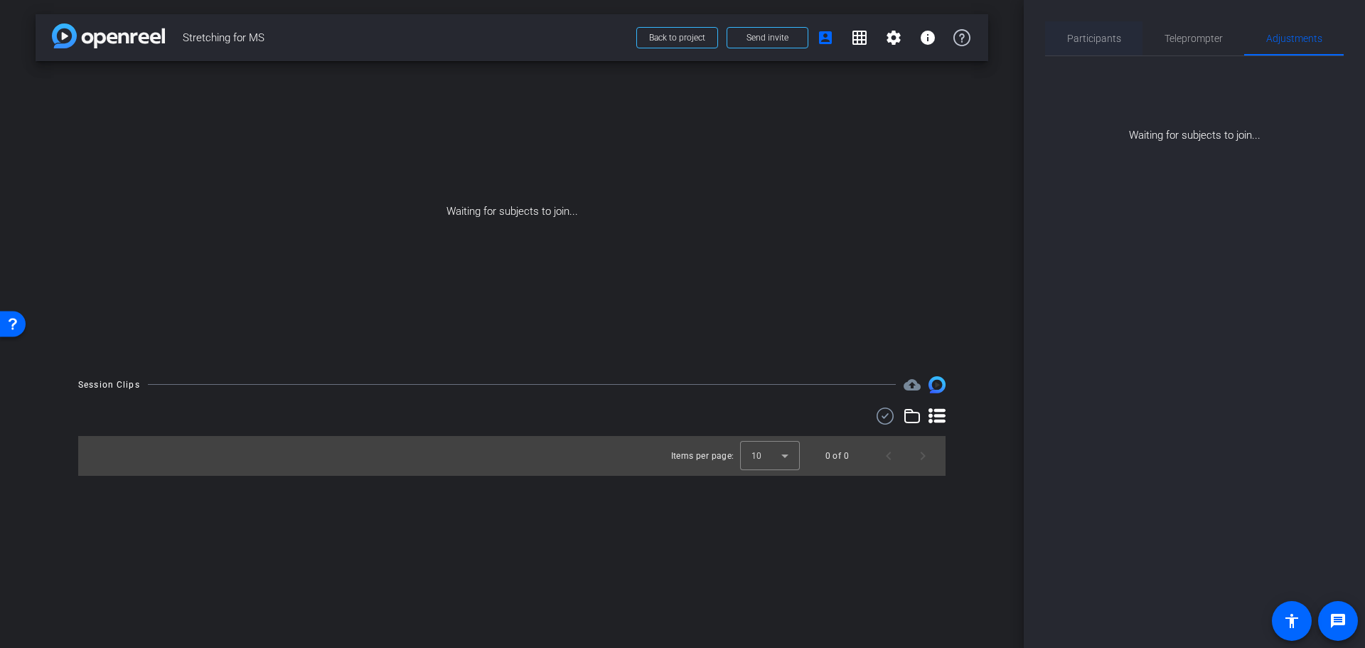
click at [1100, 46] on span "Participants" at bounding box center [1094, 38] width 54 height 34
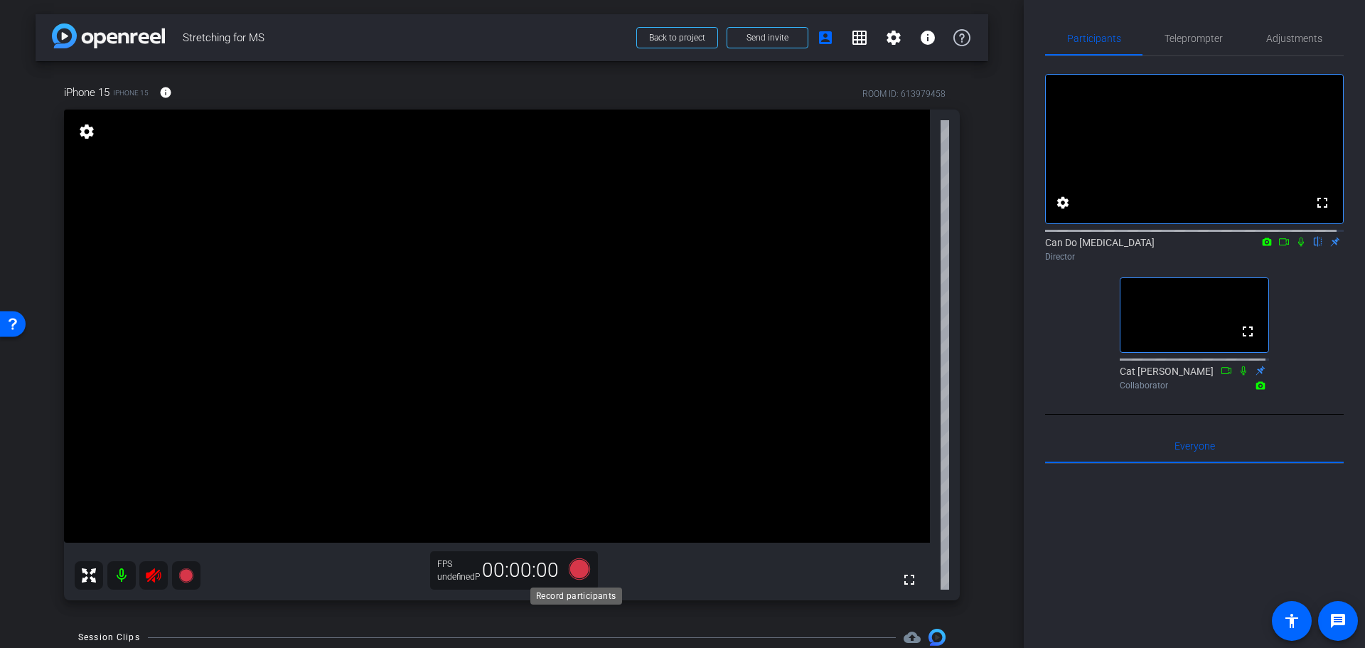
click at [579, 575] on icon at bounding box center [579, 568] width 21 height 21
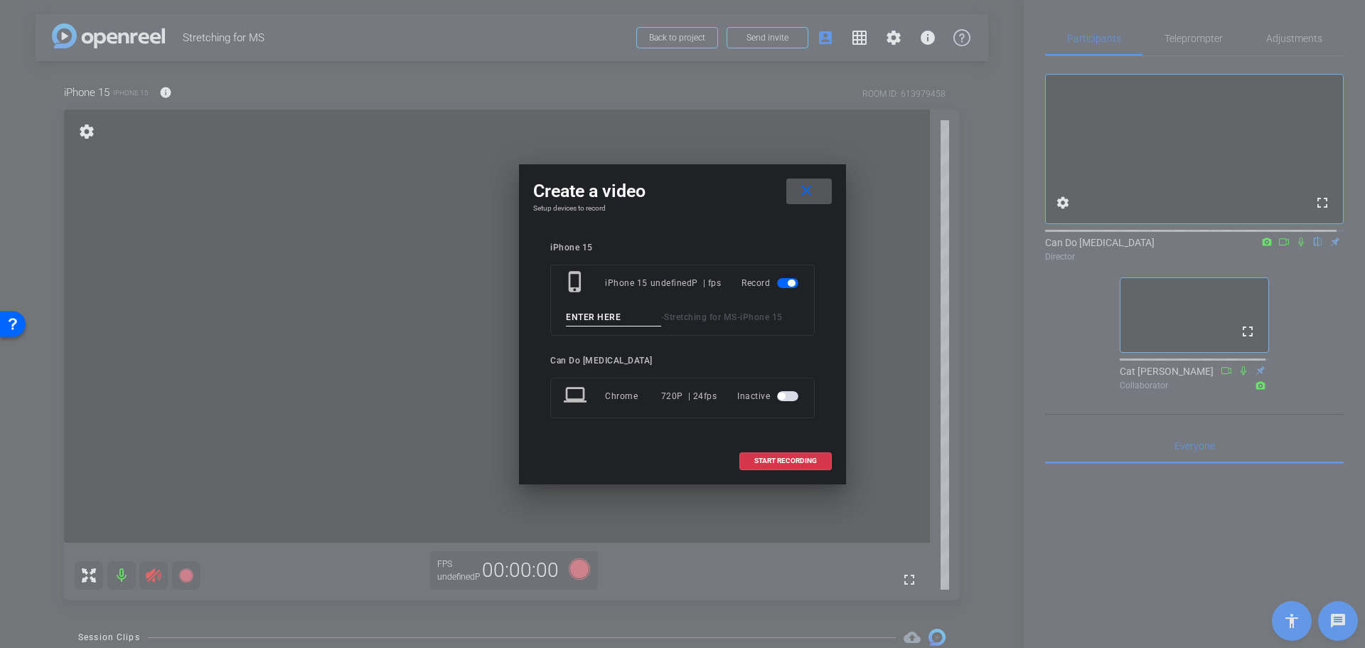
click at [602, 324] on input at bounding box center [613, 318] width 95 height 18
type input "1"
click at [784, 461] on span "START RECORDING" at bounding box center [785, 460] width 63 height 7
click at [819, 198] on span at bounding box center [809, 191] width 46 height 34
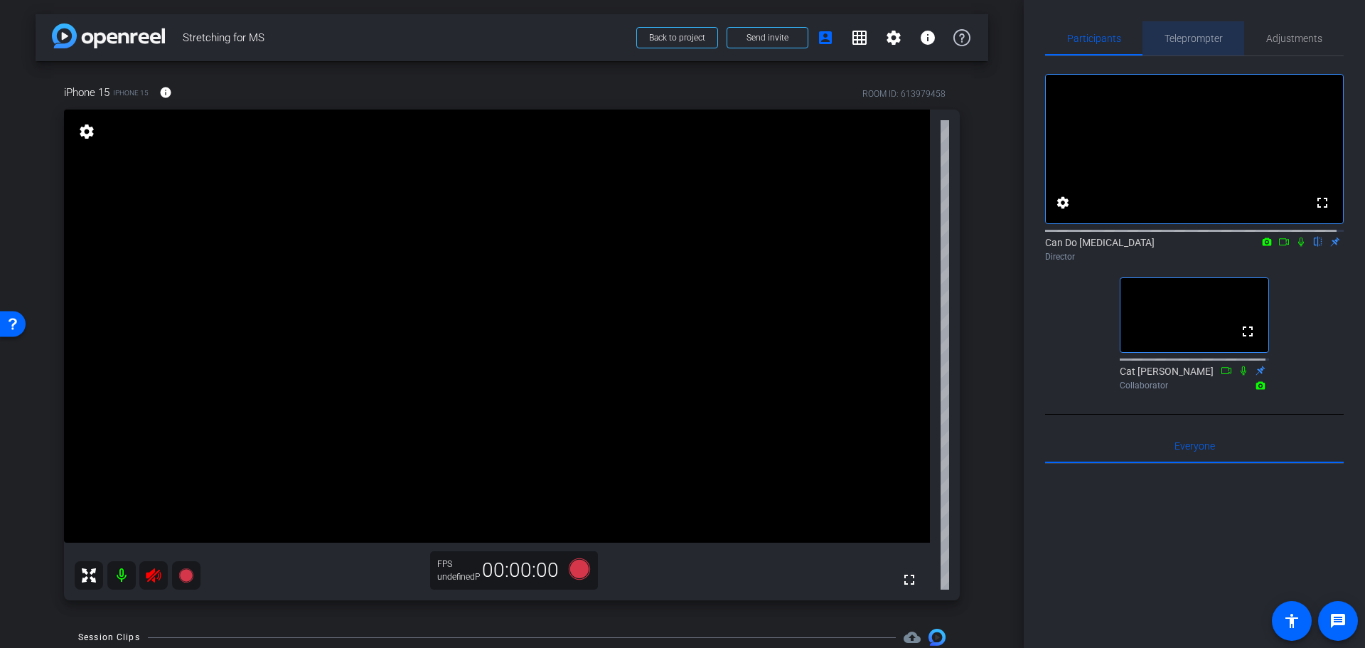
click at [1191, 38] on span "Teleprompter" at bounding box center [1194, 38] width 58 height 10
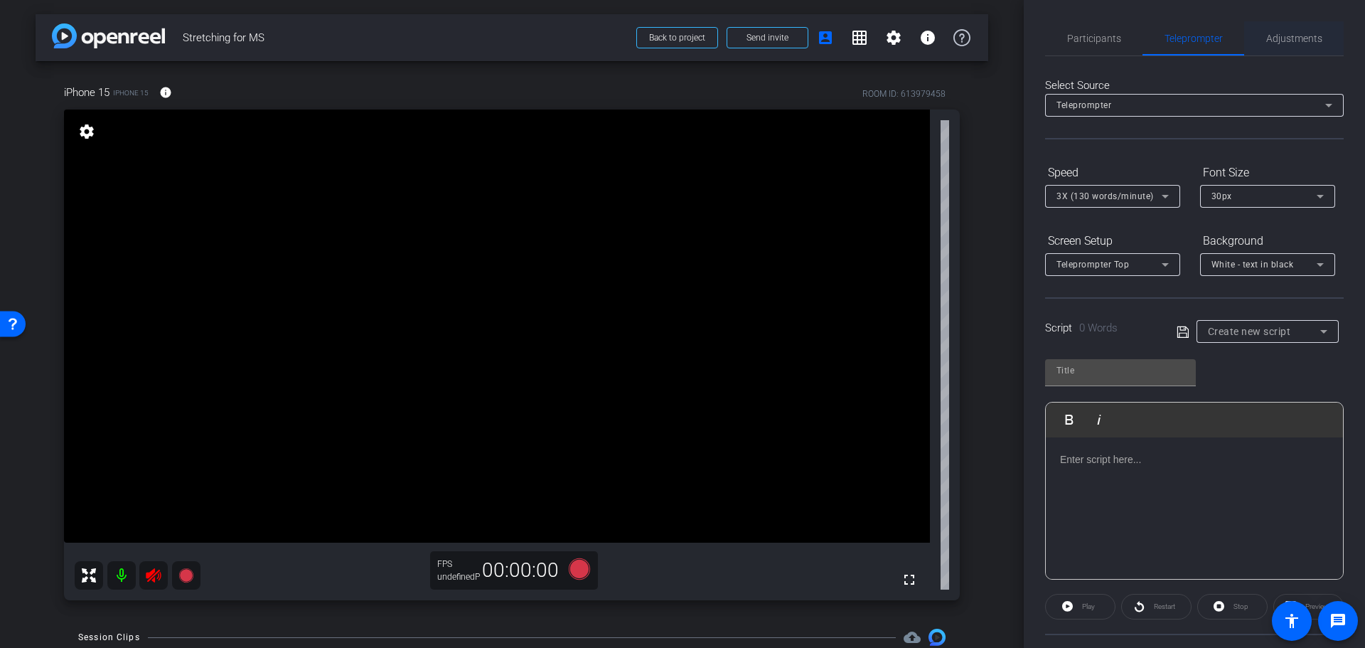
click at [1276, 46] on span "Adjustments" at bounding box center [1294, 38] width 56 height 34
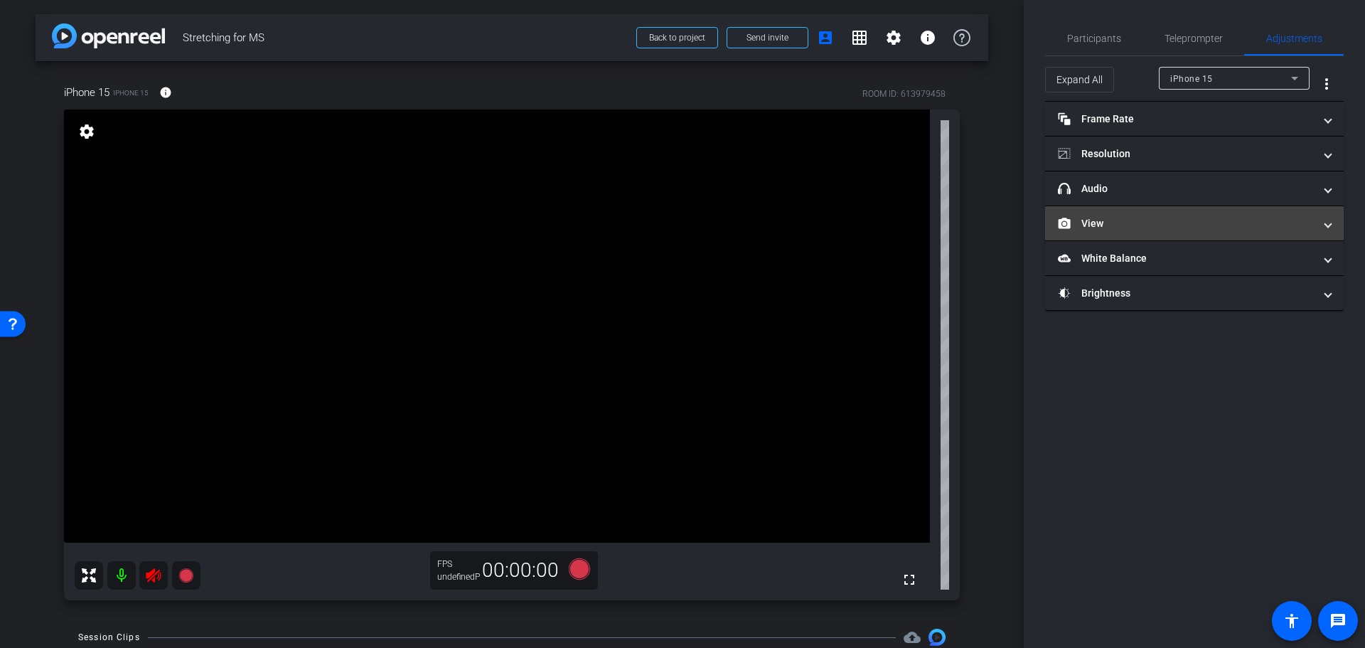
click at [1170, 228] on mat-panel-title "View" at bounding box center [1186, 223] width 256 height 15
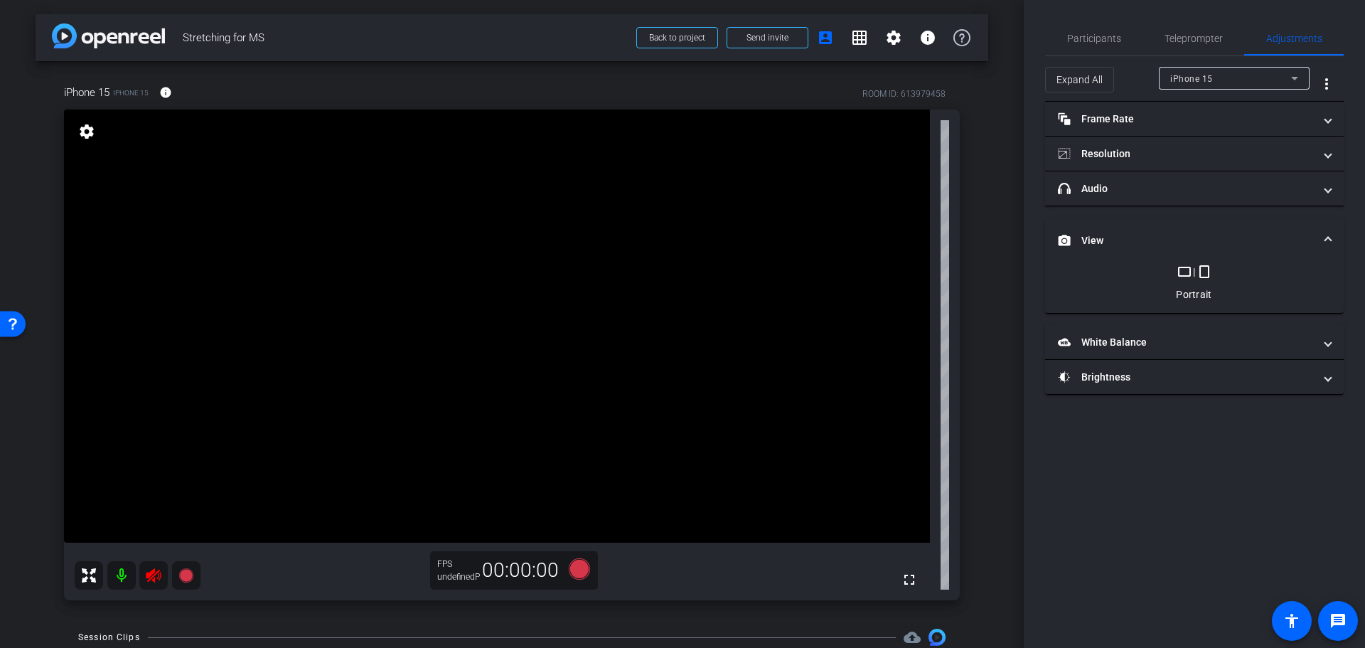
click at [1197, 267] on mat-icon "crop_portrait" at bounding box center [1204, 271] width 17 height 17
click at [1185, 271] on mat-icon "crop_landscape" at bounding box center [1184, 271] width 17 height 17
click at [1204, 272] on mat-icon "crop_portrait" at bounding box center [1204, 271] width 17 height 17
click at [1191, 272] on mat-icon "crop_landscape" at bounding box center [1184, 271] width 17 height 17
click at [1179, 272] on mat-icon "crop_landscape" at bounding box center [1184, 271] width 17 height 17
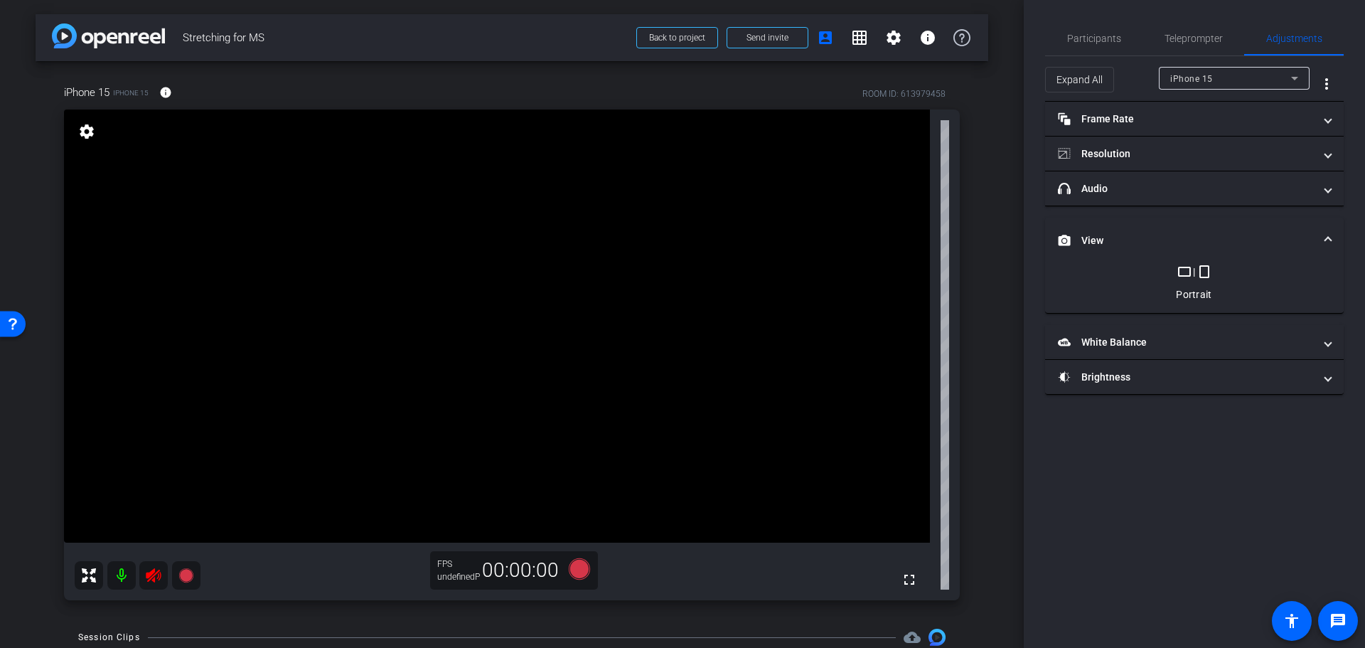
click at [1179, 272] on mat-icon "crop_landscape" at bounding box center [1184, 271] width 17 height 17
click at [1199, 299] on div "Portrait" at bounding box center [1194, 294] width 36 height 14
click at [1153, 227] on mat-expansion-panel-header "View" at bounding box center [1194, 241] width 299 height 46
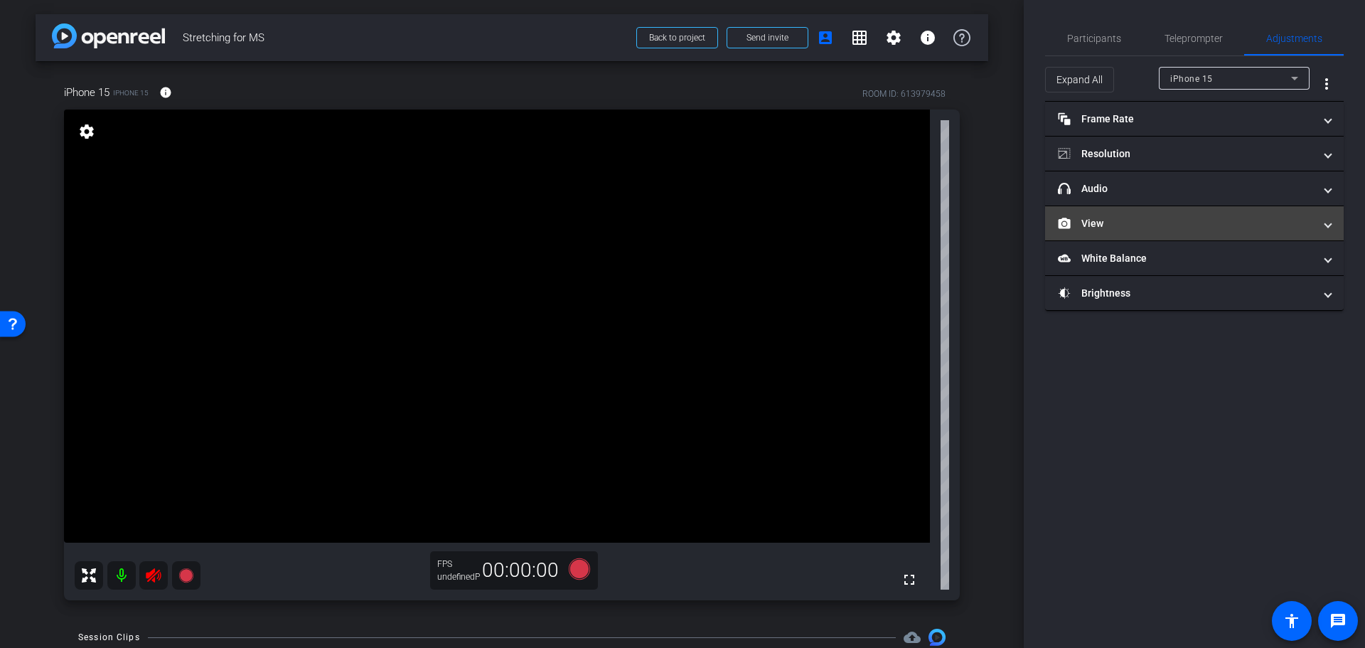
click at [1164, 233] on mat-expansion-panel-header "View" at bounding box center [1194, 223] width 299 height 34
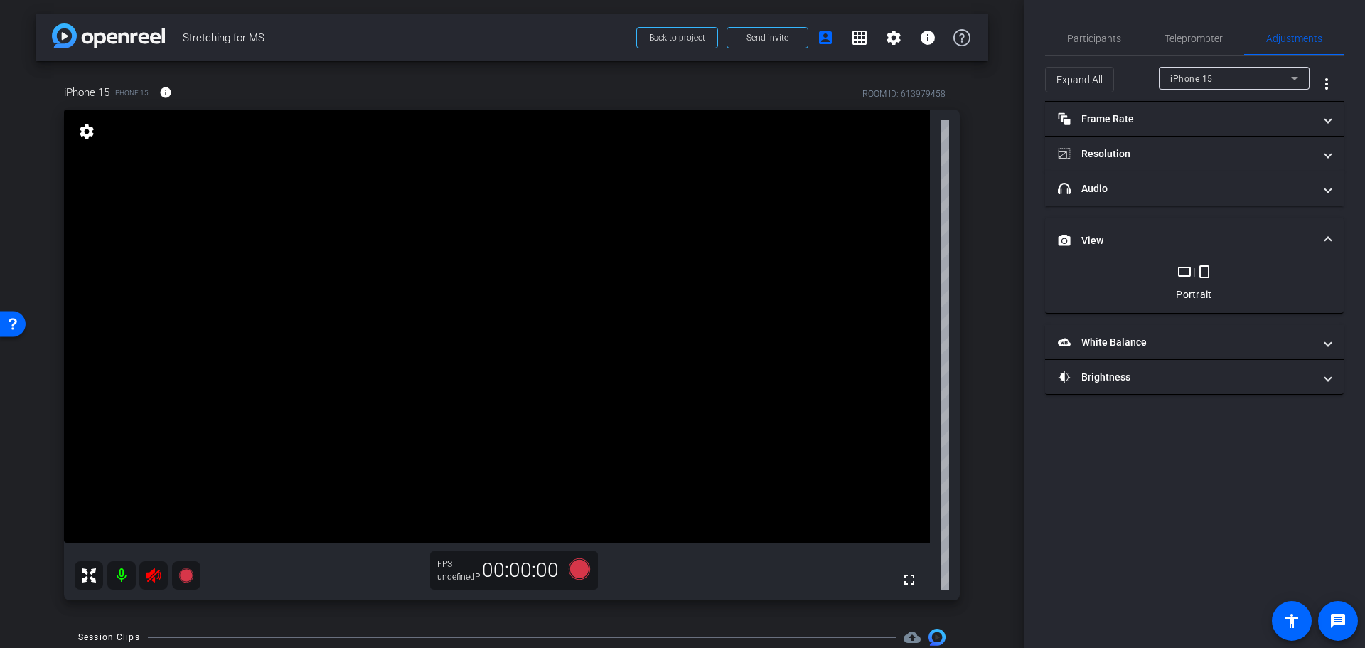
click at [1180, 268] on mat-icon "crop_landscape" at bounding box center [1184, 271] width 17 height 17
click at [1209, 267] on mat-icon "crop_portrait" at bounding box center [1204, 271] width 17 height 17
click at [1208, 267] on mat-icon "crop_portrait" at bounding box center [1204, 271] width 17 height 17
click at [1175, 273] on div "crop_landscape | crop_portrait Portrait" at bounding box center [1194, 282] width 265 height 38
click at [1184, 268] on mat-icon "crop_landscape" at bounding box center [1184, 271] width 17 height 17
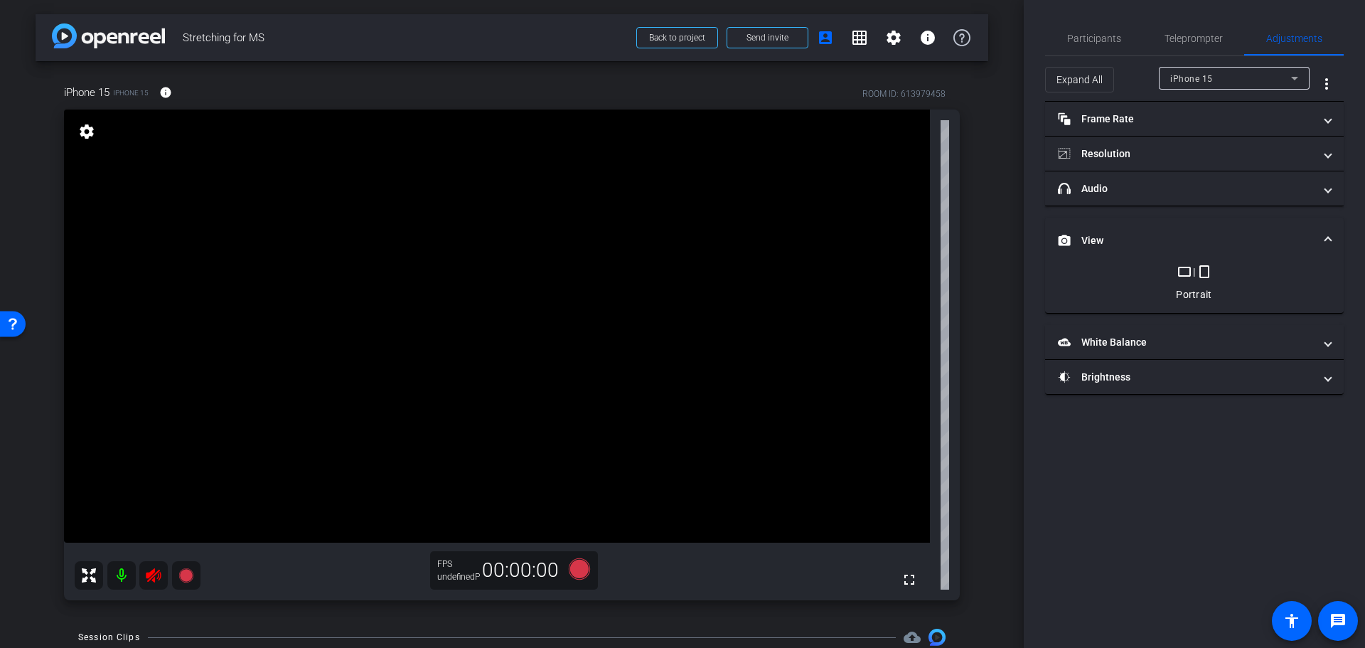
click at [1183, 268] on mat-icon "crop_landscape" at bounding box center [1184, 271] width 17 height 17
click at [1135, 254] on mat-expansion-panel-header "View" at bounding box center [1194, 241] width 299 height 46
click at [1128, 41] on div "Participants" at bounding box center [1093, 38] width 97 height 34
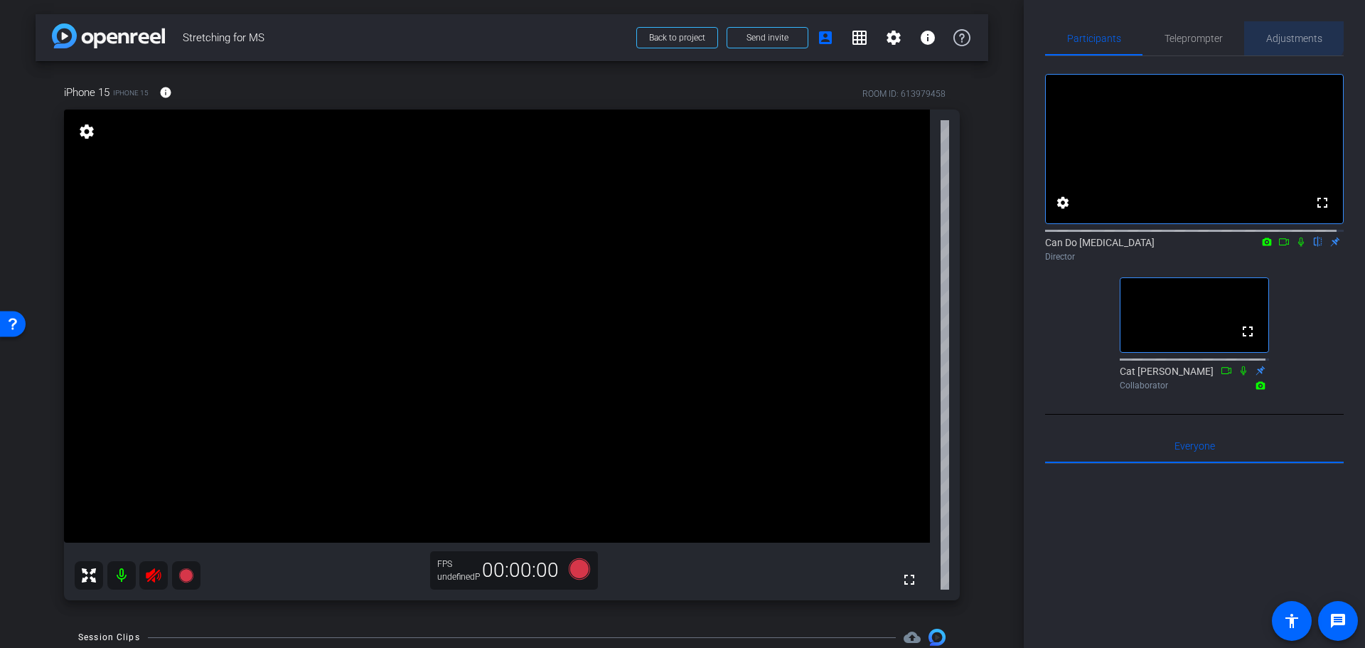
click at [1288, 26] on span "Adjustments" at bounding box center [1294, 38] width 56 height 34
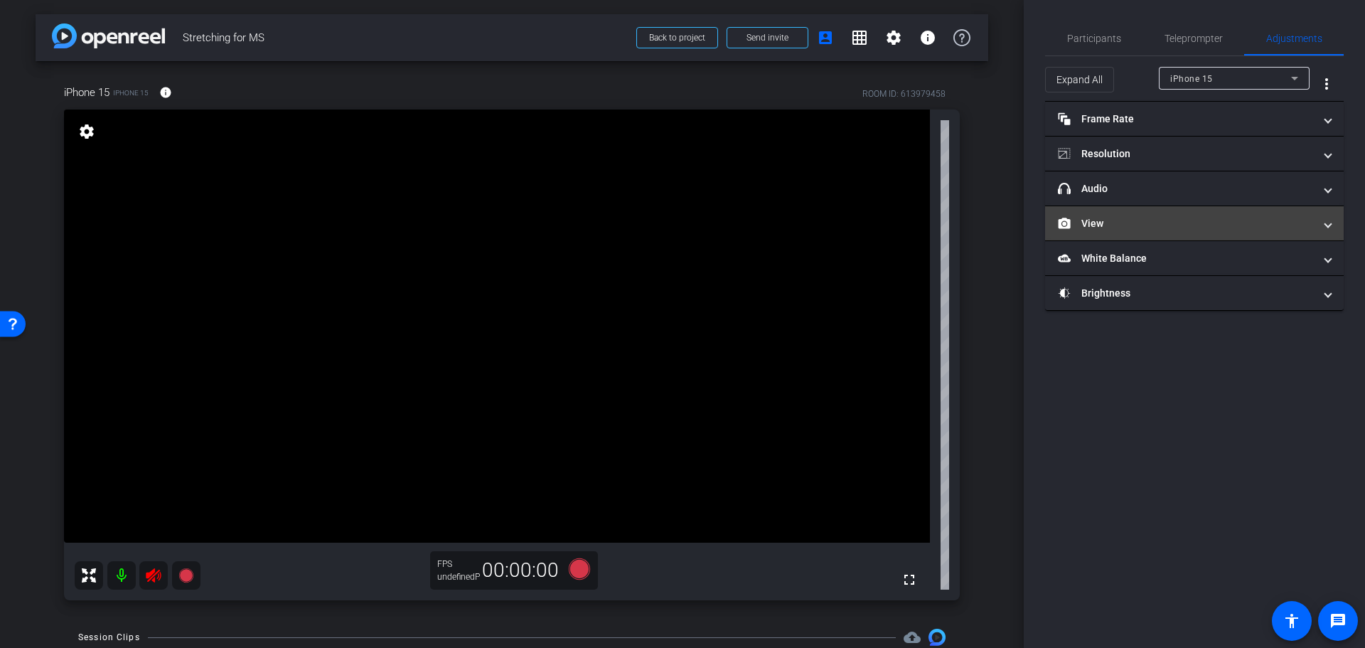
click at [1180, 228] on mat-panel-title "View" at bounding box center [1186, 223] width 256 height 15
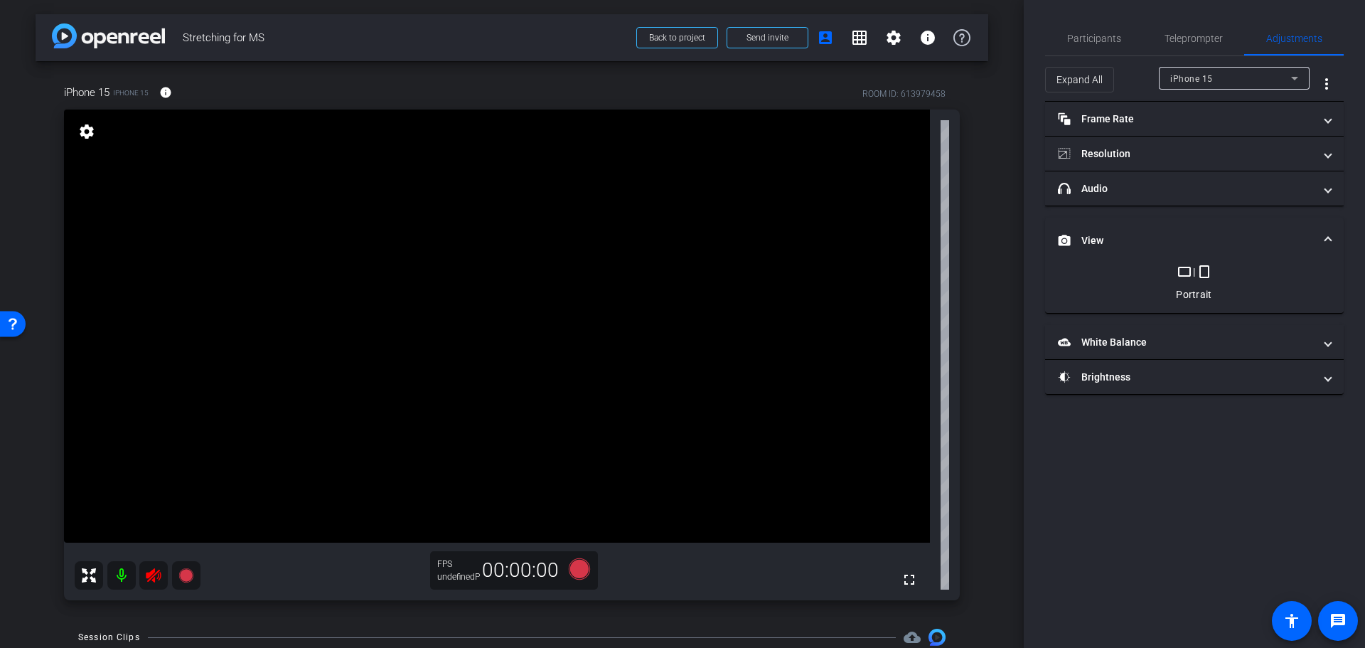
click at [1182, 272] on mat-icon "crop_landscape" at bounding box center [1184, 271] width 17 height 17
click at [1201, 297] on div "Portrait" at bounding box center [1194, 294] width 36 height 14
click at [1184, 267] on mat-icon "crop_landscape" at bounding box center [1184, 271] width 17 height 17
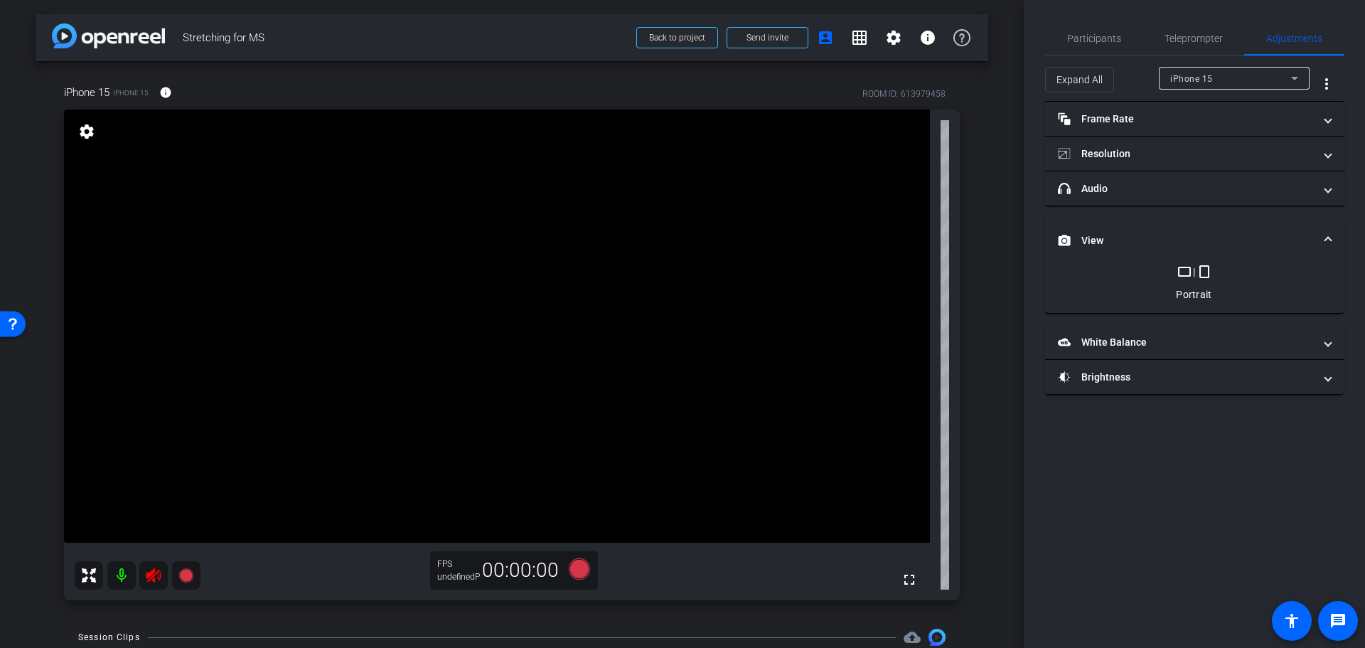
click at [1169, 241] on mat-panel-title "View" at bounding box center [1186, 240] width 256 height 15
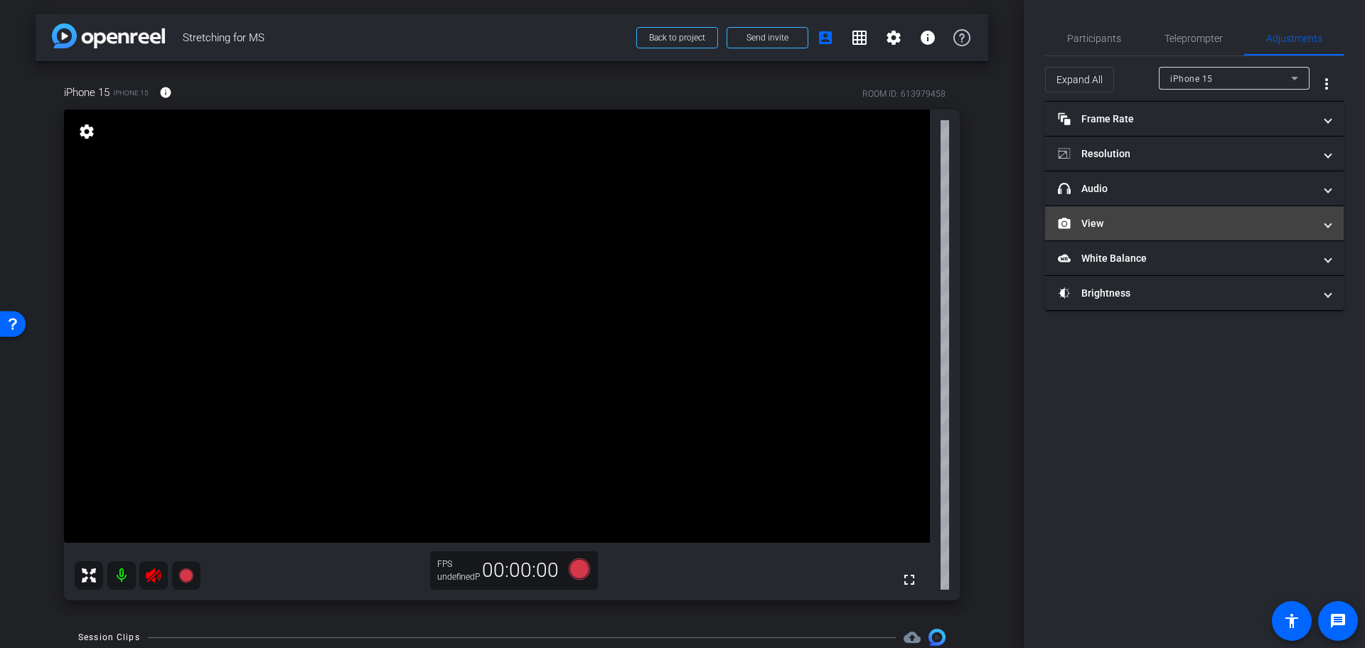
click at [1130, 224] on mat-panel-title "View" at bounding box center [1186, 223] width 256 height 15
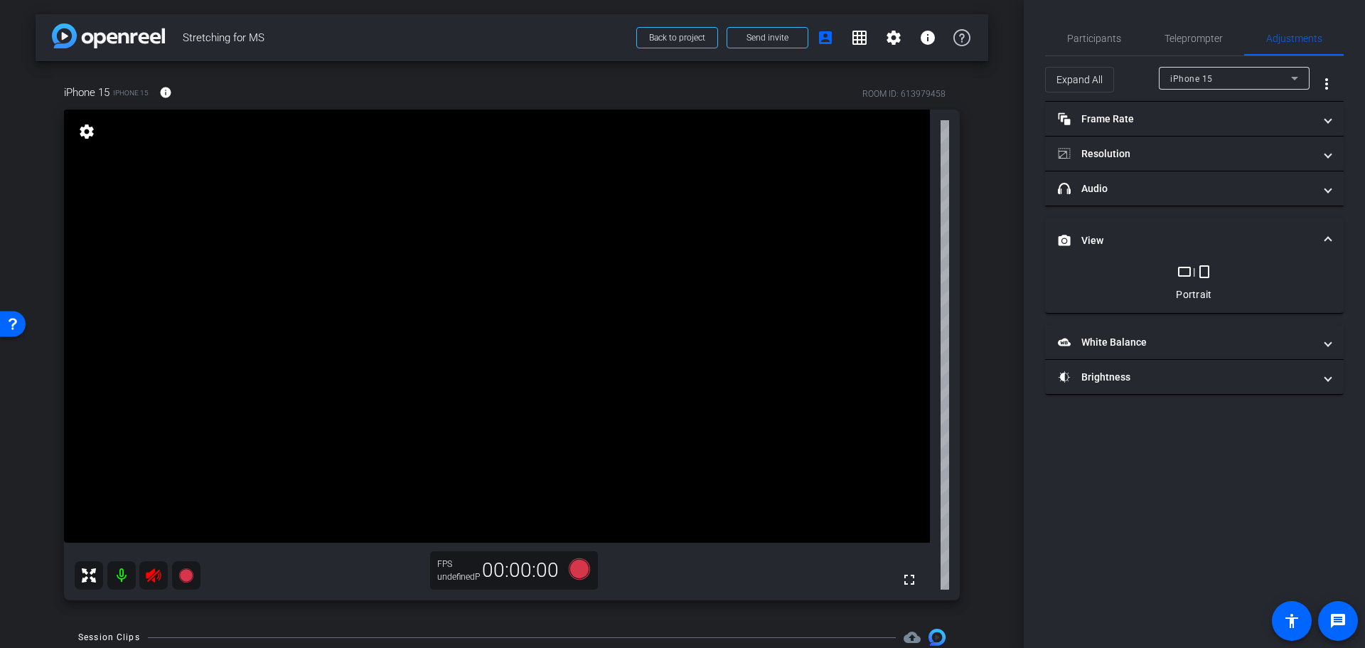
drag, startPoint x: 1173, startPoint y: 278, endPoint x: 1180, endPoint y: 277, distance: 7.1
click at [1174, 277] on div "crop_landscape | crop_portrait Portrait" at bounding box center [1194, 282] width 265 height 38
click at [1182, 275] on mat-icon "crop_landscape" at bounding box center [1184, 271] width 17 height 17
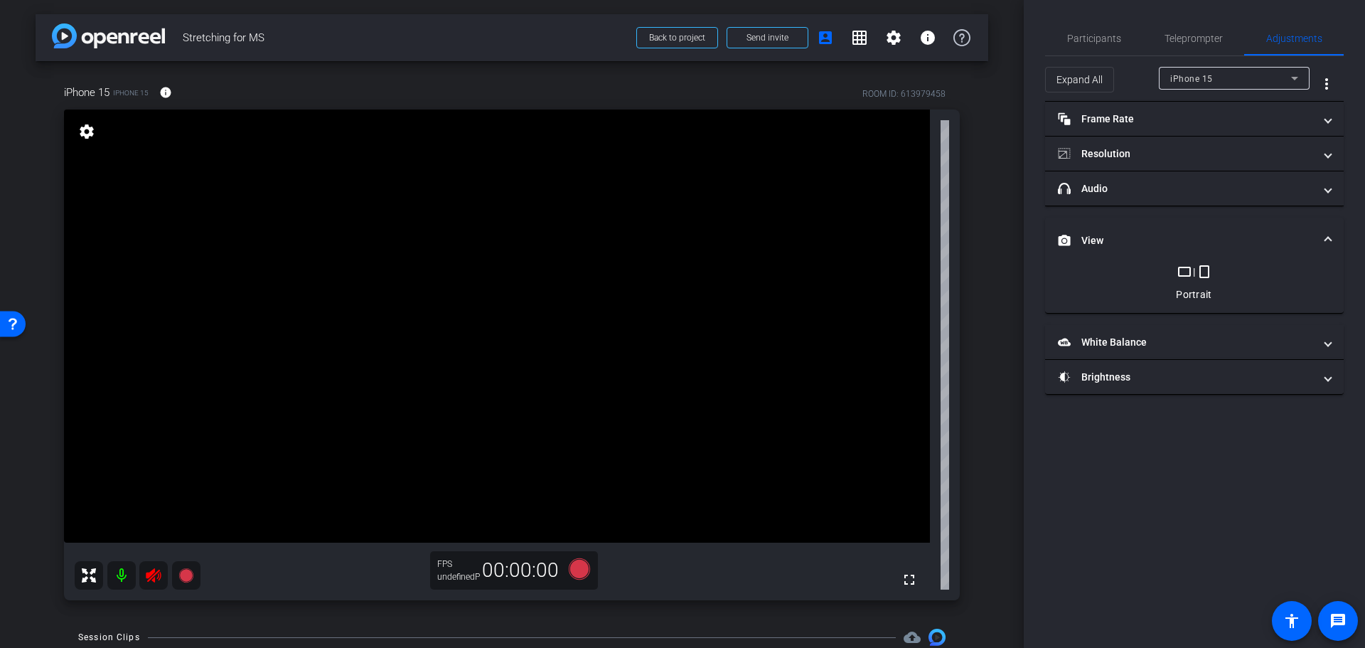
click at [1113, 244] on mat-panel-title "View" at bounding box center [1186, 240] width 256 height 15
click at [1086, 58] on div "Expand All iPhone 15 more_vert" at bounding box center [1194, 79] width 299 height 46
click at [1091, 48] on span "Participants" at bounding box center [1094, 38] width 54 height 34
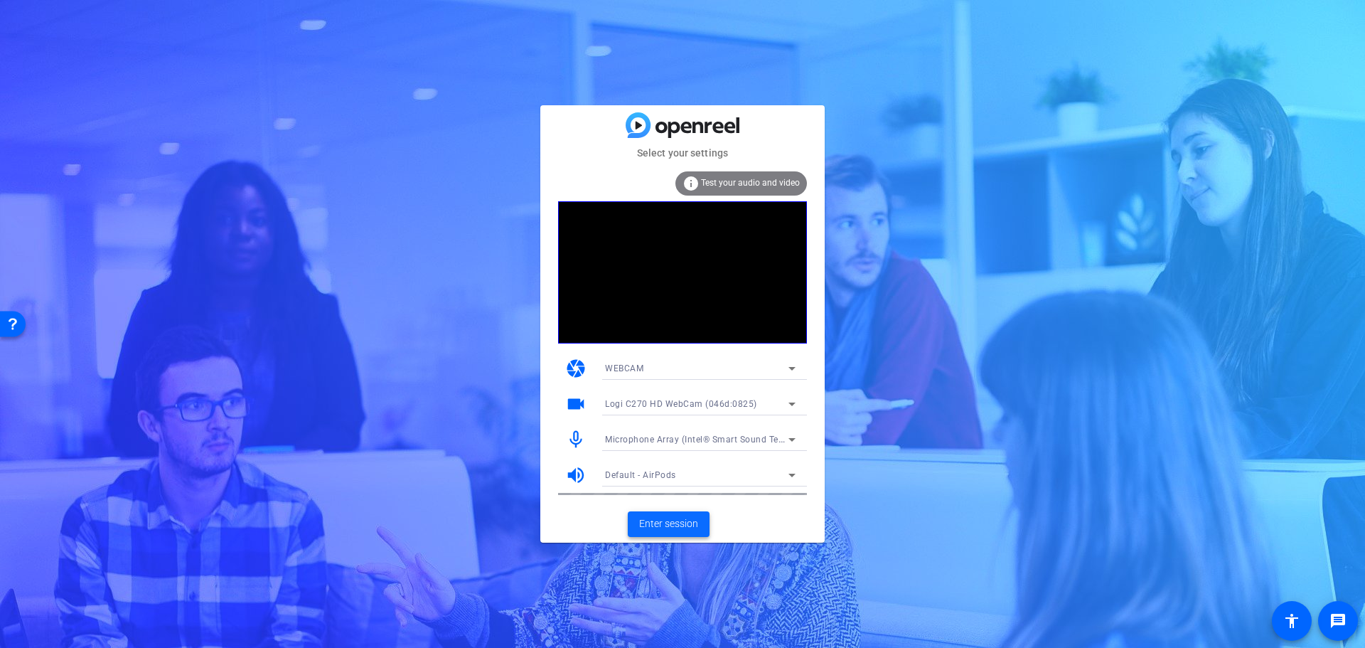
click at [687, 525] on span "Enter session" at bounding box center [668, 523] width 59 height 15
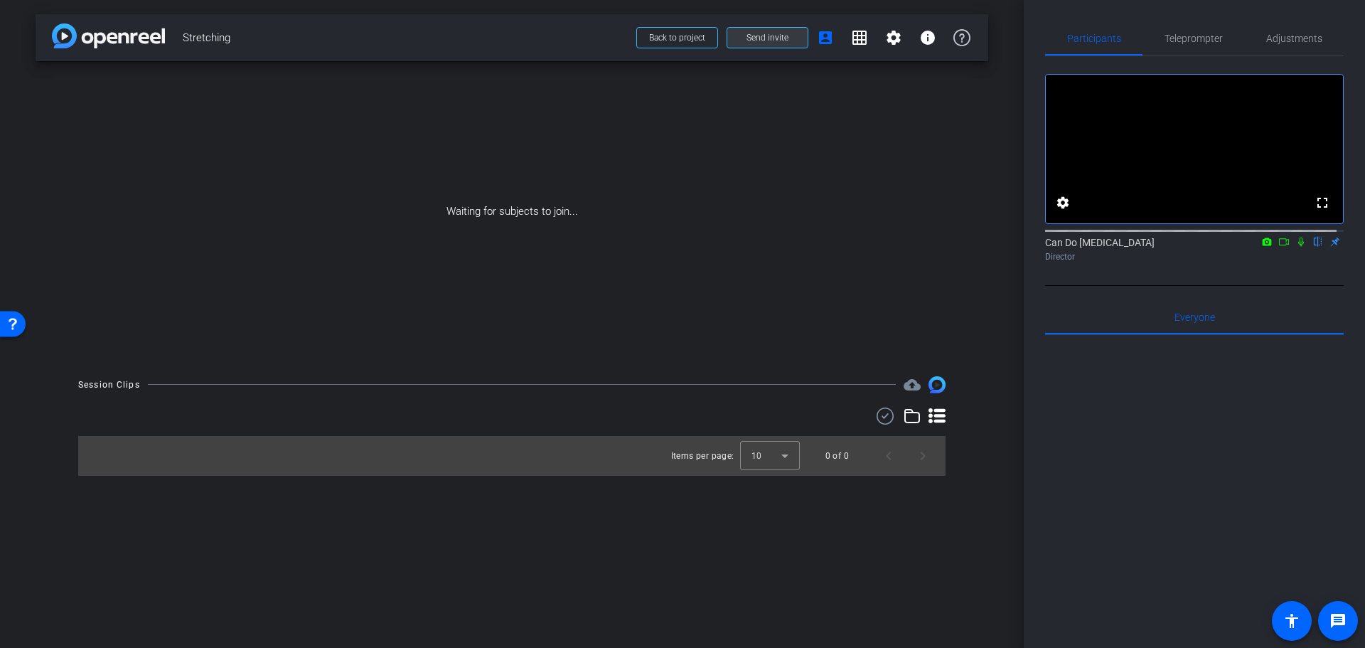
click at [774, 42] on span "Send invite" at bounding box center [768, 37] width 42 height 11
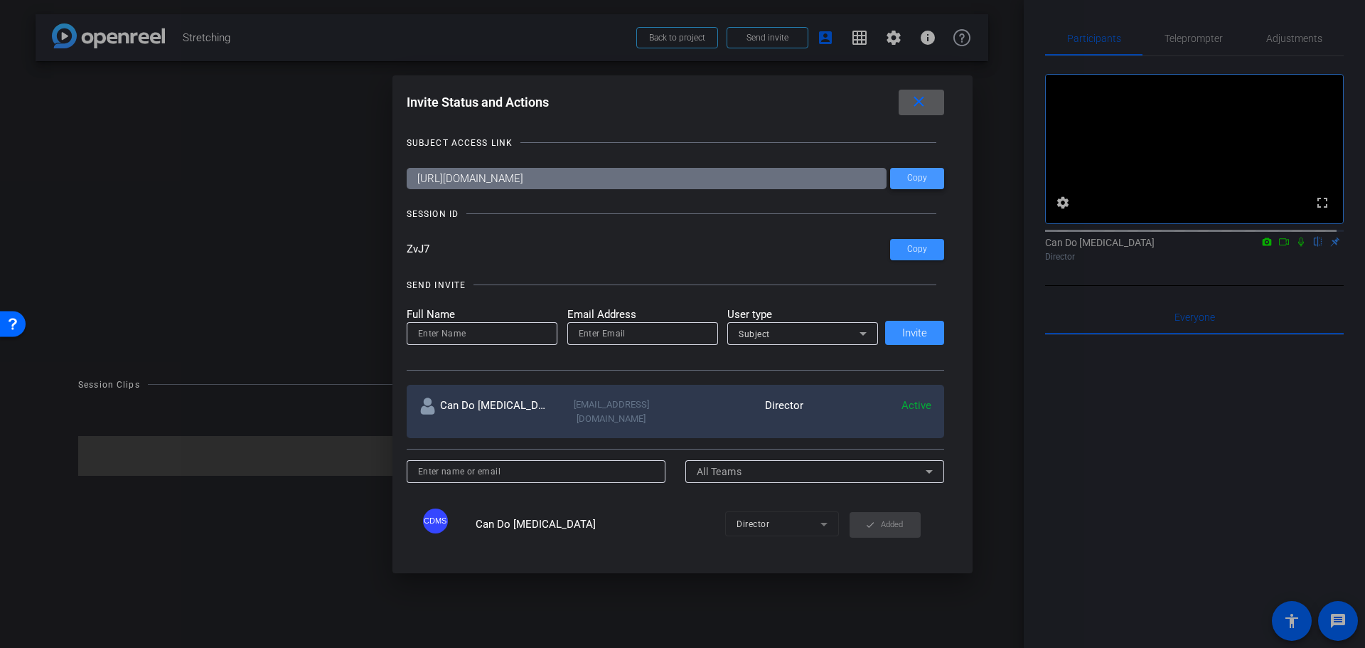
click at [900, 173] on span at bounding box center [917, 178] width 54 height 34
click at [1170, 441] on div at bounding box center [682, 324] width 1365 height 648
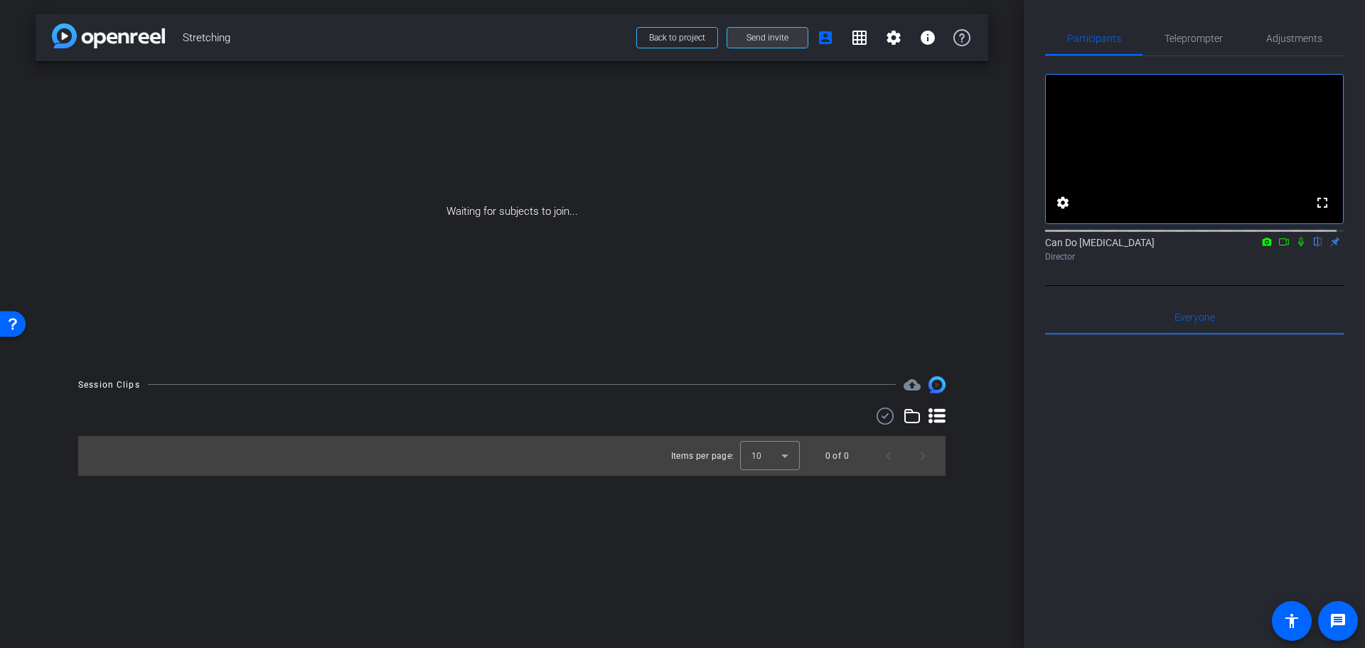
click at [769, 40] on span "Send invite" at bounding box center [768, 37] width 42 height 11
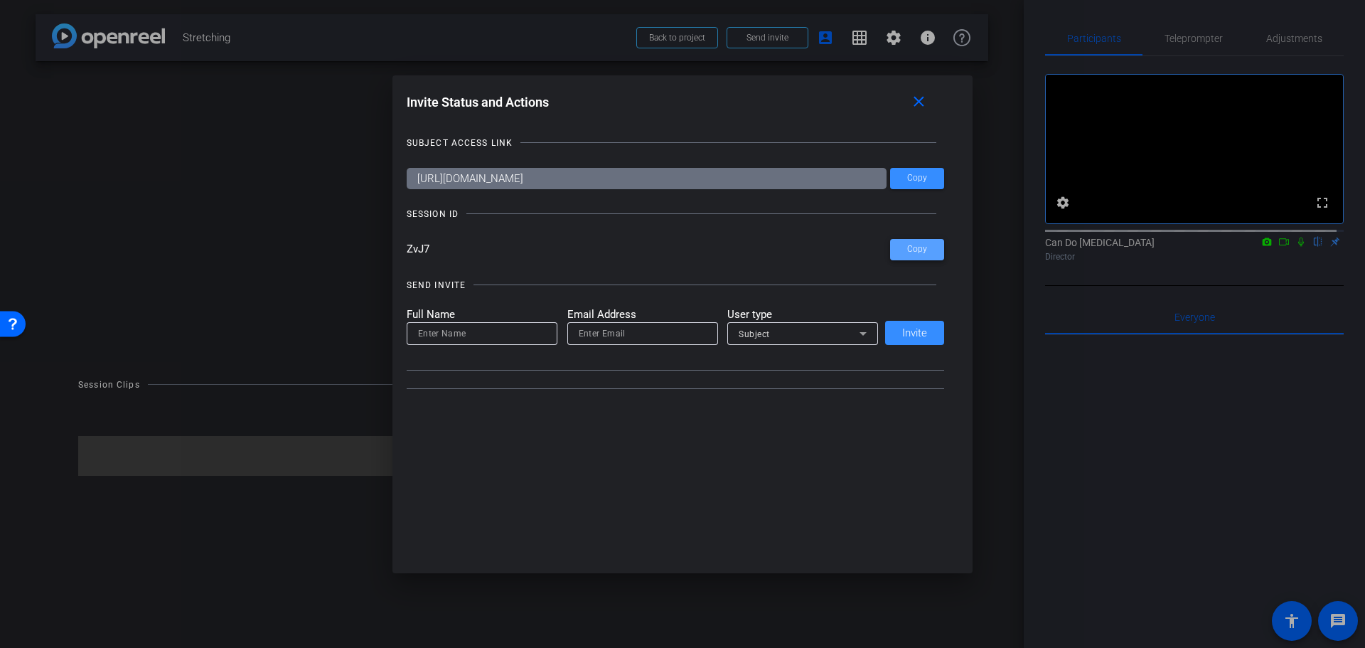
click at [929, 251] on span at bounding box center [917, 250] width 54 height 34
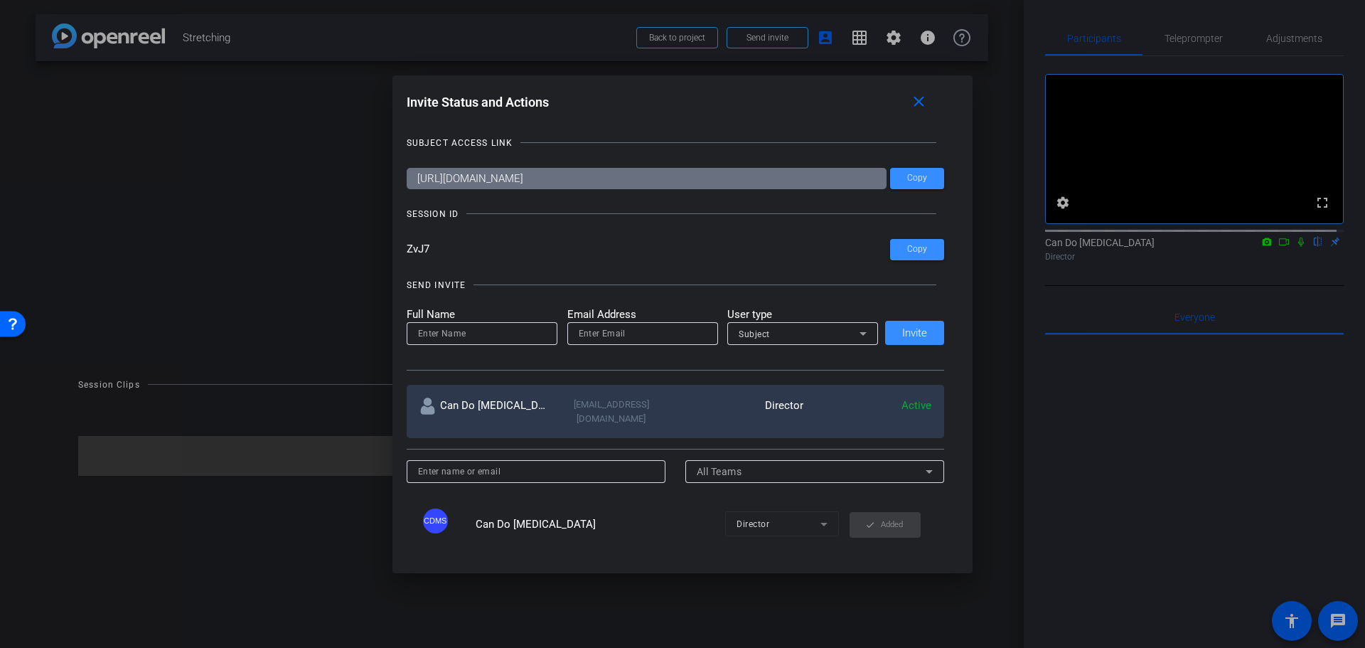
click at [917, 102] on mat-icon "close" at bounding box center [919, 102] width 18 height 18
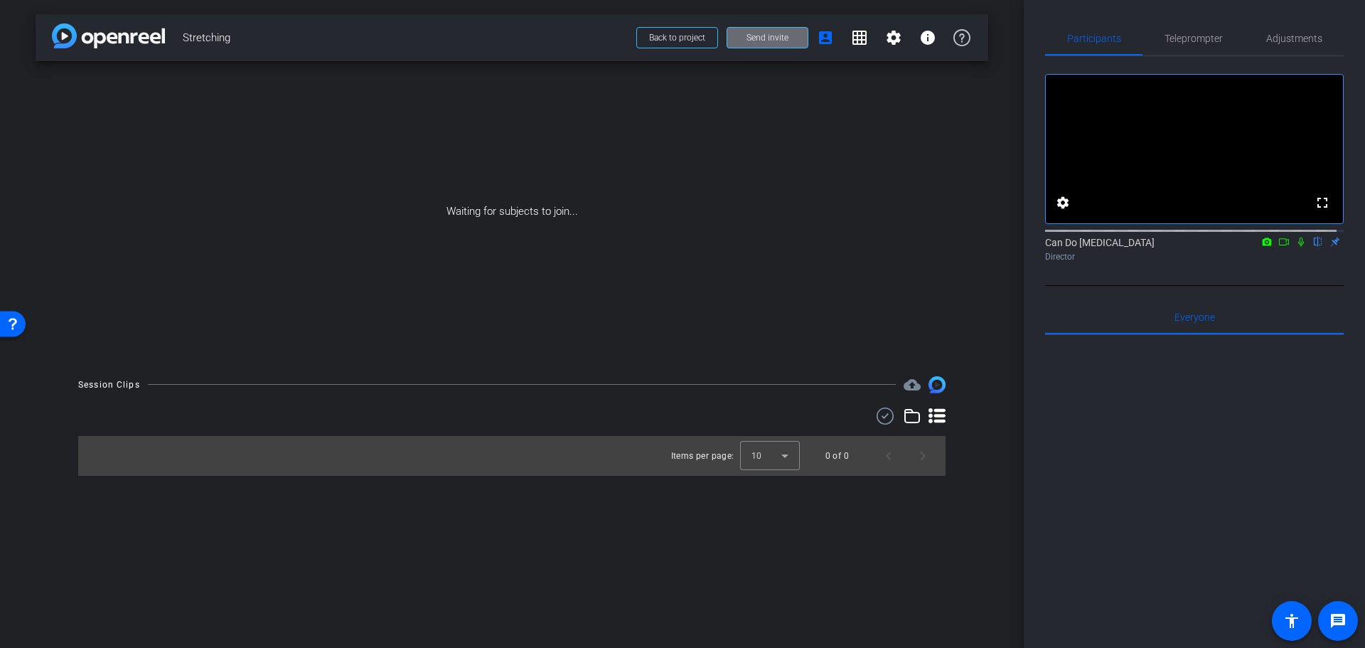
click at [790, 43] on span at bounding box center [767, 38] width 80 height 34
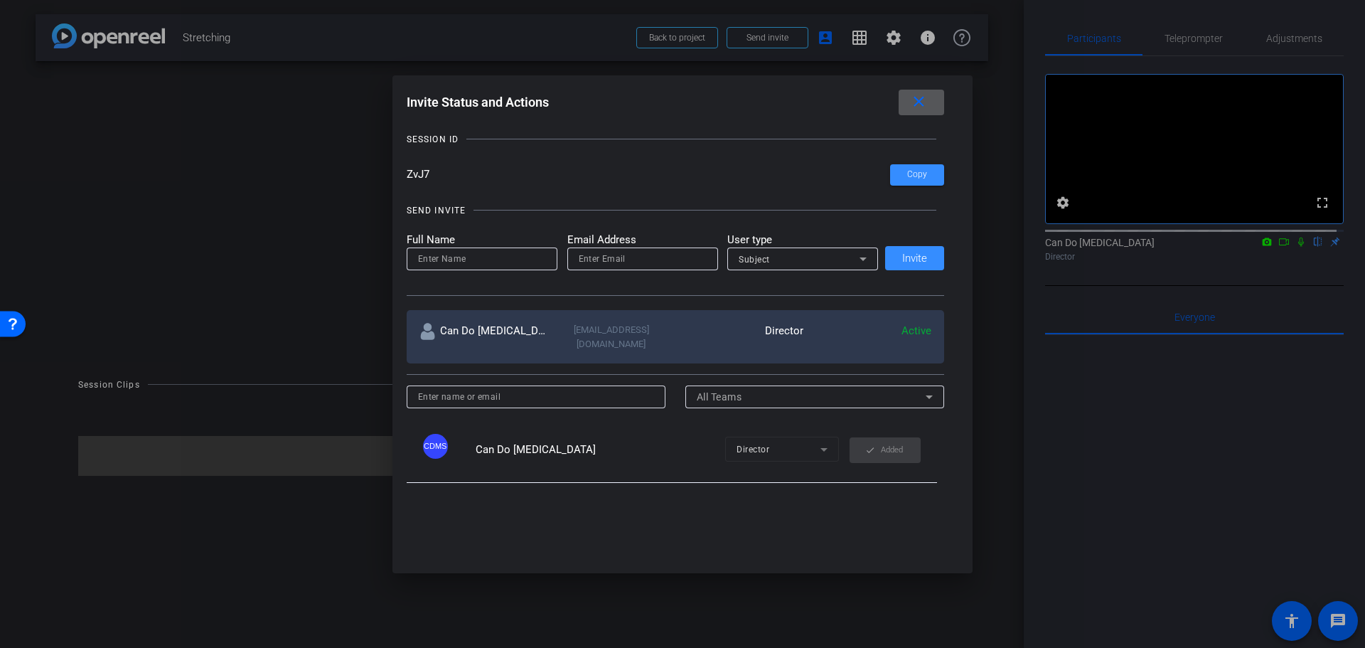
scroll to position [74, 0]
click at [802, 264] on div "Subject" at bounding box center [799, 260] width 121 height 18
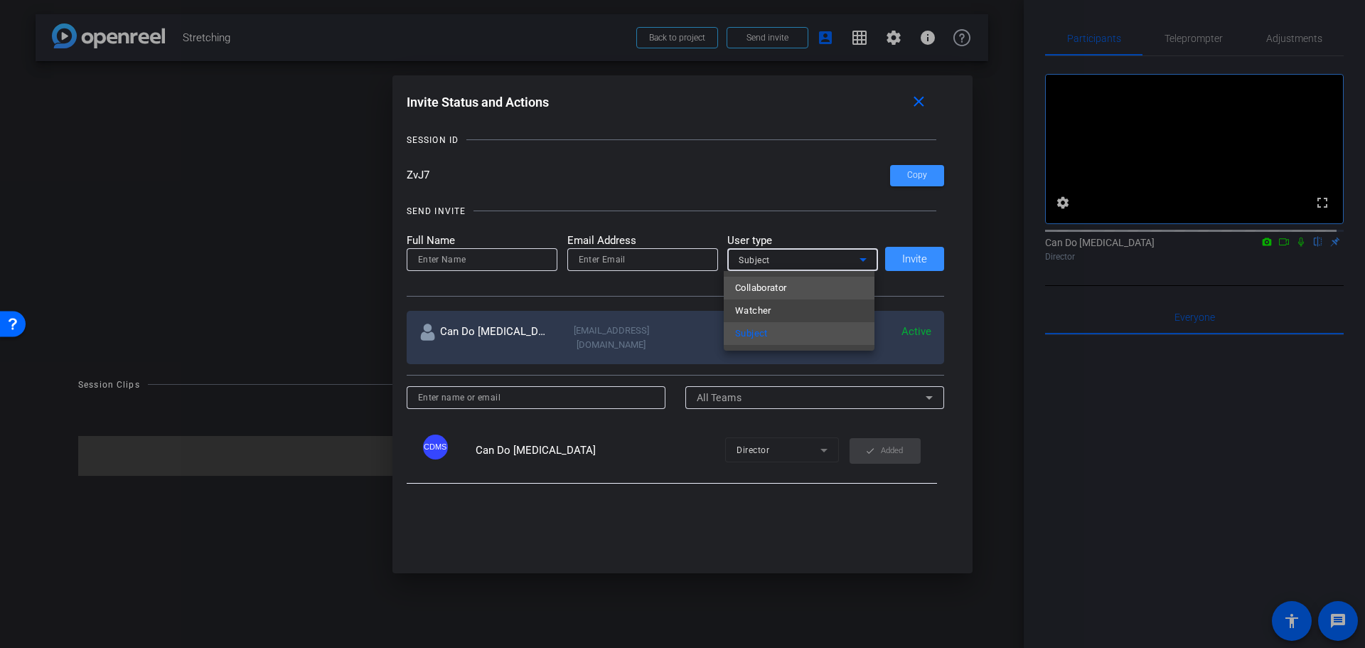
click at [798, 285] on mat-option "Collaborator" at bounding box center [799, 288] width 151 height 23
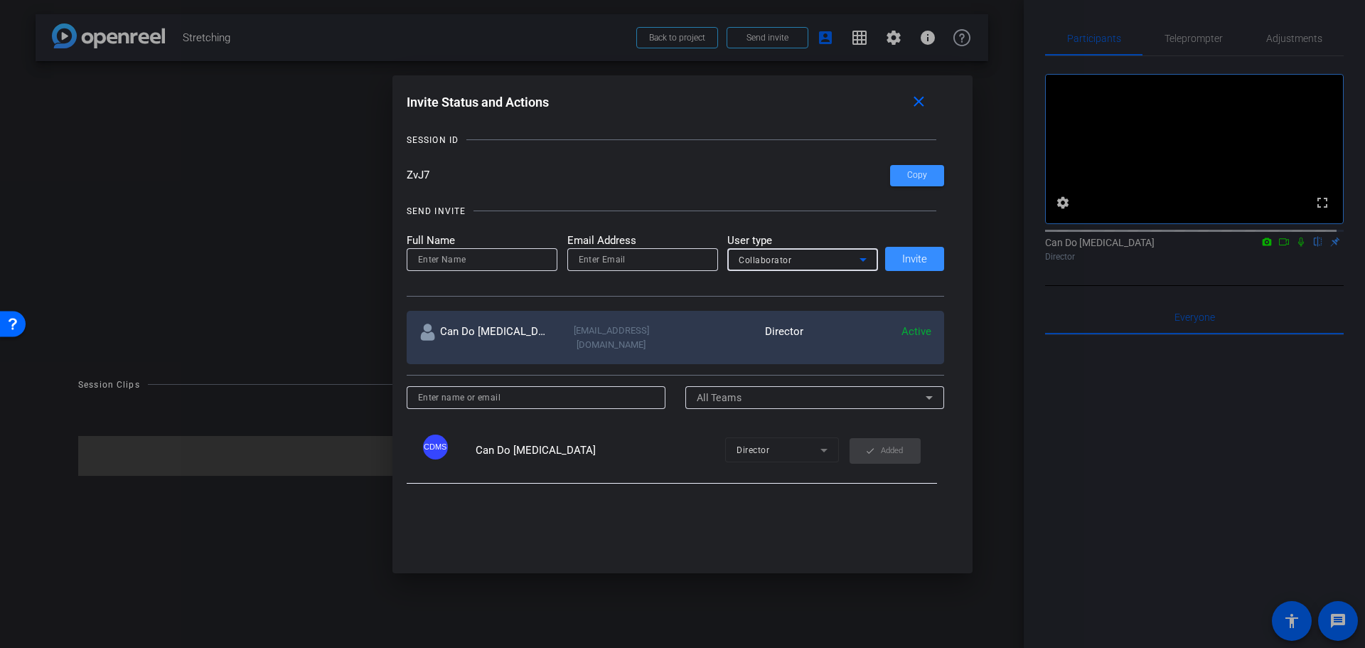
click at [454, 267] on div at bounding box center [482, 259] width 128 height 23
type input "Cat [PERSON_NAME]"
type input "[EMAIL_ADDRESS][DOMAIN_NAME]"
click at [920, 257] on span "Invite" at bounding box center [914, 259] width 25 height 11
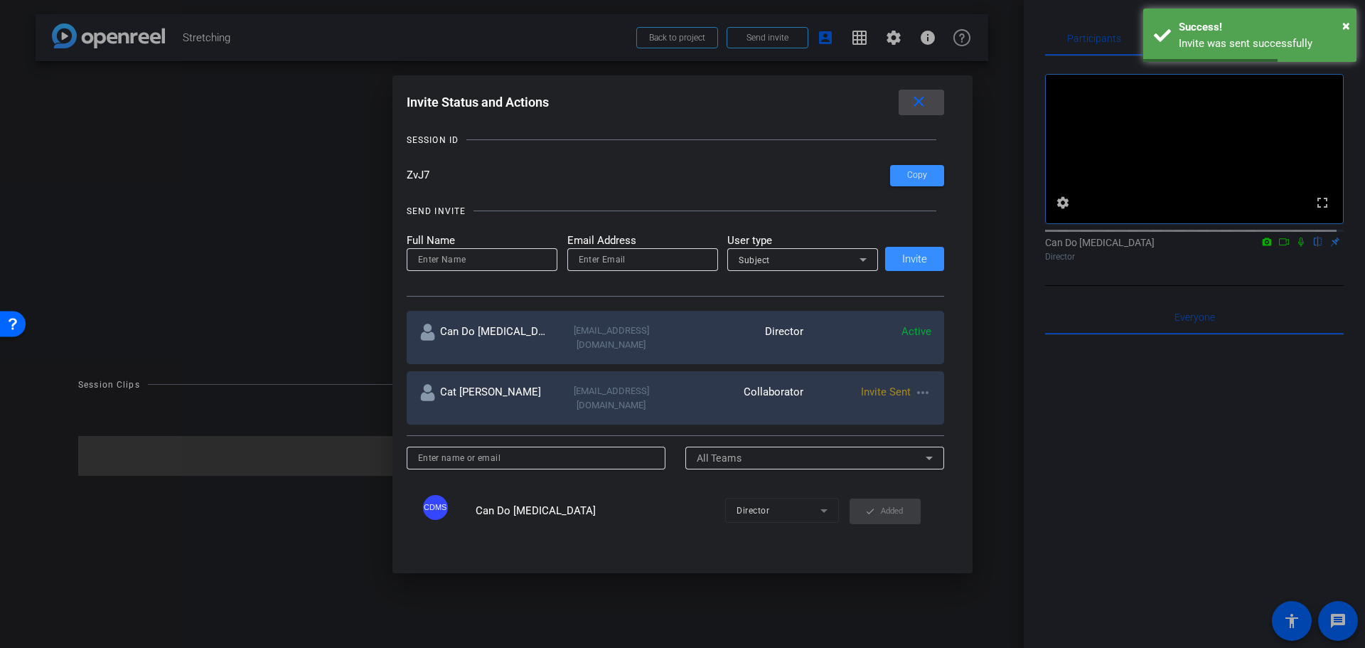
click at [915, 97] on mat-icon "close" at bounding box center [919, 102] width 18 height 18
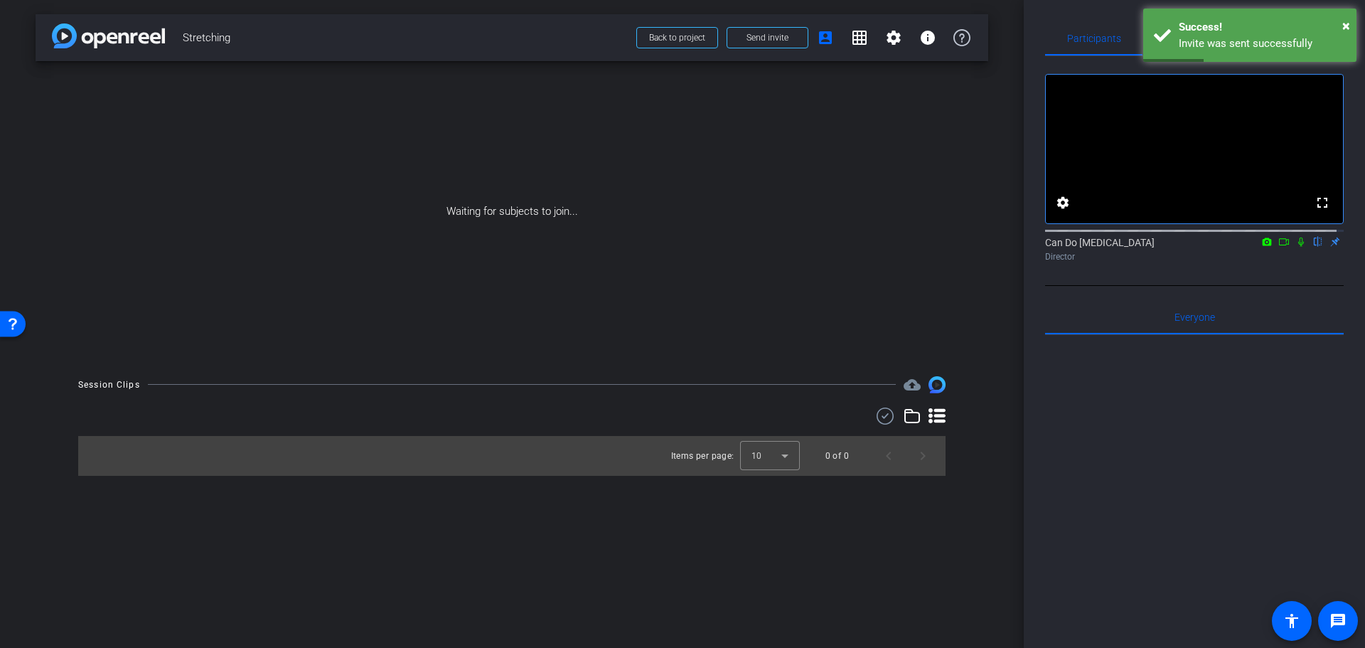
click at [980, 596] on div "arrow_back Stretching Back to project Send invite account_box grid_on settings …" at bounding box center [512, 324] width 1024 height 648
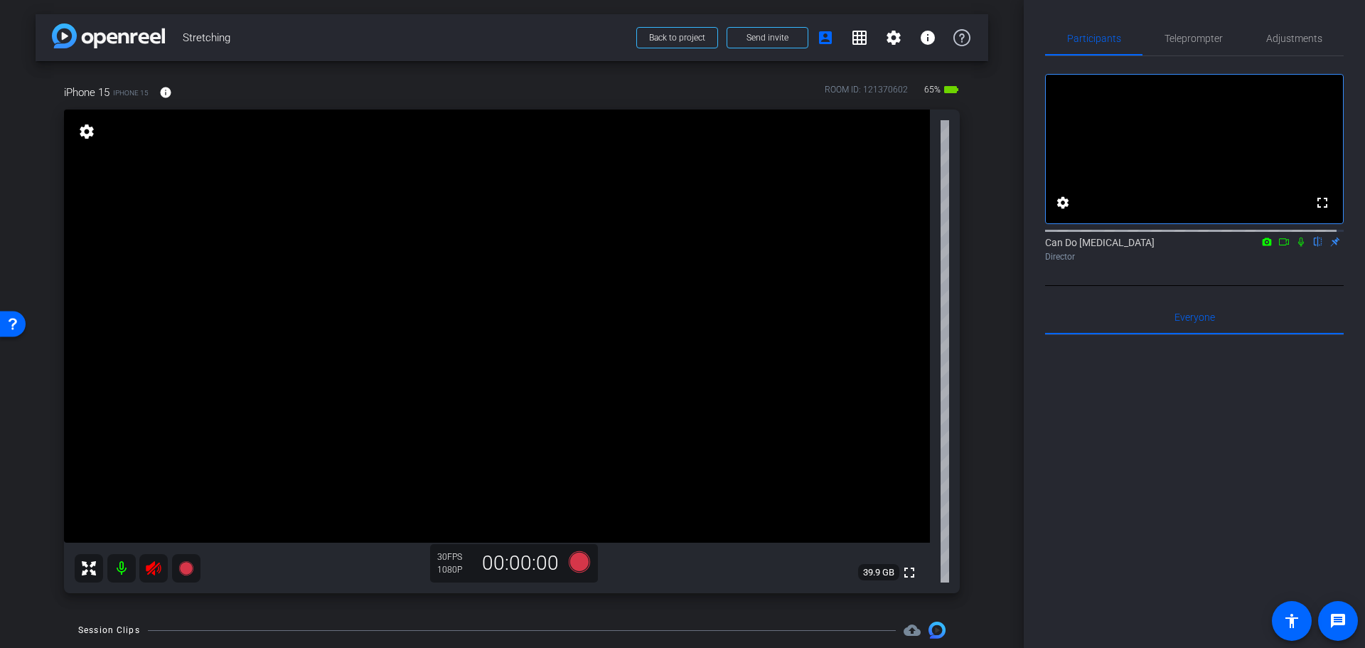
click at [148, 565] on icon at bounding box center [153, 568] width 17 height 17
click at [1211, 33] on span "Teleprompter" at bounding box center [1194, 38] width 58 height 10
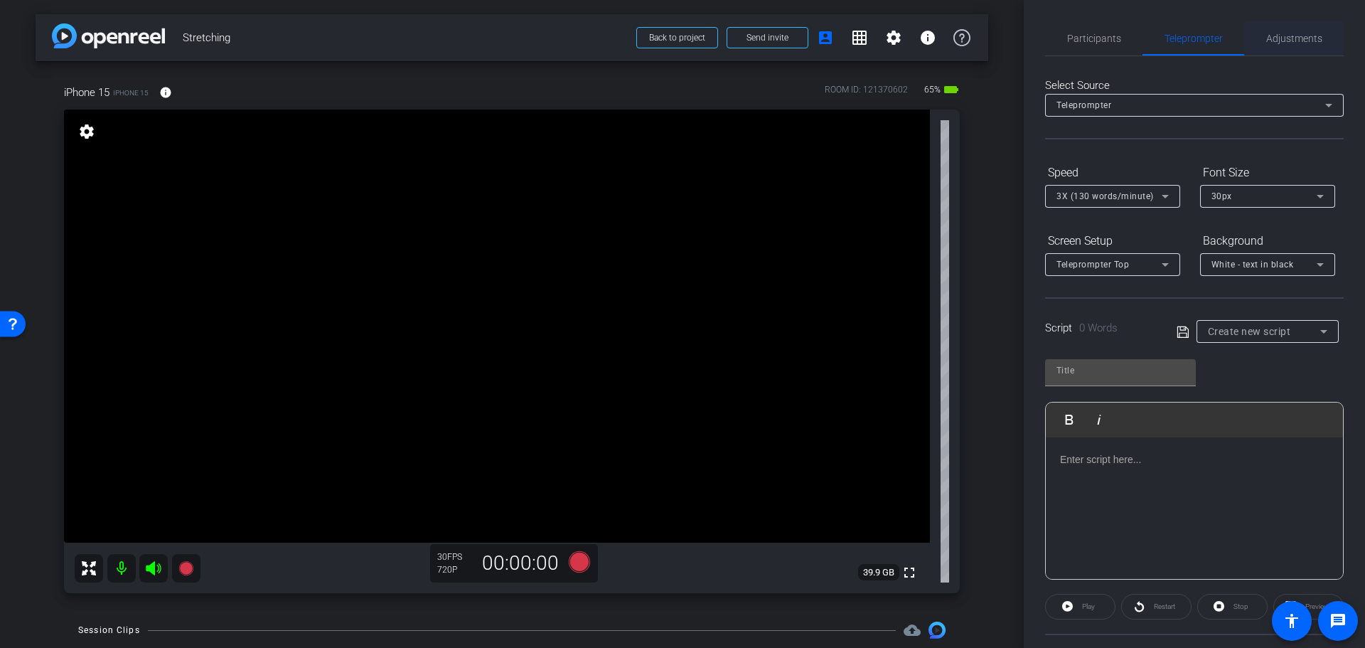
click at [1309, 41] on span "Adjustments" at bounding box center [1294, 38] width 56 height 10
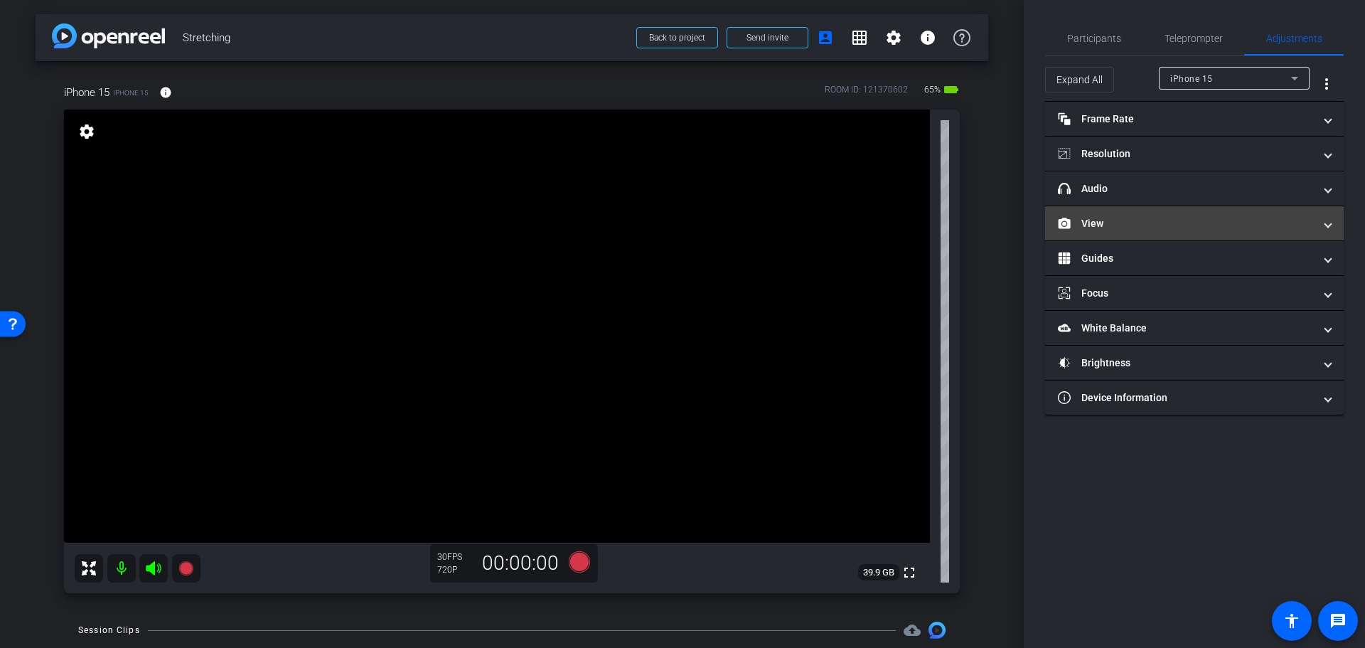
click at [1170, 233] on mat-expansion-panel-header "View" at bounding box center [1194, 223] width 299 height 34
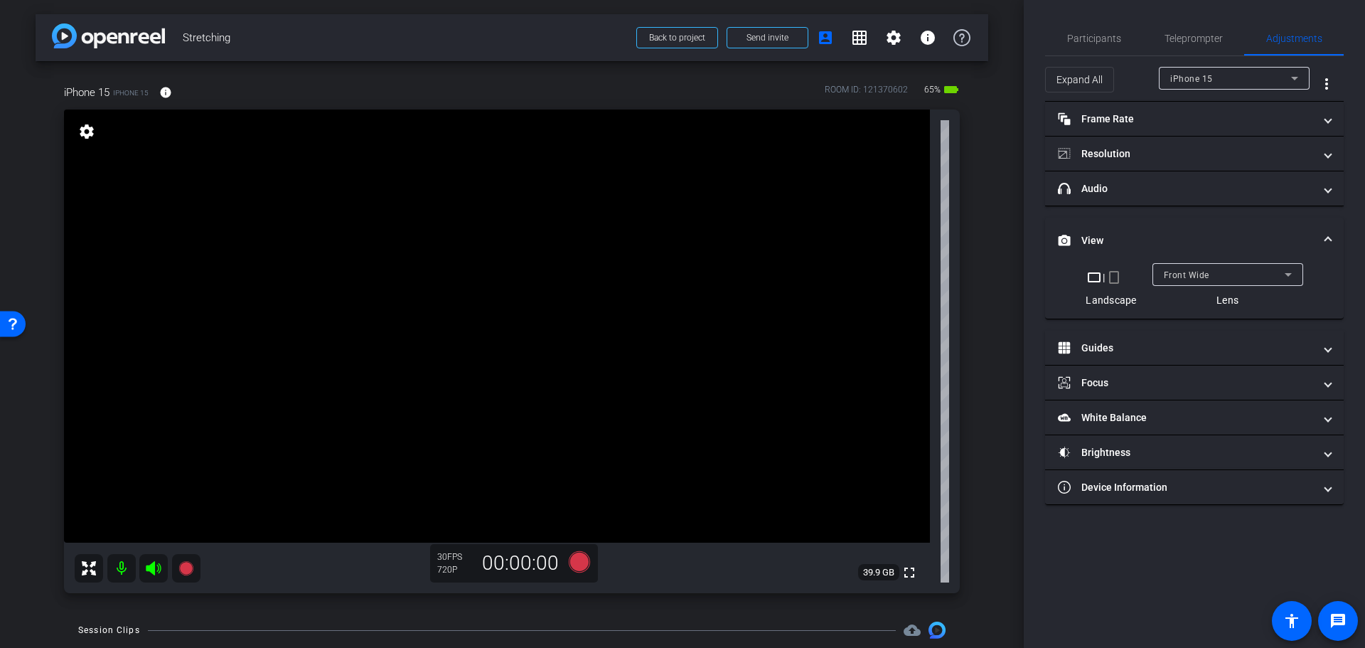
click at [1116, 279] on mat-icon "crop_portrait" at bounding box center [1114, 277] width 17 height 17
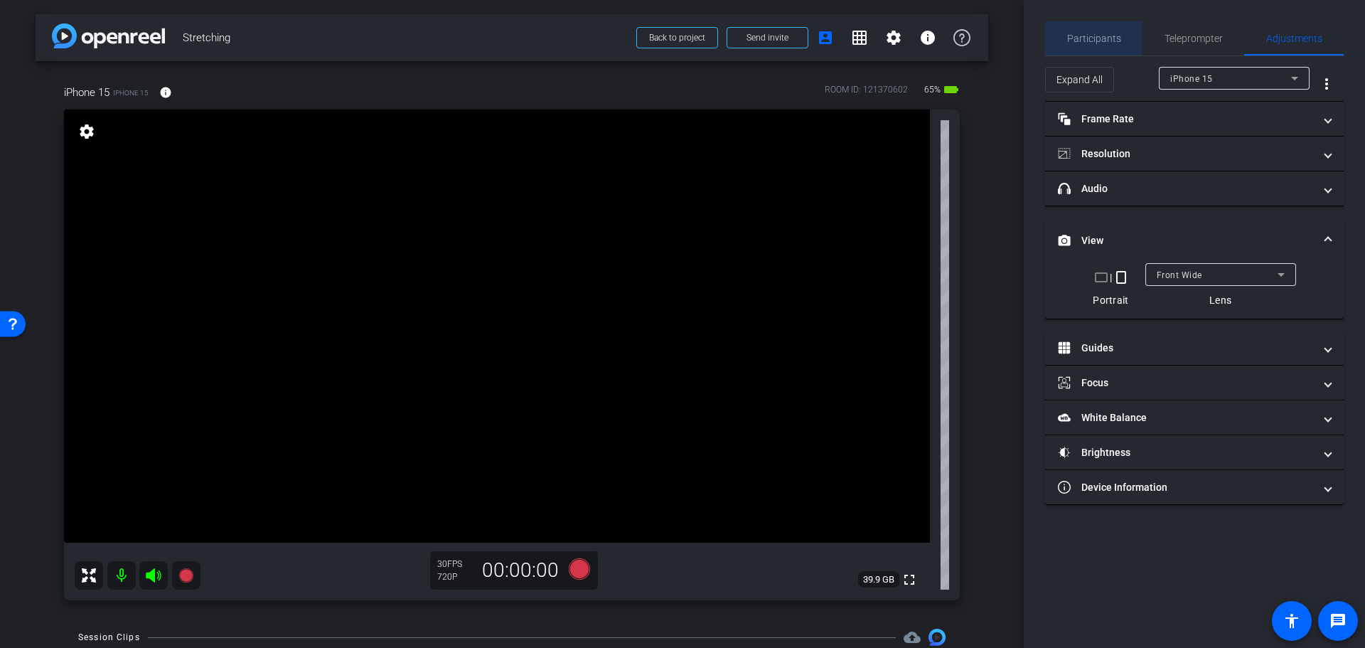
click at [1117, 31] on span "Participants" at bounding box center [1094, 38] width 54 height 34
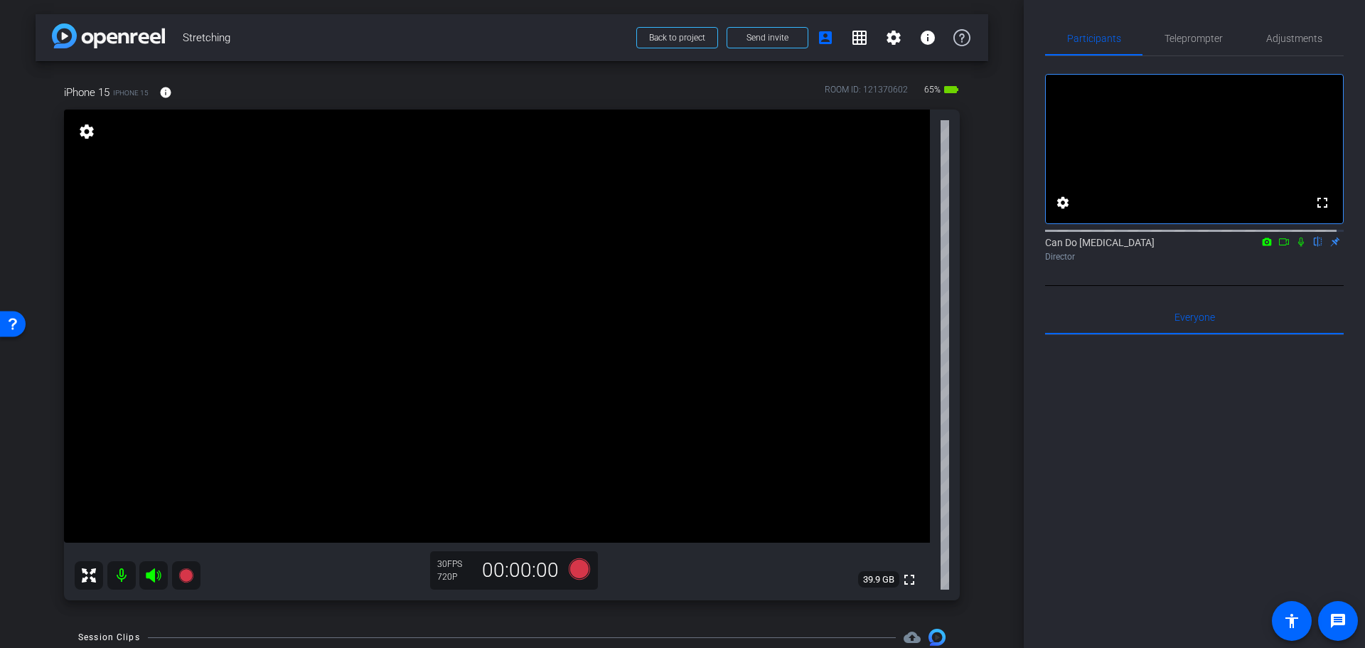
click at [975, 545] on div "iPhone 15 iPhone 15 info ROOM ID: 121370602 65% battery_std fullscreen settings…" at bounding box center [512, 337] width 953 height 553
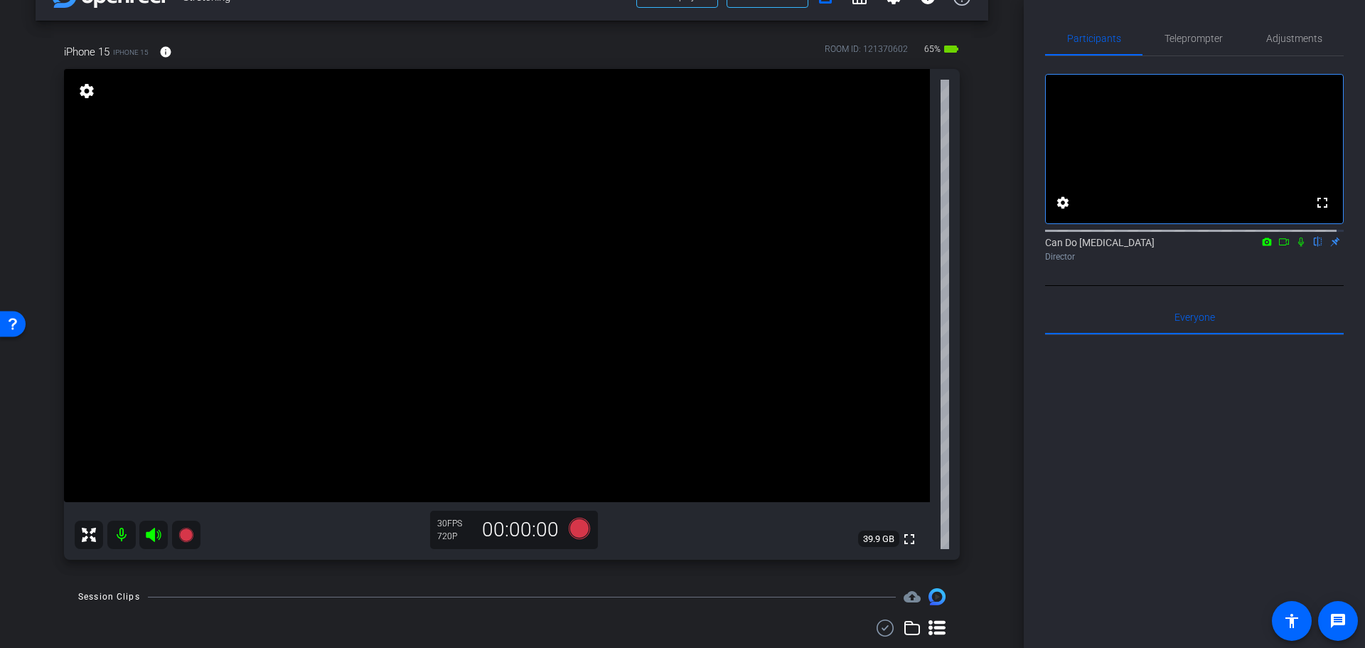
scroll to position [0, 0]
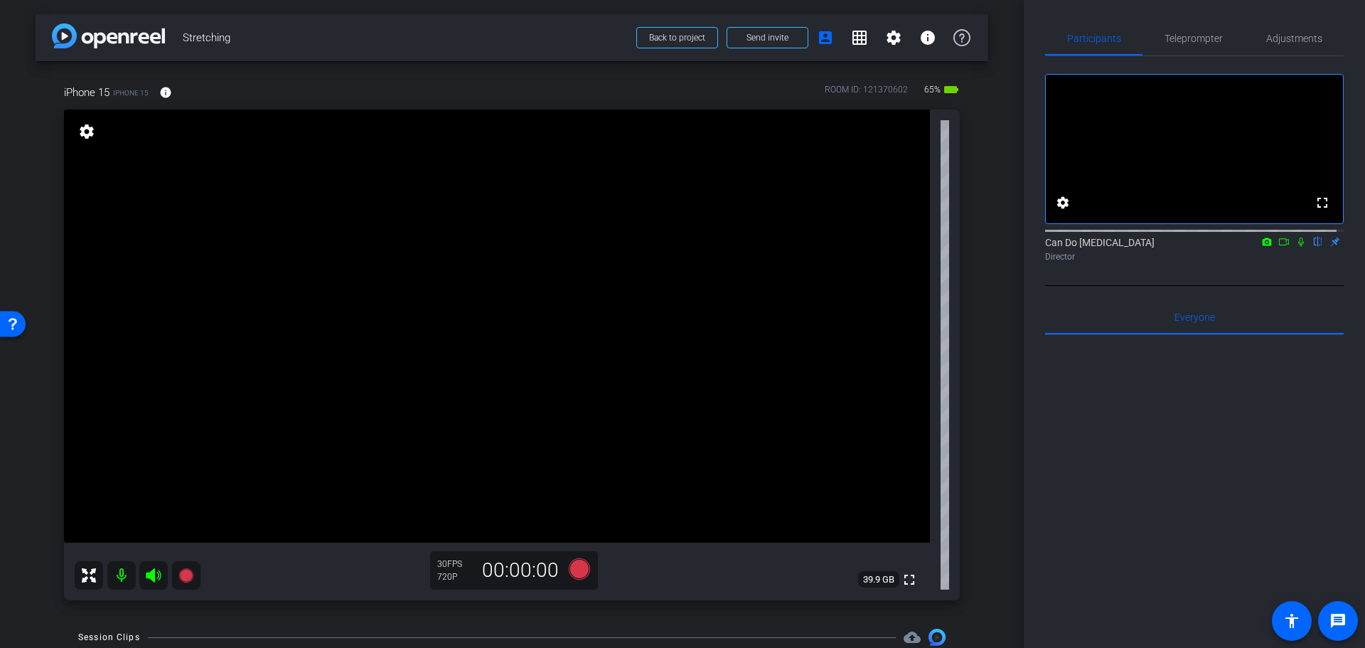
click at [998, 392] on div "arrow_back Stretching Back to project Send invite account_box grid_on settings …" at bounding box center [512, 324] width 1024 height 648
click at [995, 385] on div "arrow_back Stretching Back to project Send invite account_box grid_on settings …" at bounding box center [512, 324] width 1024 height 648
click at [570, 562] on icon at bounding box center [579, 568] width 21 height 21
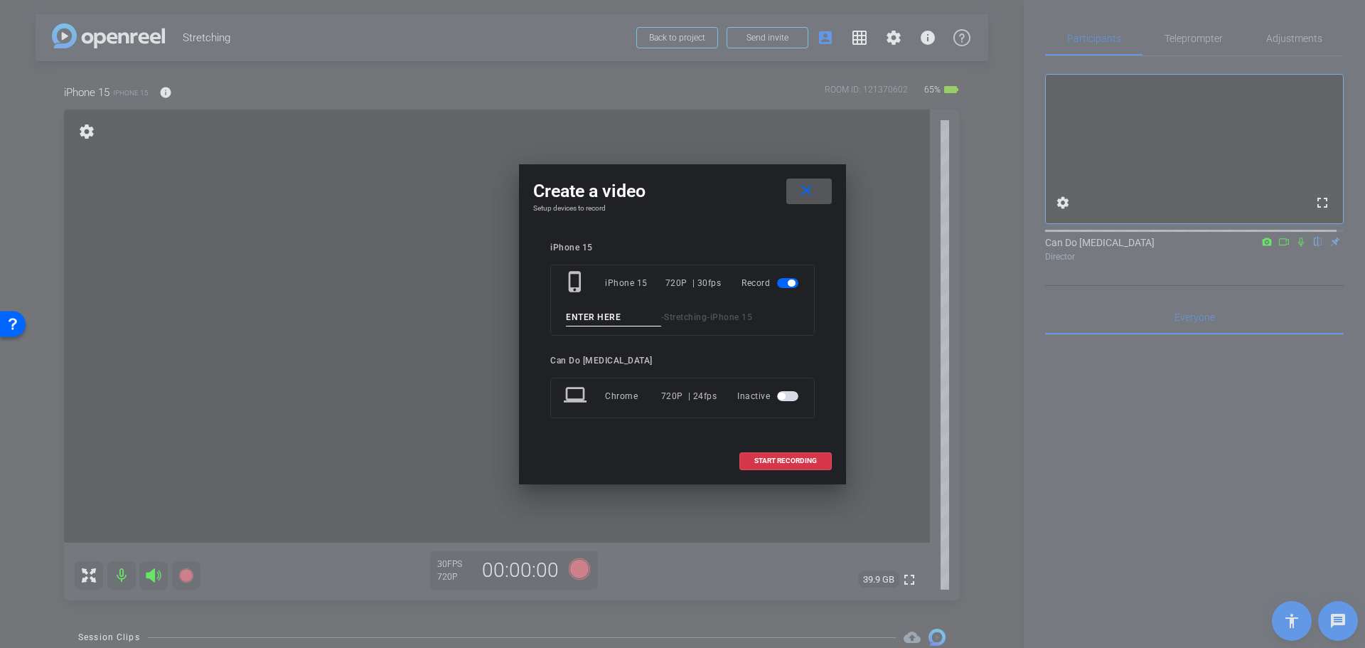
click at [612, 312] on input at bounding box center [613, 318] width 95 height 18
type input "1"
click at [767, 465] on span at bounding box center [785, 461] width 91 height 34
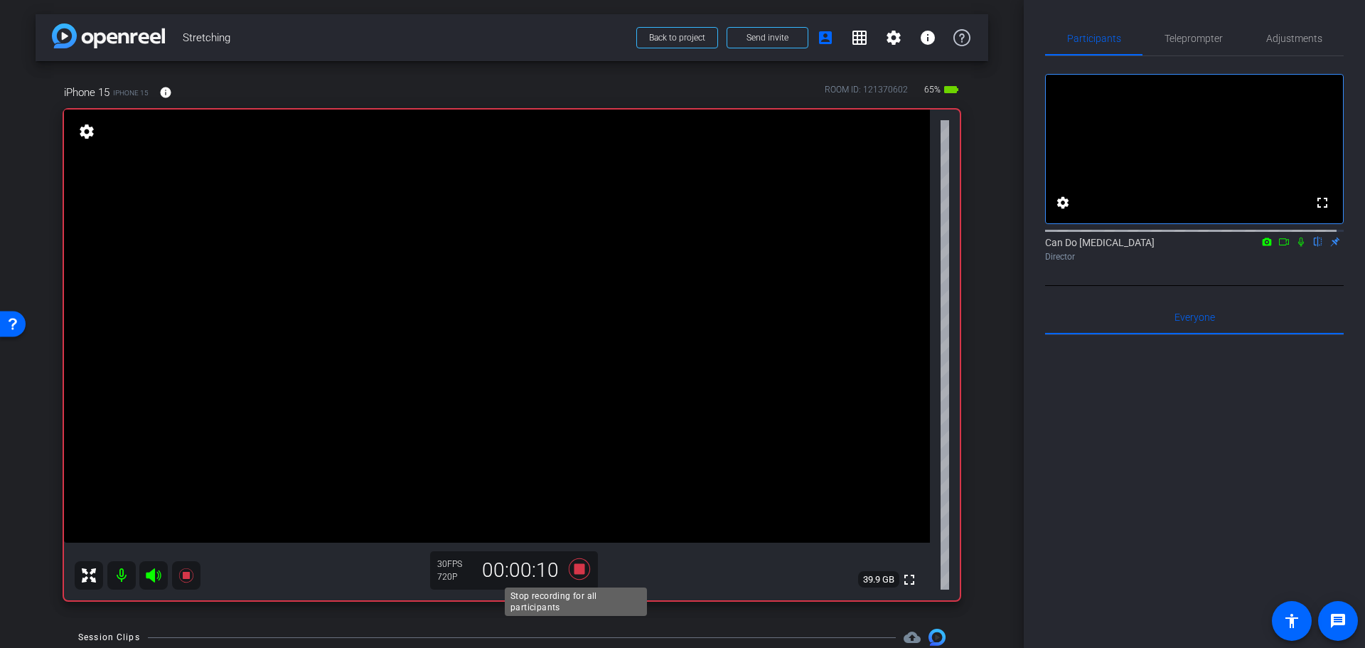
click at [575, 567] on icon at bounding box center [579, 568] width 21 height 21
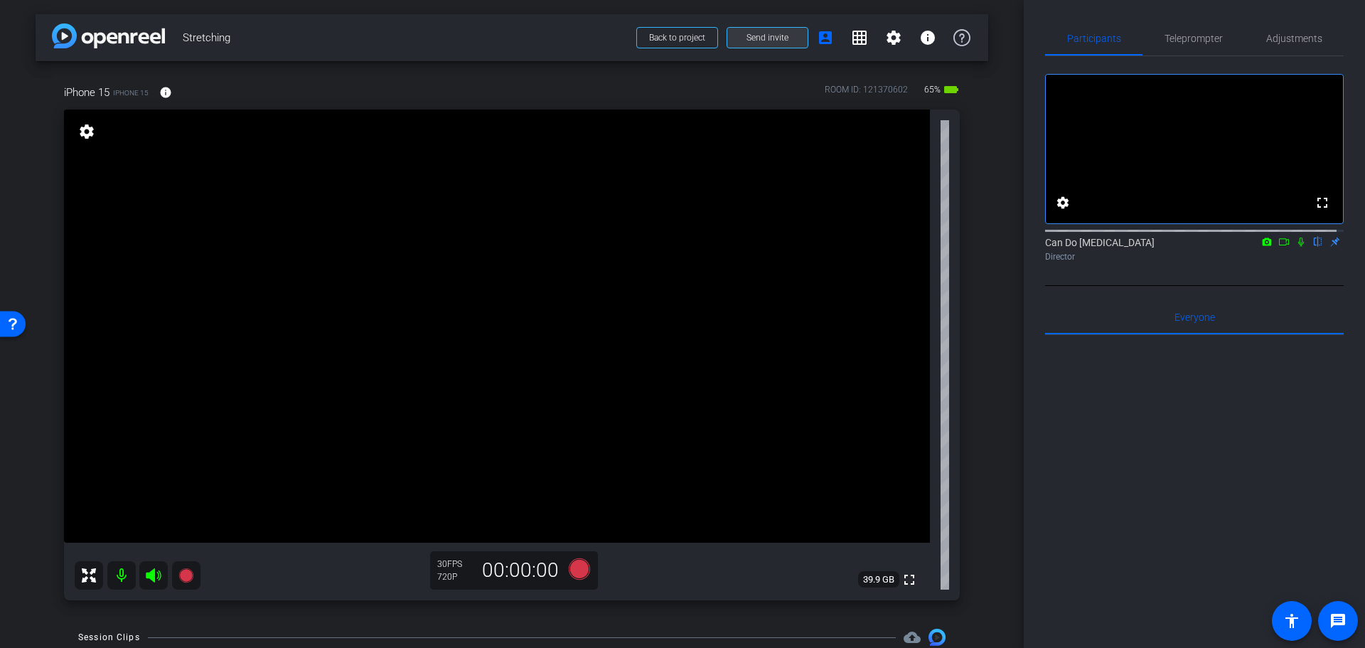
click at [765, 43] on span at bounding box center [767, 38] width 80 height 34
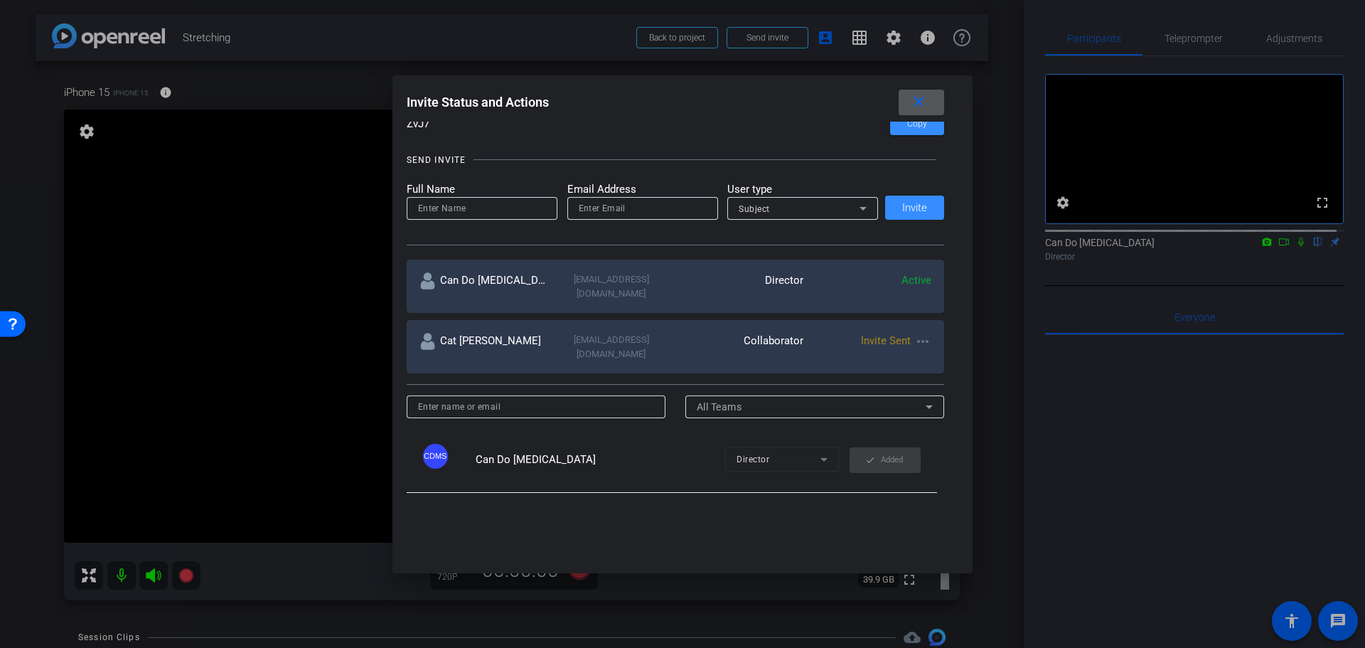
scroll to position [124, 0]
click at [921, 334] on mat-icon "more_horiz" at bounding box center [922, 342] width 17 height 17
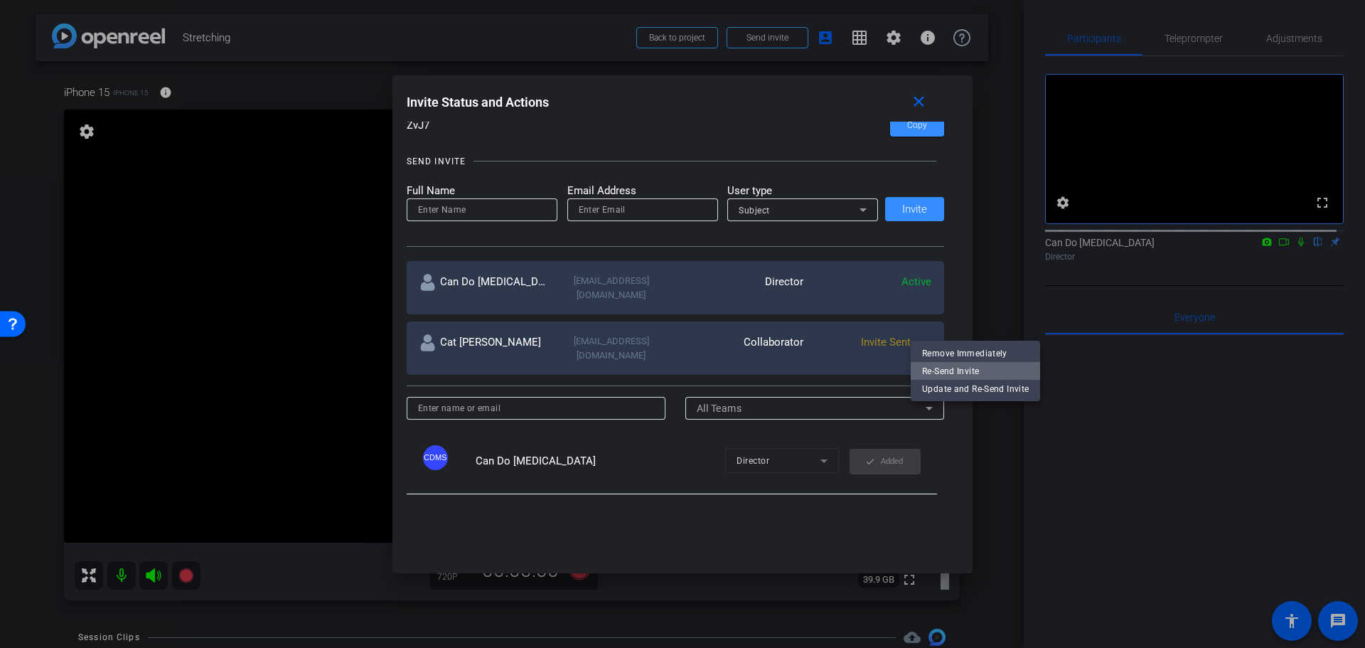
click at [964, 367] on span "Re-Send Invite" at bounding box center [975, 371] width 107 height 17
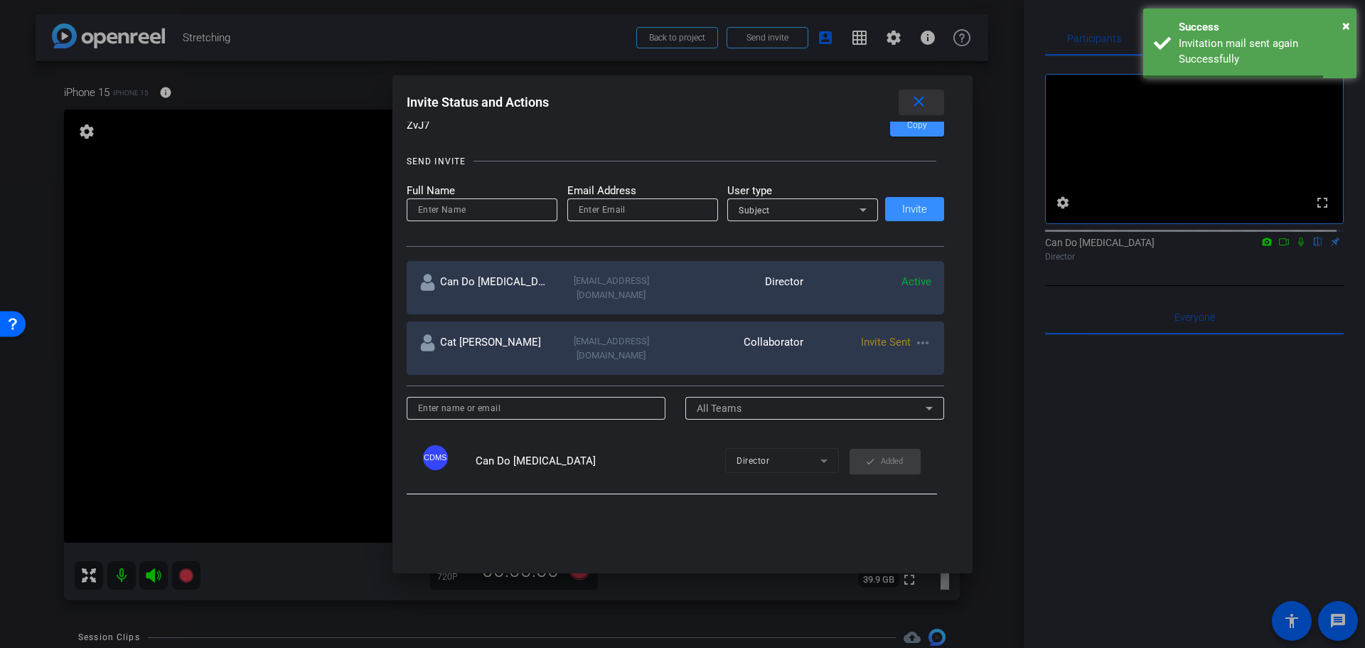
click at [926, 105] on mat-icon "close" at bounding box center [919, 102] width 18 height 18
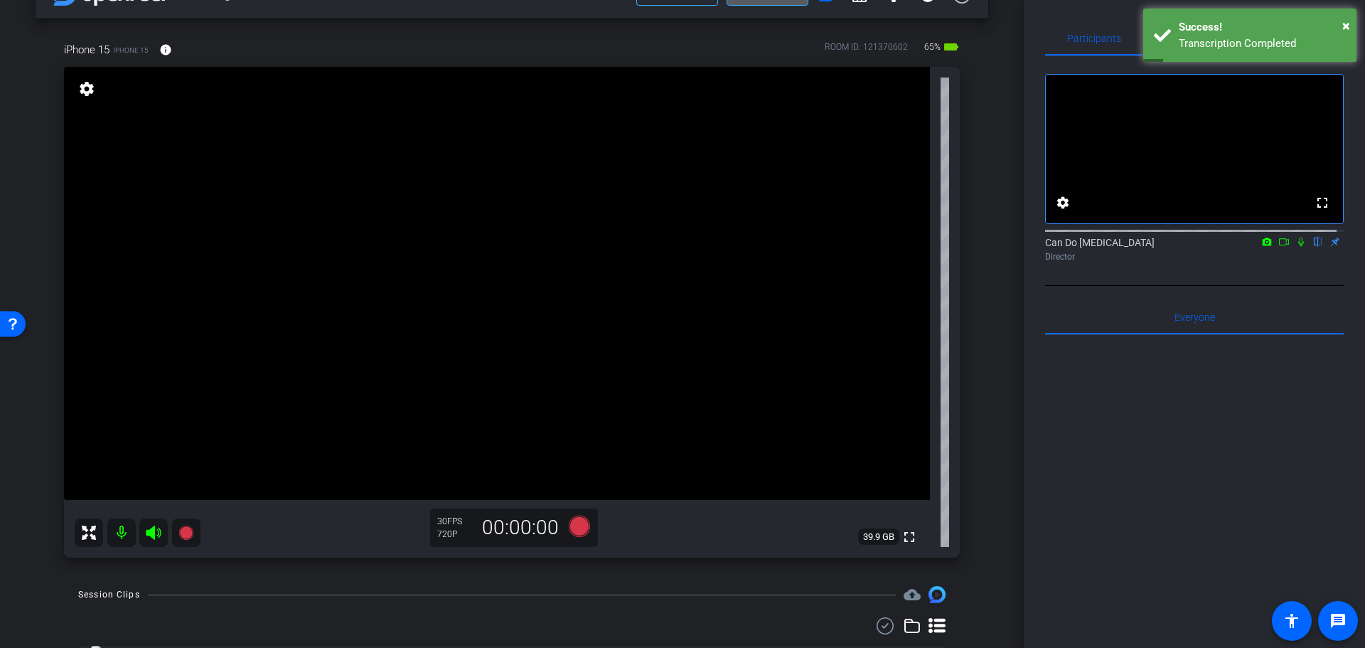
scroll to position [0, 0]
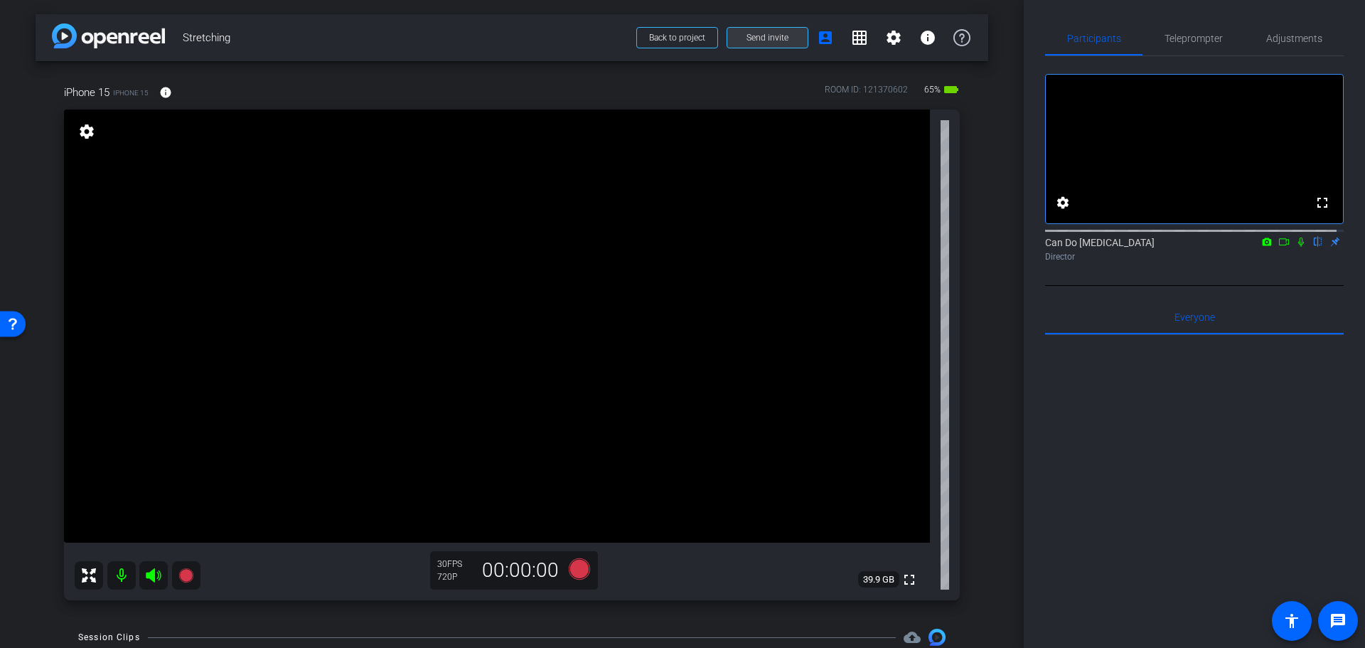
click at [762, 43] on span "Send invite" at bounding box center [768, 37] width 42 height 11
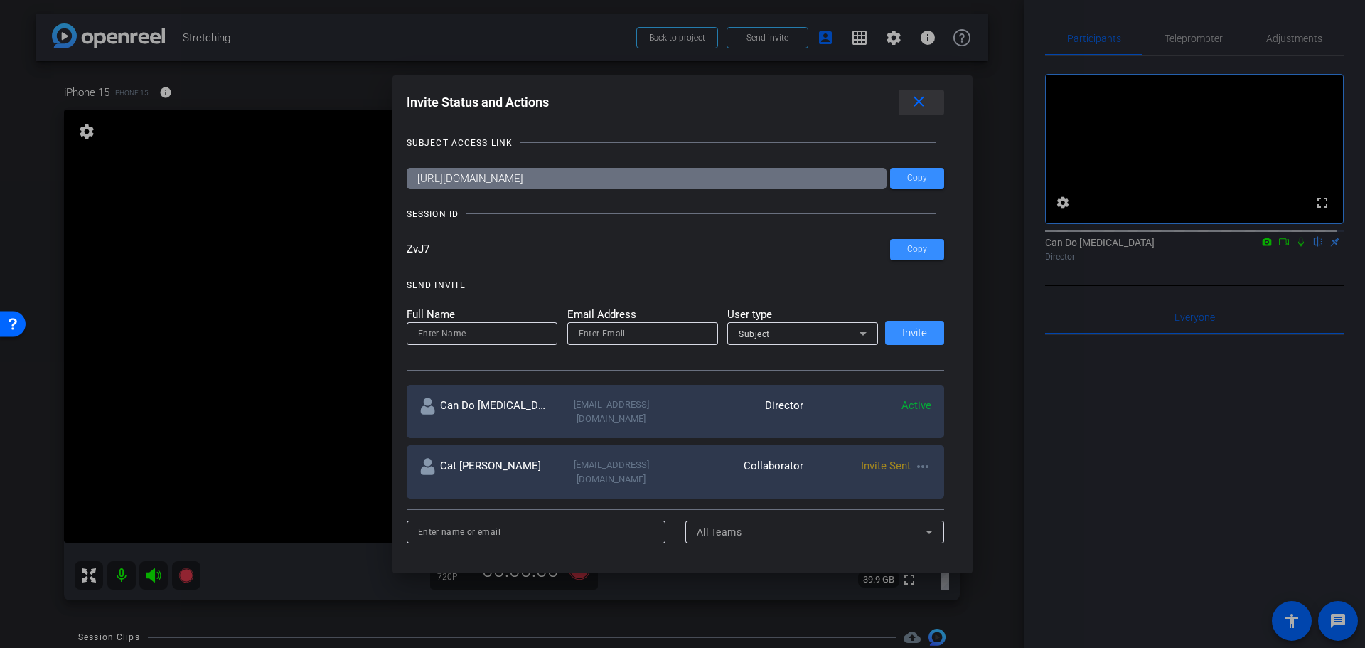
drag, startPoint x: 838, startPoint y: 84, endPoint x: 926, endPoint y: 97, distance: 88.5
click at [872, 118] on div "Invite Status and Actions close SUBJECT ACCESS LINK [URL][DOMAIN_NAME] Copy SES…" at bounding box center [682, 315] width 581 height 481
click at [926, 97] on mat-icon "close" at bounding box center [919, 102] width 18 height 18
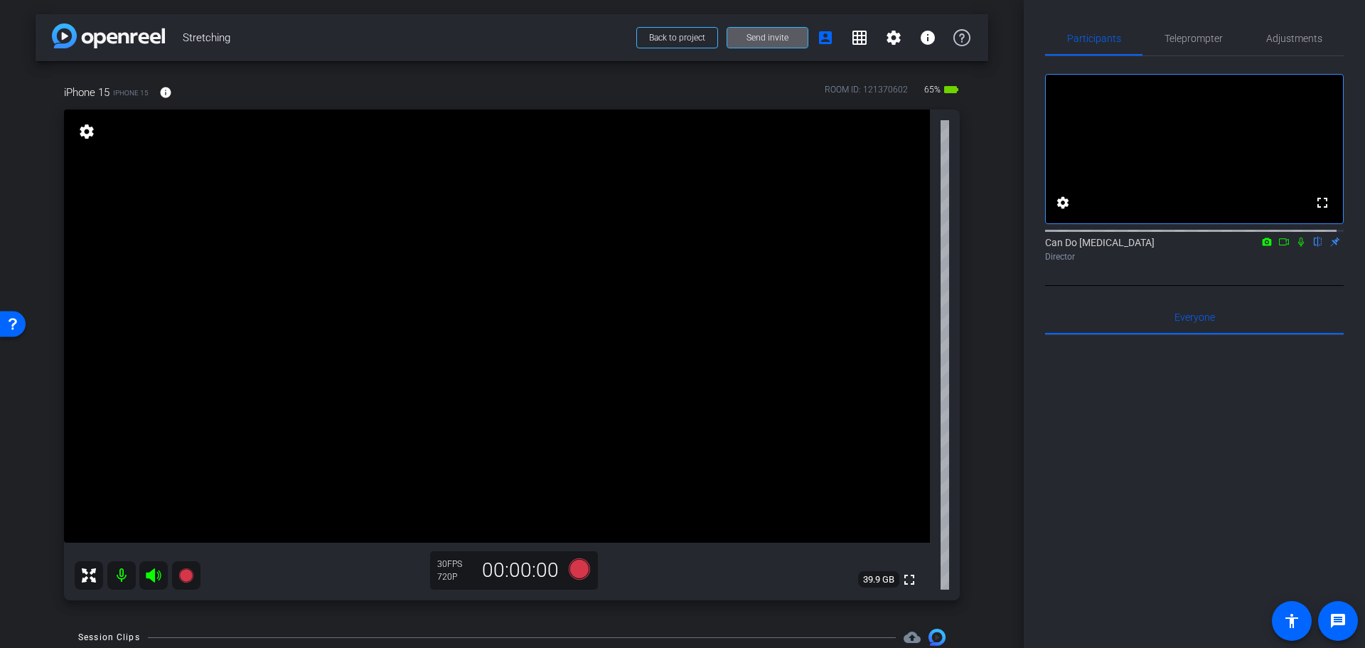
click at [763, 38] on span "Send invite" at bounding box center [768, 37] width 42 height 11
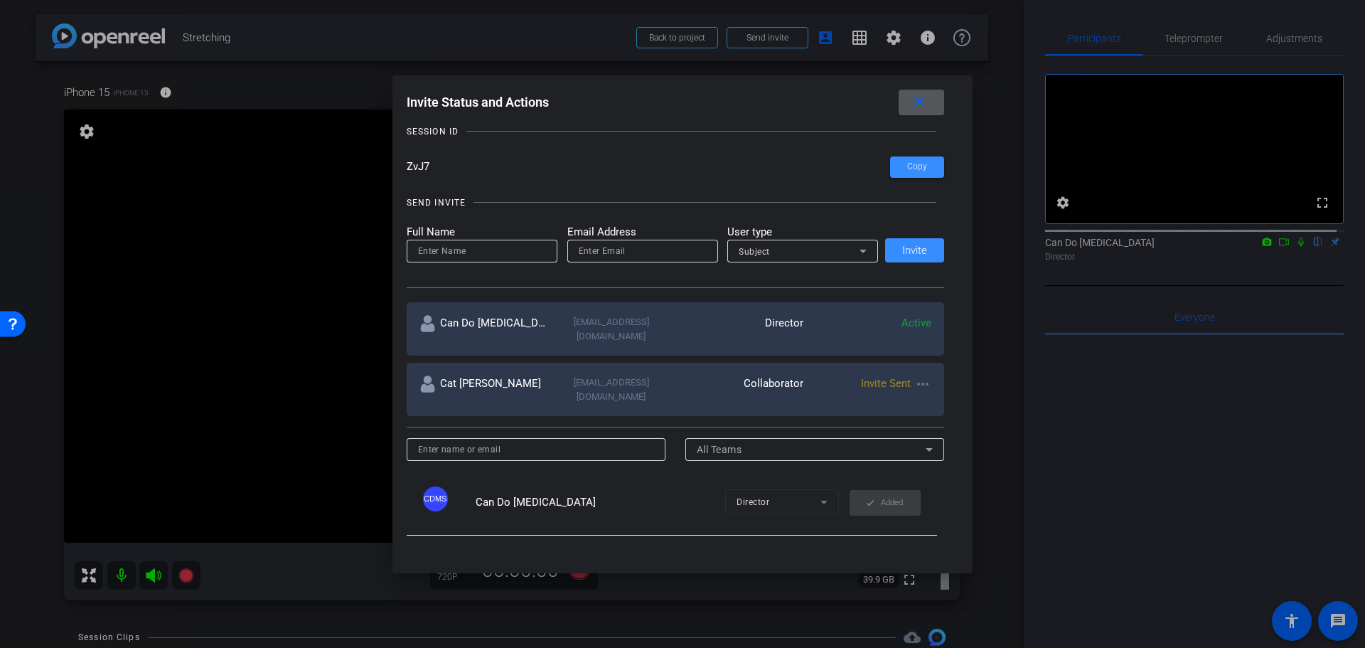
scroll to position [142, 0]
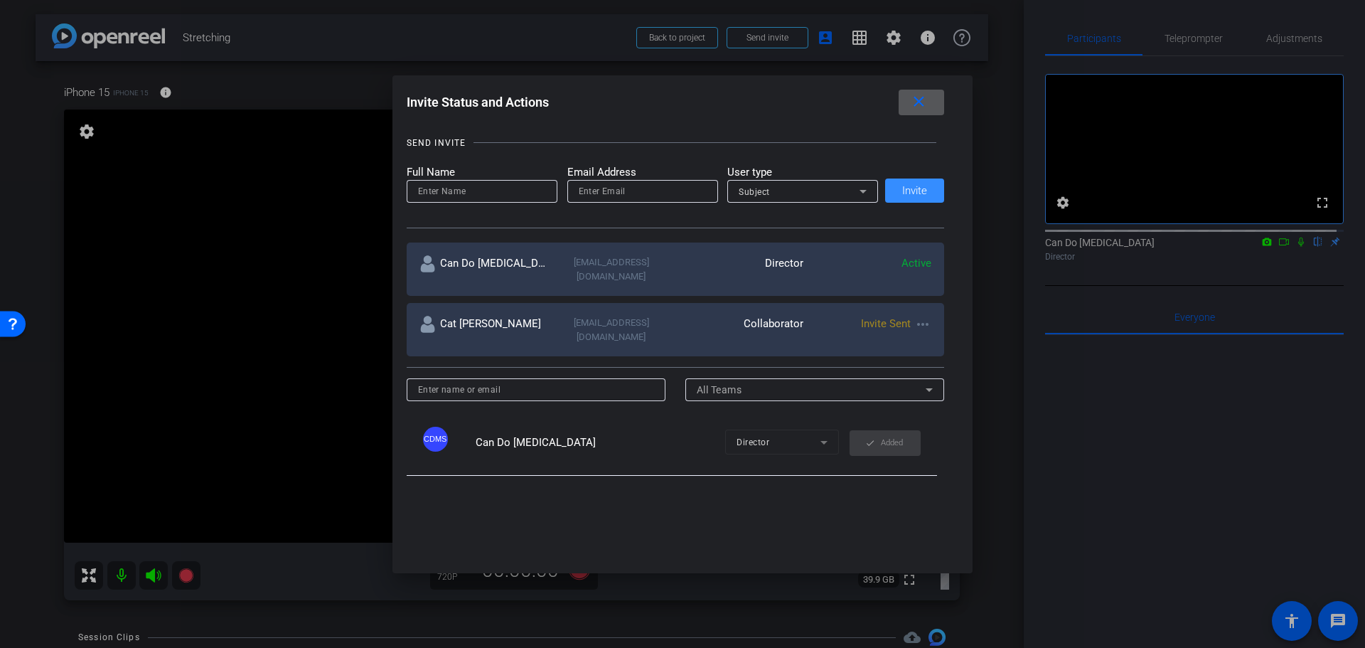
click at [917, 319] on mat-icon "more_horiz" at bounding box center [922, 324] width 17 height 17
click at [919, 368] on button "Update and Re-Send Invite" at bounding box center [975, 370] width 129 height 18
type input "Cat [PERSON_NAME]"
type input "[EMAIL_ADDRESS][DOMAIN_NAME]"
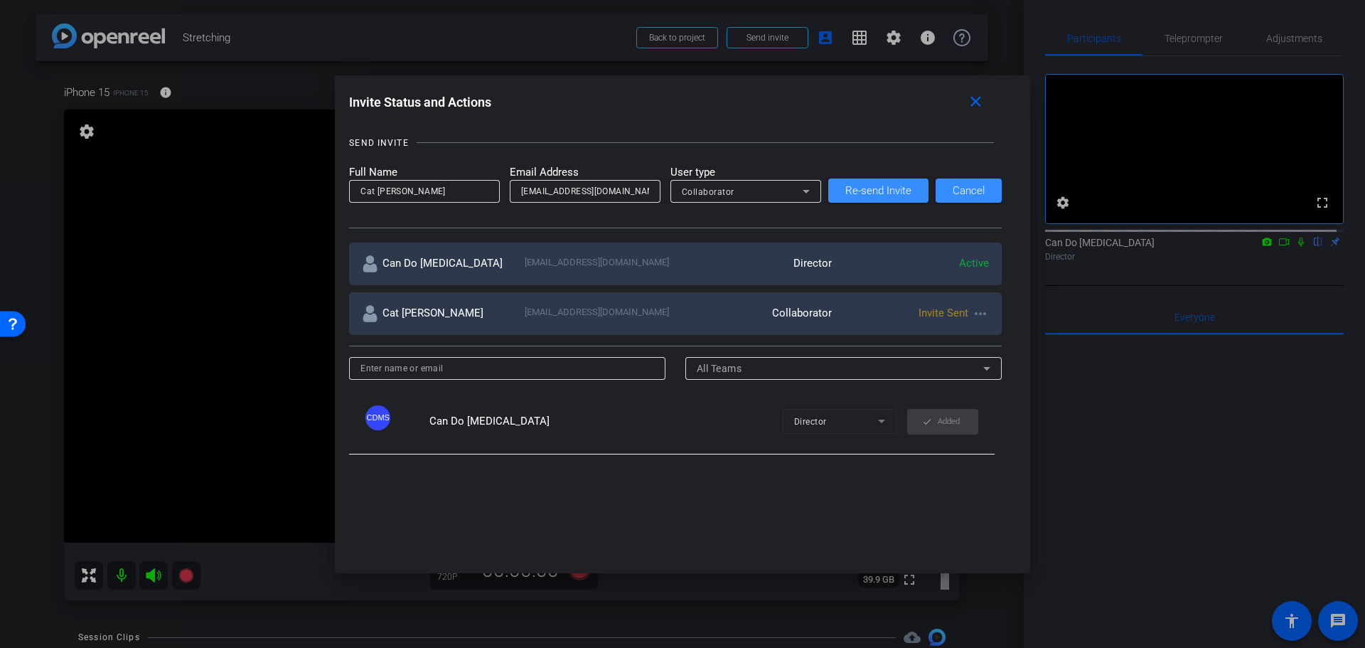
scroll to position [71, 0]
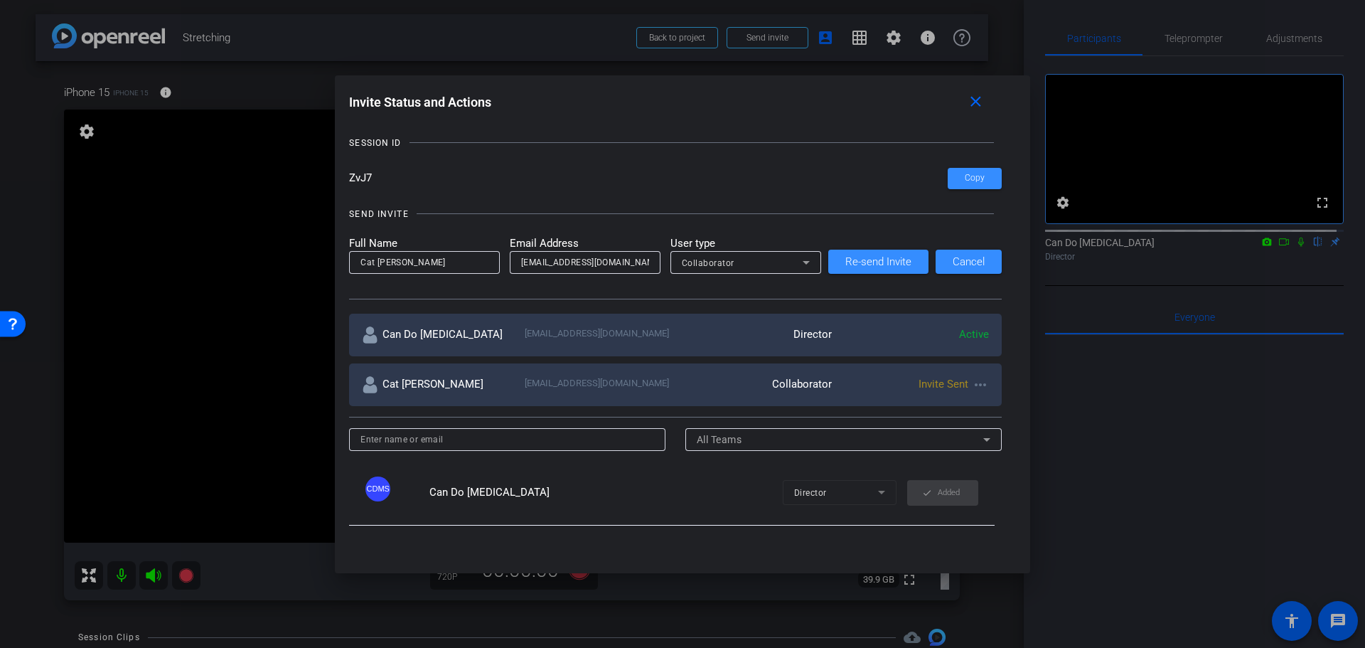
click at [834, 183] on input "ZvJ7" at bounding box center [648, 178] width 599 height 21
click at [824, 224] on div "SEND INVITE Full Name Cat [PERSON_NAME] Email Address [EMAIL_ADDRESS][DOMAIN_NA…" at bounding box center [675, 246] width 653 height 107
click at [574, 264] on input "[EMAIL_ADDRESS][DOMAIN_NAME]" at bounding box center [585, 262] width 128 height 17
click at [843, 211] on div "SEND INVITE" at bounding box center [675, 214] width 653 height 14
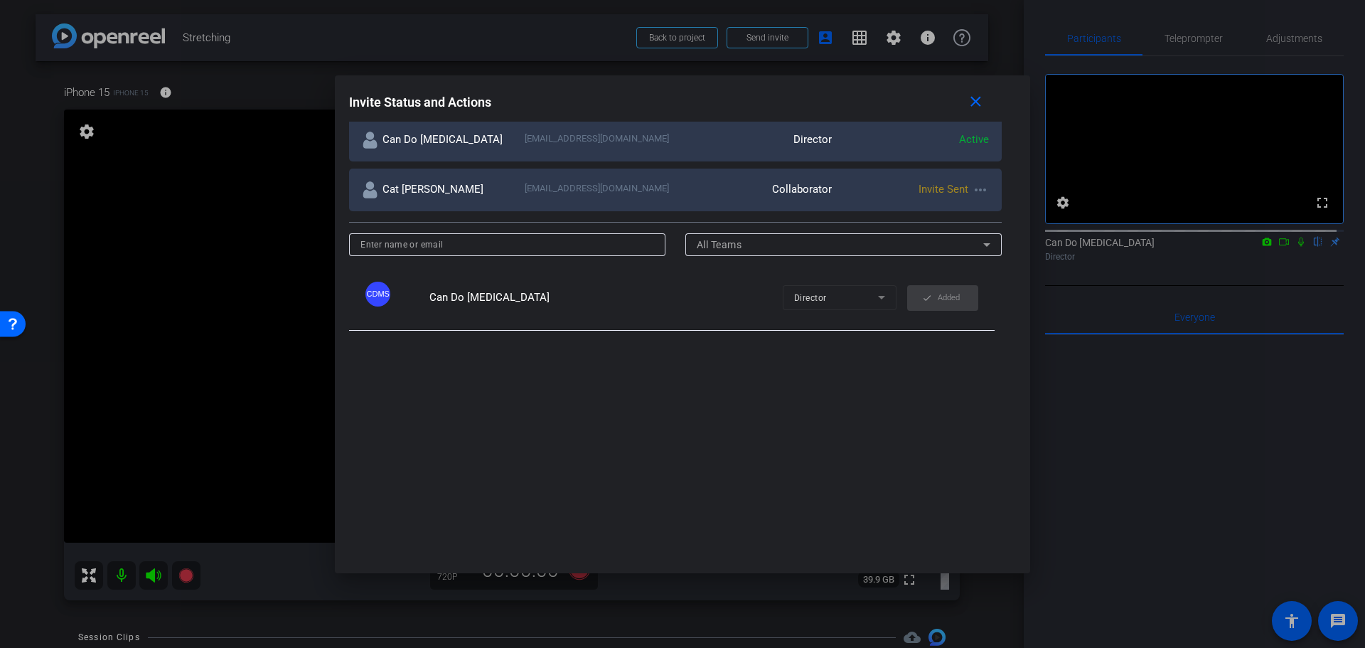
scroll to position [0, 0]
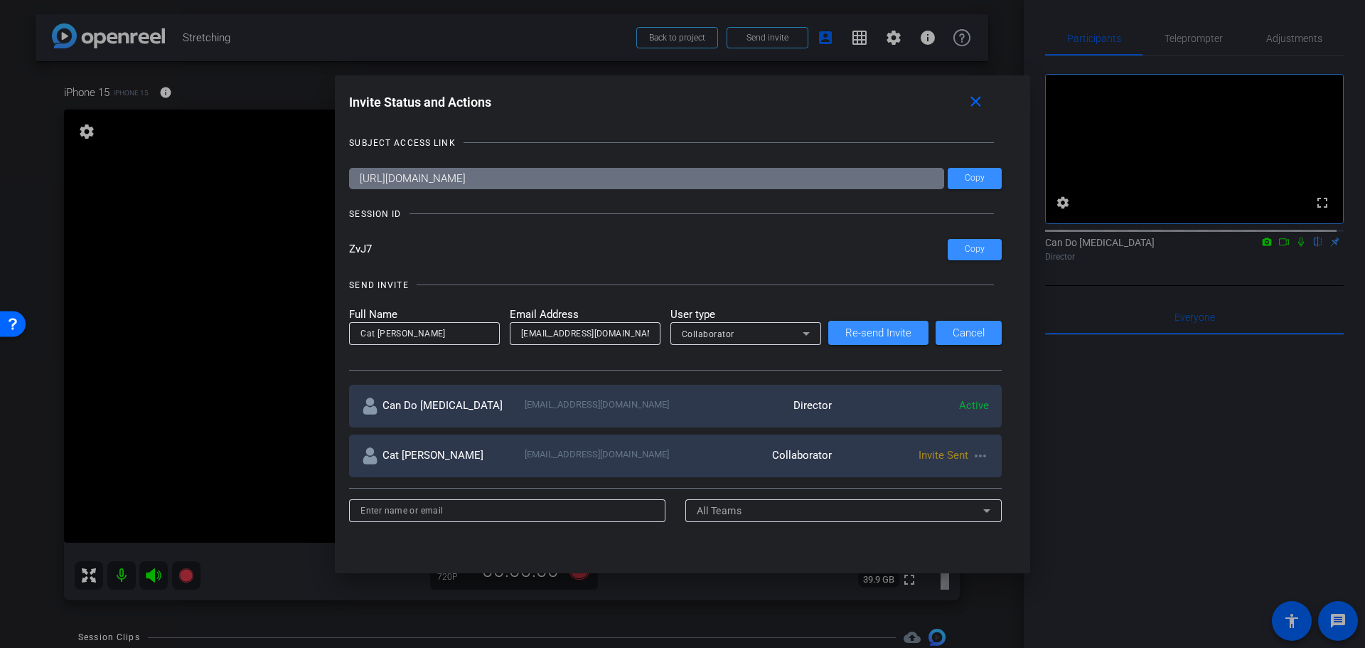
click at [773, 336] on div "Collaborator" at bounding box center [742, 334] width 121 height 18
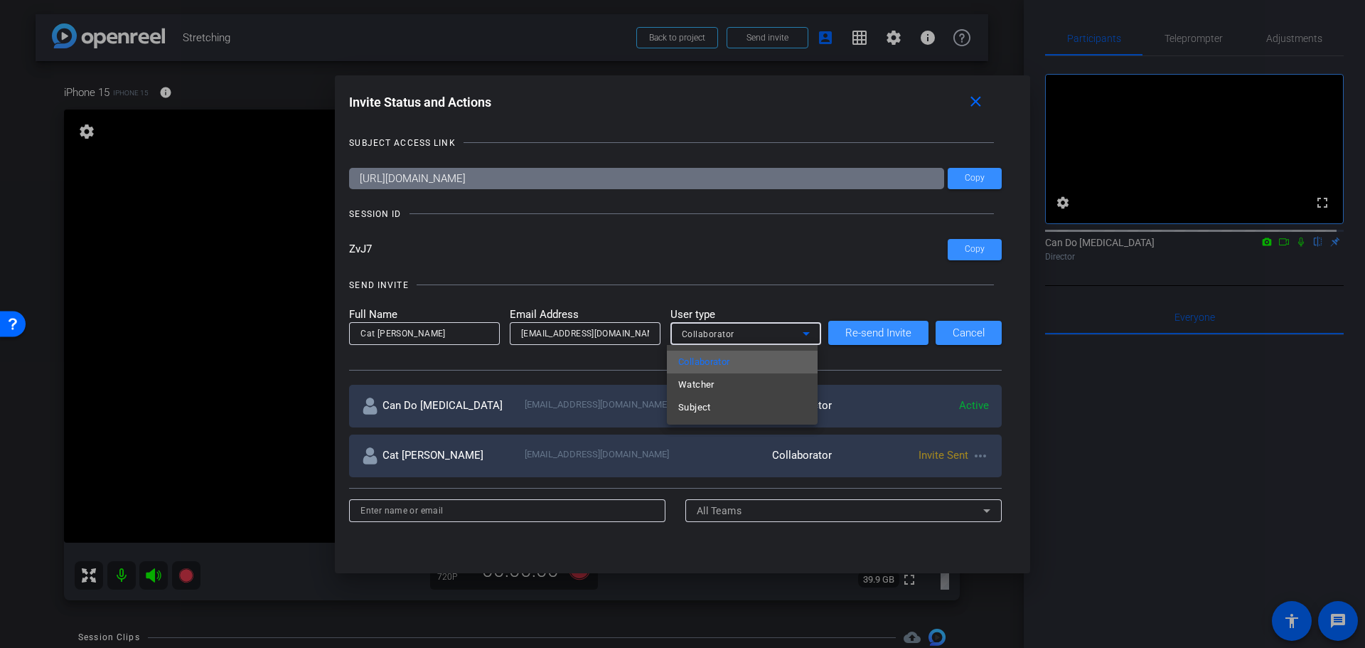
click at [753, 356] on mat-option "Collaborator" at bounding box center [742, 362] width 151 height 23
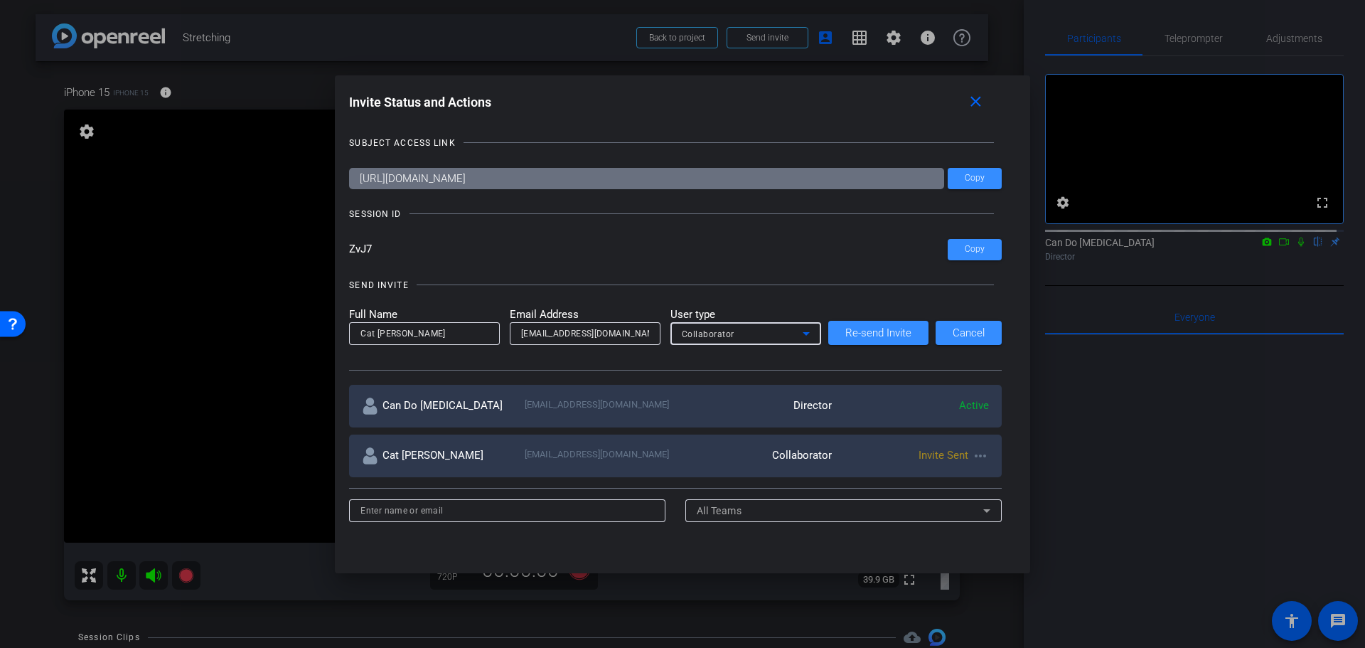
click at [880, 254] on input "ZvJ7" at bounding box center [648, 249] width 599 height 21
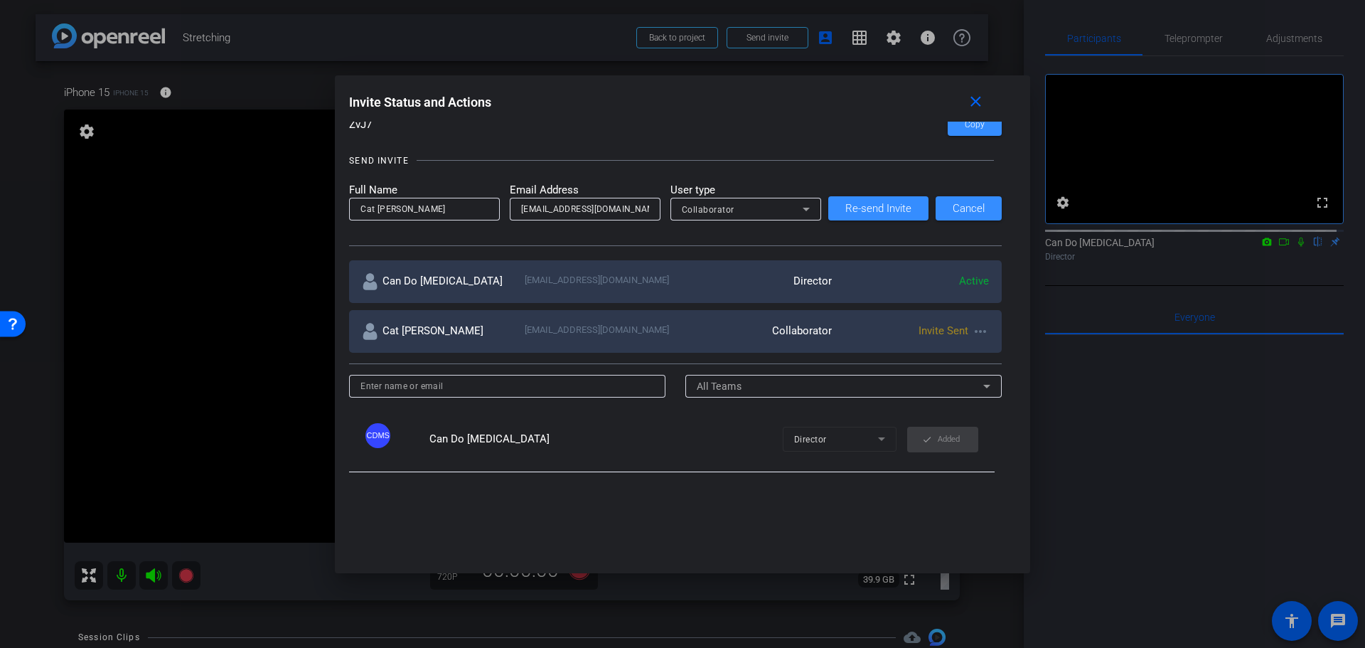
scroll to position [124, 0]
click at [658, 388] on div at bounding box center [507, 386] width 316 height 23
click at [609, 388] on input at bounding box center [507, 386] width 294 height 17
drag, startPoint x: 608, startPoint y: 390, endPoint x: 629, endPoint y: 397, distance: 21.8
click at [608, 390] on input at bounding box center [507, 386] width 294 height 17
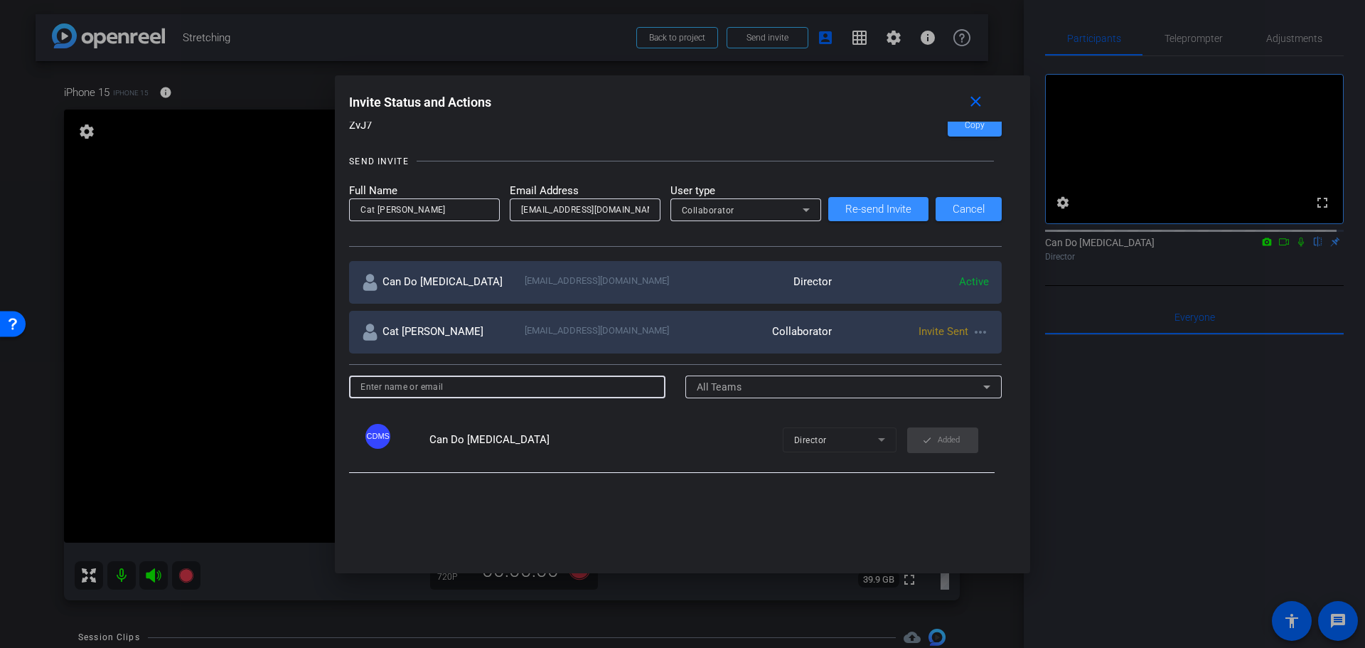
click at [741, 388] on div "All Teams" at bounding box center [840, 386] width 287 height 17
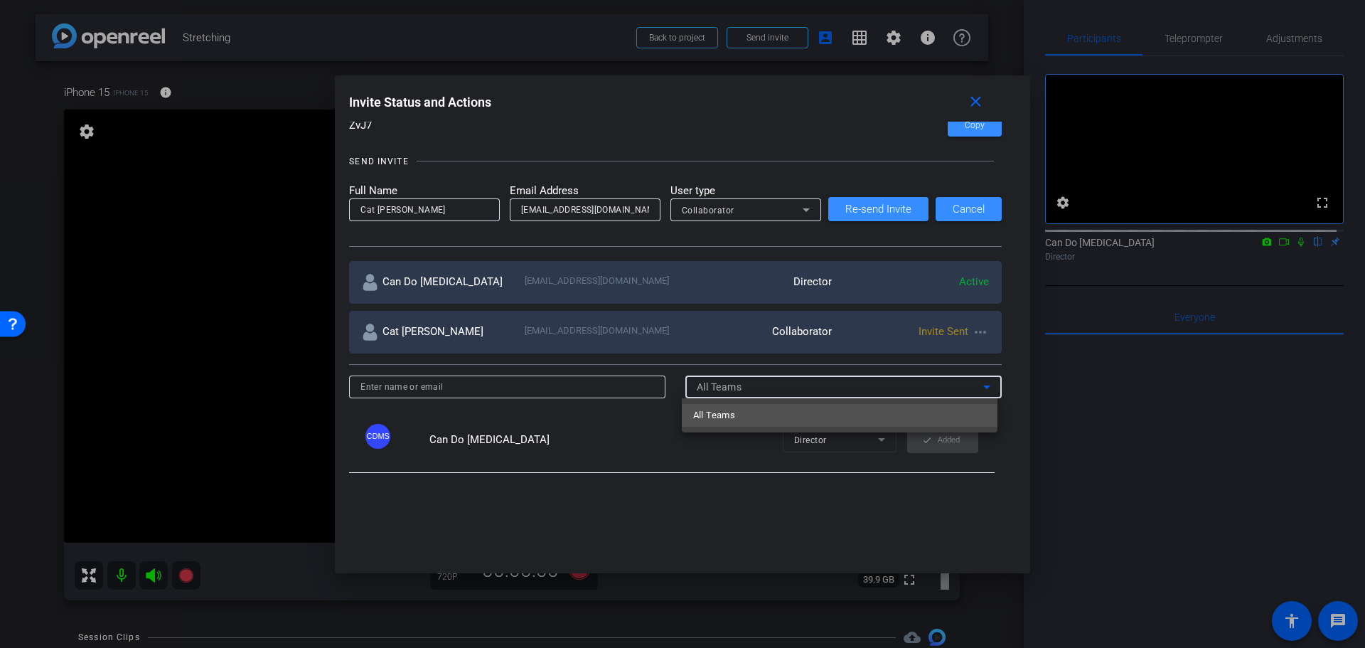
click at [741, 388] on div at bounding box center [682, 324] width 1365 height 648
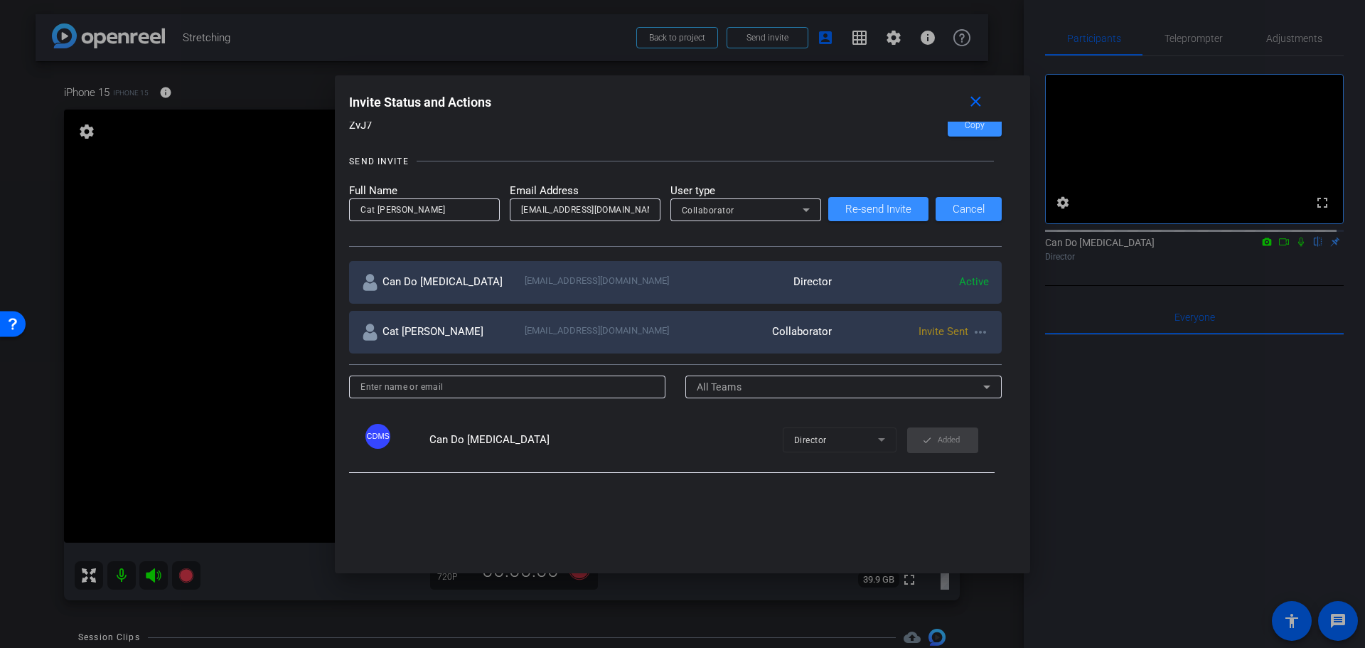
drag, startPoint x: 990, startPoint y: 332, endPoint x: 969, endPoint y: 333, distance: 21.3
click at [988, 333] on div "Cat [PERSON_NAME] [EMAIL_ADDRESS][DOMAIN_NAME] Collaborator Invite Sent more_ho…" at bounding box center [675, 332] width 653 height 43
click at [972, 333] on mat-icon "more_horiz" at bounding box center [980, 332] width 17 height 17
click at [994, 355] on span "Remove Immediately" at bounding box center [1033, 353] width 107 height 17
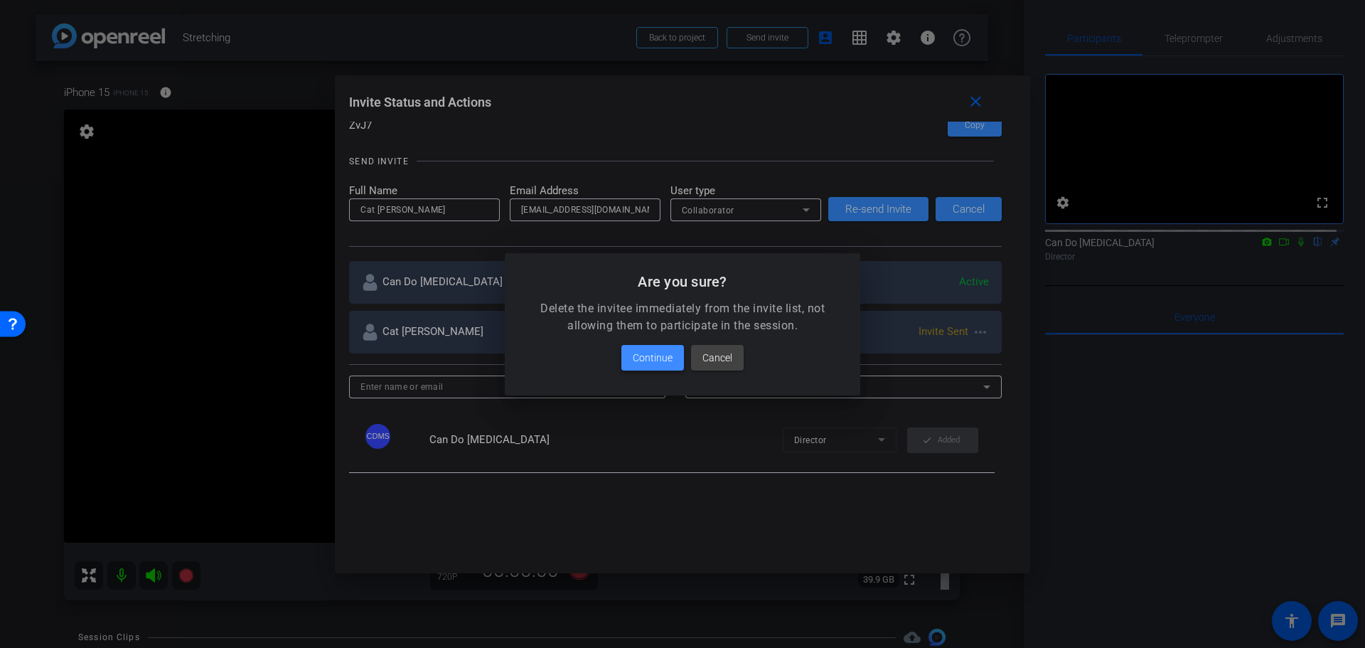
click at [647, 357] on span "Continue" at bounding box center [653, 357] width 40 height 17
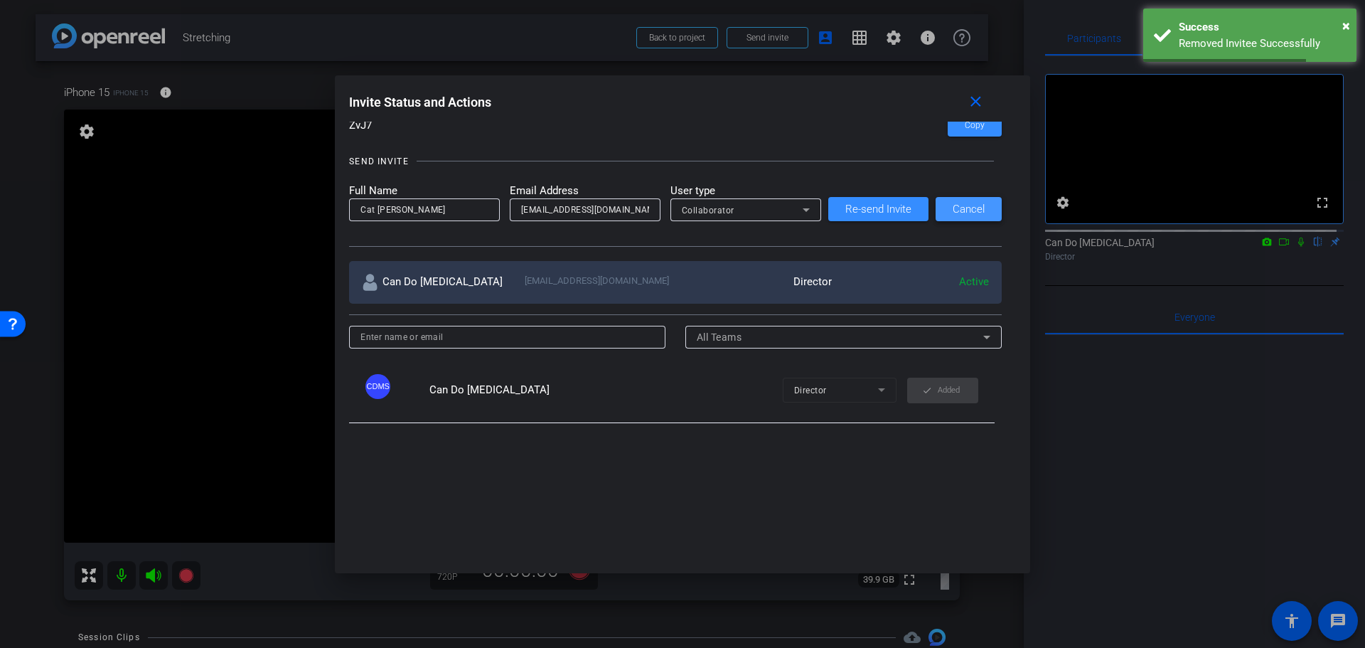
click at [968, 205] on span "Cancel" at bounding box center [969, 209] width 32 height 11
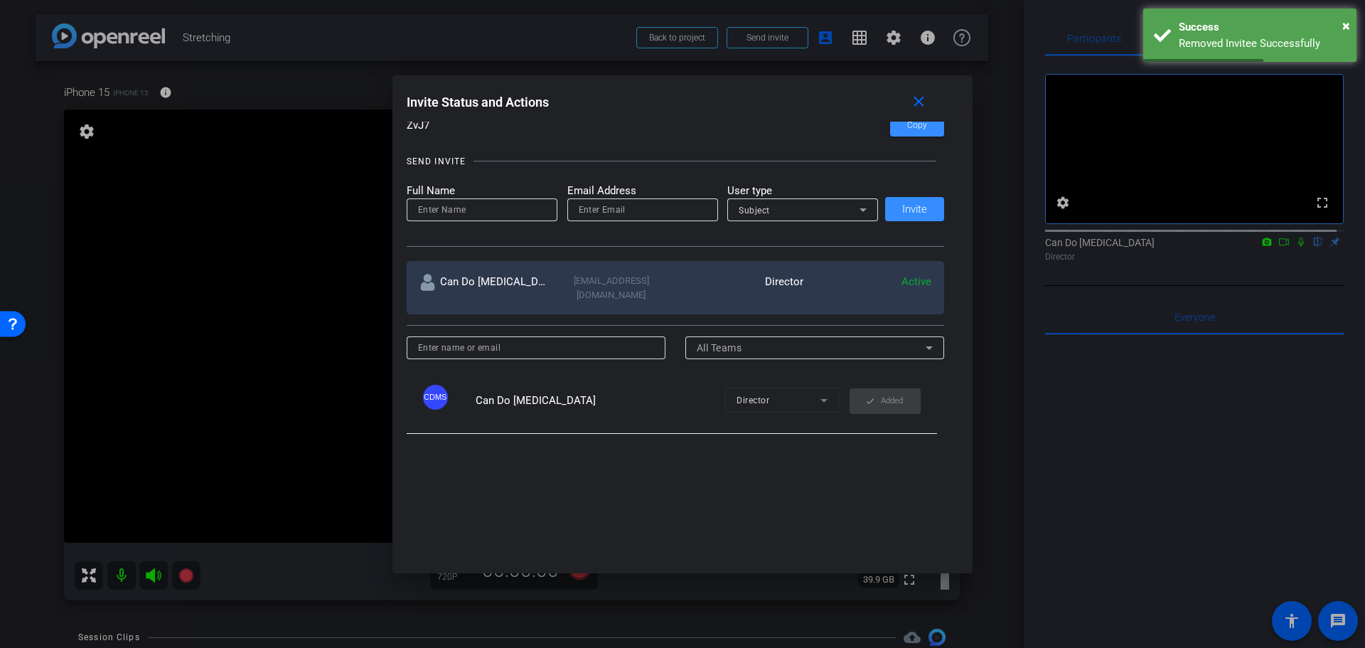
click at [900, 209] on div "Full Name Email Address User type Subject Invite" at bounding box center [676, 202] width 538 height 39
click at [489, 212] on input at bounding box center [482, 209] width 128 height 17
type input "Cat"
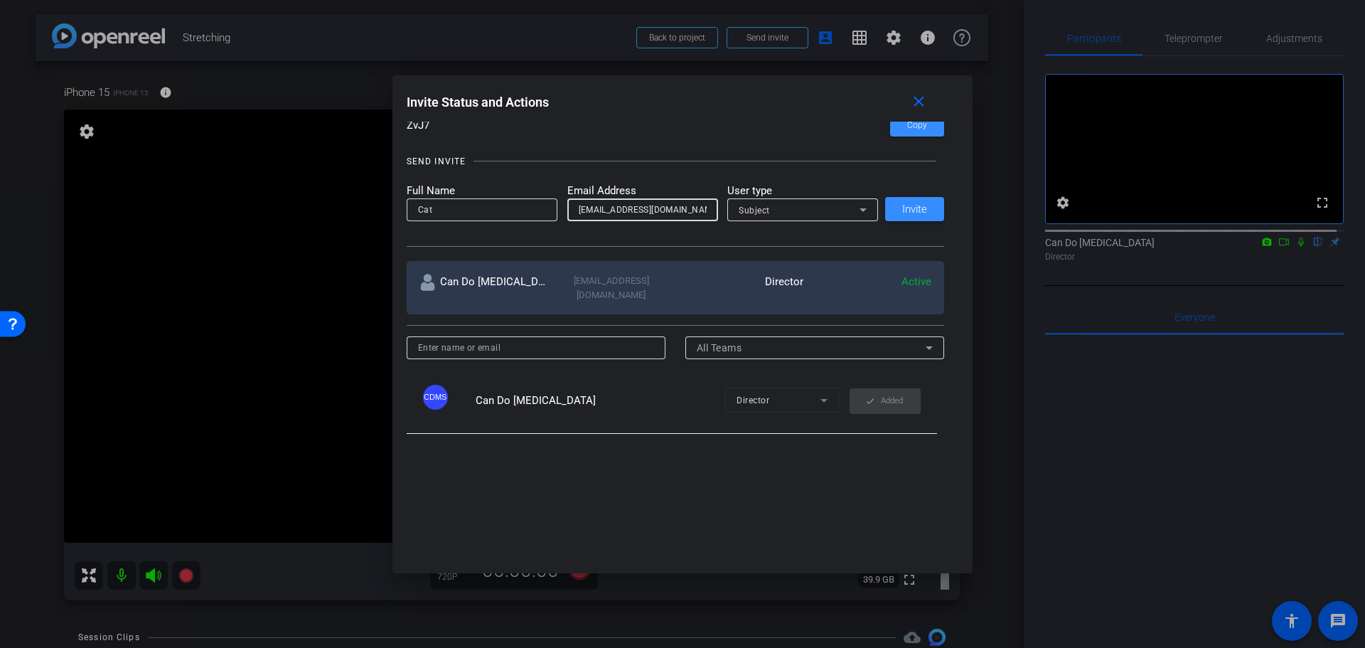
type input "[EMAIL_ADDRESS][DOMAIN_NAME]"
click at [785, 204] on div "Subject" at bounding box center [799, 210] width 121 height 18
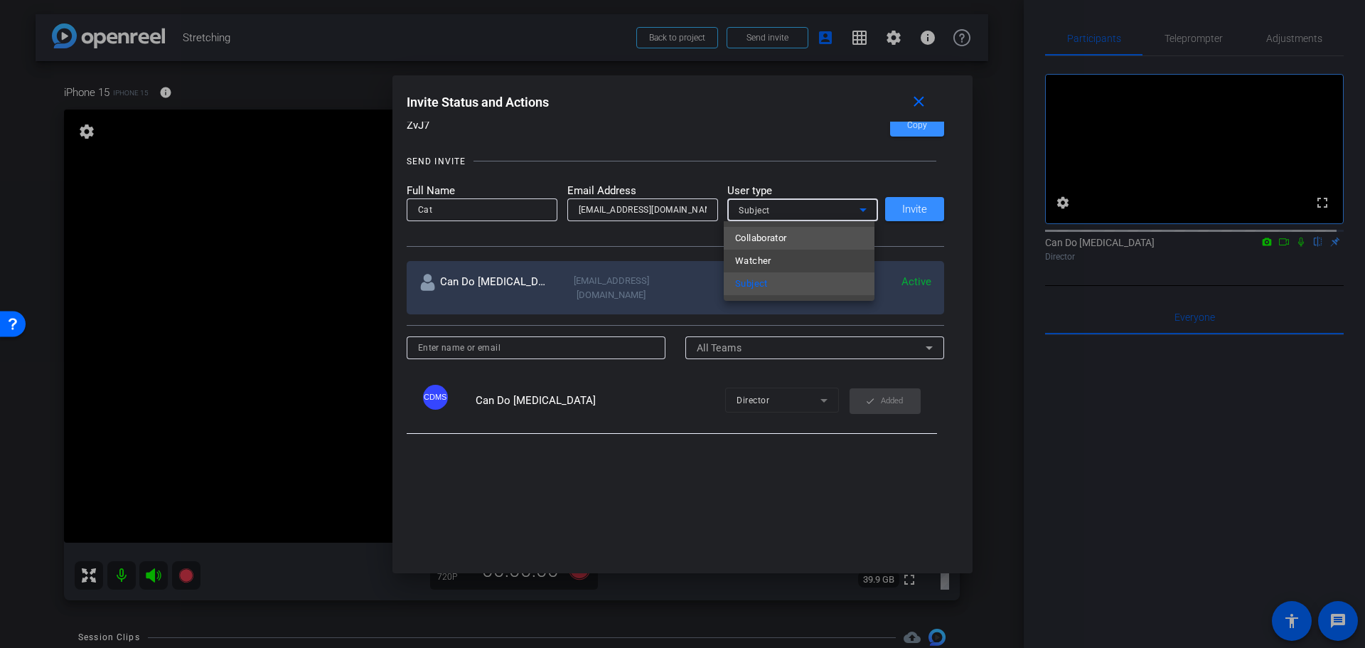
click at [796, 233] on mat-option "Collaborator" at bounding box center [799, 238] width 151 height 23
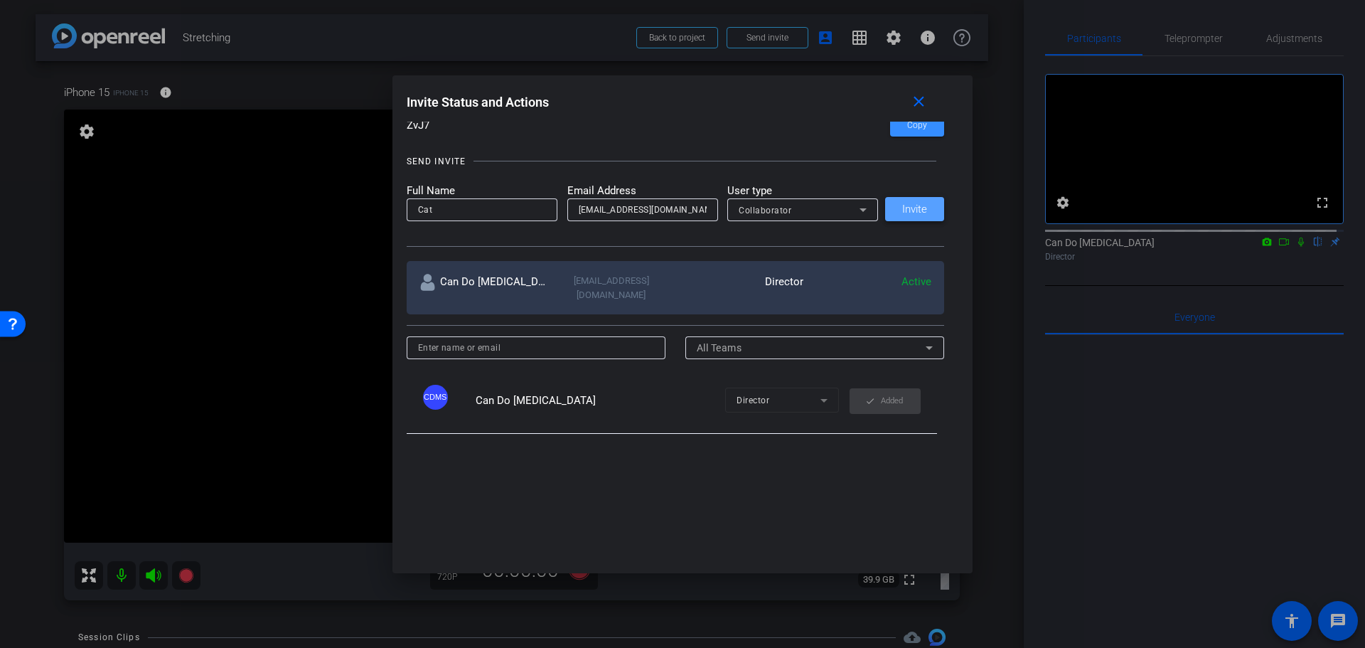
click at [902, 209] on span "Invite" at bounding box center [914, 209] width 25 height 11
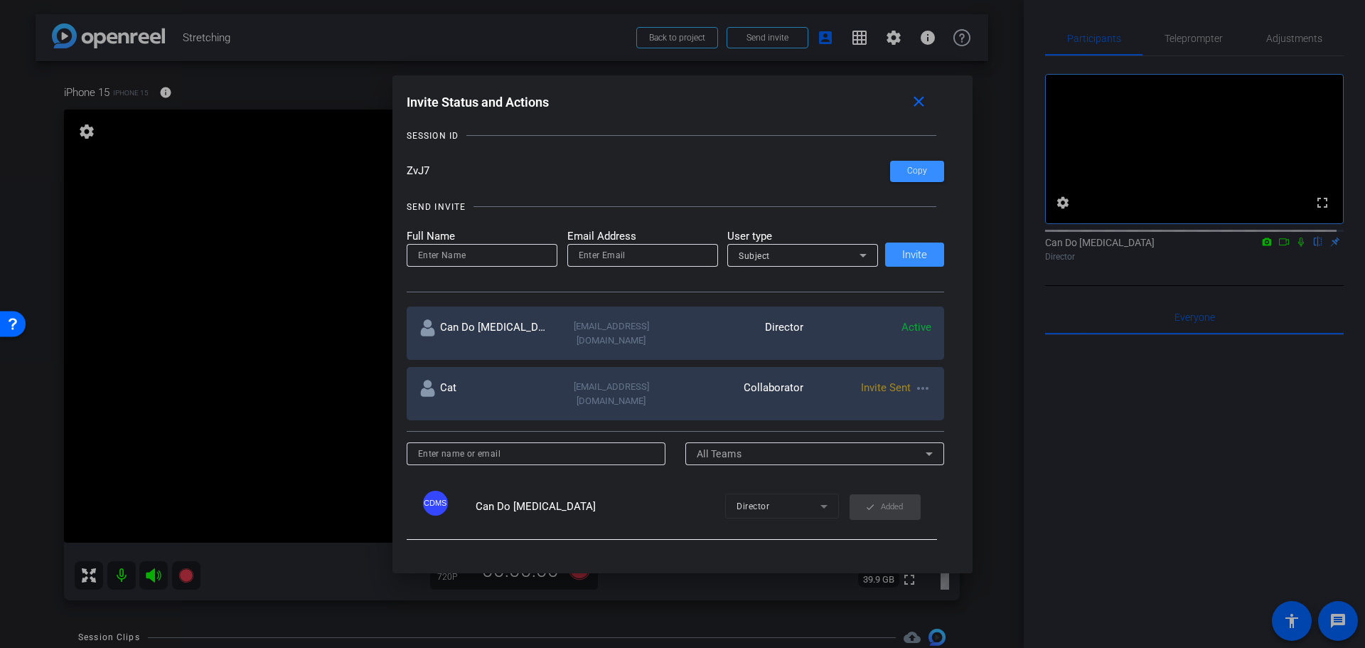
scroll to position [0, 0]
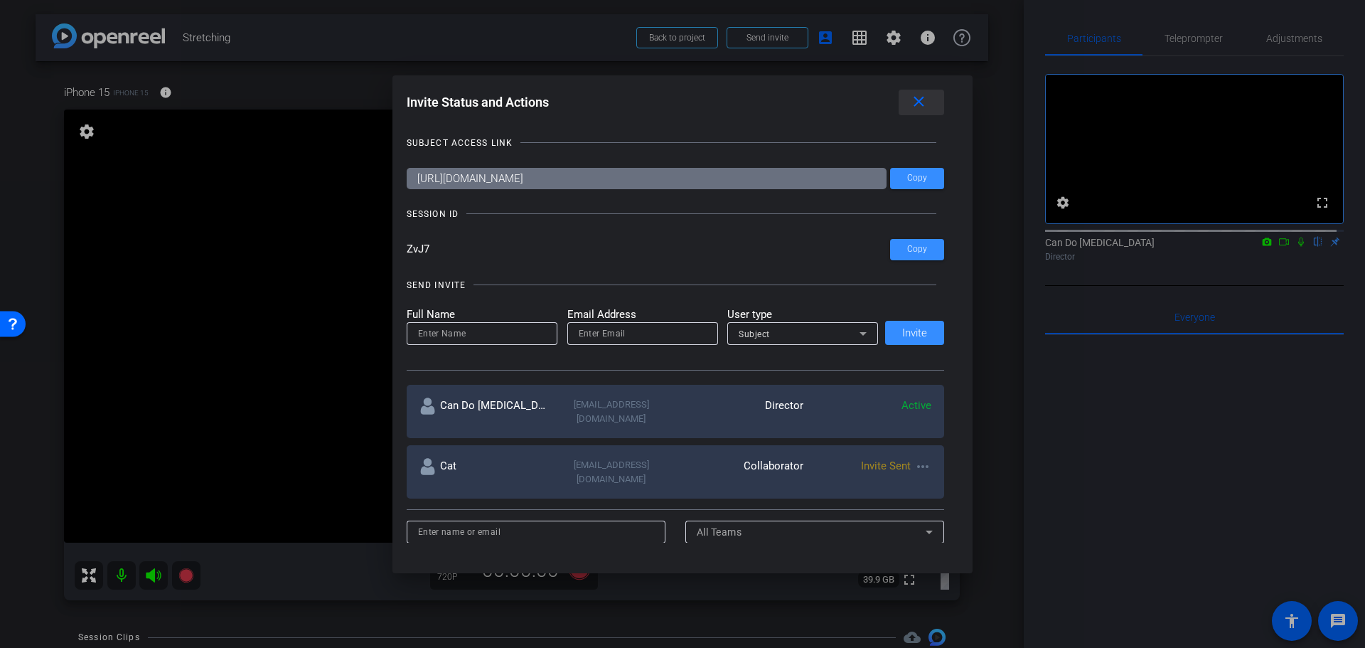
click at [934, 117] on span at bounding box center [922, 102] width 46 height 34
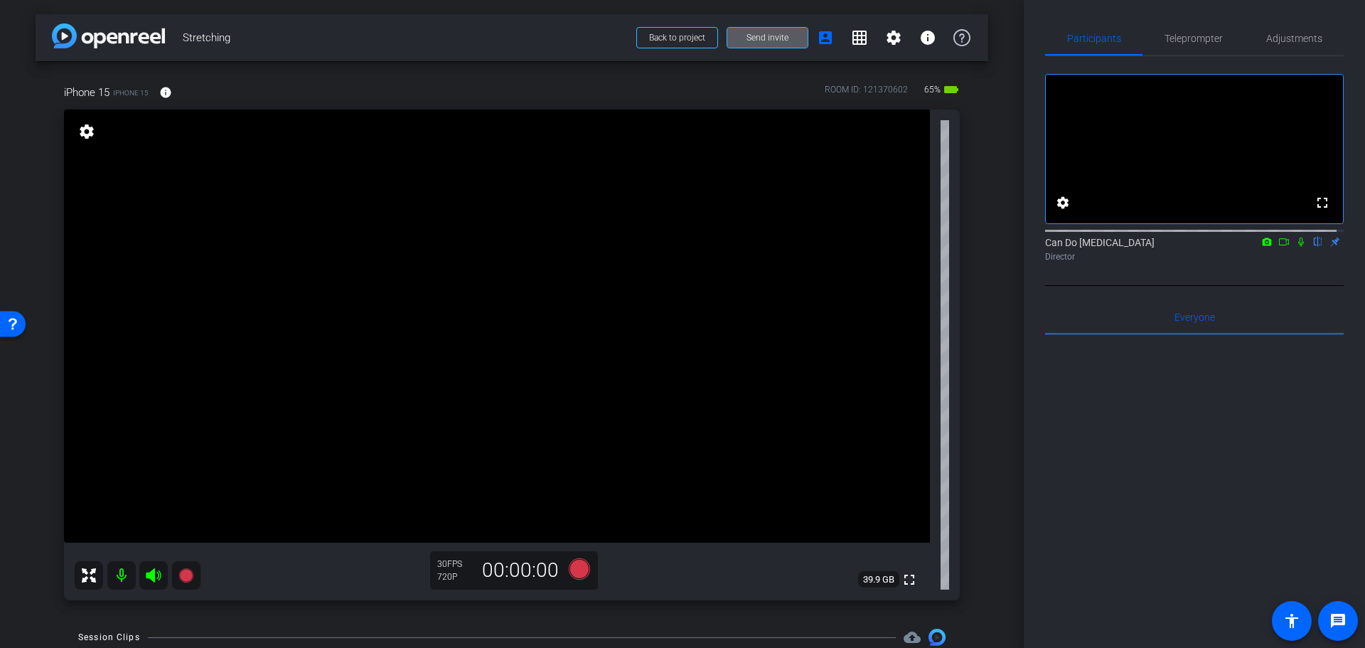
click at [972, 557] on div "iPhone 15 iPhone 15 info ROOM ID: 121370602 65% battery_std fullscreen settings…" at bounding box center [512, 337] width 953 height 553
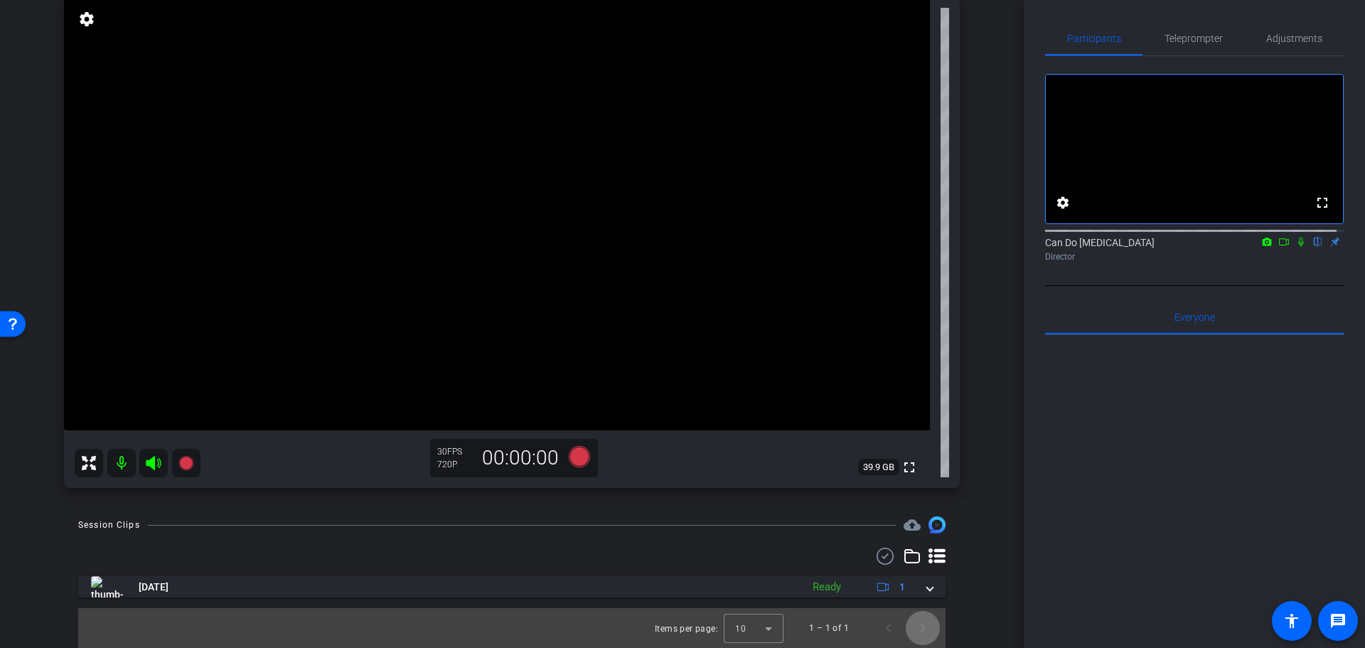
click at [919, 628] on span "Next page" at bounding box center [923, 628] width 34 height 34
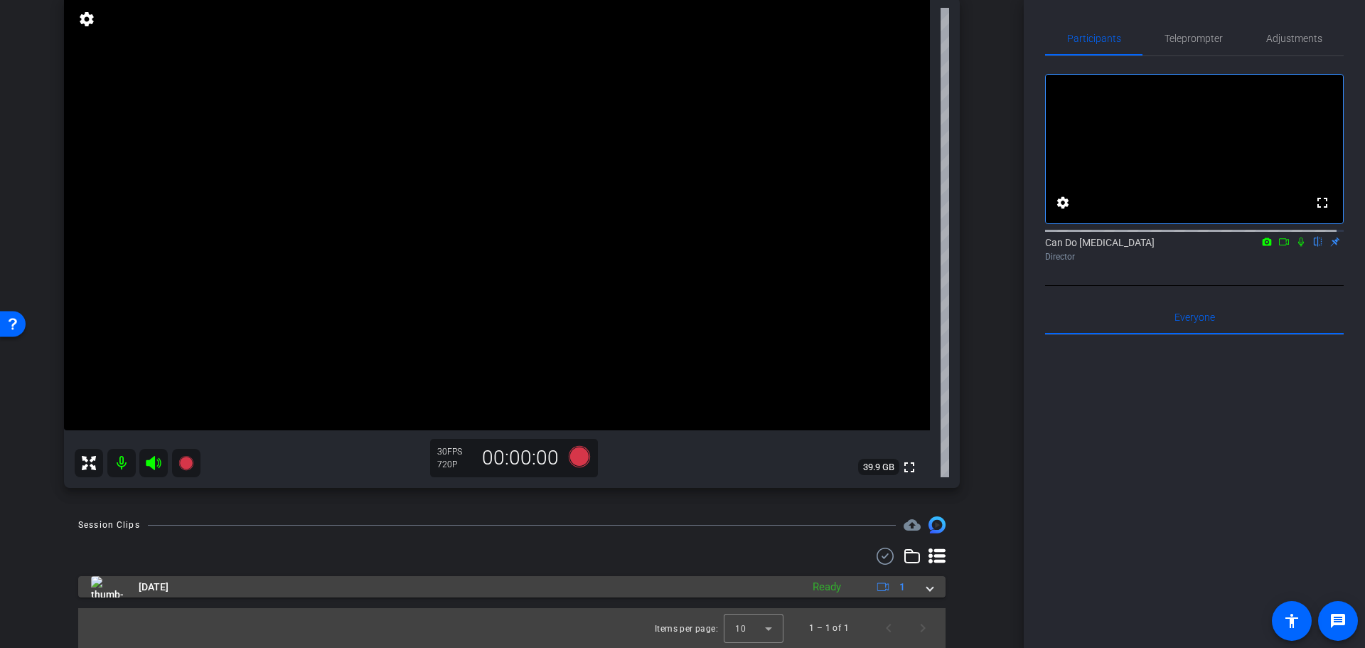
click at [927, 587] on span at bounding box center [930, 586] width 6 height 15
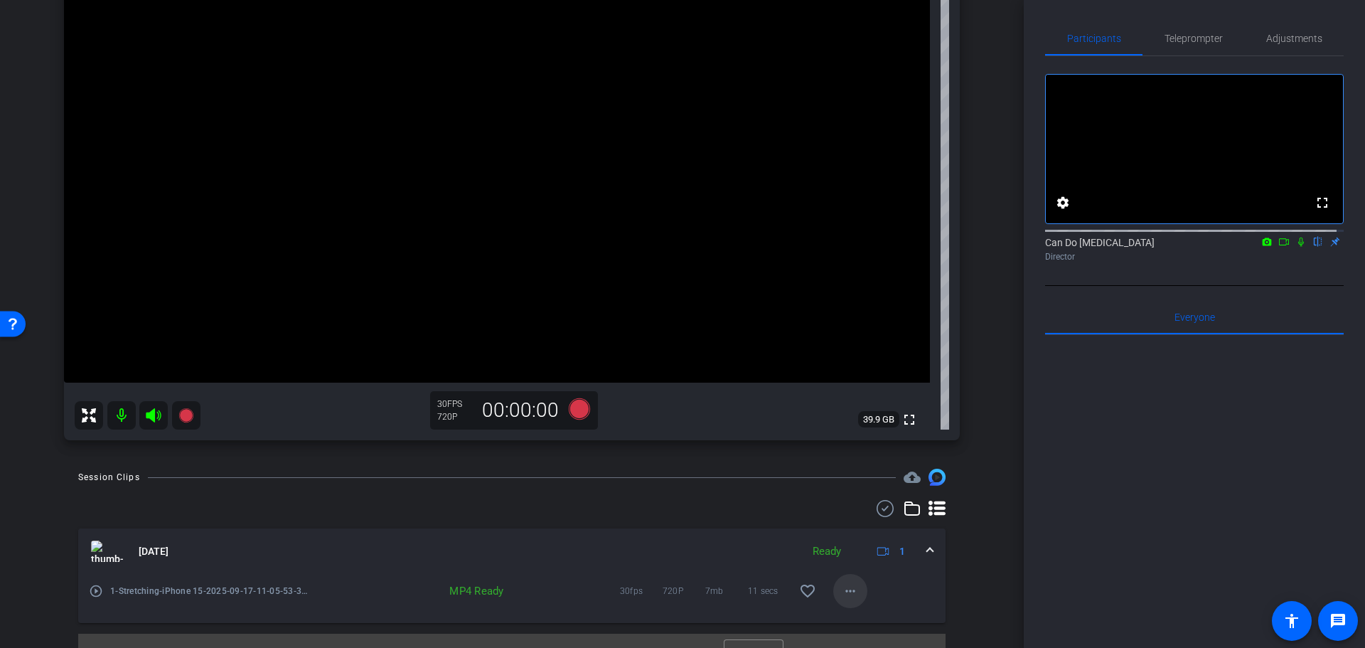
scroll to position [186, 0]
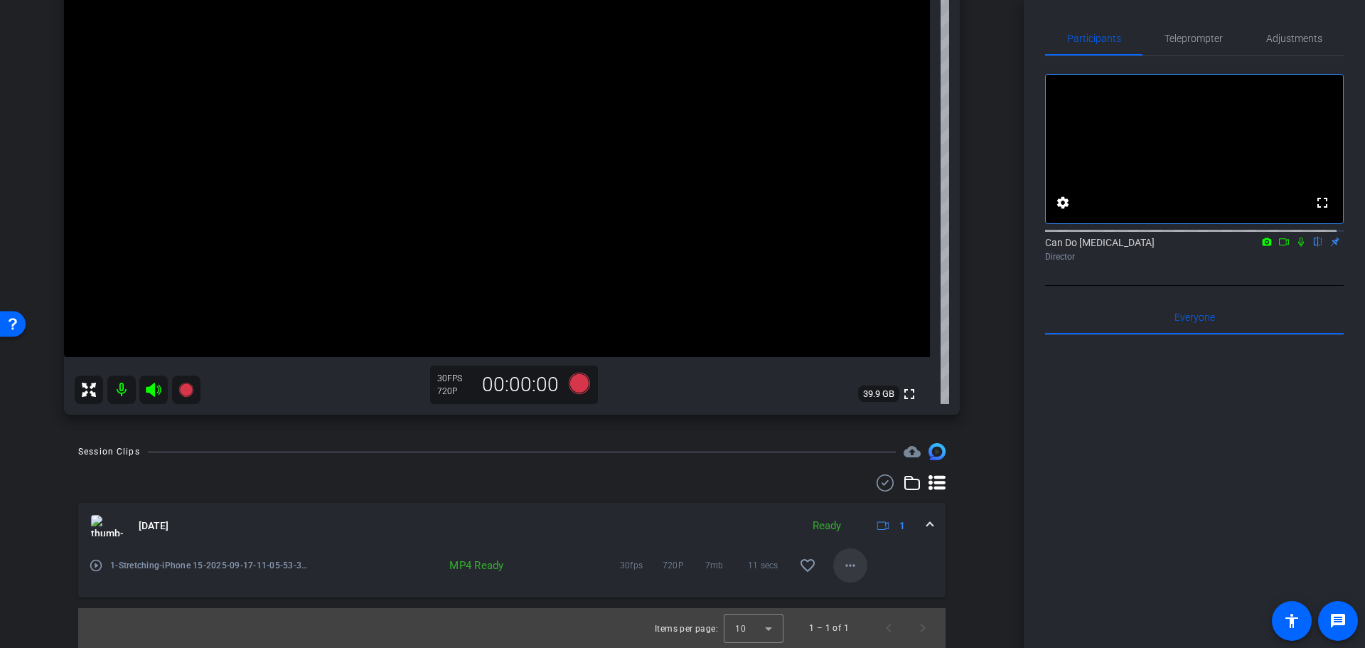
click at [844, 573] on mat-icon "more_horiz" at bounding box center [850, 565] width 17 height 17
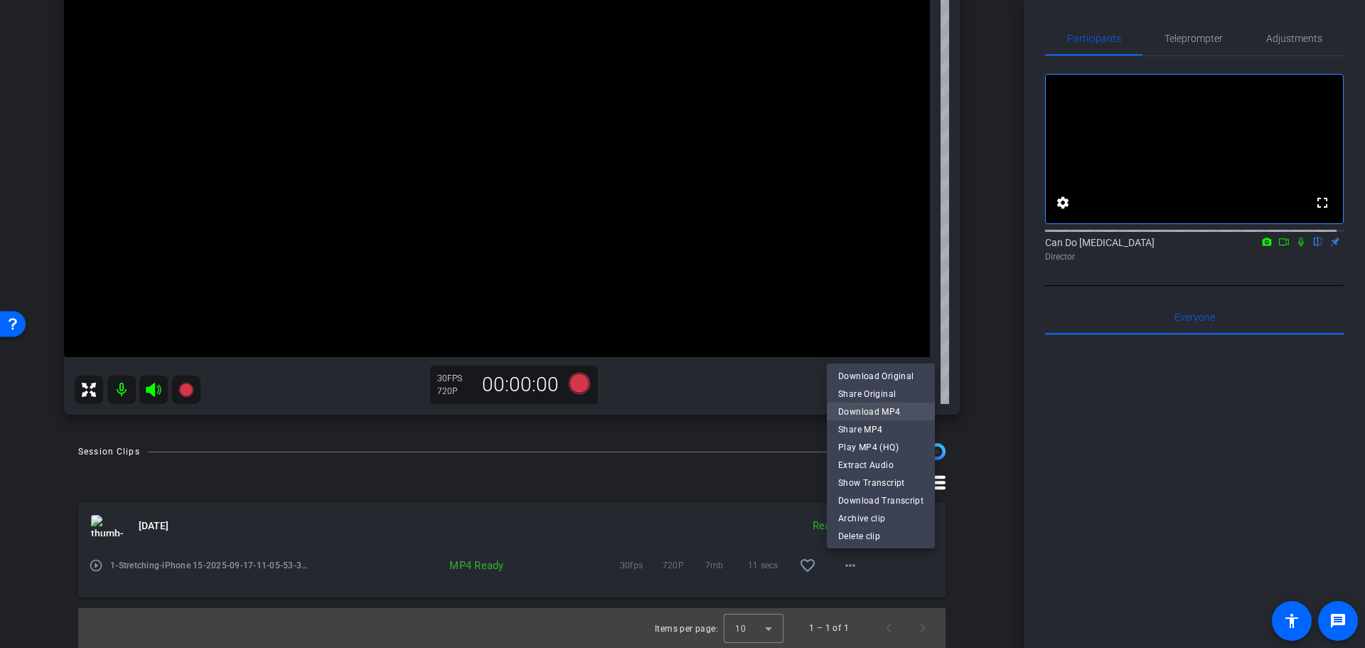
click at [894, 411] on span "Download MP4" at bounding box center [880, 411] width 85 height 17
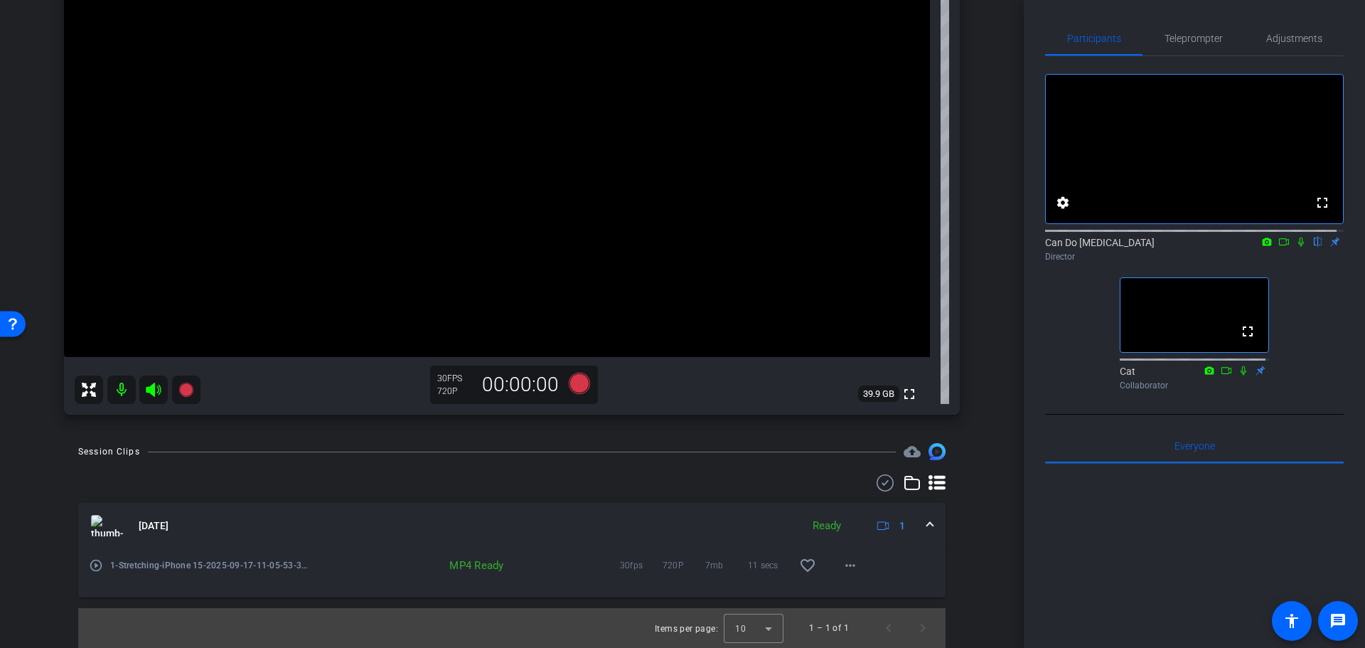
click at [970, 291] on div "iPhone 15 iPhone 15 info ROOM ID: 121370602 65% battery_std fullscreen settings…" at bounding box center [512, 152] width 953 height 553
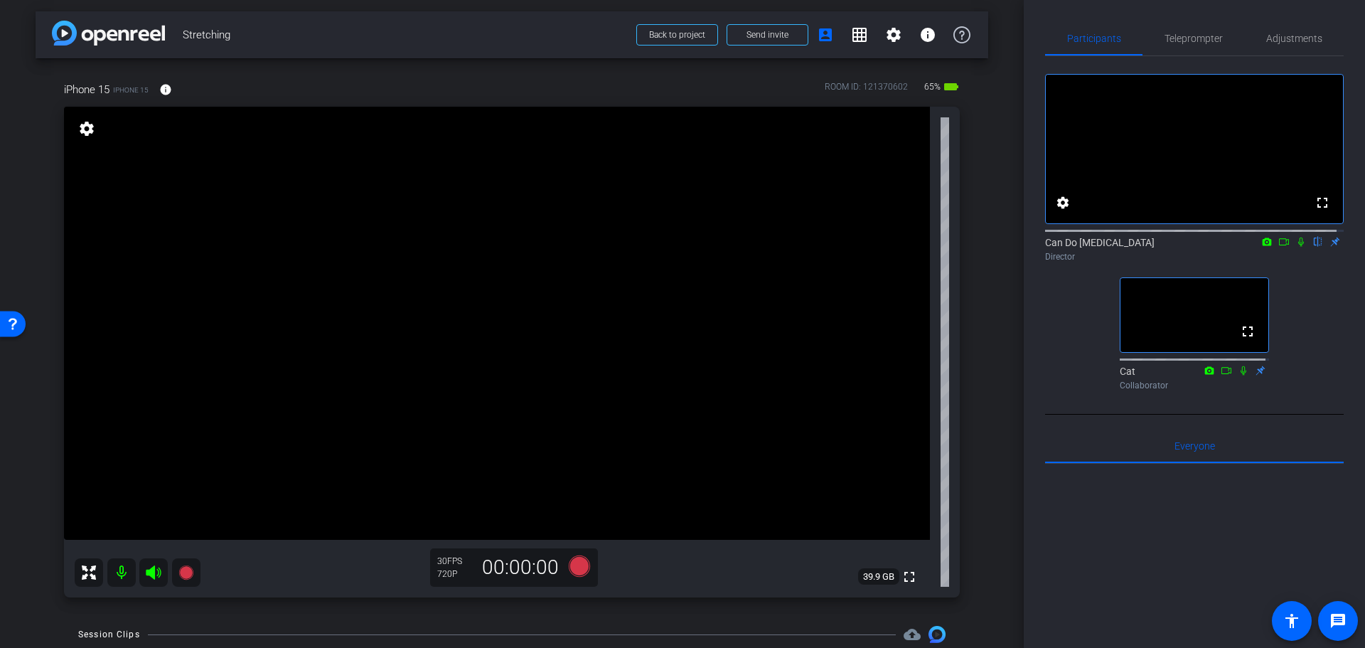
scroll to position [0, 0]
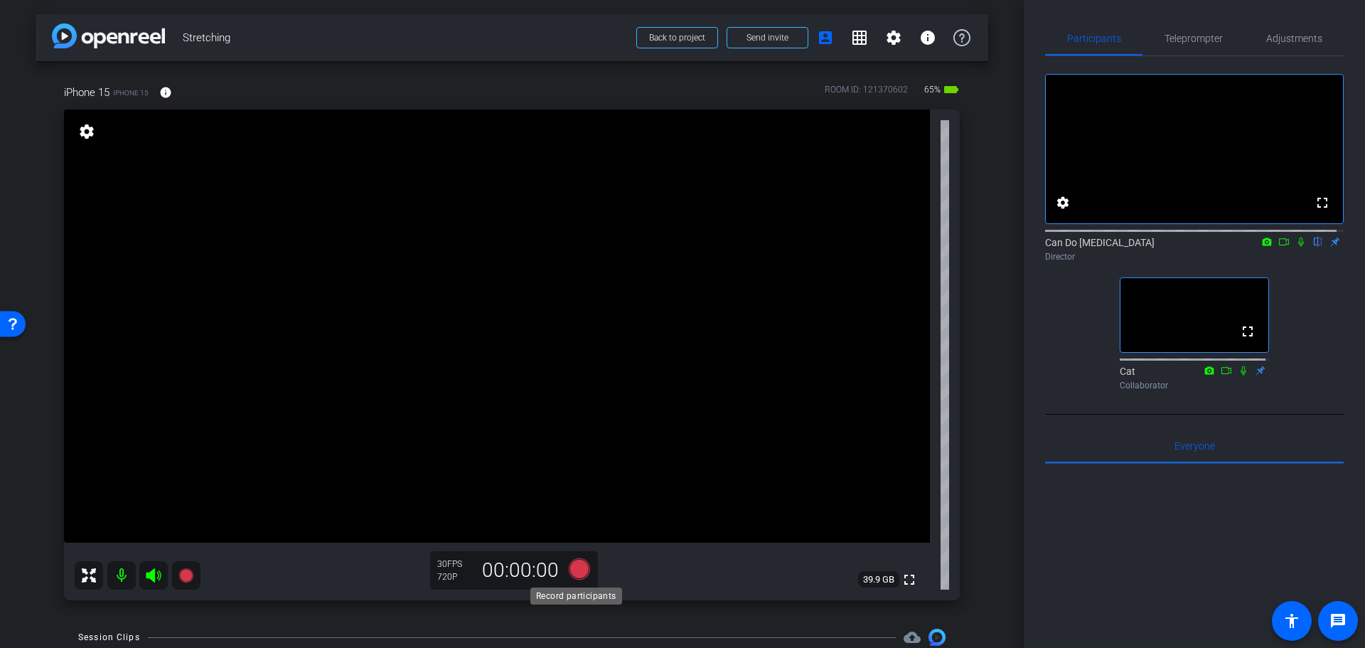
click at [572, 570] on icon at bounding box center [579, 568] width 21 height 21
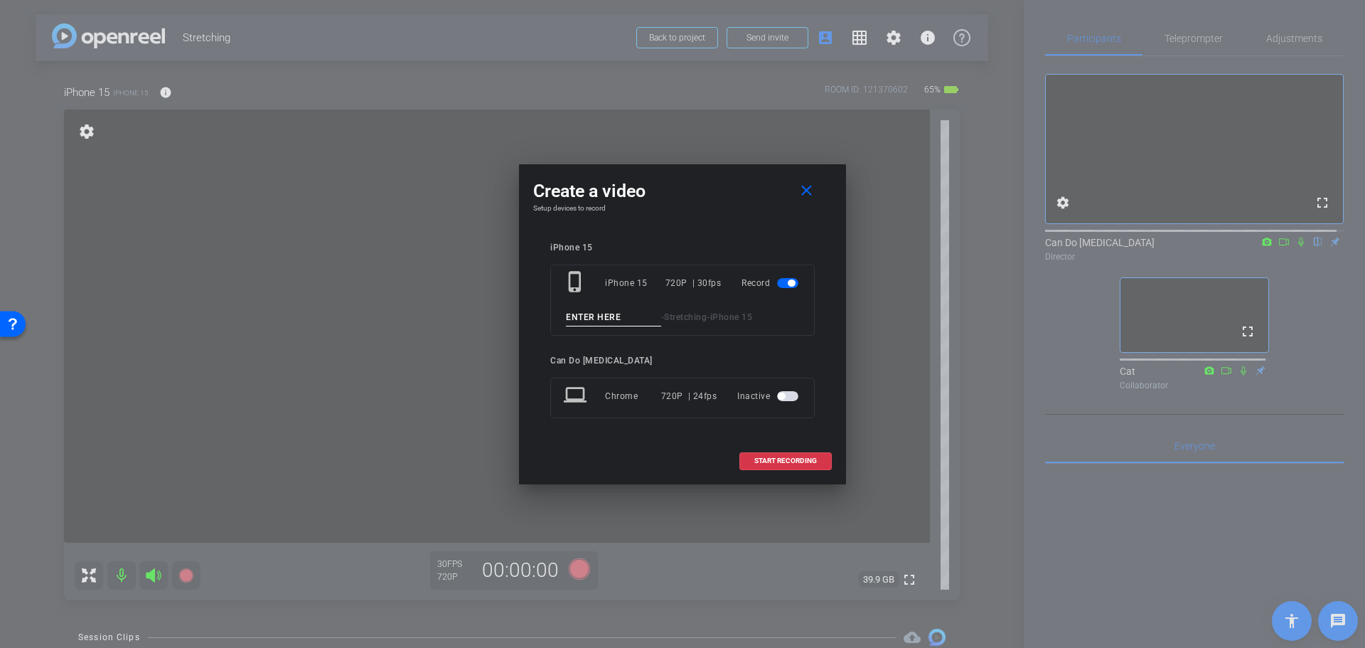
click at [608, 324] on input at bounding box center [613, 318] width 95 height 18
type input "HamstringTake1"
click at [789, 460] on span "START RECORDING" at bounding box center [785, 460] width 63 height 7
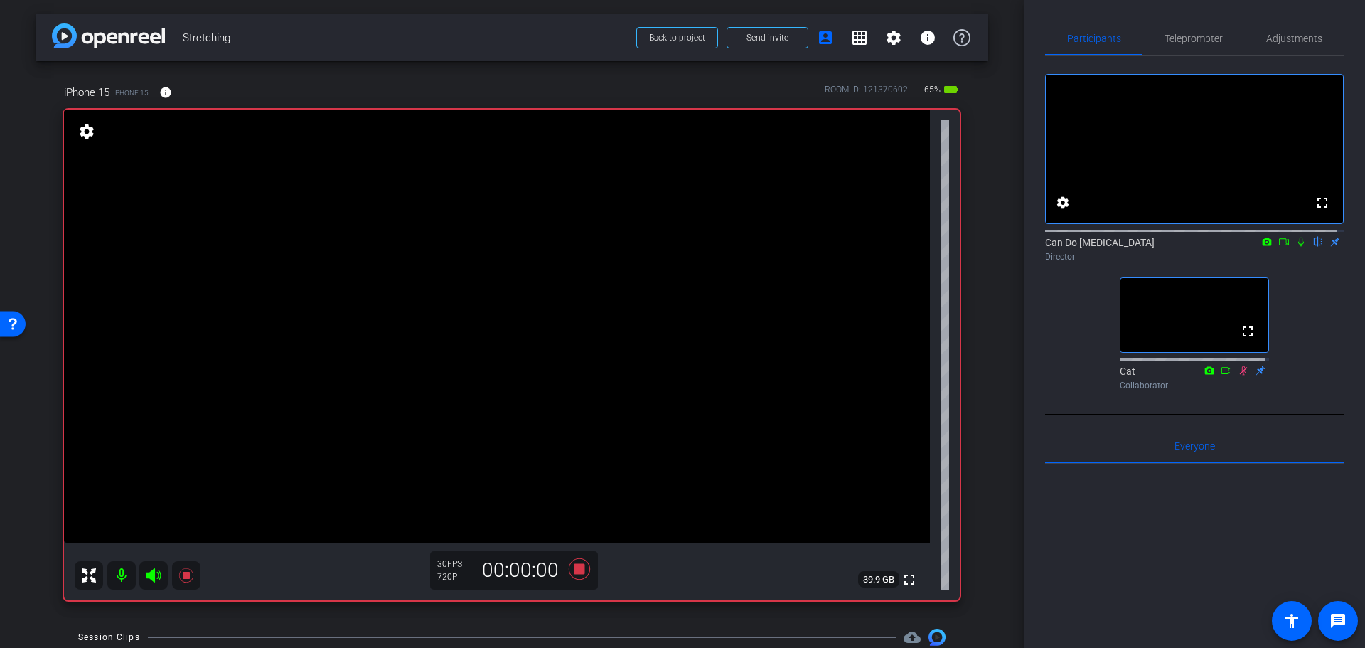
click at [1295, 247] on icon at bounding box center [1300, 242] width 11 height 10
click at [572, 572] on icon at bounding box center [579, 568] width 21 height 21
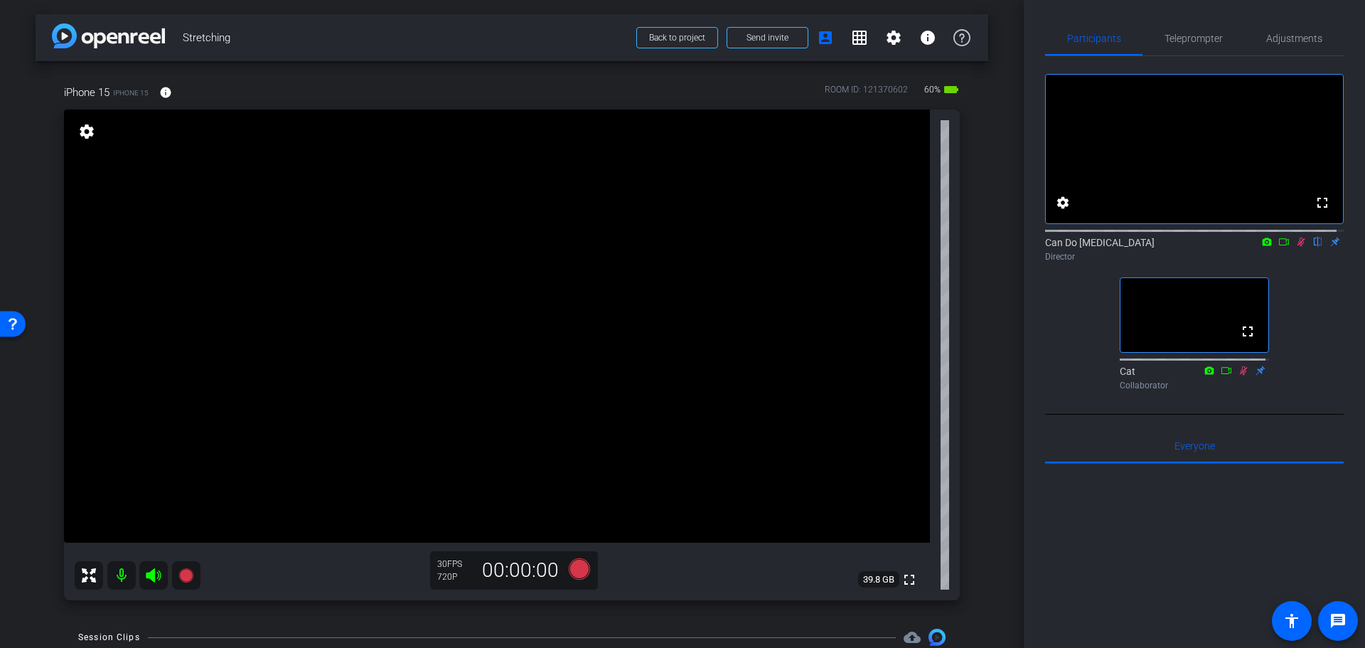
click at [1298, 247] on icon at bounding box center [1302, 241] width 8 height 9
click at [982, 485] on div "arrow_back Stretching Back to project Send invite account_box grid_on settings …" at bounding box center [512, 324] width 1024 height 648
click at [981, 481] on div "arrow_back Stretching Back to project Send invite account_box grid_on settings …" at bounding box center [512, 324] width 1024 height 648
click at [578, 572] on icon at bounding box center [579, 568] width 21 height 21
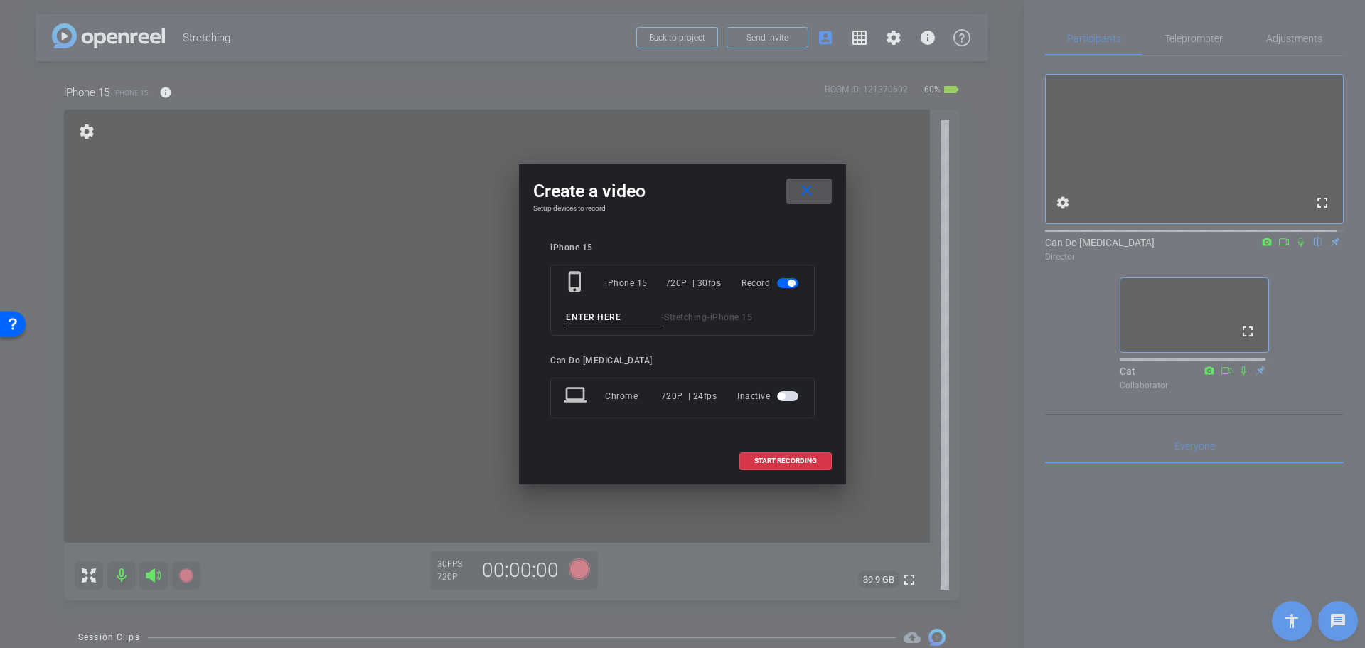
click at [626, 321] on input at bounding box center [613, 318] width 95 height 18
type input "HamstringTake2"
click at [762, 462] on span "START RECORDING" at bounding box center [785, 460] width 63 height 7
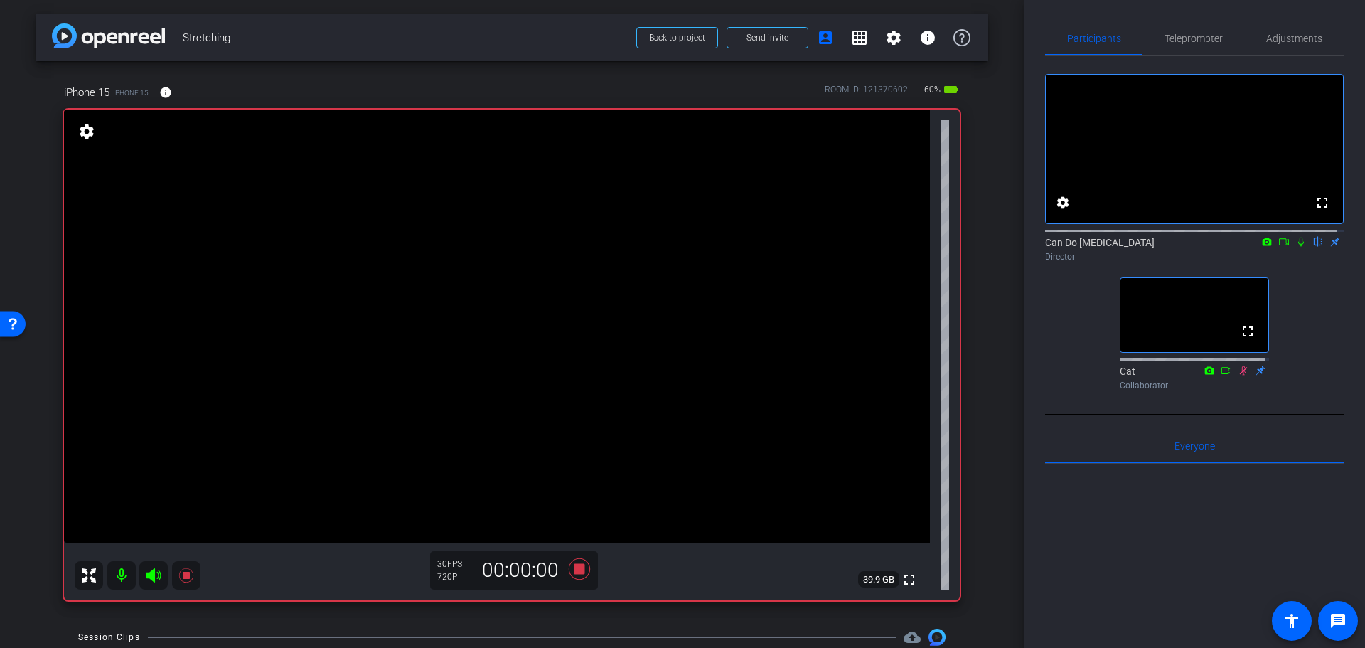
click at [1298, 247] on icon at bounding box center [1301, 241] width 6 height 9
click at [1000, 434] on div "arrow_back Stretching Back to project Send invite account_box grid_on settings …" at bounding box center [512, 324] width 1024 height 648
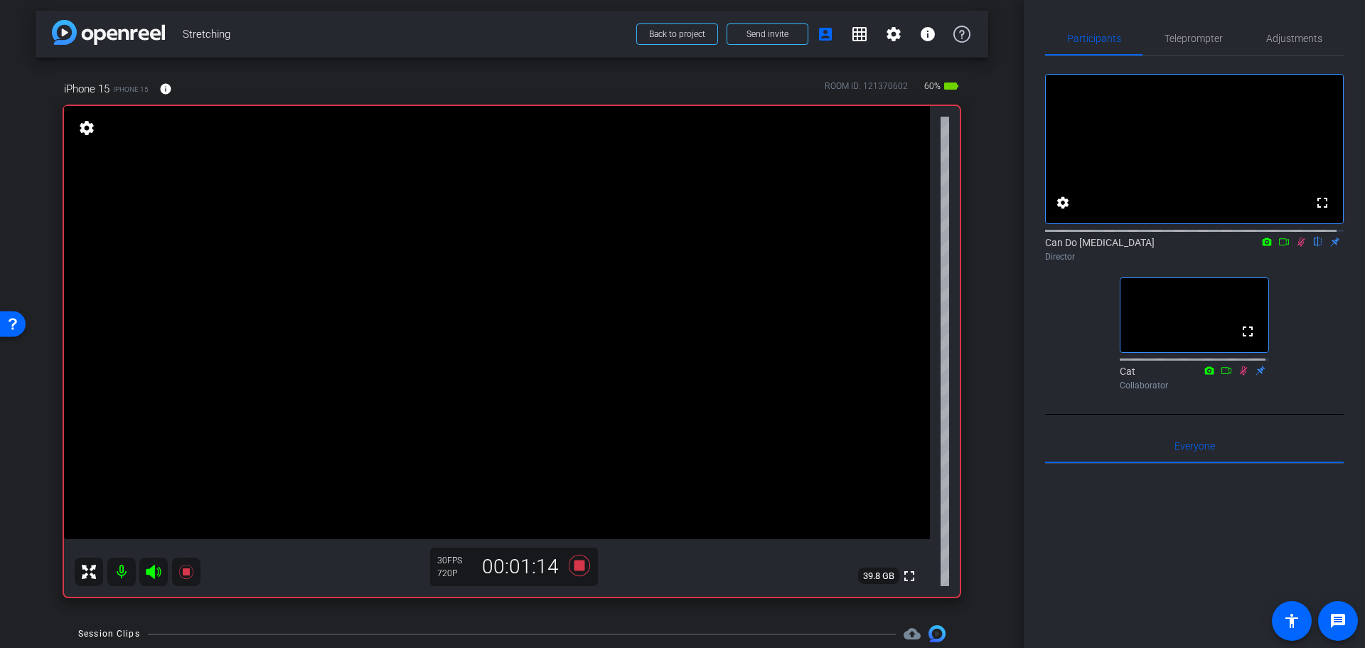
click at [1295, 247] on icon at bounding box center [1300, 242] width 11 height 10
click at [573, 567] on icon at bounding box center [579, 565] width 21 height 21
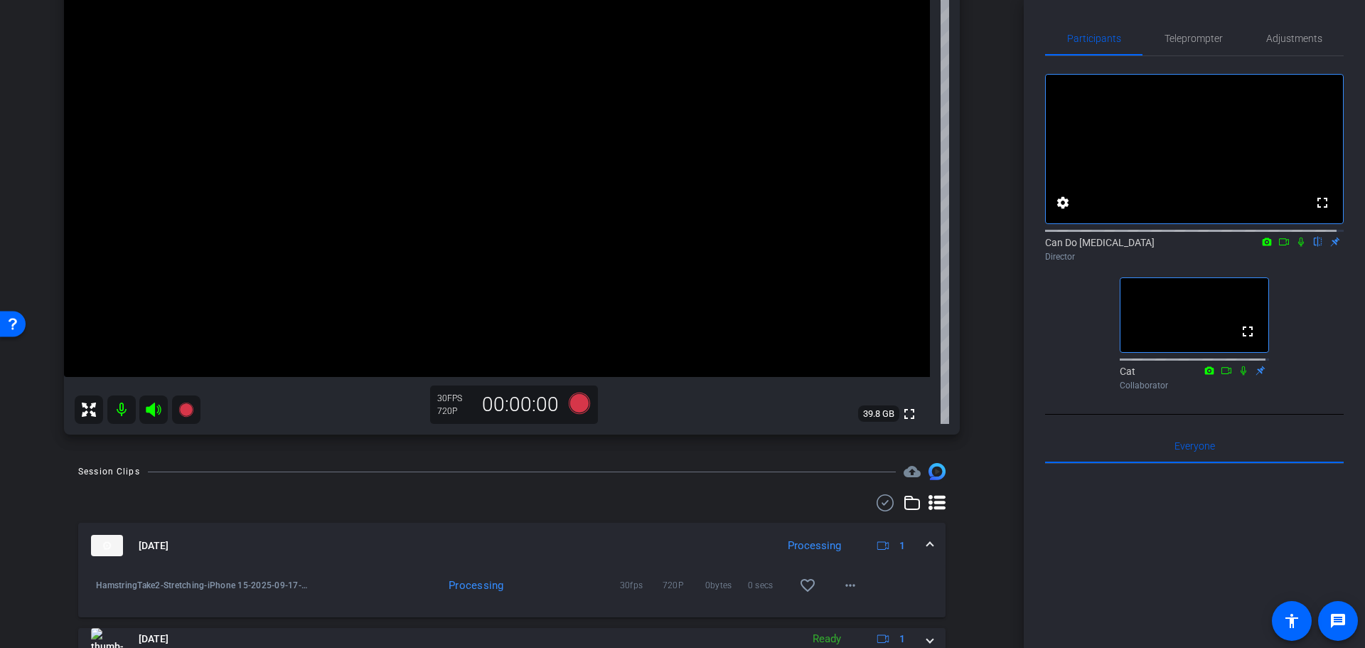
scroll to position [0, 0]
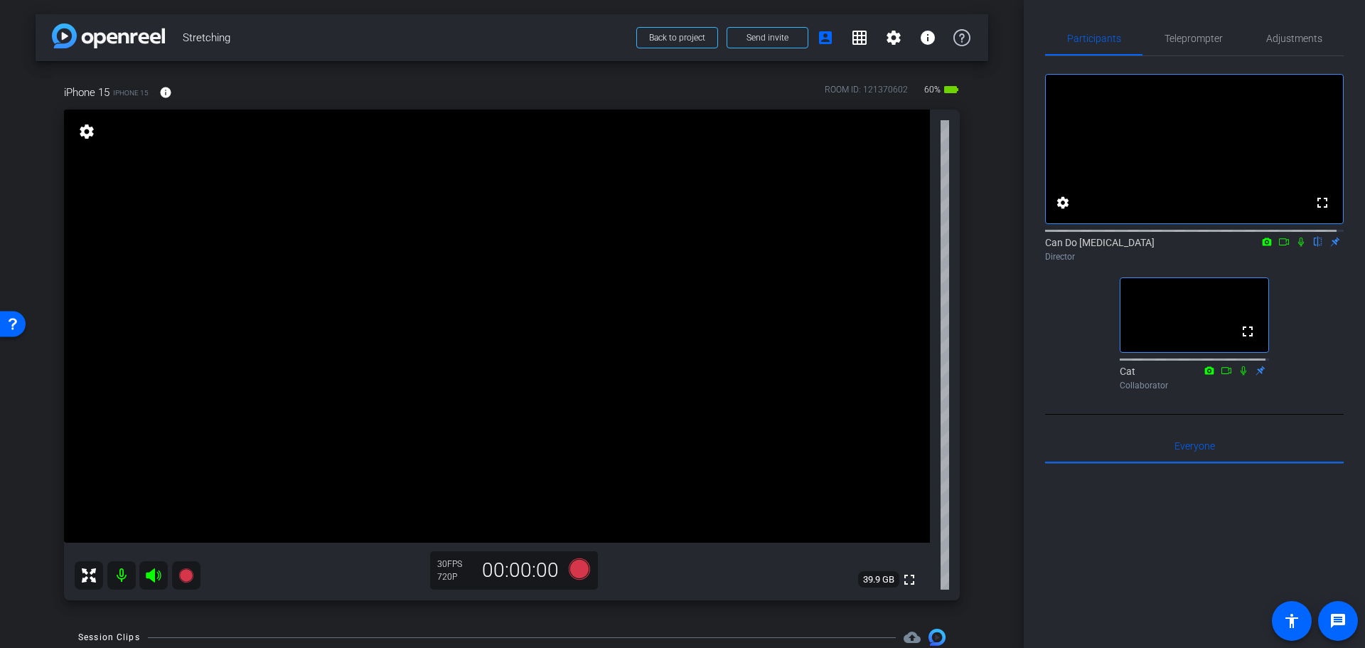
click at [1000, 461] on div "arrow_back Stretching Back to project Send invite account_box grid_on settings …" at bounding box center [512, 324] width 1024 height 648
click at [986, 424] on div "arrow_back Stretching Back to project Send invite account_box grid_on settings …" at bounding box center [512, 324] width 1024 height 648
click at [984, 422] on div "arrow_back Stretching Back to project Send invite account_box grid_on settings …" at bounding box center [512, 324] width 1024 height 648
click at [990, 418] on div "arrow_back Stretching Back to project Send invite account_box grid_on settings …" at bounding box center [512, 324] width 1024 height 648
click at [956, 390] on div "iPhone 15 iPhone 15 info ROOM ID: 121370602 60% battery_std fullscreen settings…" at bounding box center [512, 337] width 953 height 553
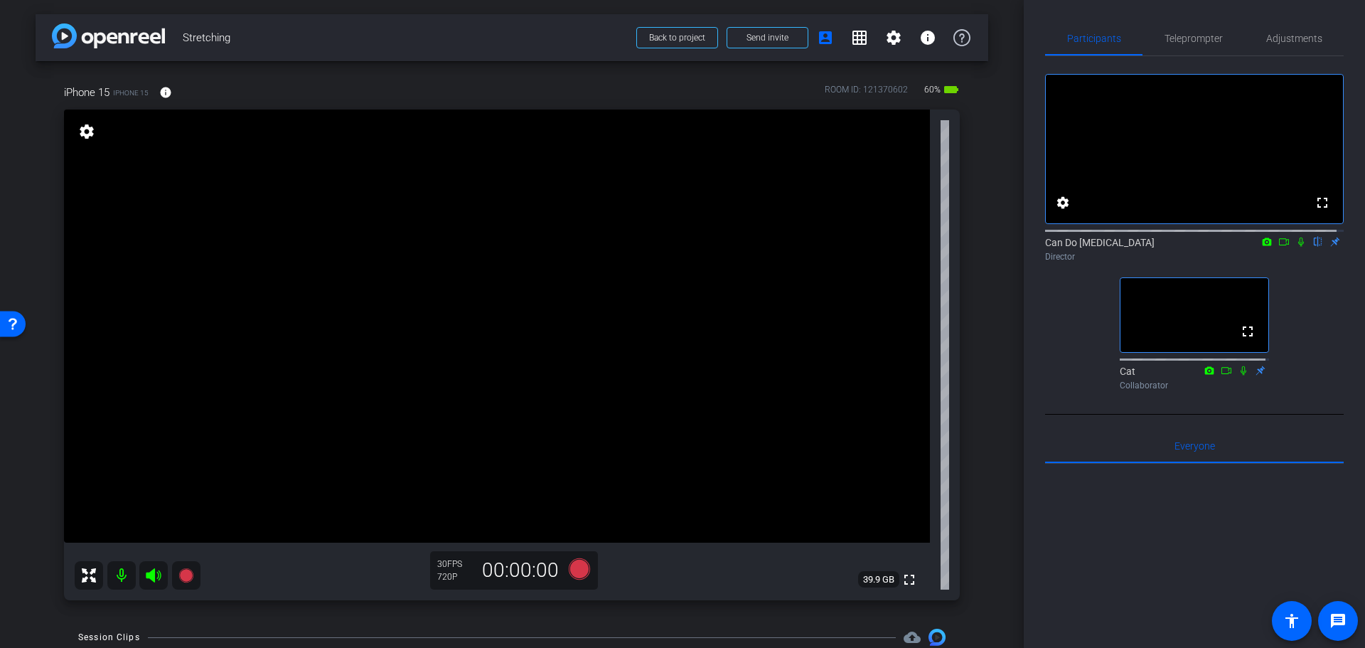
click at [995, 397] on div "arrow_back Stretching Back to project Send invite account_box grid_on settings …" at bounding box center [512, 324] width 1024 height 648
click at [576, 572] on icon at bounding box center [579, 568] width 21 height 21
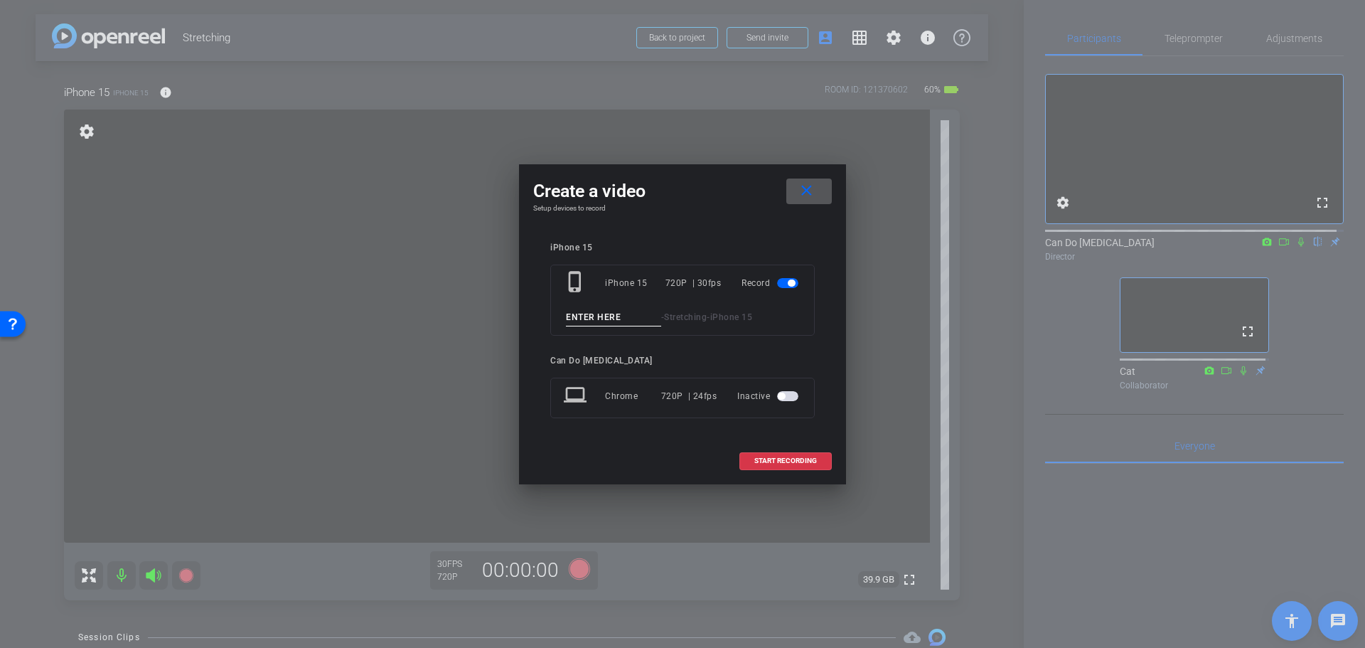
click at [619, 301] on div "phone_iphone iPhone 15 720P | 30fps Record - Stretching - iPhone 15" at bounding box center [682, 300] width 265 height 71
click at [624, 314] on input at bounding box center [613, 318] width 95 height 18
type input "SpinalRotation1"
click at [781, 462] on span "START RECORDING" at bounding box center [785, 460] width 63 height 7
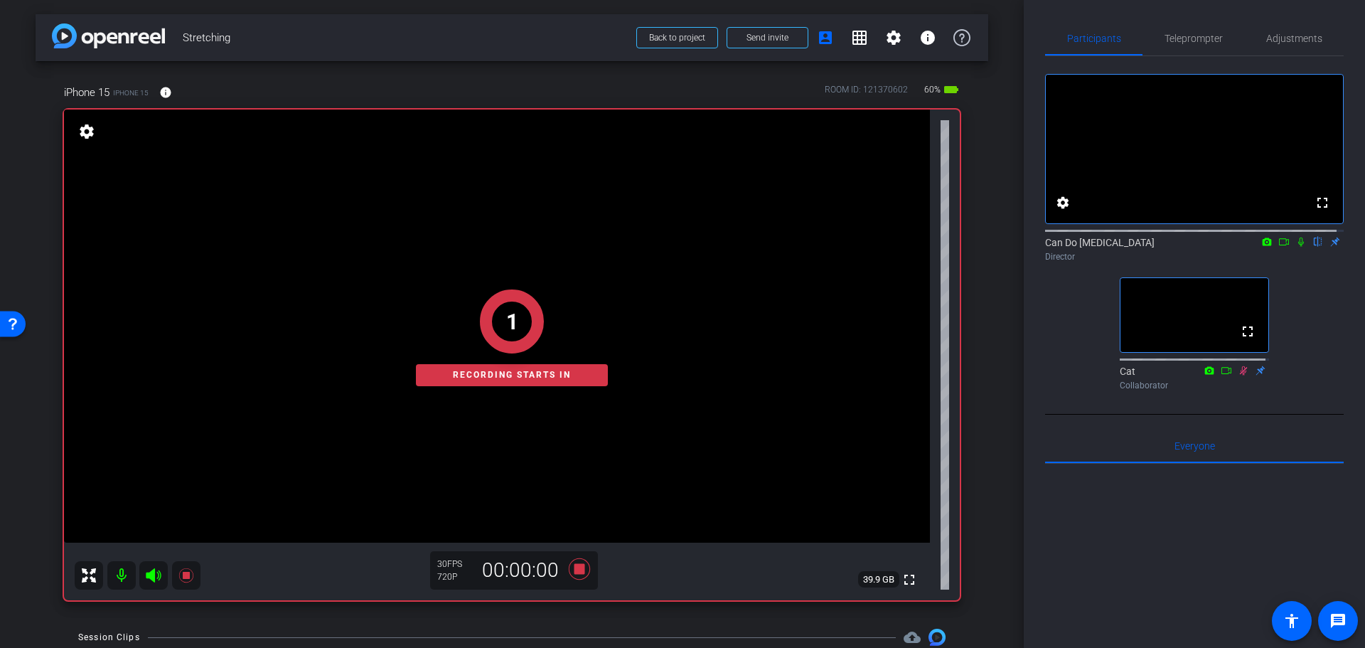
click at [1298, 247] on icon at bounding box center [1301, 241] width 6 height 9
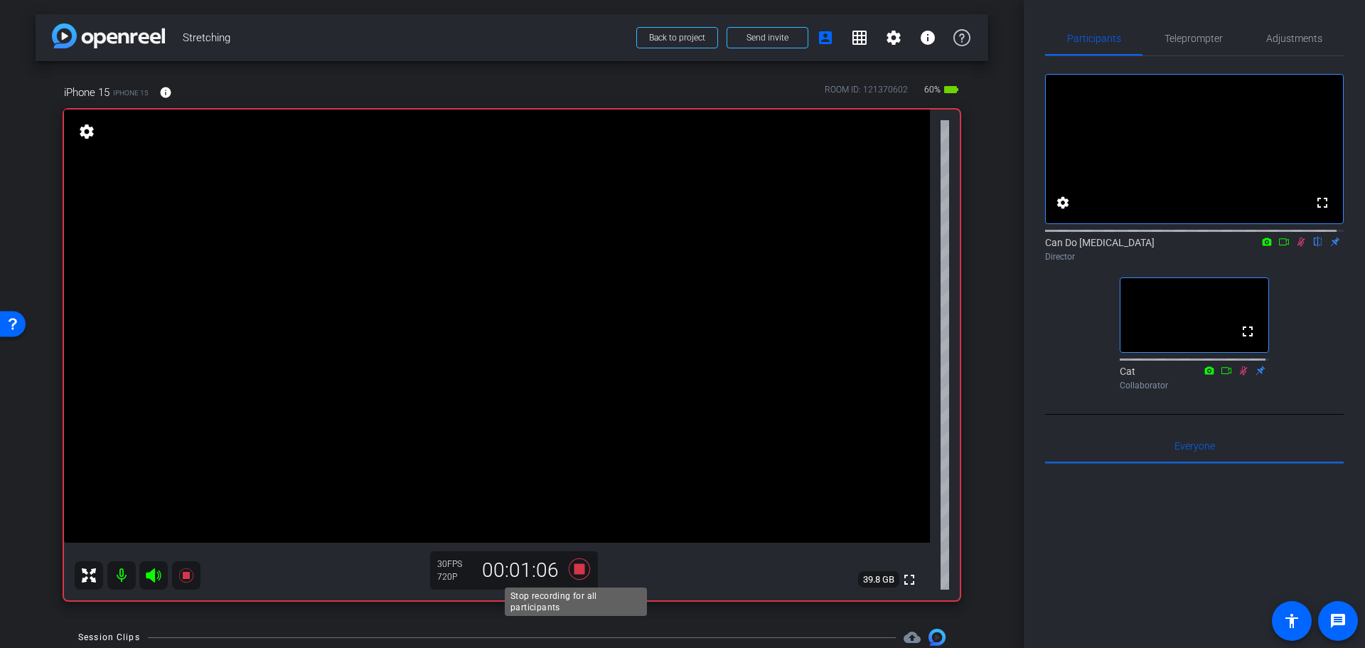
click at [570, 564] on icon at bounding box center [579, 569] width 34 height 26
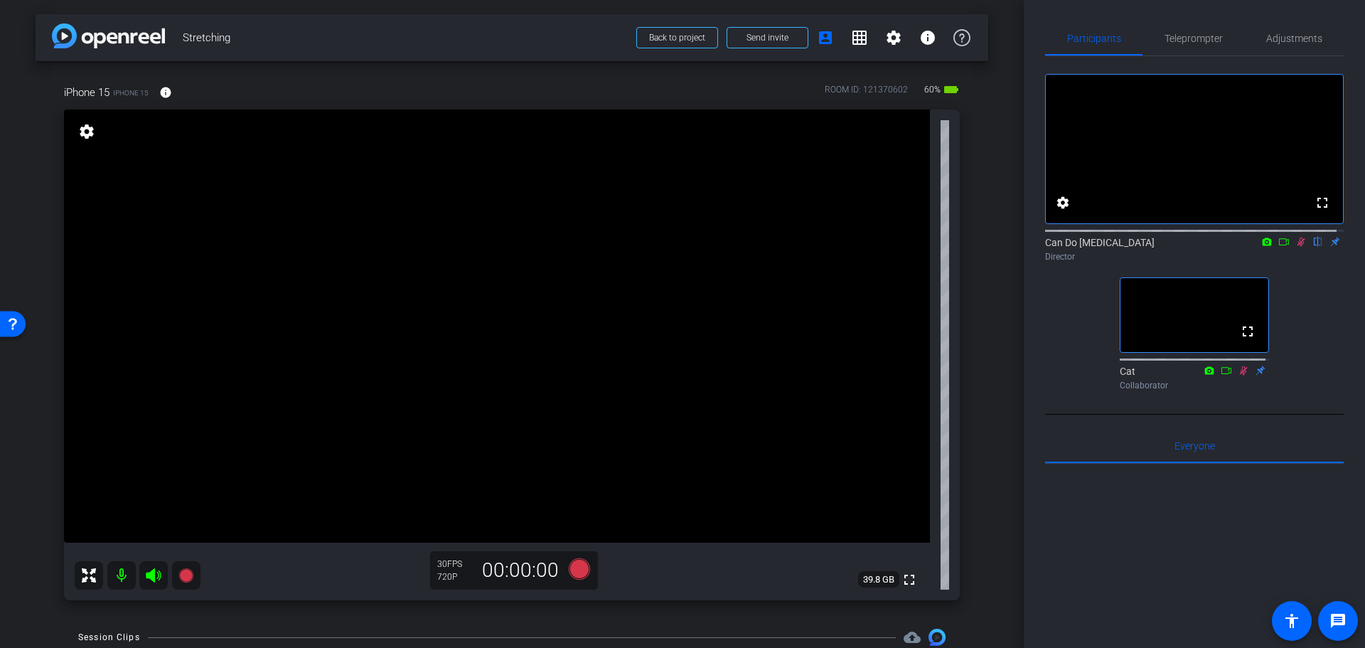
click at [1295, 247] on icon at bounding box center [1300, 242] width 11 height 10
click at [965, 425] on div "iPhone 15 iPhone 15 info ROOM ID: 121370602 60% battery_std fullscreen settings…" at bounding box center [512, 337] width 953 height 553
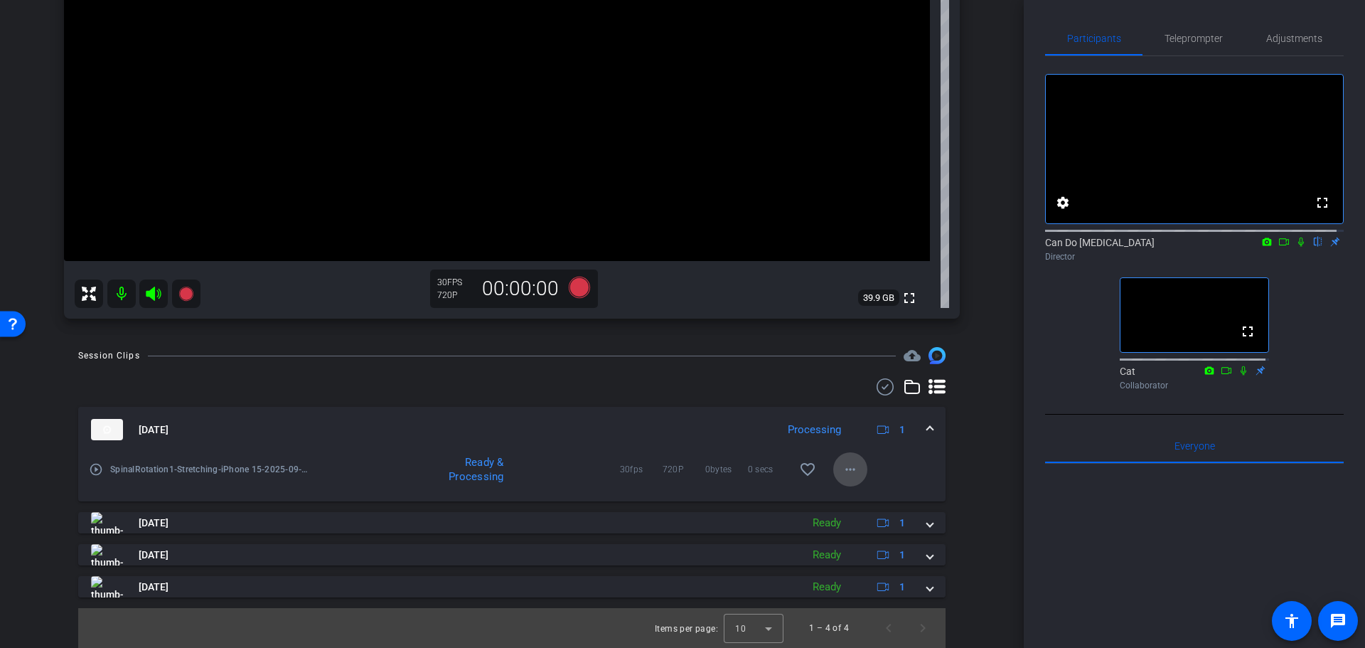
click at [839, 479] on button "more_horiz" at bounding box center [850, 469] width 34 height 34
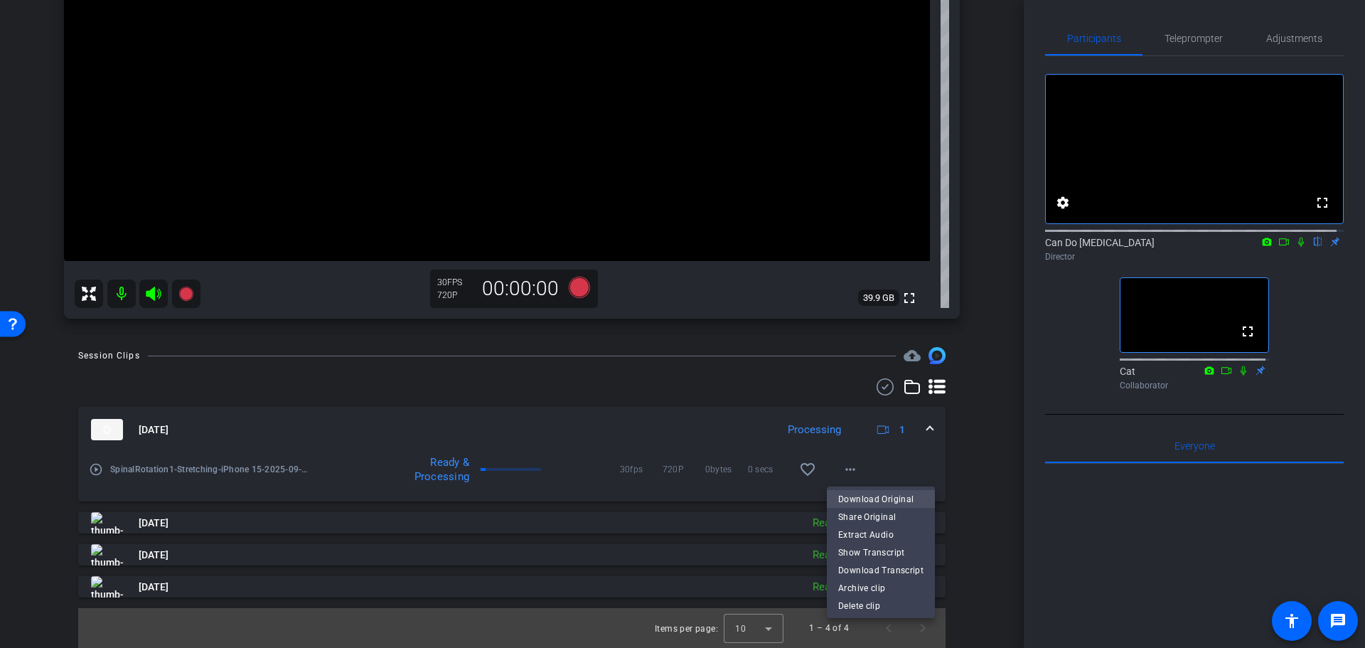
click at [905, 500] on span "Download Original" at bounding box center [880, 499] width 85 height 17
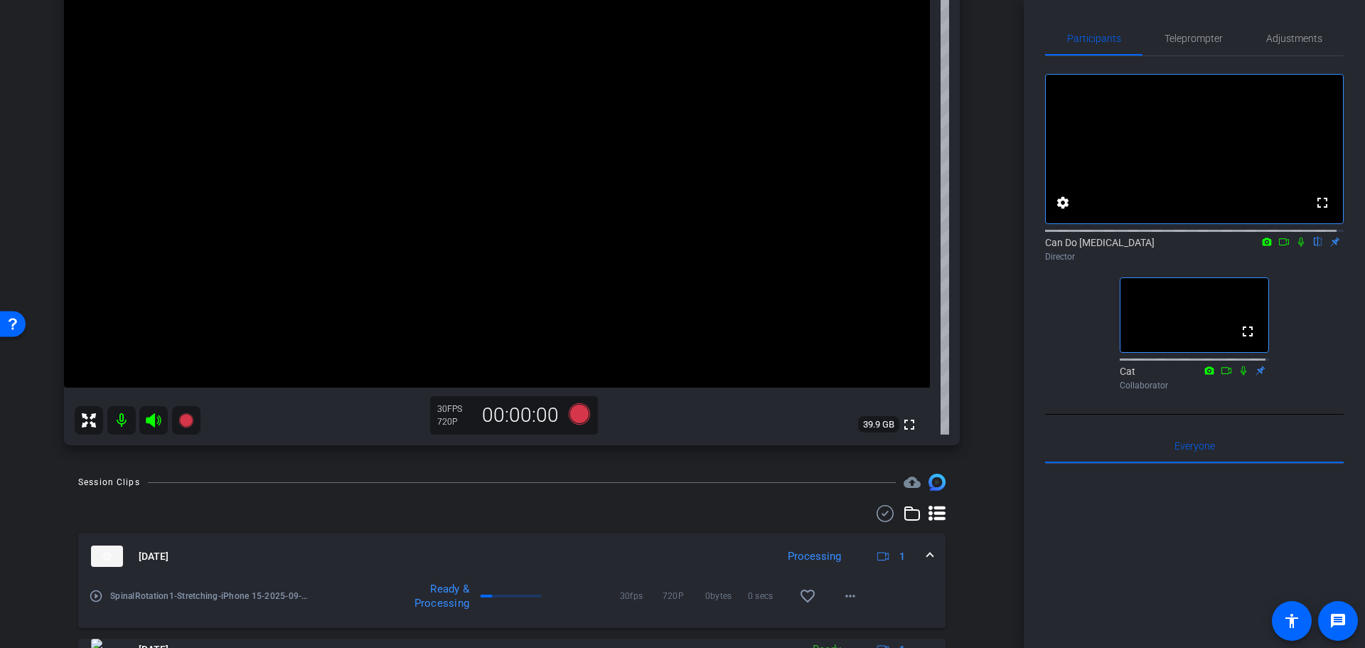
scroll to position [0, 0]
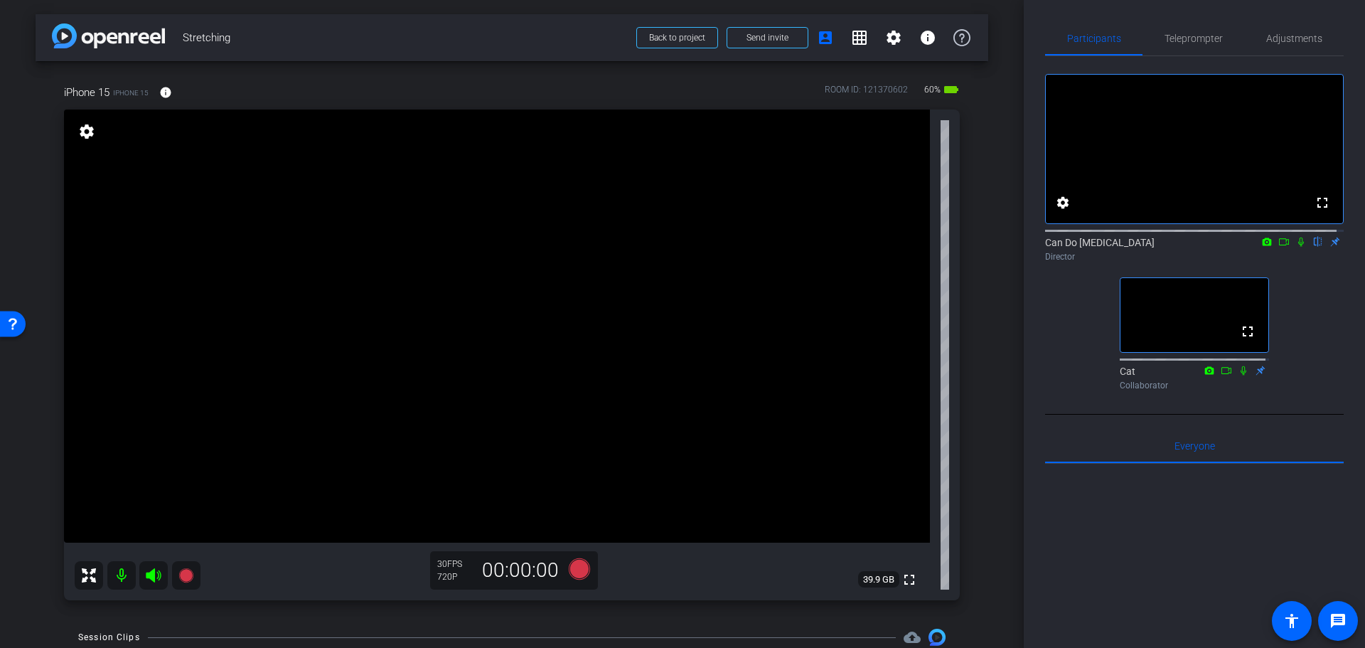
drag, startPoint x: 1042, startPoint y: 388, endPoint x: 1031, endPoint y: 377, distance: 15.6
click at [1040, 388] on div "Participants Teleprompter Adjustments fullscreen settings Can Do [MEDICAL_DATA]…" at bounding box center [1194, 324] width 341 height 648
click at [999, 366] on div "arrow_back Stretching Back to project Send invite account_box grid_on settings …" at bounding box center [512, 324] width 1024 height 648
click at [1000, 385] on div "arrow_back Stretching Back to project Send invite account_box grid_on settings …" at bounding box center [512, 324] width 1024 height 648
click at [574, 569] on icon at bounding box center [579, 568] width 21 height 21
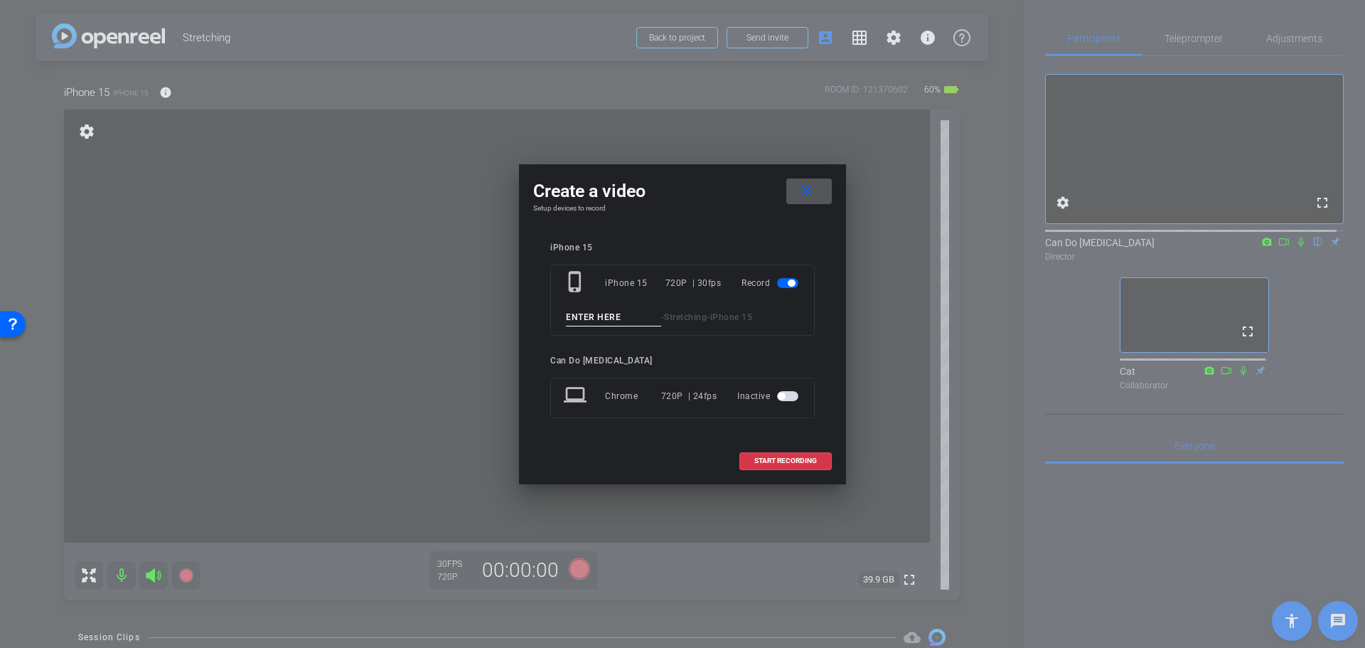
click at [608, 324] on input at bounding box center [613, 318] width 95 height 18
drag, startPoint x: 801, startPoint y: 463, endPoint x: 577, endPoint y: 319, distance: 265.9
click at [575, 319] on div "Create a video close Setup devices to record iPhone 15 phone_iphone iPhone 15 7…" at bounding box center [682, 324] width 327 height 320
drag, startPoint x: 582, startPoint y: 319, endPoint x: 574, endPoint y: 318, distance: 8.6
click at [574, 318] on input "PeerformaceTake1" at bounding box center [613, 318] width 95 height 18
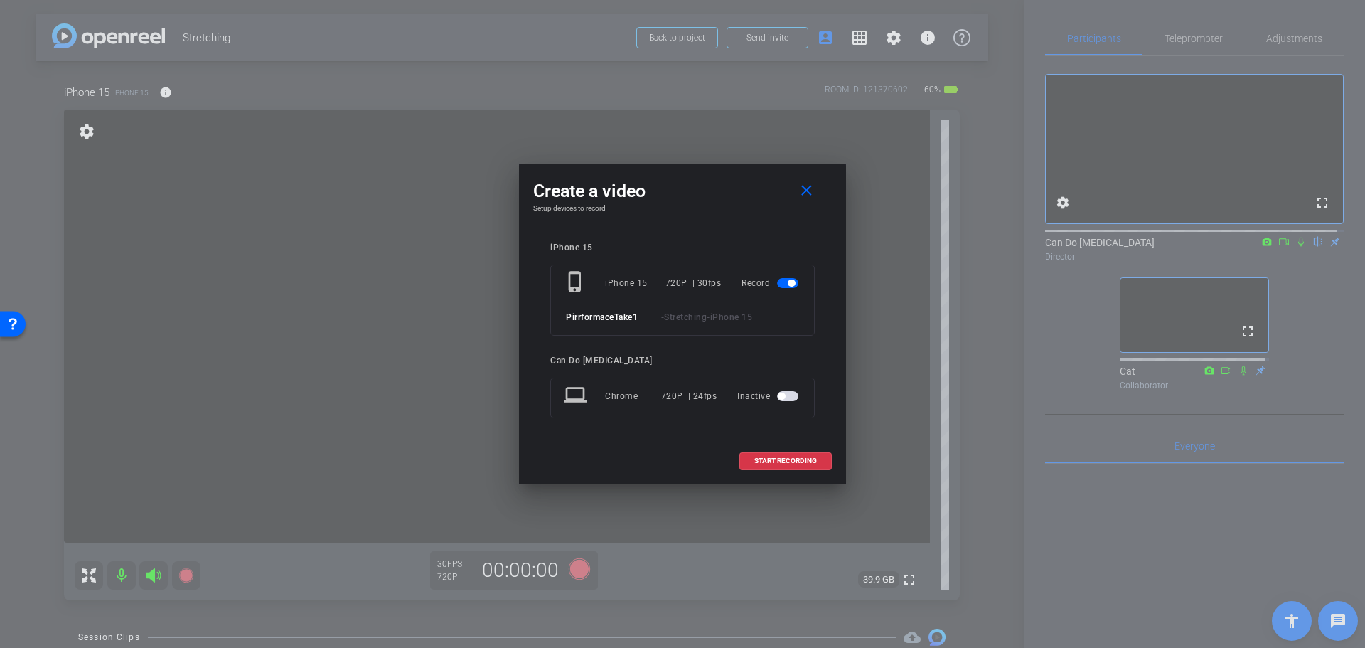
click at [580, 317] on input "PirrformaceTake1" at bounding box center [613, 318] width 95 height 18
click at [643, 317] on input "PireformaceTake1" at bounding box center [613, 318] width 95 height 18
click at [576, 319] on input "PireformaceTake1" at bounding box center [613, 318] width 95 height 18
click at [576, 316] on input "PireformaceTake1" at bounding box center [613, 318] width 95 height 18
click at [579, 315] on input "PireformaceTake1" at bounding box center [613, 318] width 95 height 18
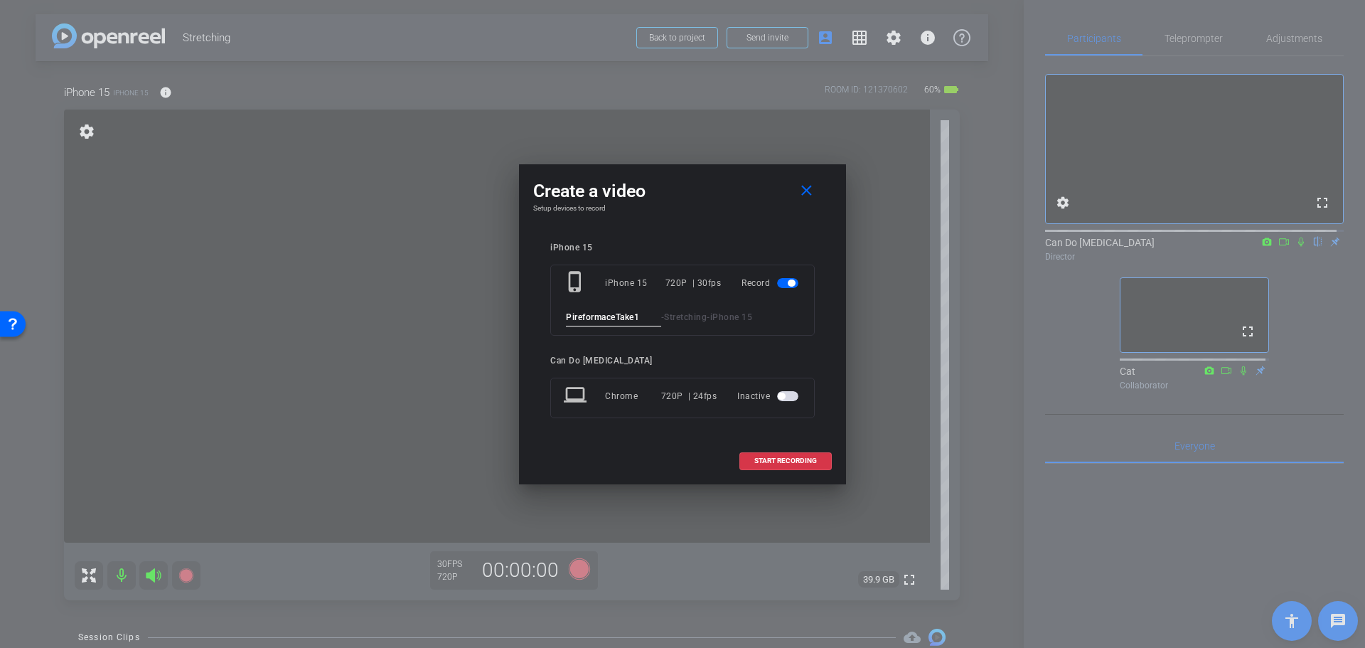
click at [579, 316] on input "PireformaceTake1" at bounding box center [613, 318] width 95 height 18
click at [580, 316] on input "PireformaceTake1" at bounding box center [613, 318] width 95 height 18
click at [580, 318] on input "PireformaceTake1" at bounding box center [613, 318] width 95 height 18
click at [643, 318] on input "PiriformaceTake1" at bounding box center [613, 318] width 95 height 18
type input "PiriformaceTake1"
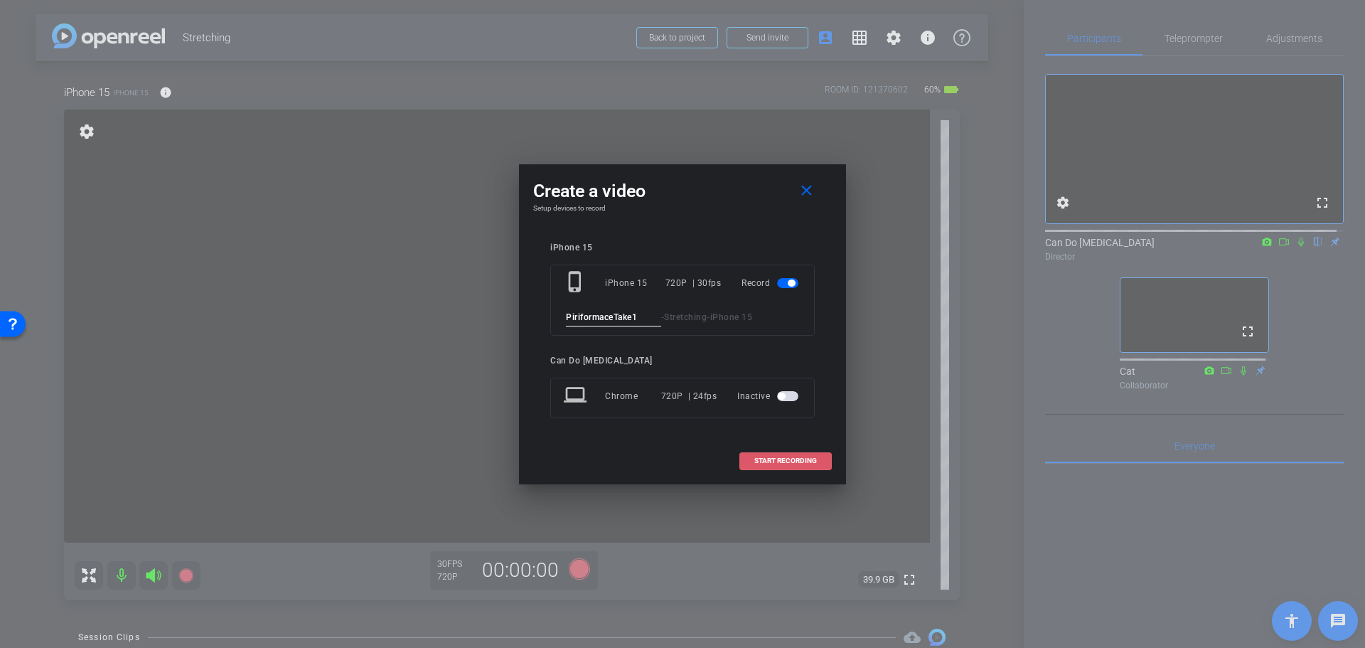
click at [788, 459] on span "START RECORDING" at bounding box center [785, 460] width 63 height 7
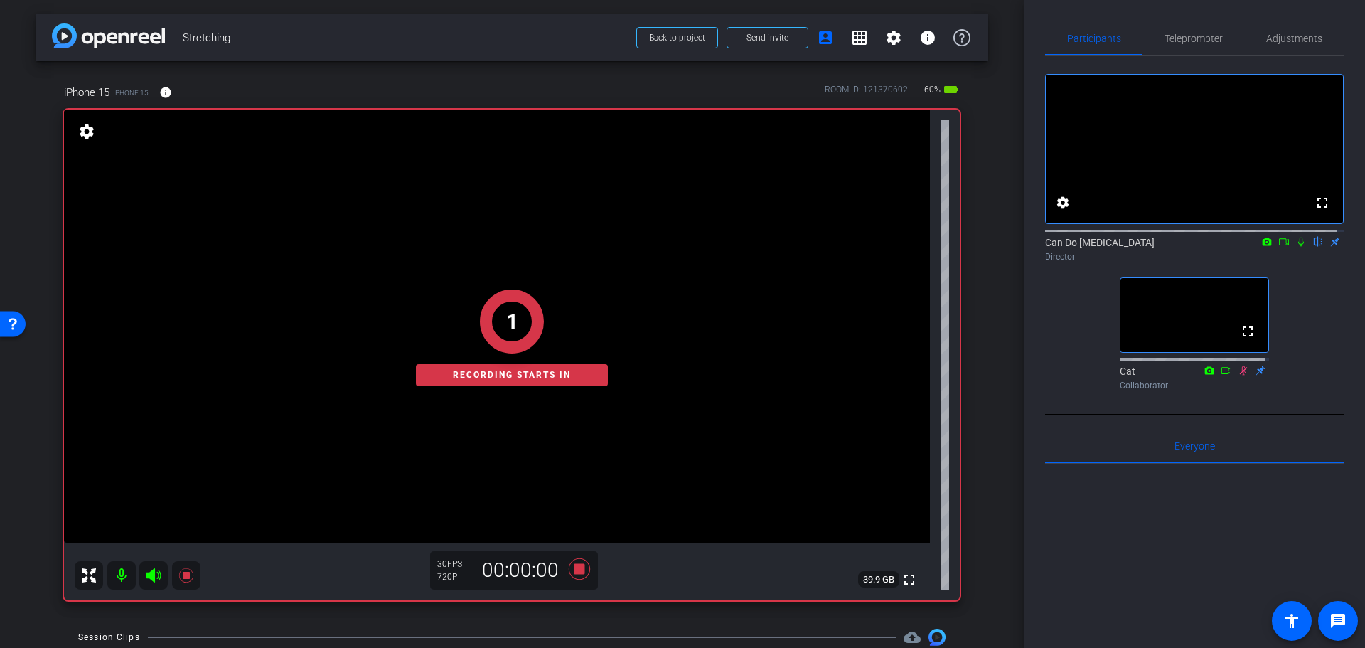
click at [1295, 247] on icon at bounding box center [1300, 242] width 11 height 10
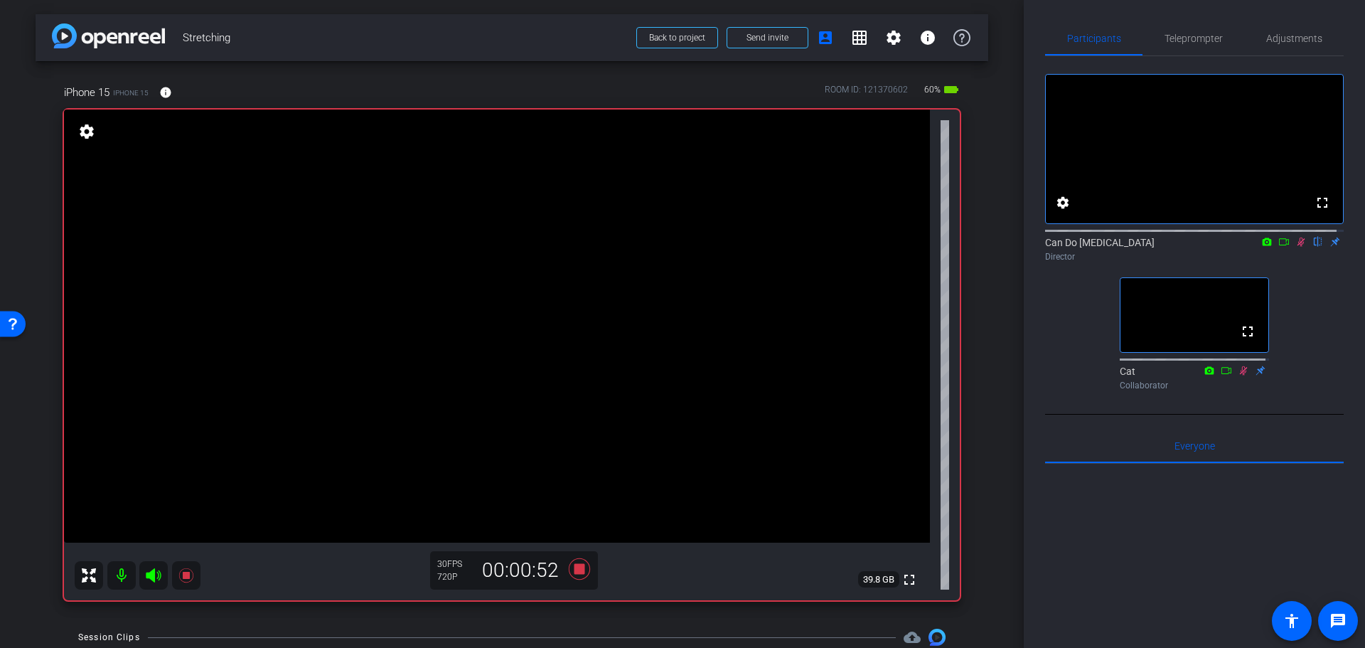
click at [989, 373] on div "arrow_back Stretching Back to project Send invite account_box grid_on settings …" at bounding box center [512, 324] width 1024 height 648
click at [574, 572] on icon at bounding box center [579, 568] width 21 height 21
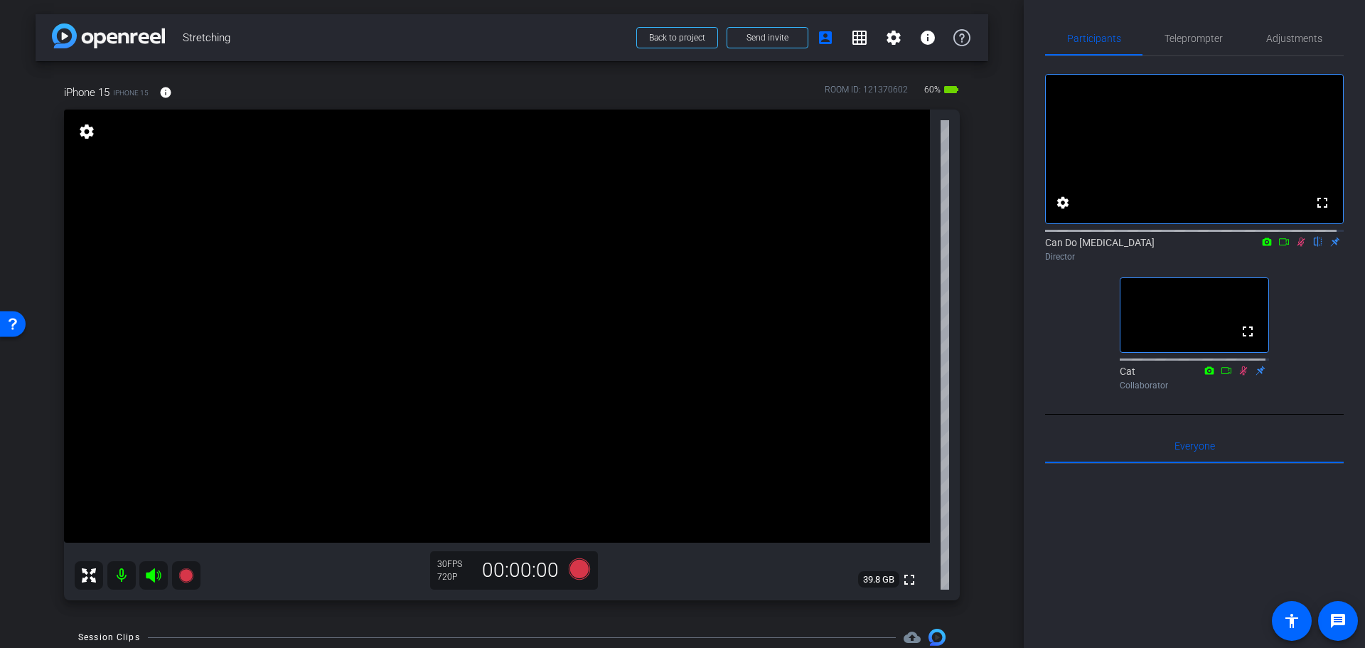
click at [1296, 247] on icon at bounding box center [1300, 242] width 11 height 10
click at [978, 388] on div "iPhone 15 iPhone 15 info ROOM ID: 121370602 60% battery_std fullscreen settings…" at bounding box center [512, 337] width 953 height 553
click at [575, 564] on icon at bounding box center [579, 568] width 21 height 21
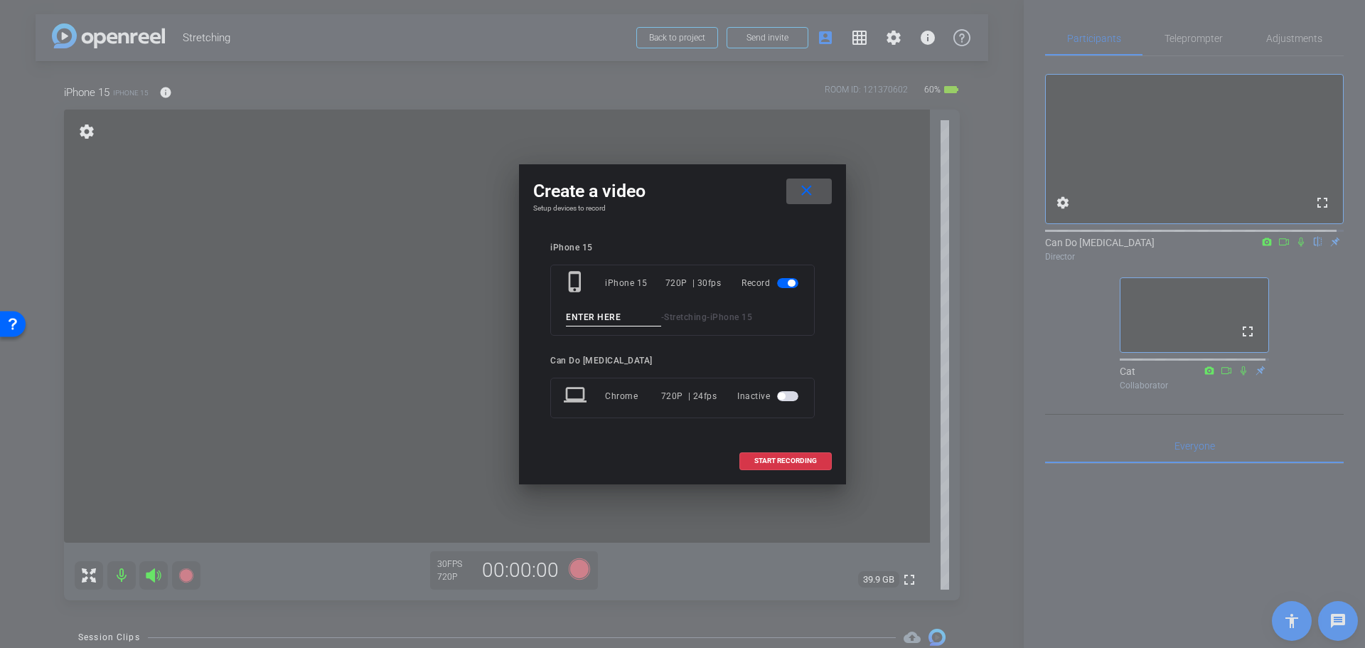
click at [608, 319] on input at bounding box center [613, 318] width 95 height 18
type input "PiriformaceTake2"
click at [786, 466] on span at bounding box center [785, 461] width 91 height 34
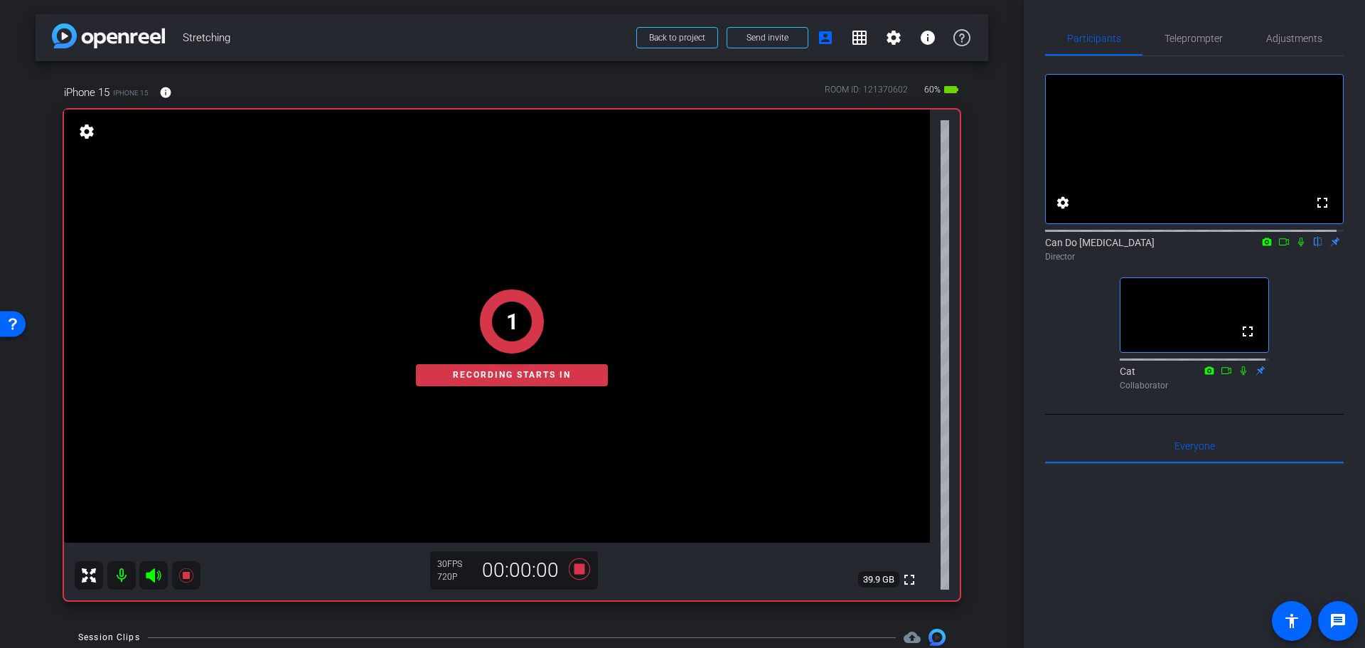
click at [1295, 247] on icon at bounding box center [1300, 242] width 11 height 10
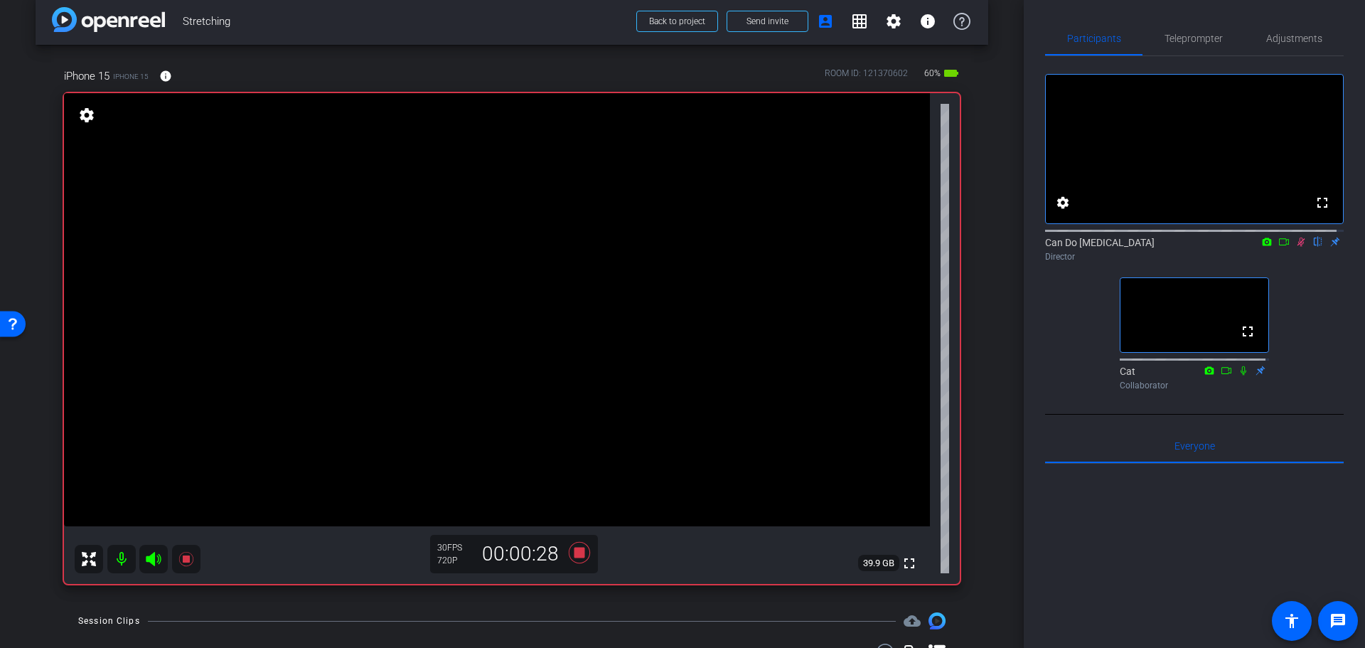
scroll to position [17, 0]
click at [986, 439] on div "arrow_back Stretching Back to project Send invite account_box grid_on settings …" at bounding box center [512, 307] width 1024 height 648
click at [570, 547] on icon at bounding box center [579, 552] width 34 height 26
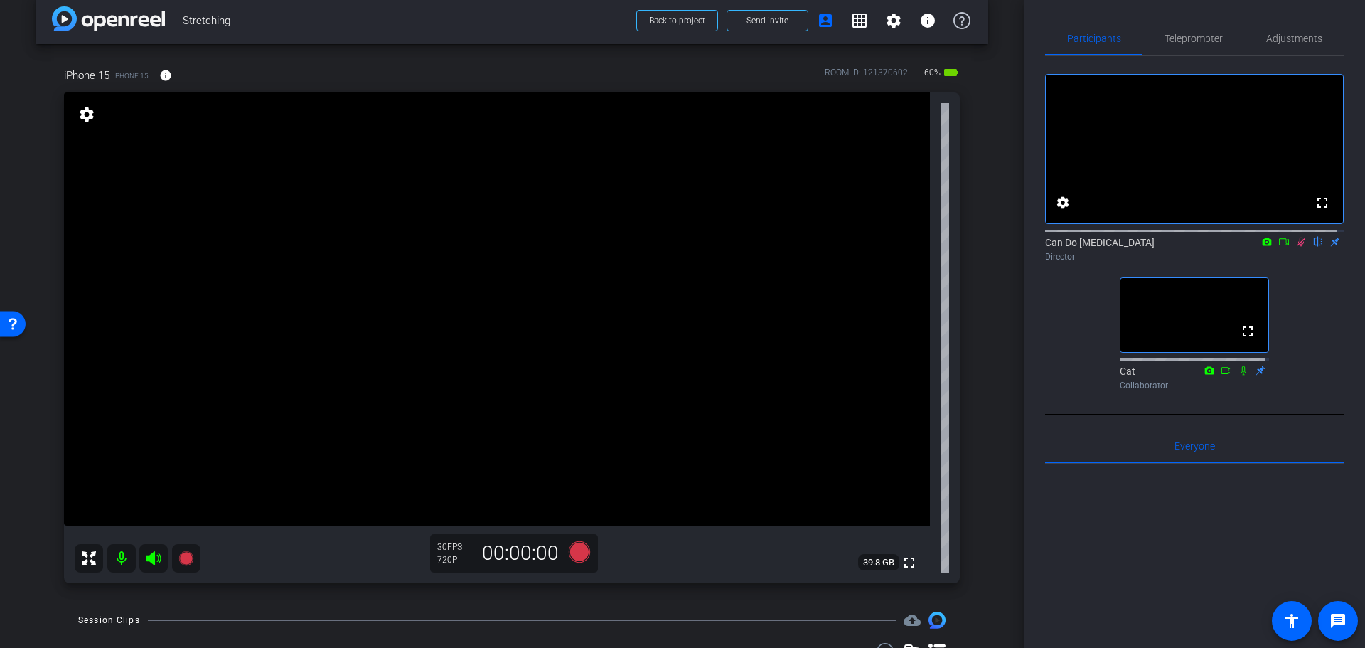
click at [1295, 247] on icon at bounding box center [1300, 242] width 11 height 10
click at [1012, 483] on div "arrow_back Stretching Back to project Send invite account_box grid_on settings …" at bounding box center [512, 307] width 1024 height 648
click at [992, 503] on div "arrow_back Stretching Back to project Send invite account_box grid_on settings …" at bounding box center [512, 307] width 1024 height 648
click at [974, 456] on div "iPhone 15 iPhone 15 info ROOM ID: 121370602 55% battery_std fullscreen settings…" at bounding box center [512, 320] width 953 height 553
click at [573, 552] on icon at bounding box center [579, 551] width 21 height 21
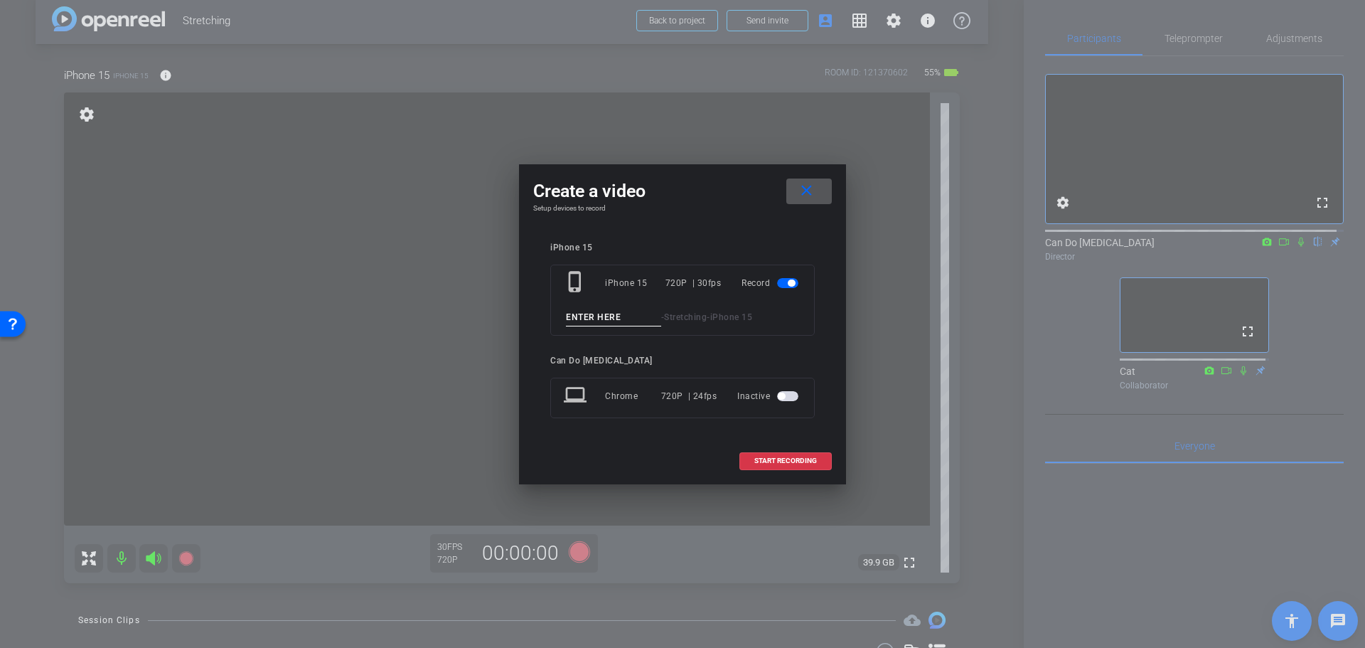
click at [620, 318] on input at bounding box center [613, 318] width 95 height 18
type input "PiriformaceSeatedTake1"
click at [764, 465] on span at bounding box center [785, 461] width 91 height 34
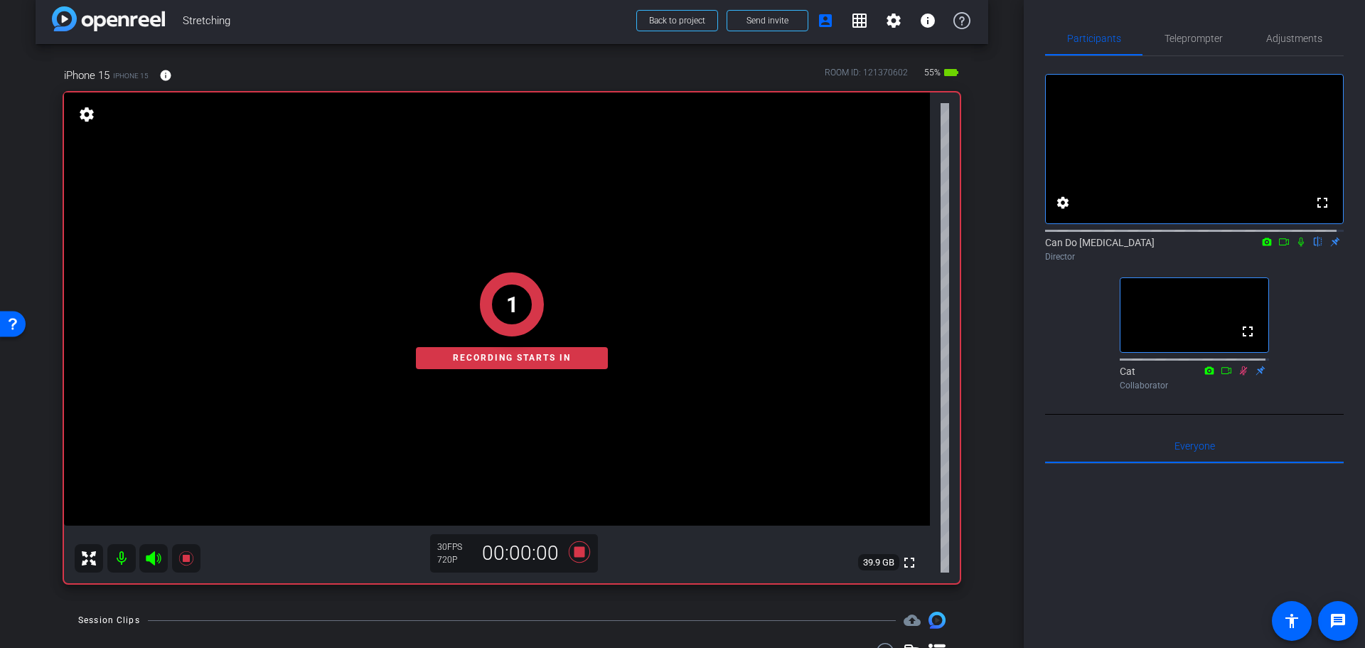
click at [1295, 247] on icon at bounding box center [1300, 242] width 11 height 10
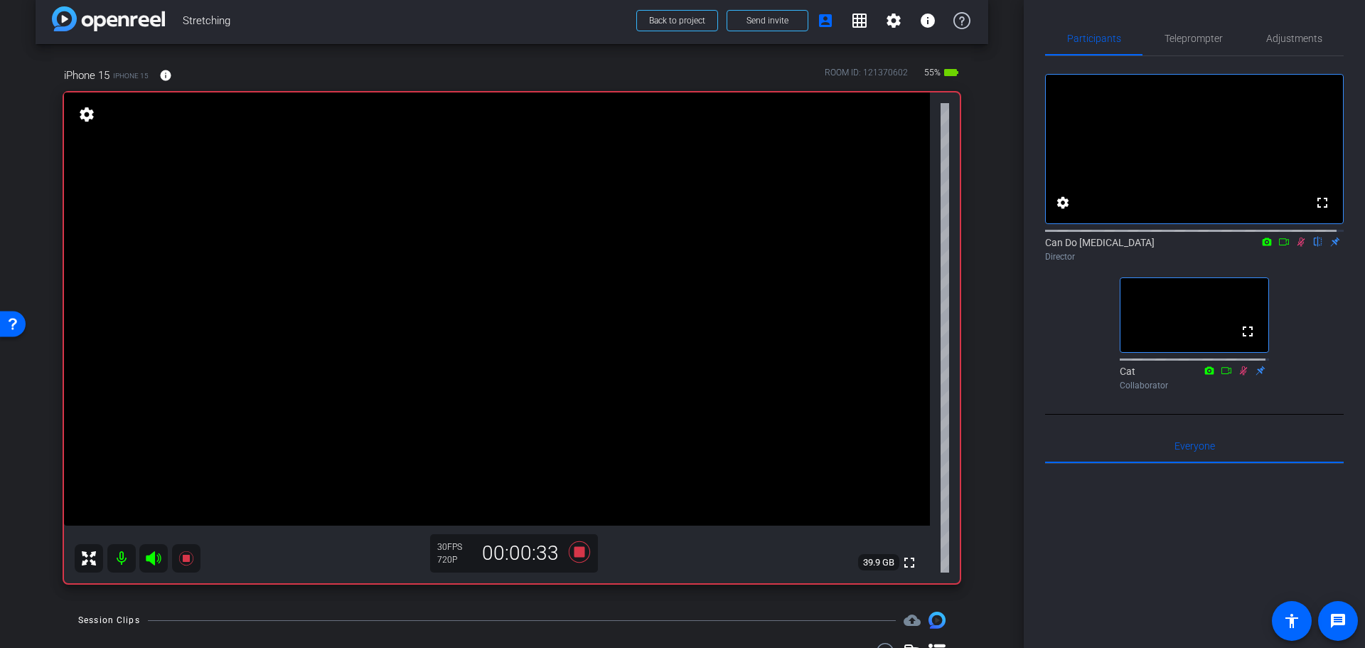
click at [1295, 247] on icon at bounding box center [1300, 242] width 11 height 10
click at [577, 554] on icon at bounding box center [579, 551] width 21 height 21
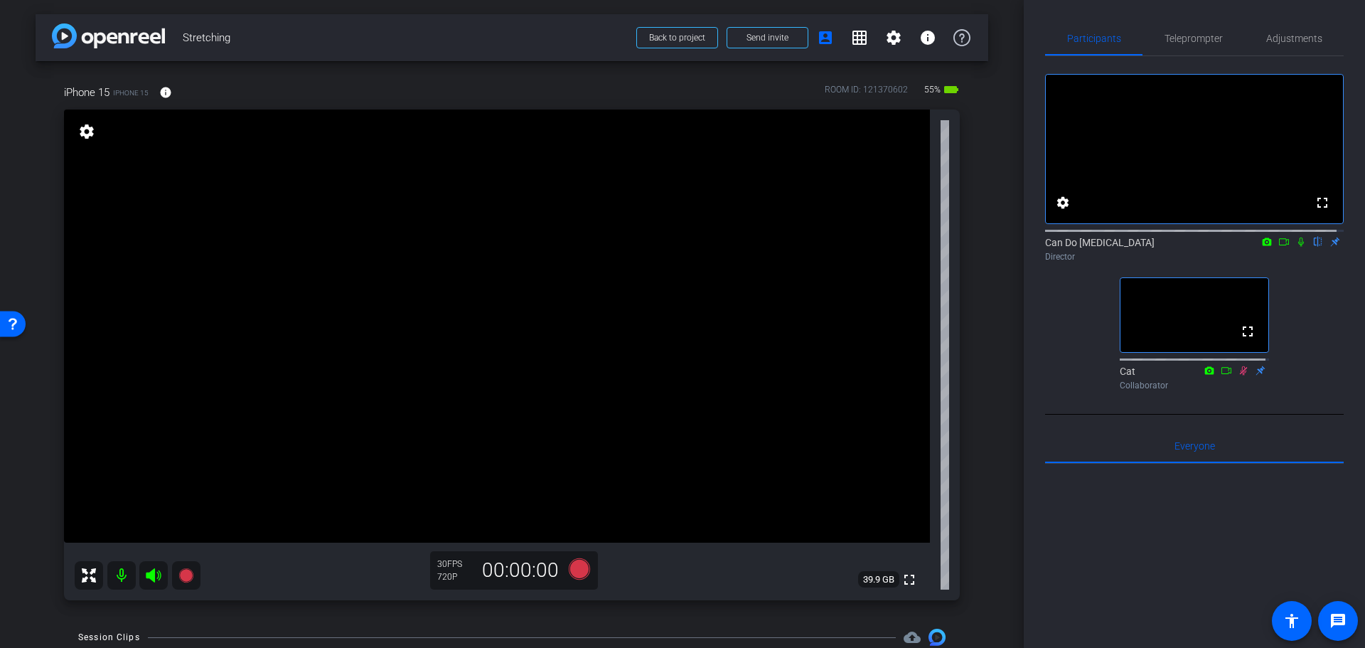
click at [1240, 375] on icon at bounding box center [1244, 369] width 8 height 9
click at [990, 390] on div "arrow_back Stretching Back to project Send invite account_box grid_on settings …" at bounding box center [512, 324] width 1024 height 648
click at [1277, 528] on div at bounding box center [1194, 640] width 299 height 352
click at [1261, 557] on div at bounding box center [1194, 640] width 299 height 352
click at [983, 417] on div "arrow_back Stretching Back to project Send invite account_box grid_on settings …" at bounding box center [512, 324] width 1024 height 648
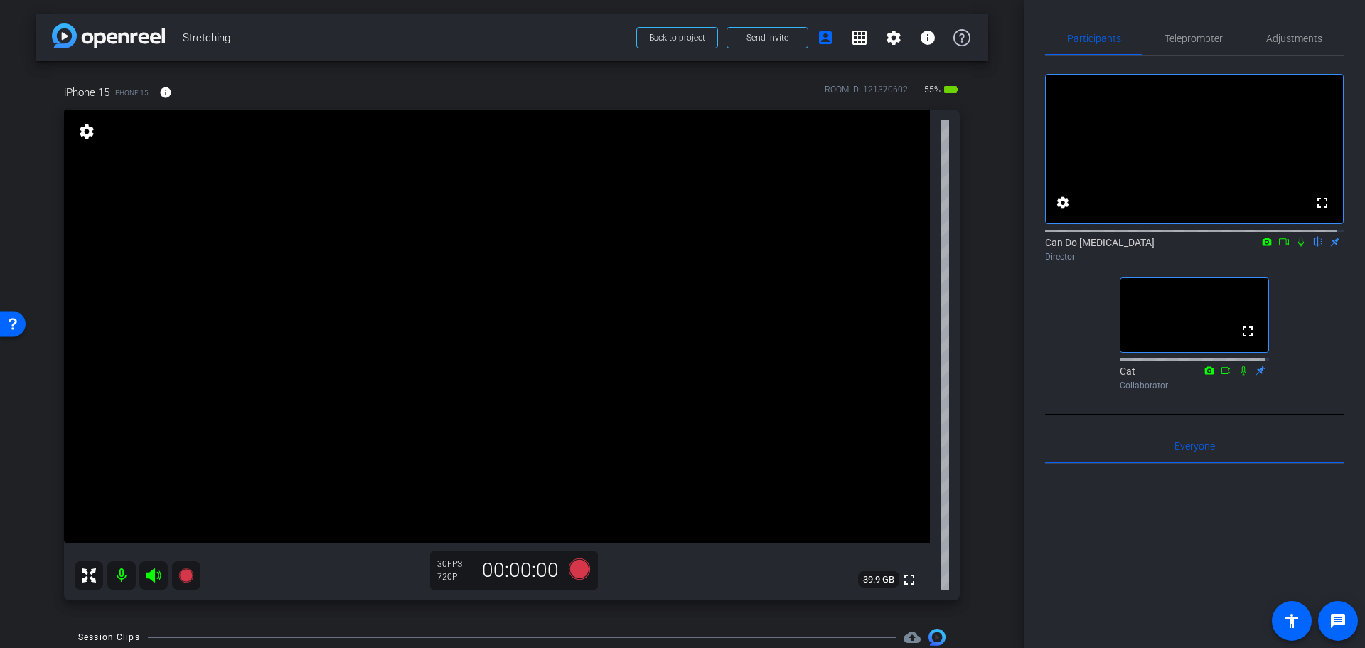
click at [982, 417] on div "arrow_back Stretching Back to project Send invite account_box grid_on settings …" at bounding box center [512, 324] width 1024 height 648
click at [996, 444] on div "arrow_back Stretching Back to project Send invite account_box grid_on settings …" at bounding box center [512, 324] width 1024 height 648
click at [996, 447] on div "arrow_back Stretching Back to project Send invite account_box grid_on settings …" at bounding box center [512, 324] width 1024 height 648
click at [582, 569] on icon at bounding box center [579, 568] width 21 height 21
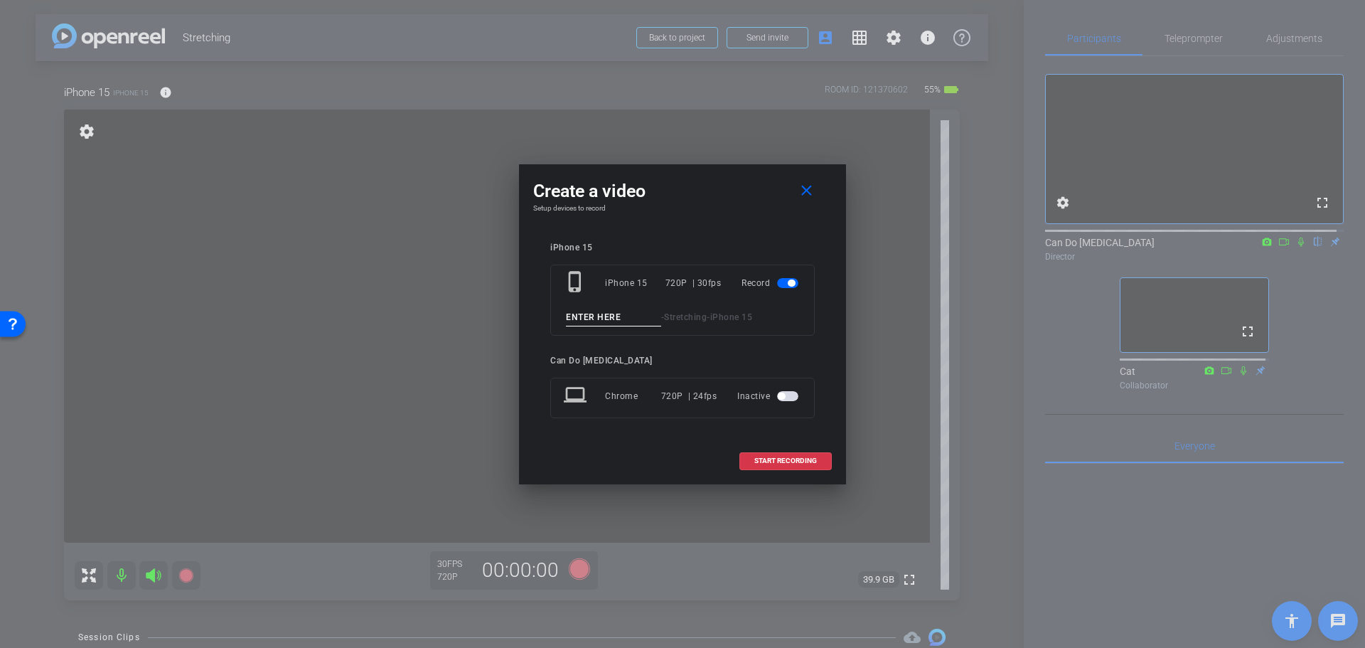
click at [598, 319] on input at bounding box center [613, 318] width 95 height 18
type input "SittingTake2"
click at [812, 461] on span "START RECORDING" at bounding box center [785, 460] width 63 height 7
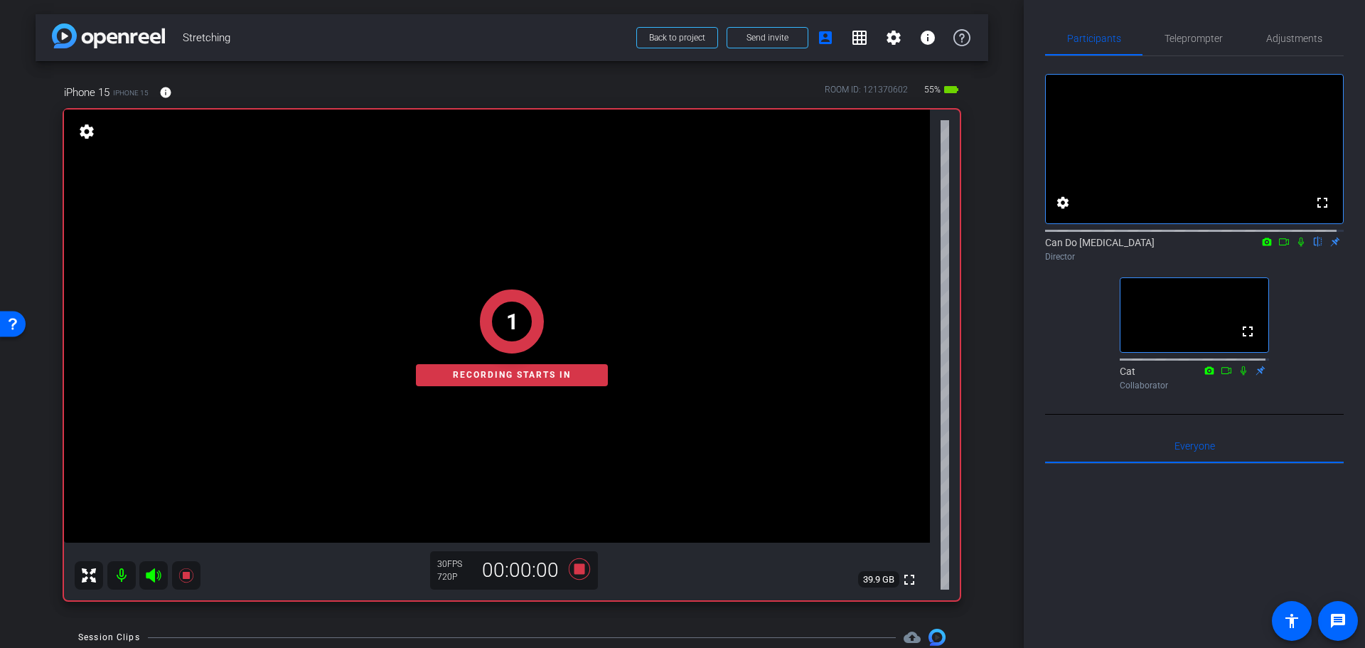
click at [1298, 247] on icon at bounding box center [1301, 241] width 6 height 9
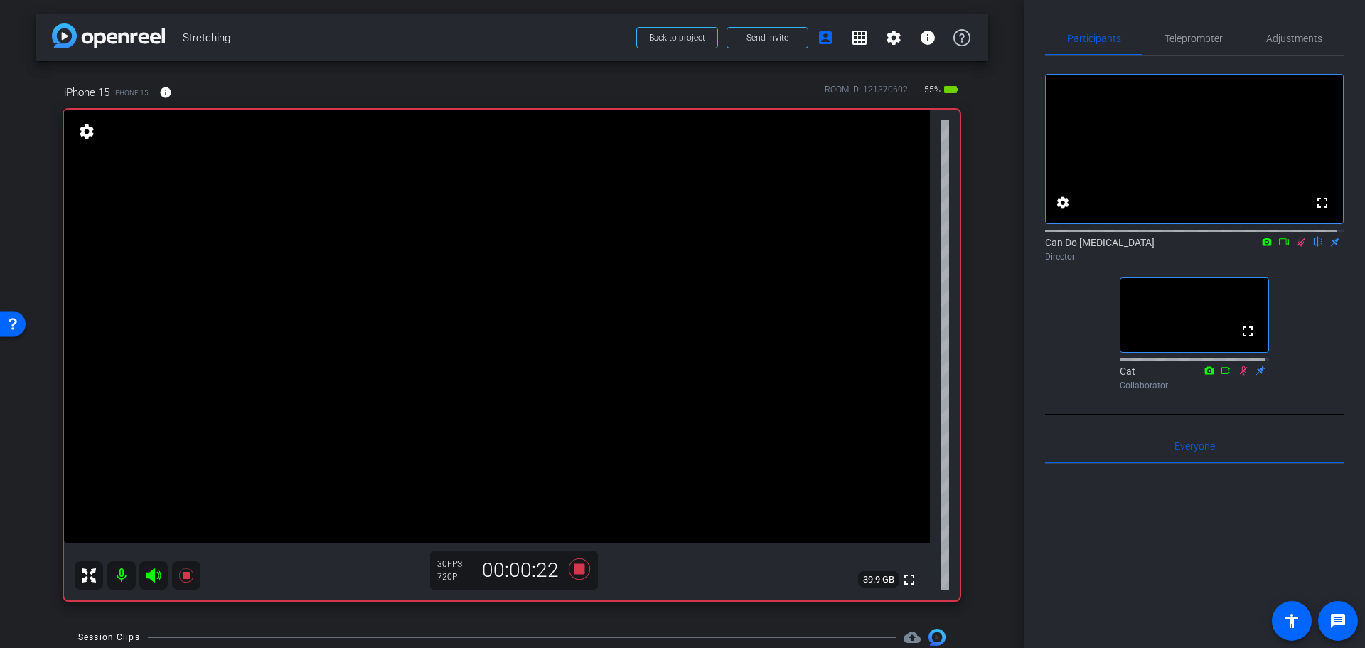
click at [995, 443] on div "arrow_back Stretching Back to project Send invite account_box grid_on settings …" at bounding box center [512, 324] width 1024 height 648
click at [577, 568] on icon at bounding box center [579, 568] width 21 height 21
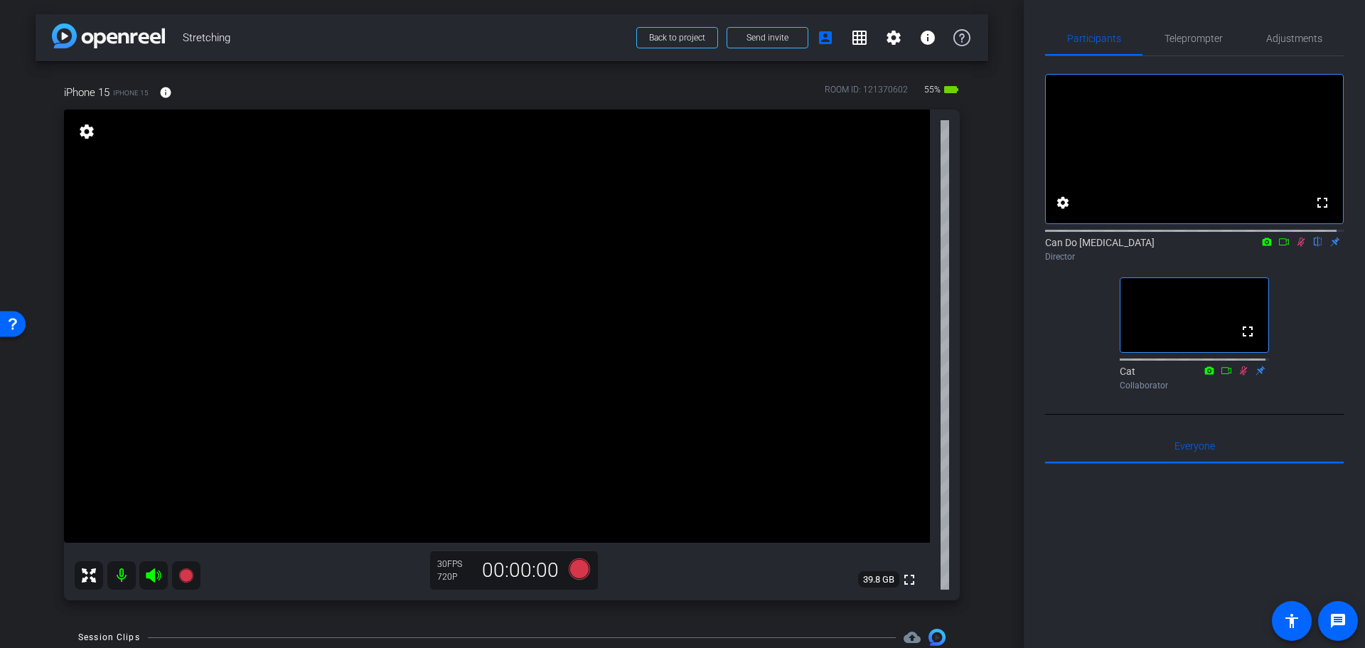
click at [1298, 247] on icon at bounding box center [1302, 241] width 8 height 9
click at [984, 389] on div "arrow_back Stretching Back to project Send invite account_box grid_on settings …" at bounding box center [512, 324] width 1024 height 648
click at [1025, 390] on div "Participants Teleprompter Adjustments fullscreen settings Can Do [MEDICAL_DATA]…" at bounding box center [1194, 324] width 341 height 648
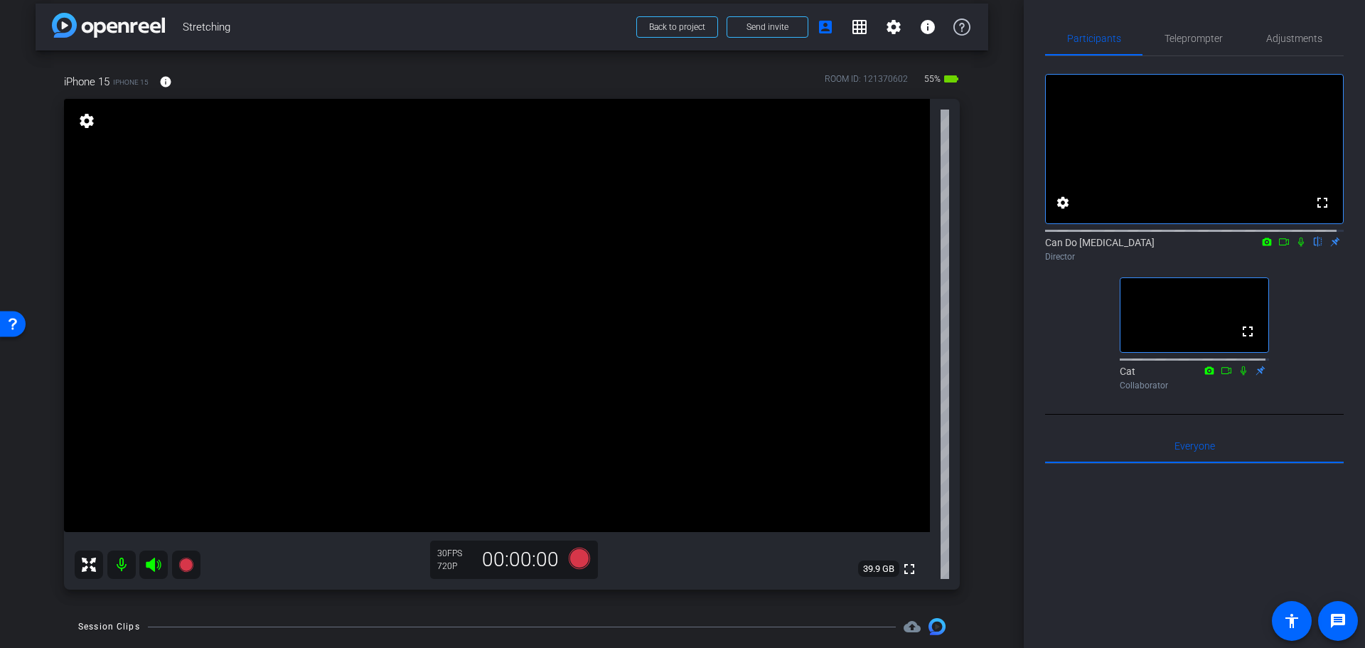
scroll to position [7, 0]
